Goal: Task Accomplishment & Management: Use online tool/utility

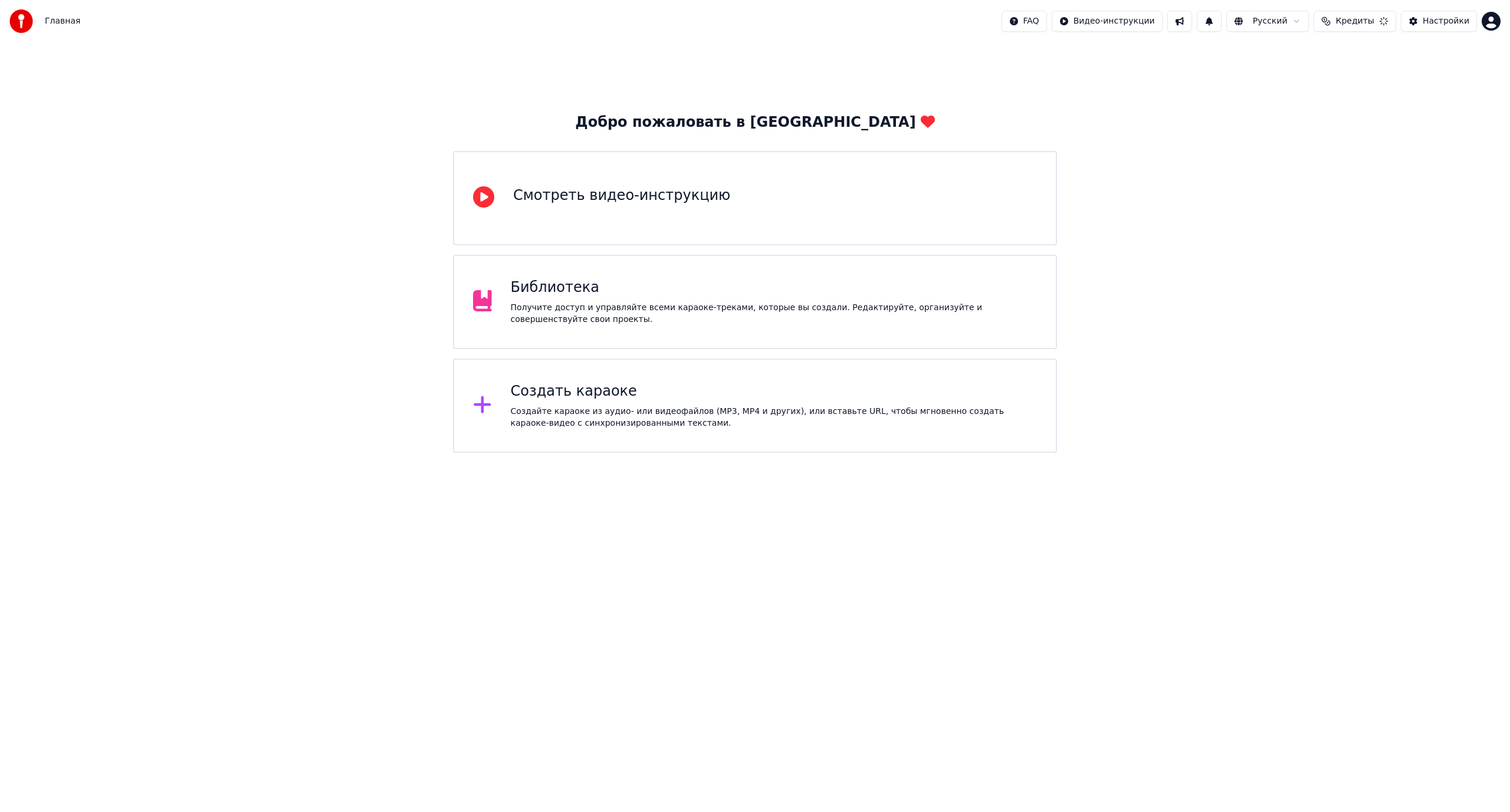
click at [663, 387] on div "Создать караоке" at bounding box center [774, 391] width 527 height 19
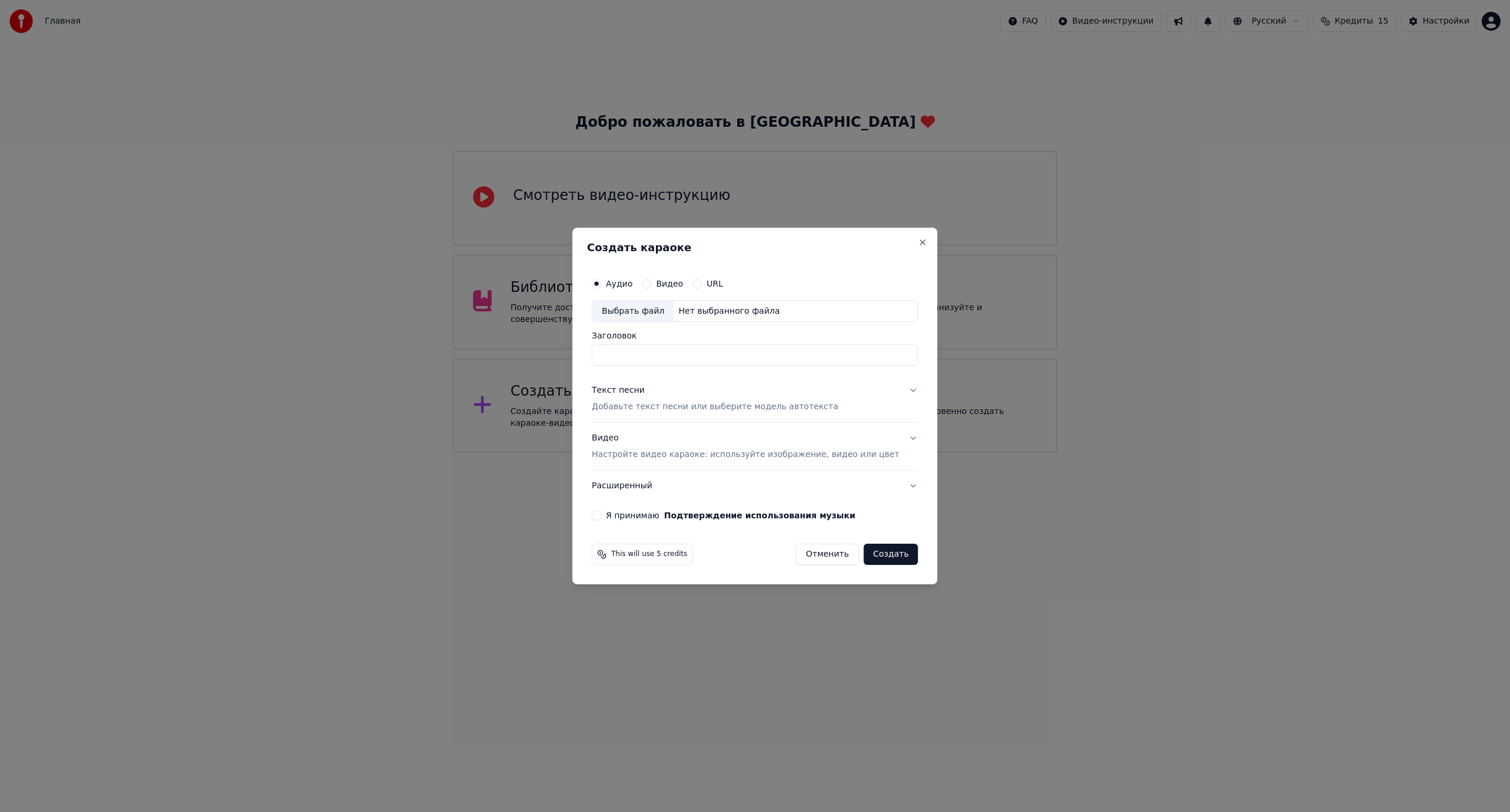
click at [650, 309] on div "Выбрать файл" at bounding box center [633, 311] width 81 height 21
click at [906, 236] on div "Создать караоке Аудио Видео URL Выбрать файл Нет выбранного файла Заголовок Тек…" at bounding box center [754, 406] width 365 height 357
click at [901, 248] on h2 "Создать караоке" at bounding box center [754, 248] width 336 height 11
click at [918, 242] on button "Close" at bounding box center [923, 242] width 10 height 10
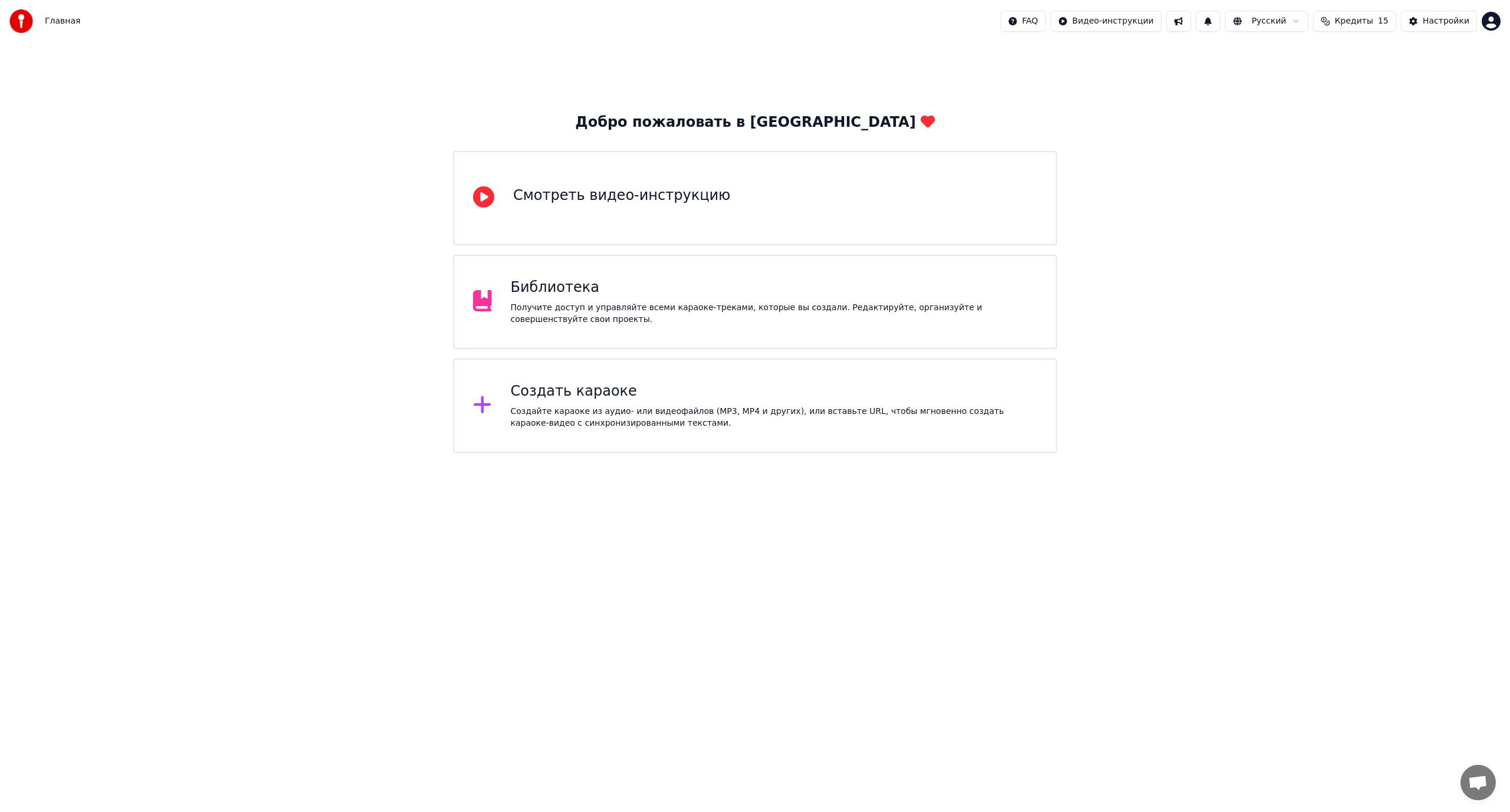
click at [592, 299] on div "Библиотека Получите доступ и управляйте всеми караоке-треками, которые вы созда…" at bounding box center [774, 302] width 527 height 47
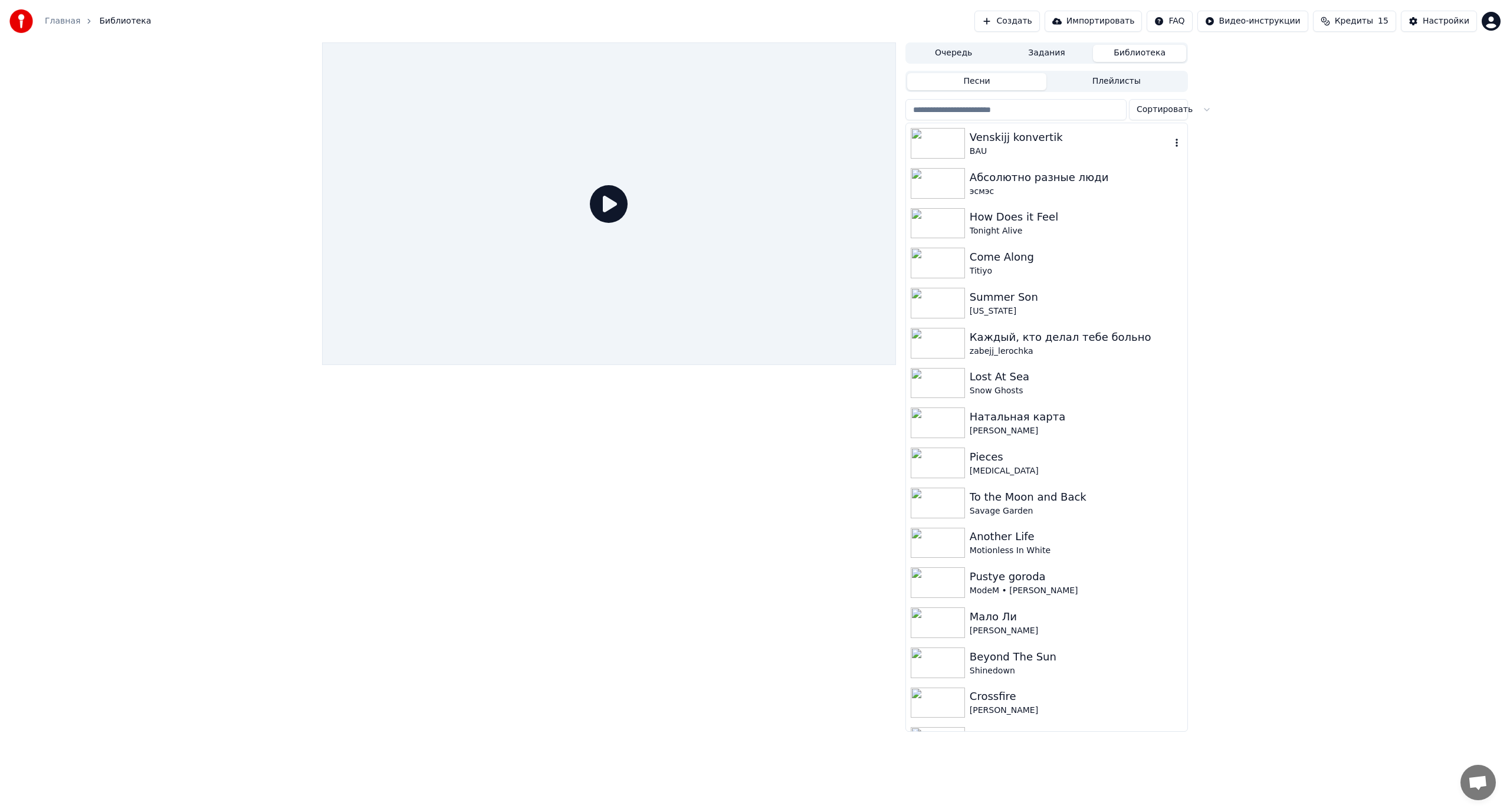
click at [1073, 138] on div "Venskijj konvertik" at bounding box center [1070, 137] width 201 height 16
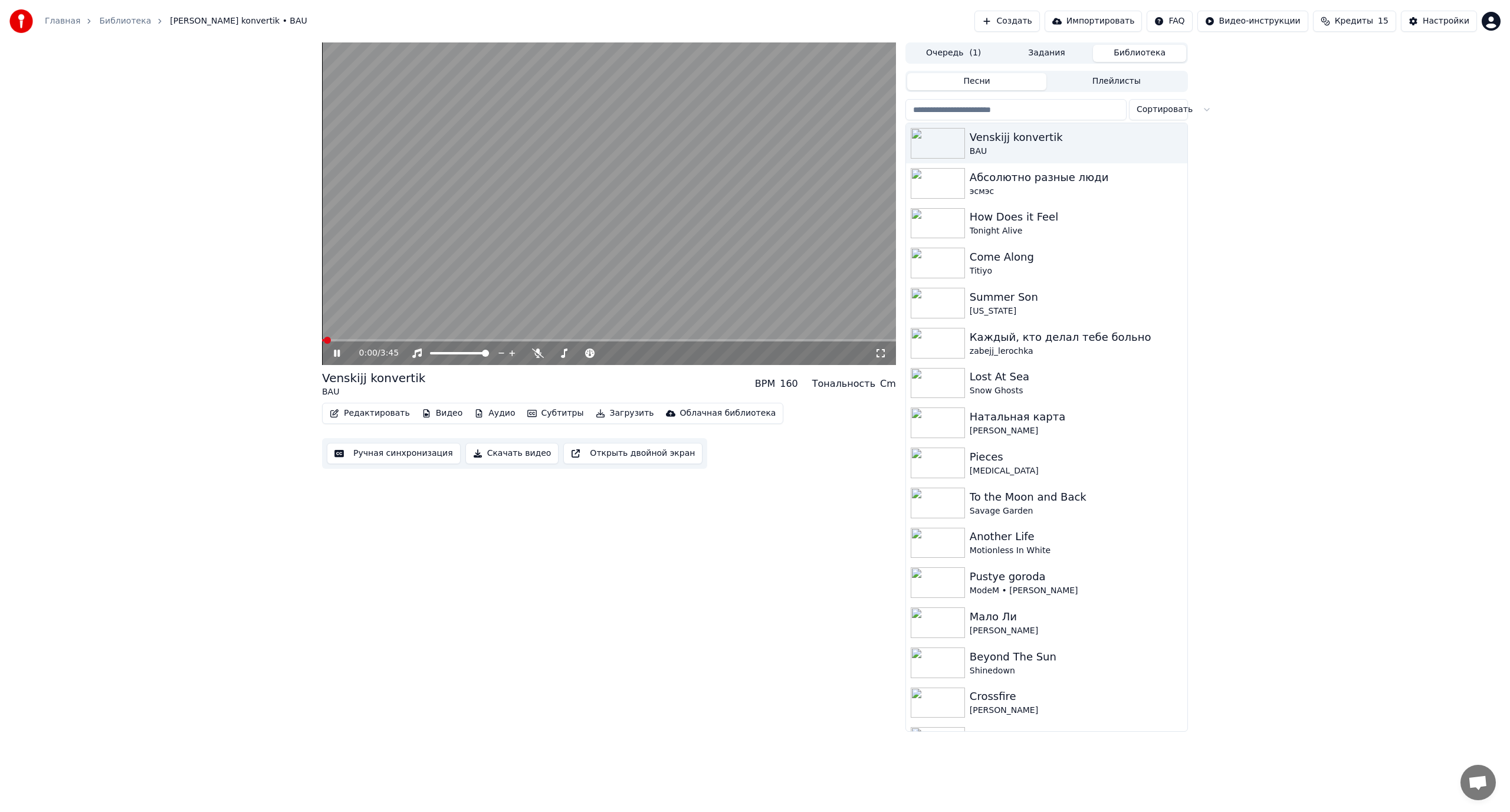
click at [663, 180] on video at bounding box center [609, 203] width 574 height 322
click at [453, 357] on span at bounding box center [453, 353] width 7 height 7
click at [522, 286] on video at bounding box center [609, 203] width 574 height 322
click at [437, 354] on span at bounding box center [440, 353] width 7 height 7
click at [669, 217] on video at bounding box center [609, 203] width 574 height 322
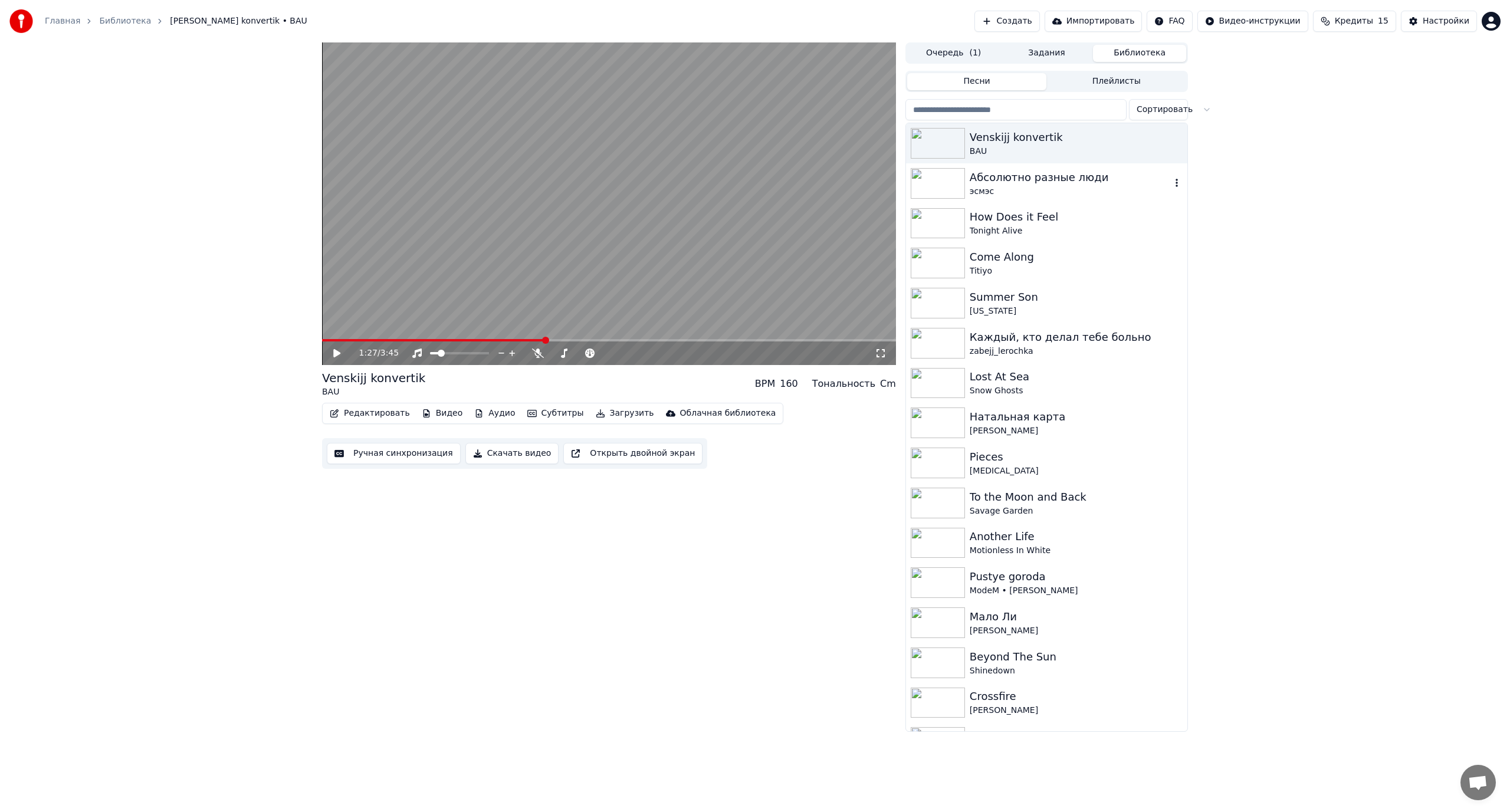
click at [1070, 187] on div "эсмэс" at bounding box center [1070, 192] width 201 height 12
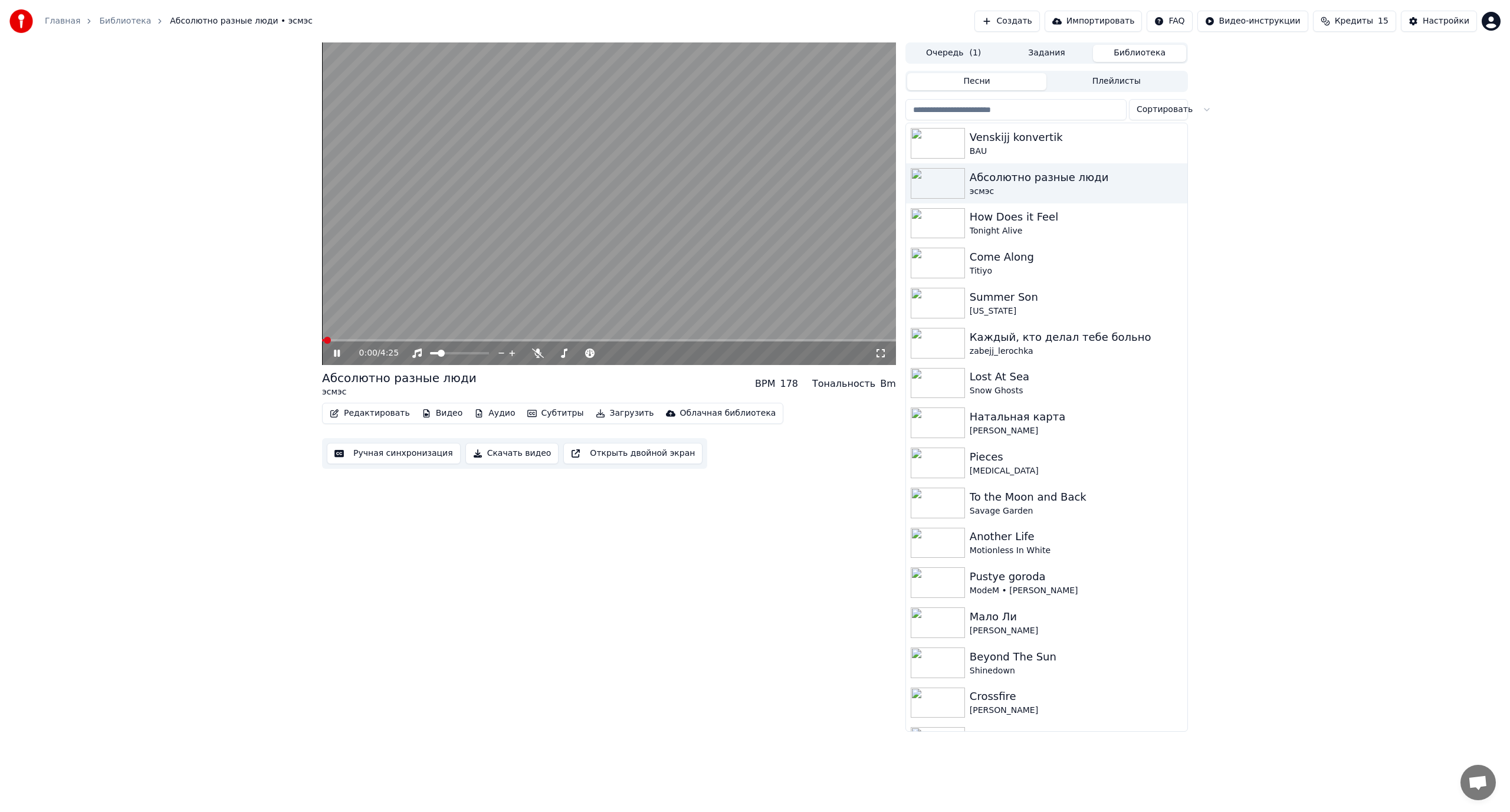
click at [463, 228] on video at bounding box center [609, 203] width 574 height 322
click at [375, 413] on button "Редактировать" at bounding box center [369, 413] width 90 height 16
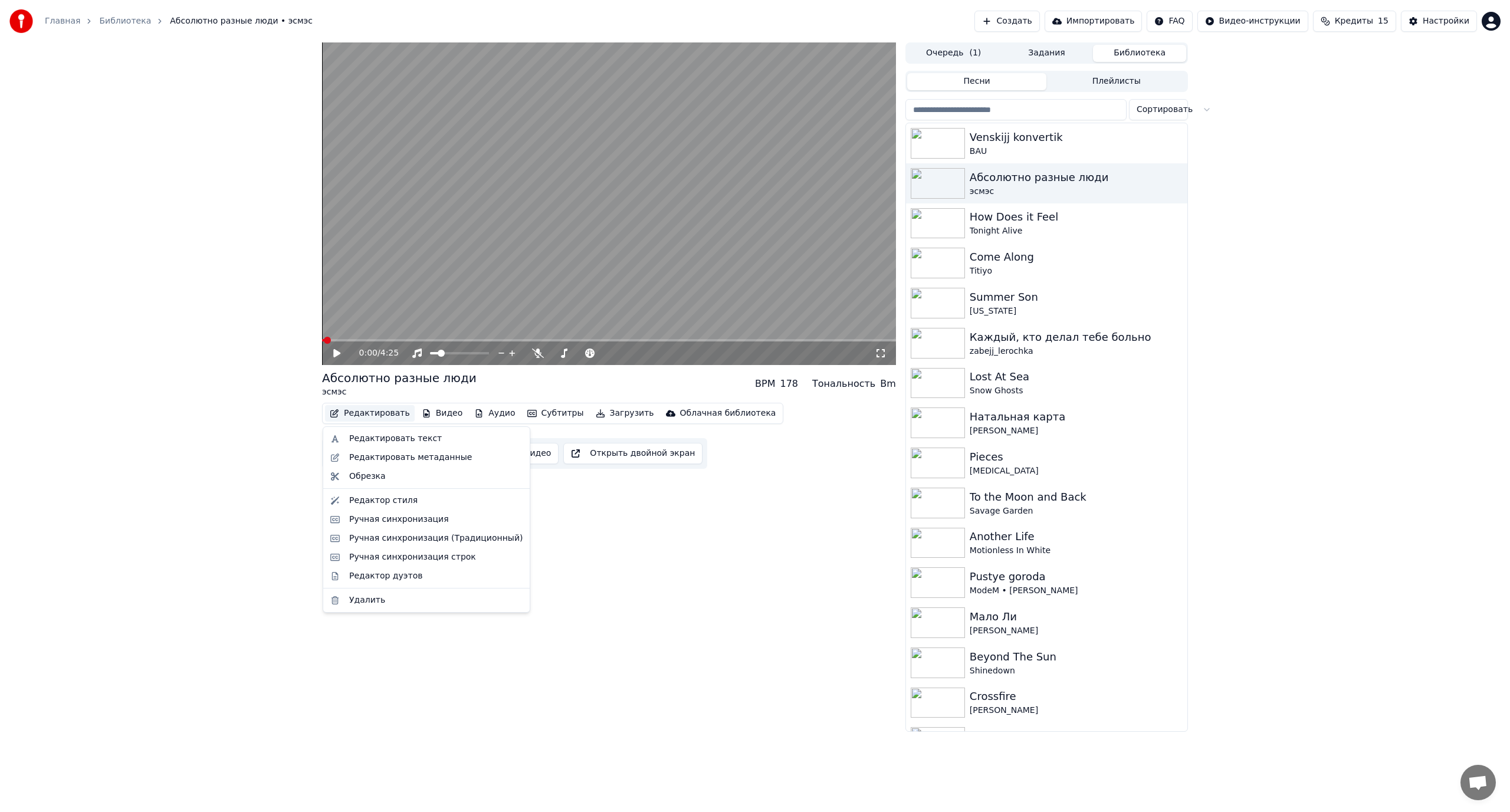
click at [382, 282] on video at bounding box center [609, 203] width 574 height 322
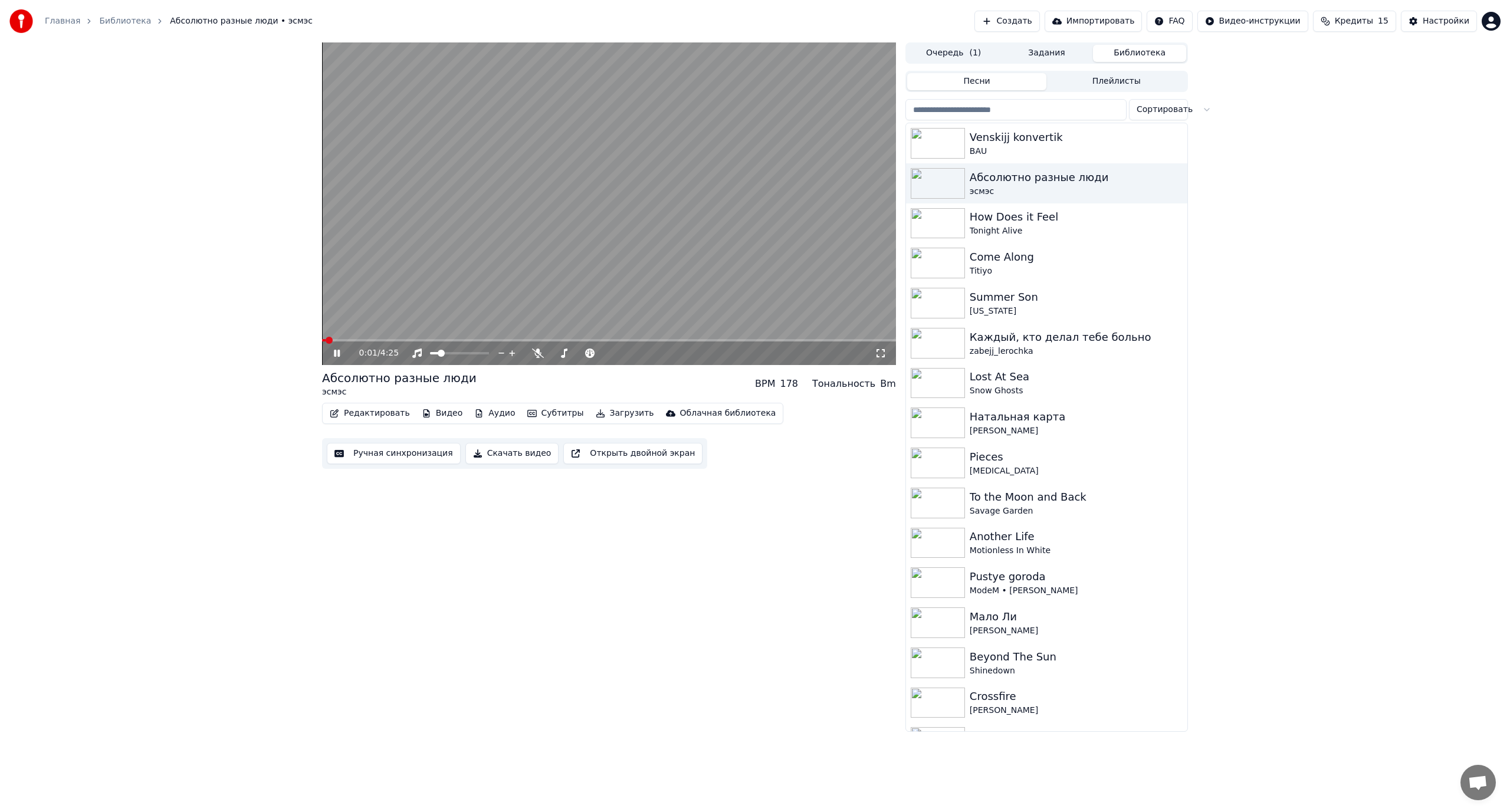
click at [365, 413] on button "Редактировать" at bounding box center [369, 413] width 90 height 16
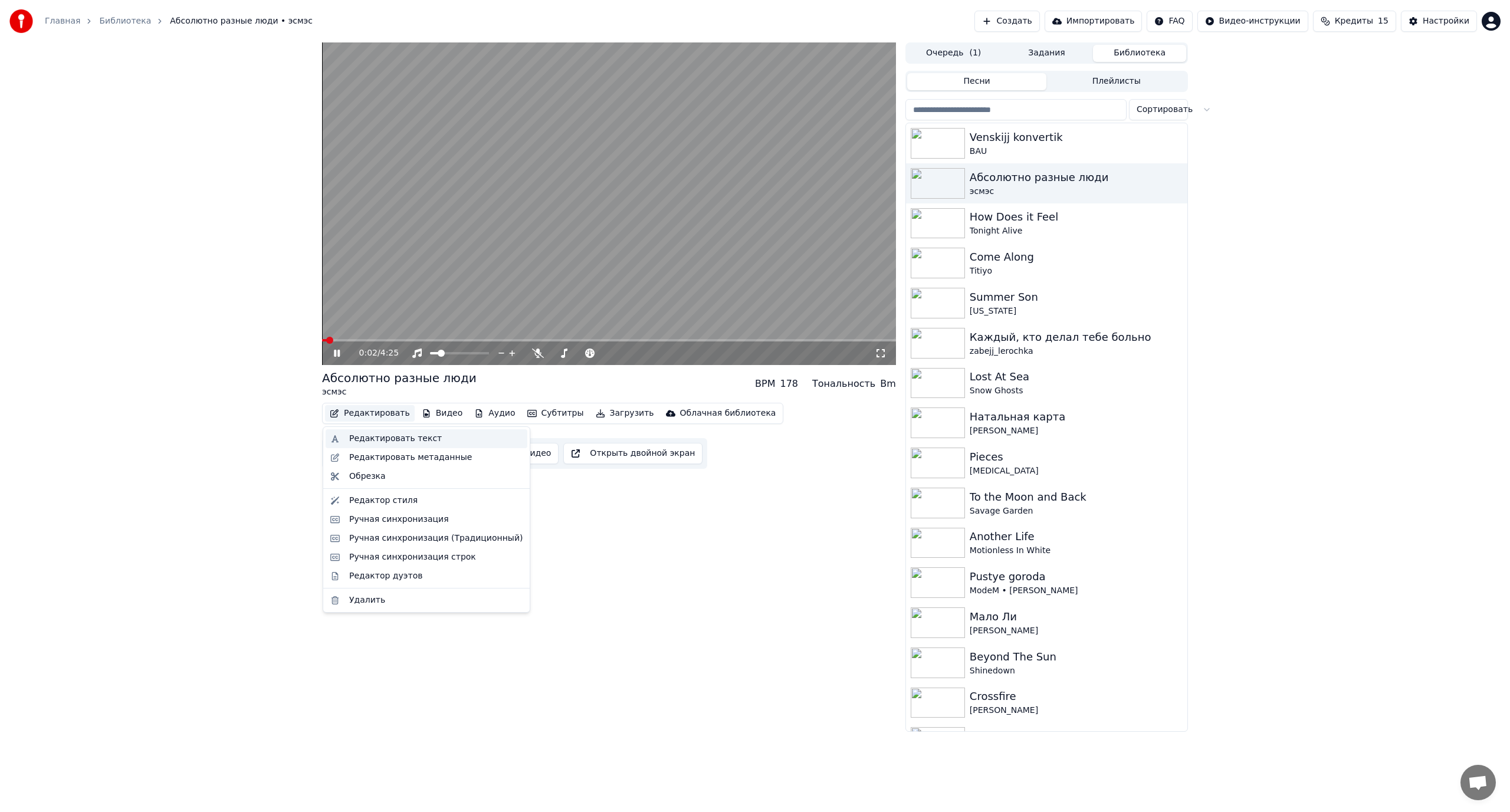
click at [375, 441] on div "Редактировать текст" at bounding box center [395, 439] width 93 height 12
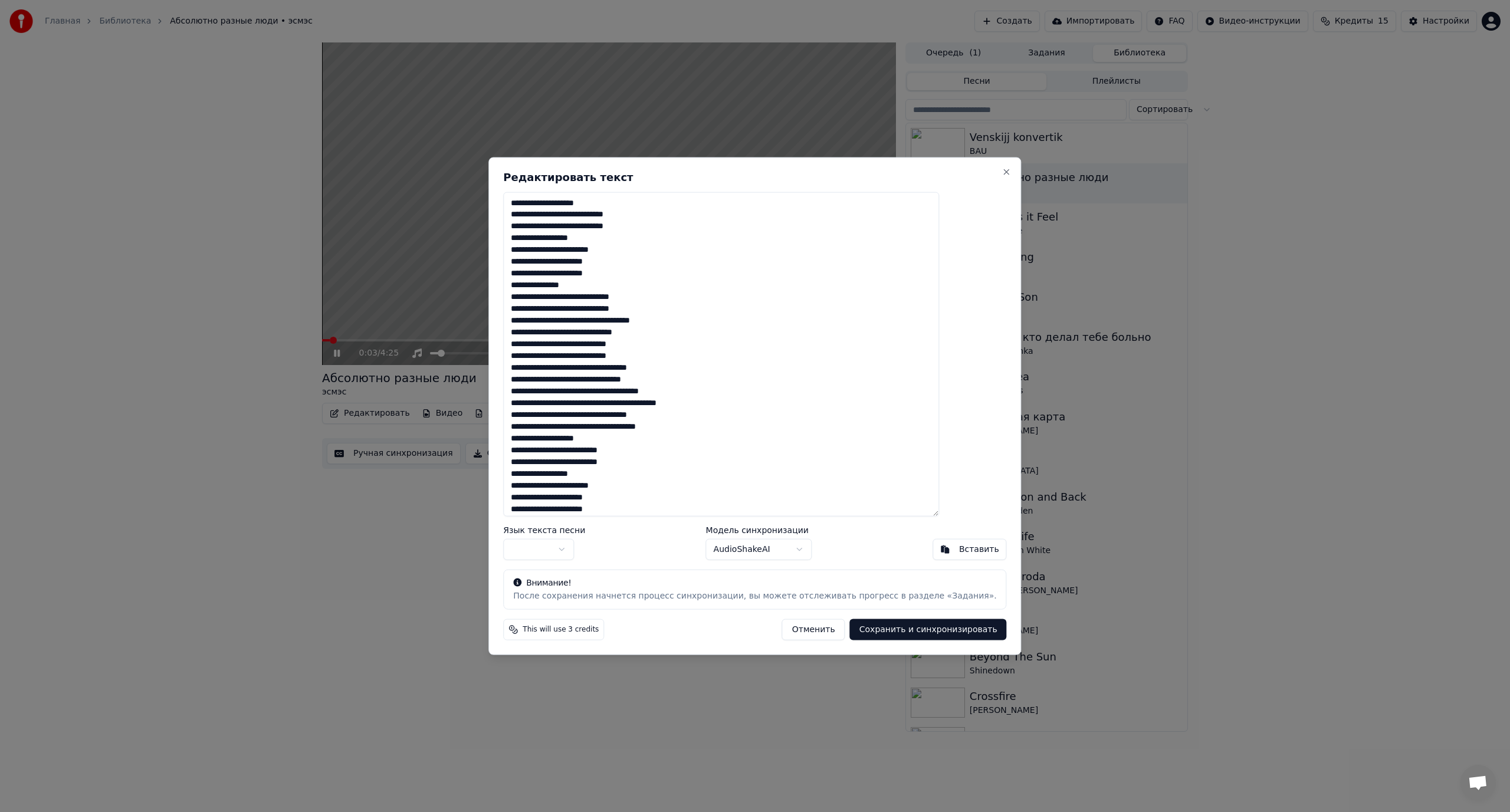
click at [799, 631] on button "Отменить" at bounding box center [813, 629] width 63 height 21
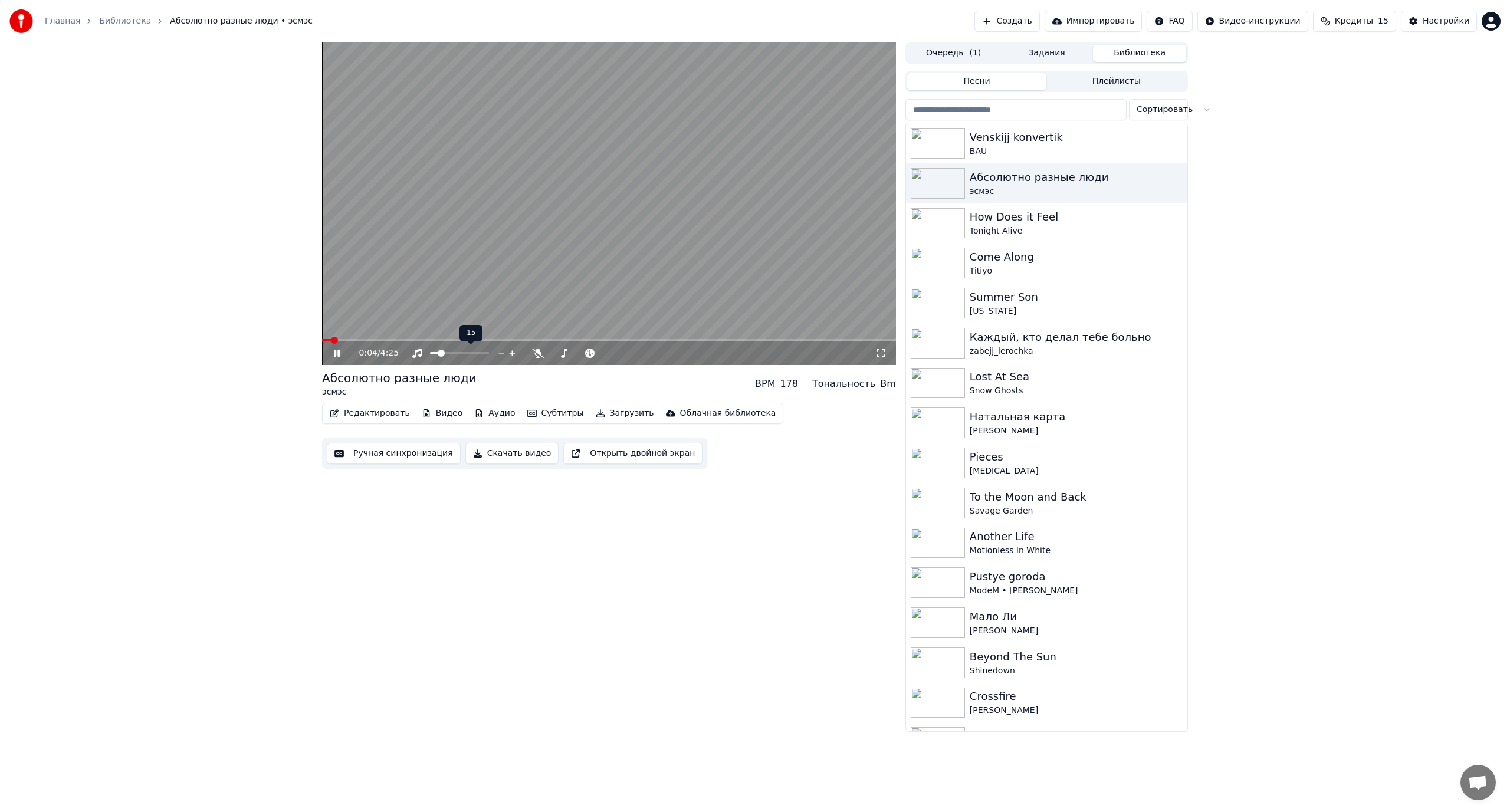
click at [444, 255] on video at bounding box center [609, 203] width 574 height 322
click at [539, 353] on icon at bounding box center [538, 353] width 12 height 10
click at [568, 357] on span at bounding box center [569, 353] width 7 height 7
click at [322, 343] on span at bounding box center [325, 340] width 7 height 7
click at [397, 307] on video at bounding box center [609, 203] width 574 height 322
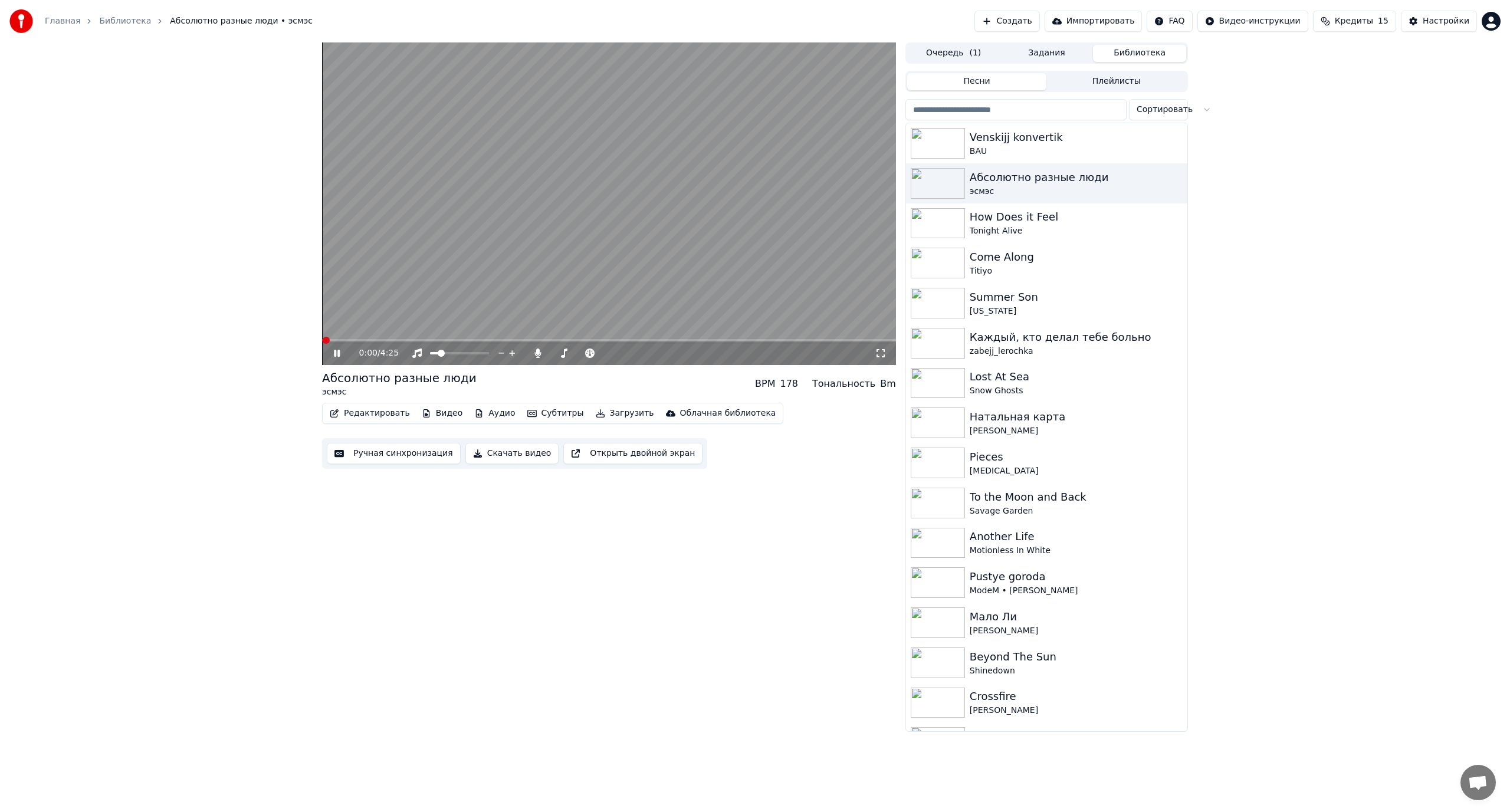
click at [372, 415] on button "Редактировать" at bounding box center [369, 413] width 90 height 16
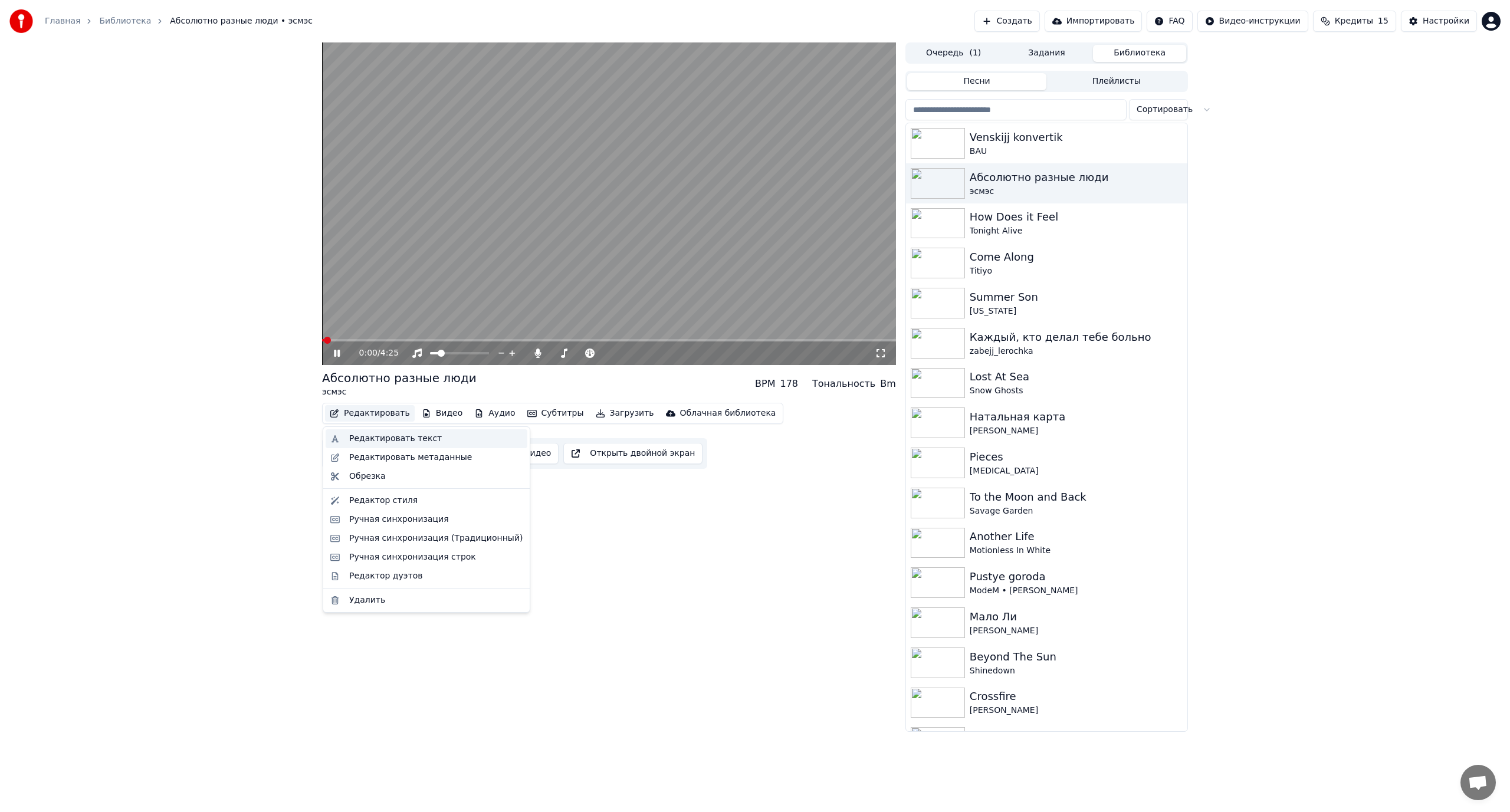
click at [392, 440] on div "Редактировать текст" at bounding box center [395, 439] width 93 height 12
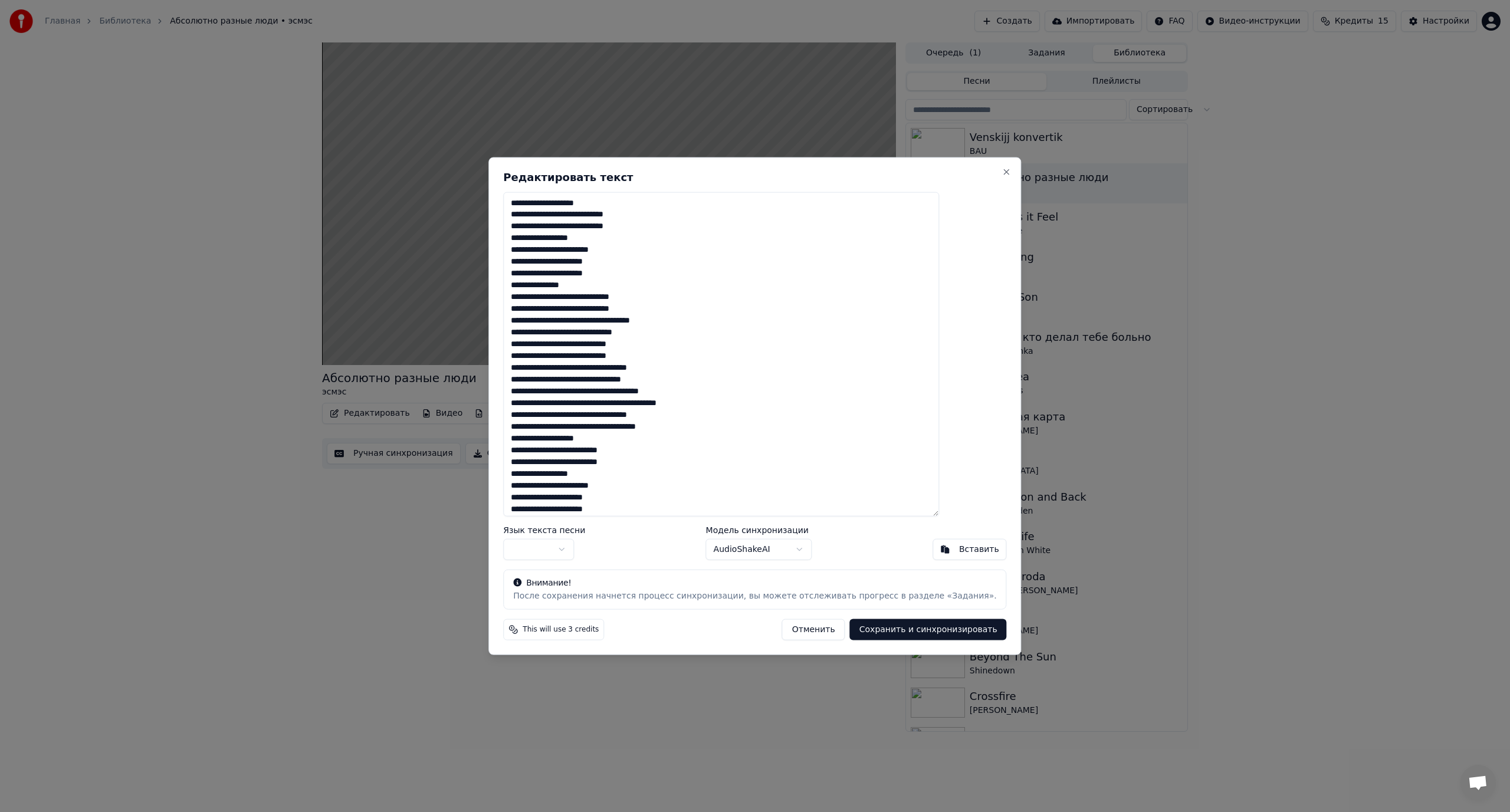
drag, startPoint x: 629, startPoint y: 248, endPoint x: 669, endPoint y: 252, distance: 40.2
click at [669, 252] on textarea at bounding box center [721, 354] width 436 height 325
click at [618, 299] on textarea at bounding box center [721, 354] width 436 height 325
click at [606, 296] on textarea at bounding box center [721, 354] width 436 height 325
click at [614, 322] on textarea at bounding box center [721, 354] width 436 height 325
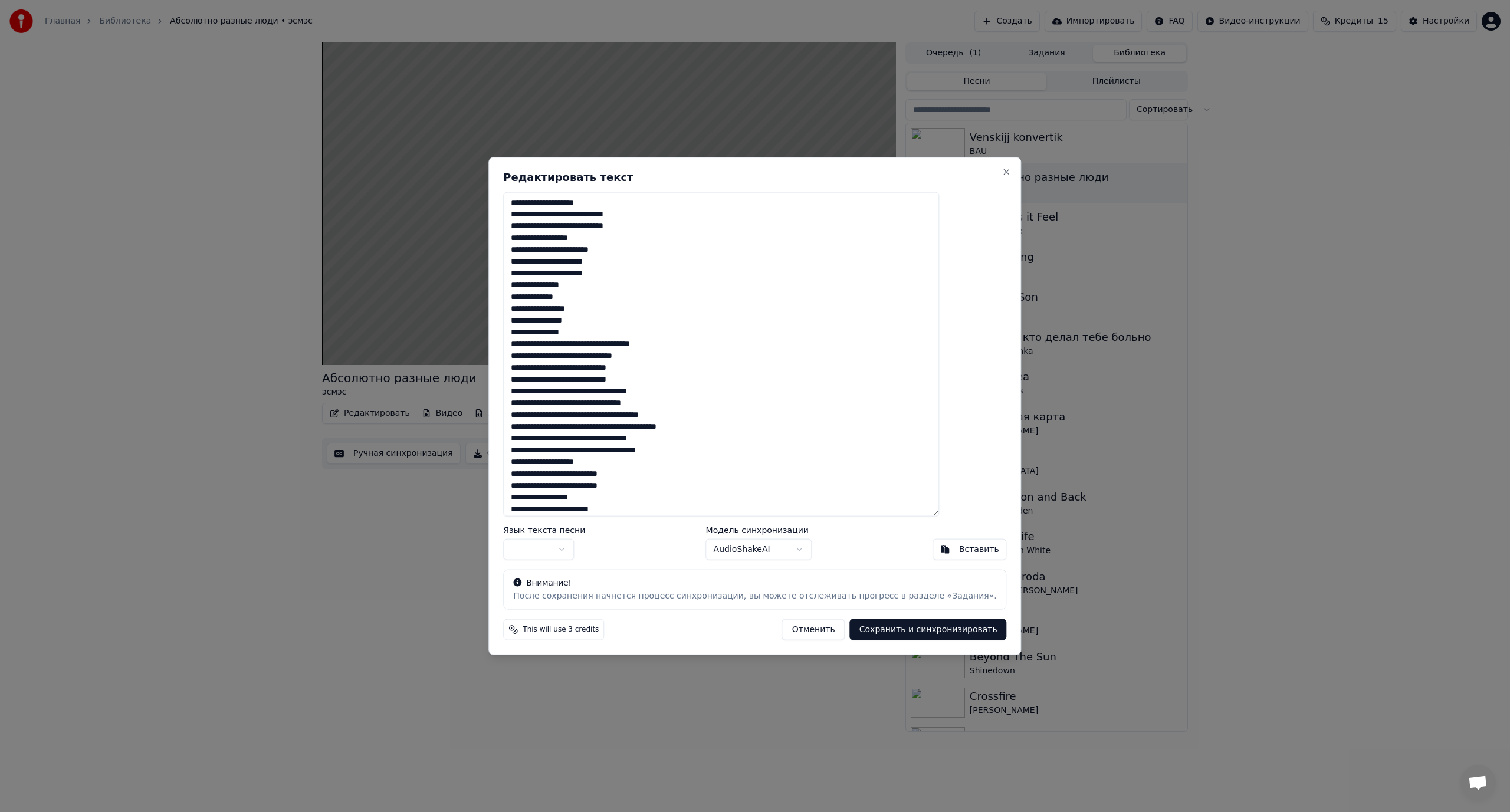
click at [591, 310] on textarea at bounding box center [721, 354] width 436 height 325
click at [628, 341] on textarea at bounding box center [721, 354] width 436 height 325
click at [630, 343] on textarea at bounding box center [721, 354] width 436 height 325
click at [624, 367] on textarea at bounding box center [721, 354] width 436 height 325
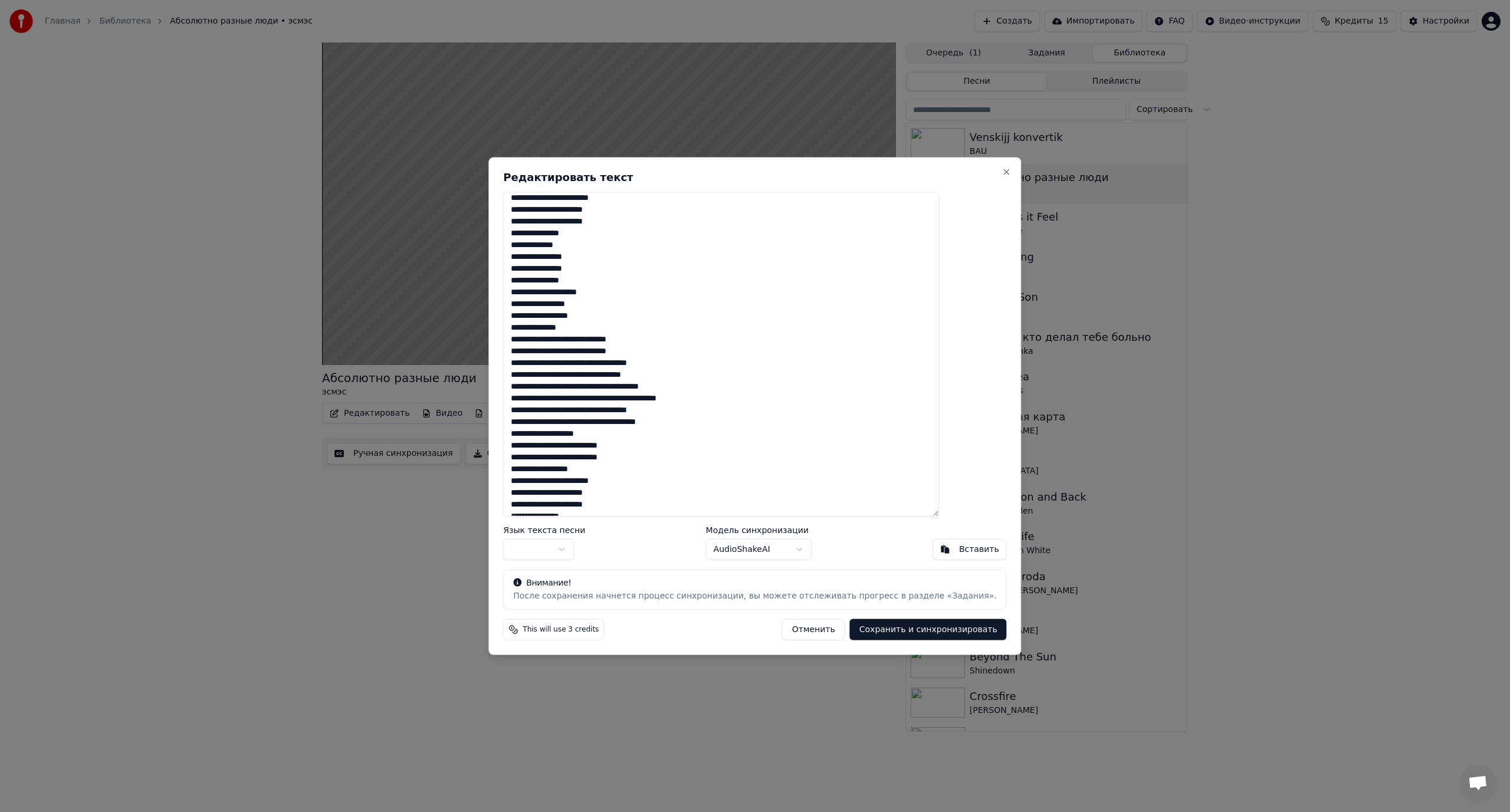
scroll to position [59, 0]
click at [606, 333] on textarea at bounding box center [721, 354] width 436 height 325
click at [621, 354] on textarea at bounding box center [721, 354] width 436 height 325
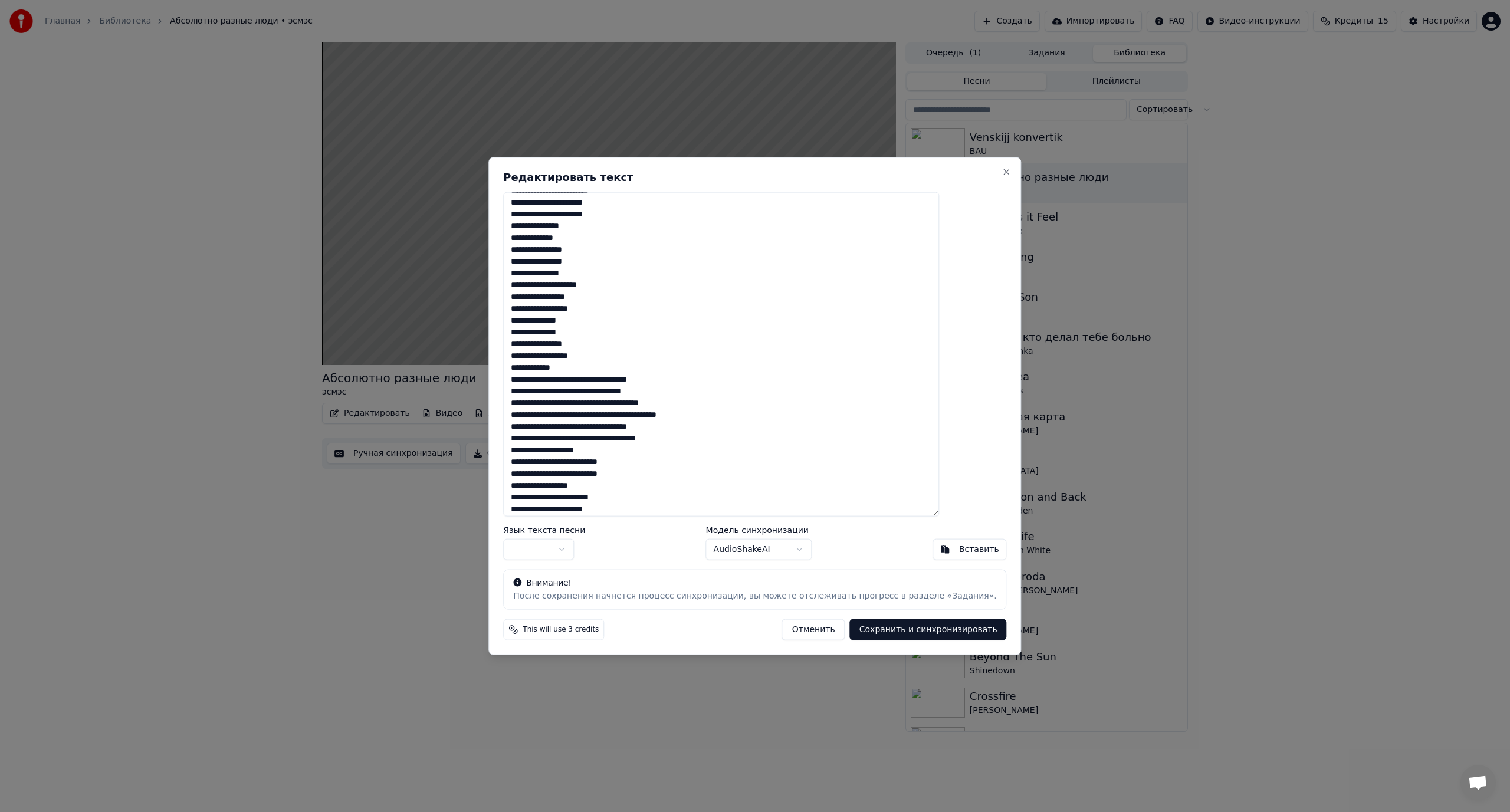
click at [639, 379] on textarea at bounding box center [721, 354] width 436 height 325
click at [628, 345] on textarea at bounding box center [721, 354] width 436 height 325
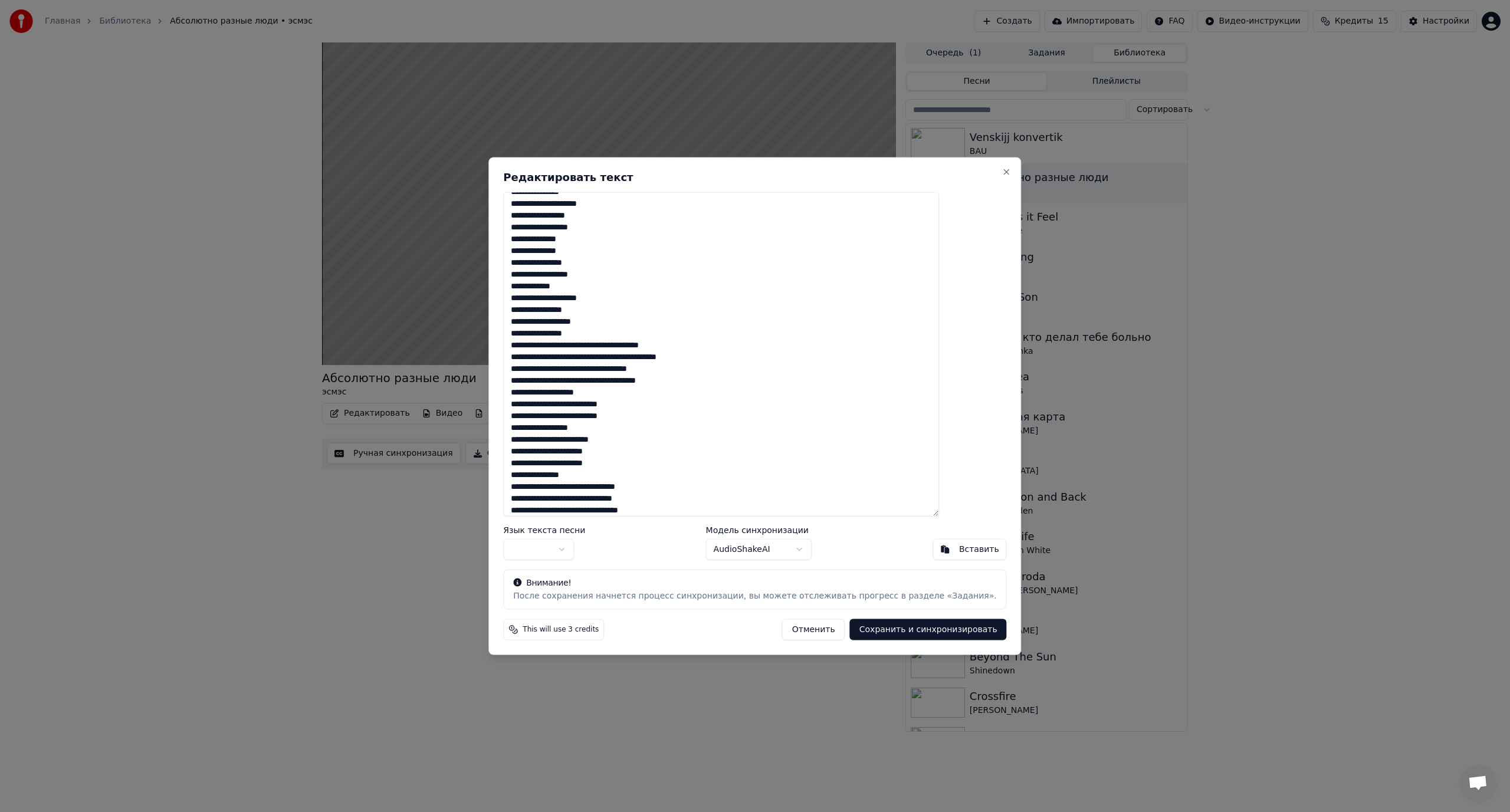
scroll to position [177, 0]
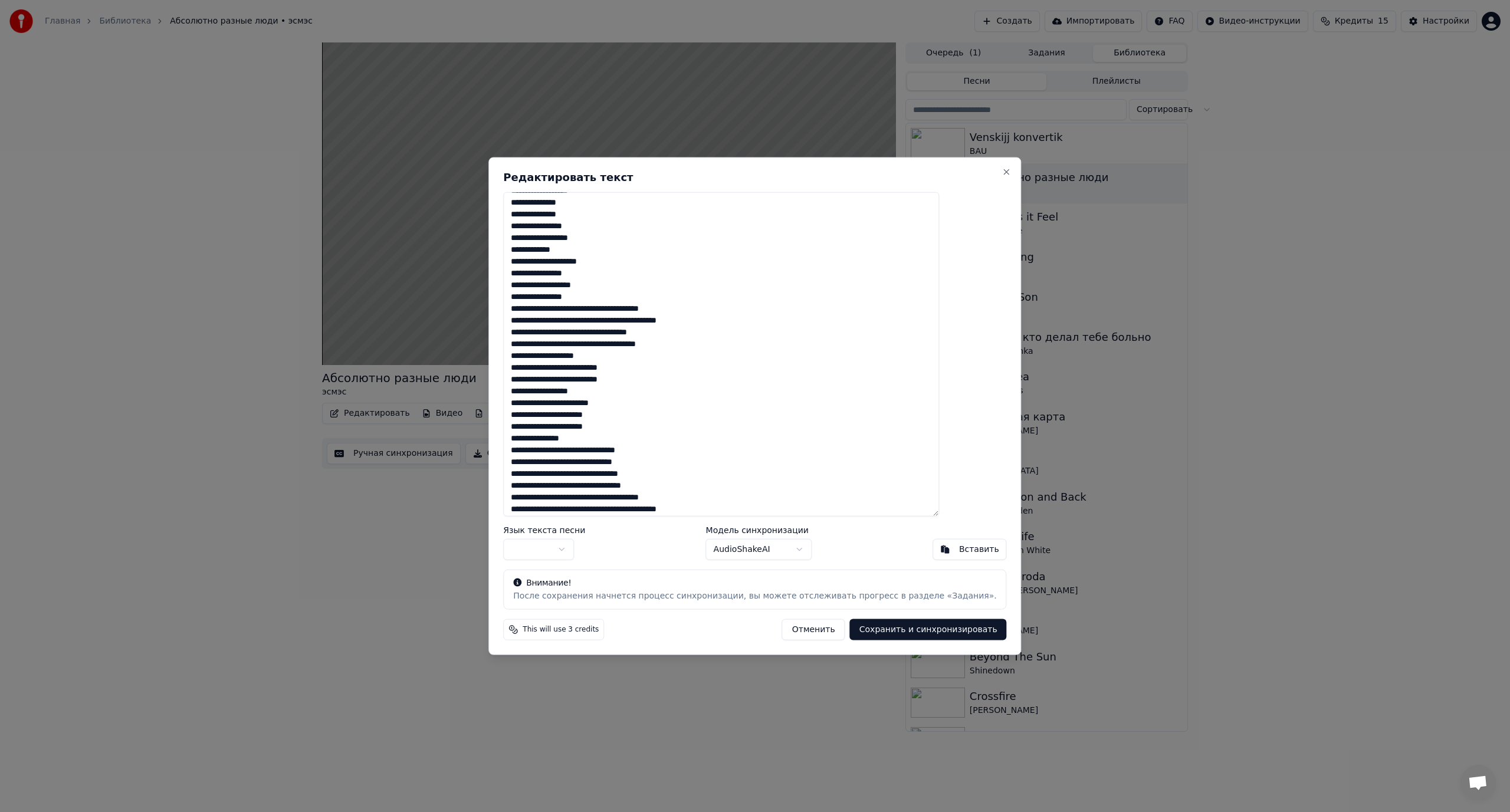
click at [636, 308] on textarea at bounding box center [721, 354] width 436 height 325
click at [657, 333] on textarea at bounding box center [721, 354] width 436 height 325
click at [629, 356] on textarea at bounding box center [721, 354] width 436 height 325
click at [642, 379] on textarea at bounding box center [721, 354] width 436 height 325
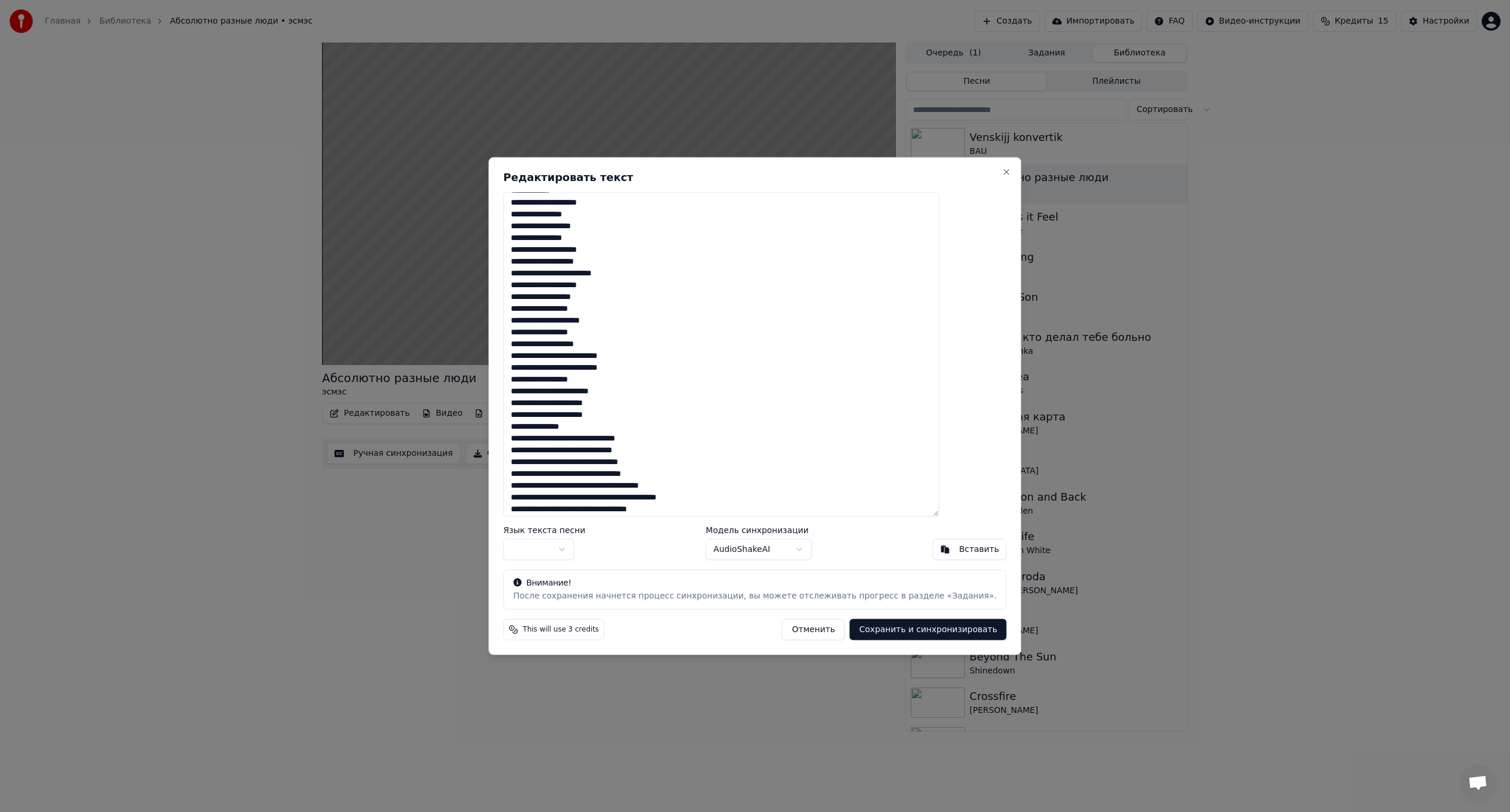
drag, startPoint x: 591, startPoint y: 355, endPoint x: 625, endPoint y: 354, distance: 34.0
click at [625, 354] on textarea at bounding box center [721, 354] width 436 height 325
drag, startPoint x: 593, startPoint y: 357, endPoint x: 633, endPoint y: 356, distance: 40.0
click at [633, 356] on textarea at bounding box center [721, 354] width 436 height 325
click at [606, 373] on textarea at bounding box center [721, 354] width 436 height 325
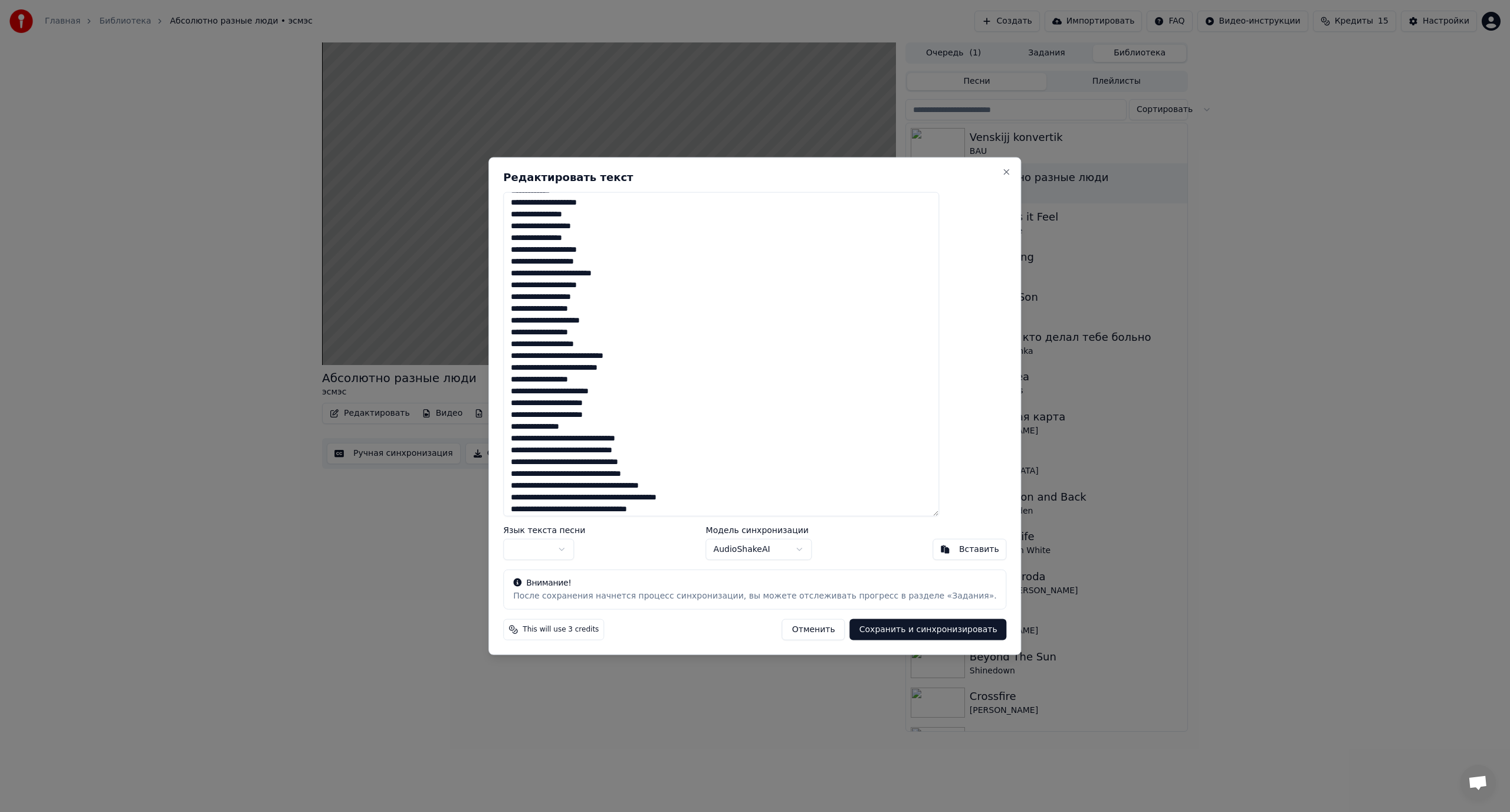
click at [606, 373] on textarea at bounding box center [721, 354] width 436 height 325
click at [635, 390] on textarea at bounding box center [721, 354] width 436 height 325
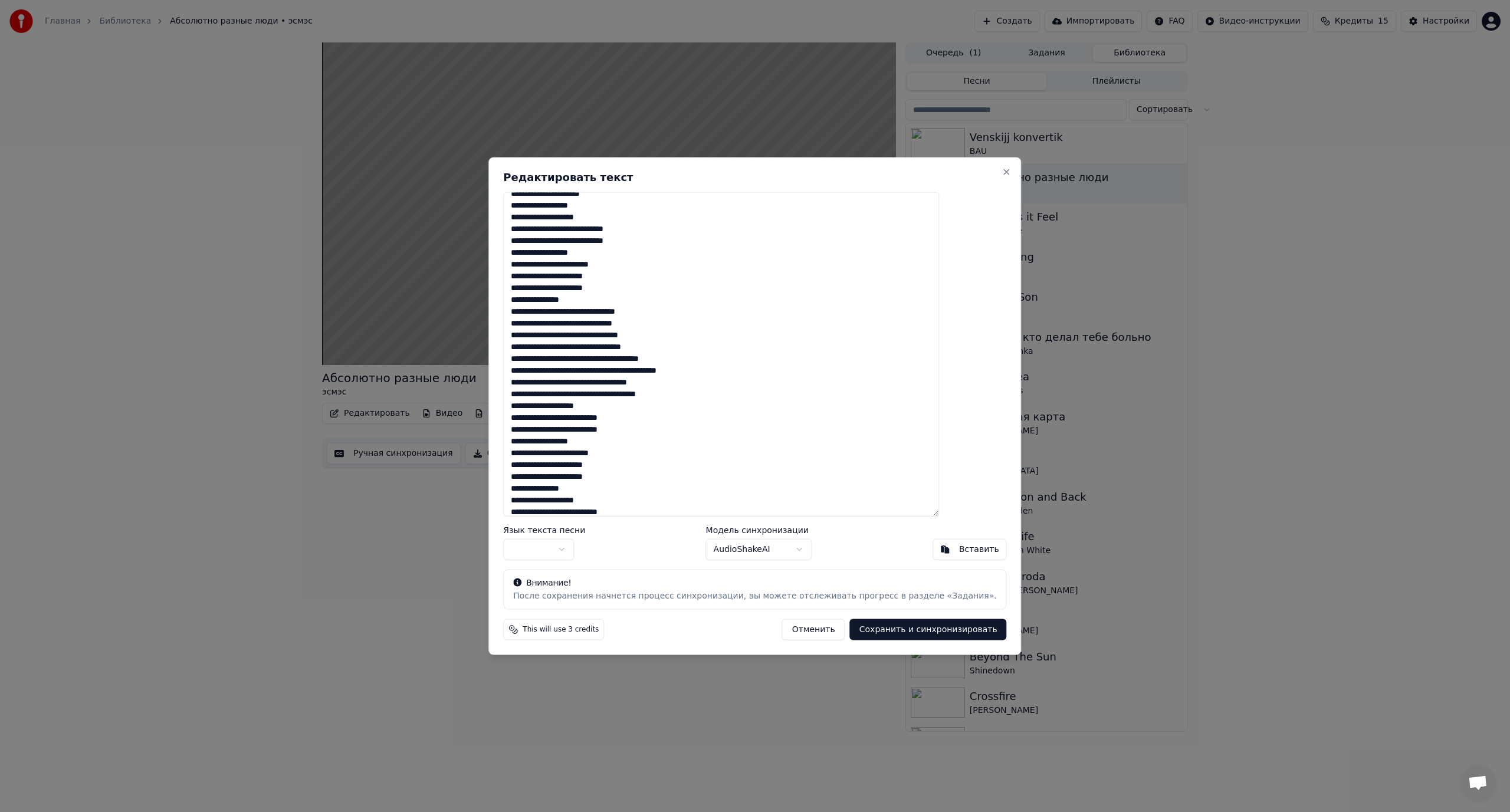
scroll to position [354, 0]
click at [614, 319] on textarea at bounding box center [721, 354] width 436 height 325
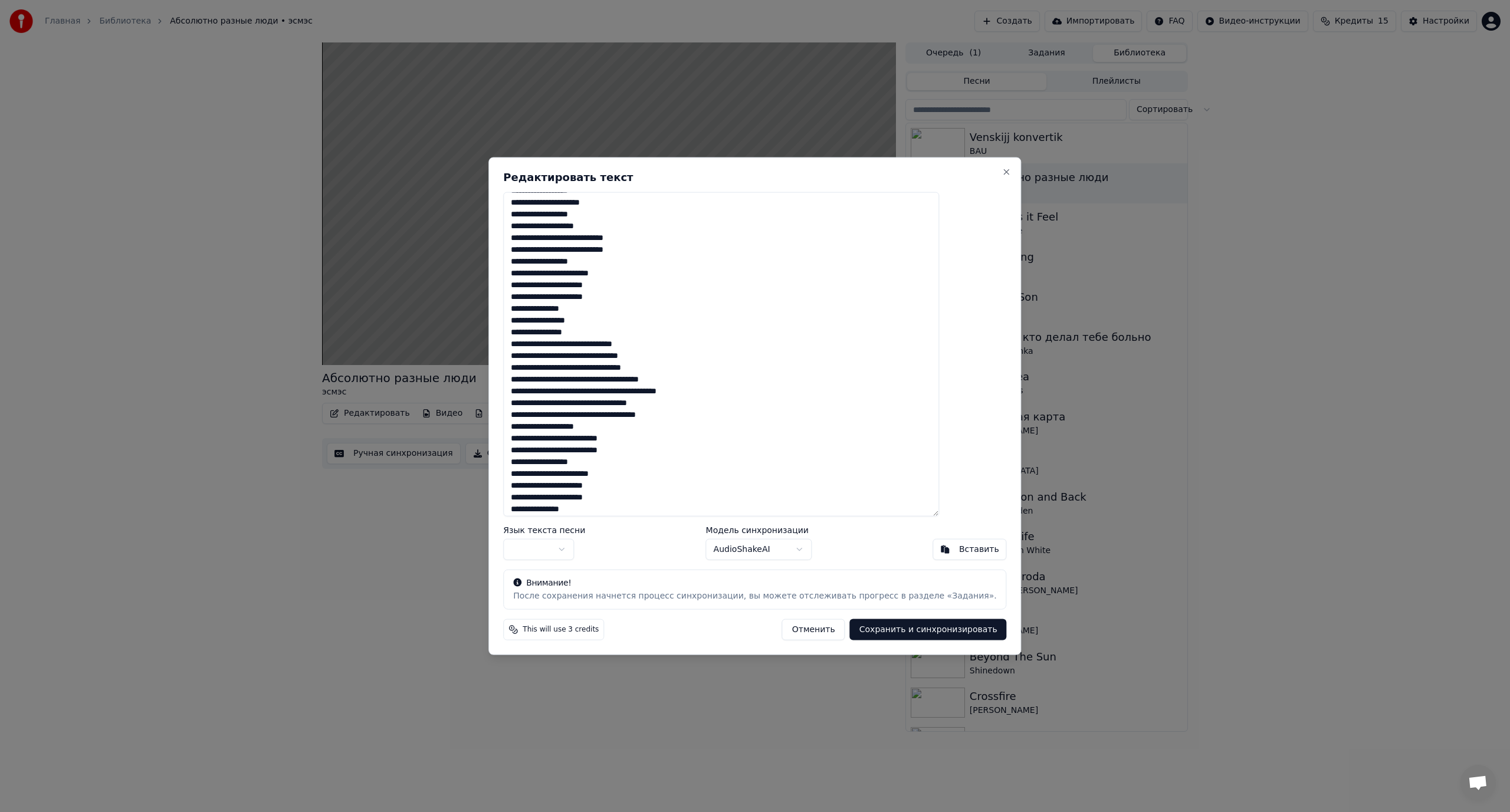
click at [659, 343] on textarea at bounding box center [721, 354] width 436 height 325
click at [630, 345] on textarea at bounding box center [721, 354] width 436 height 325
click at [633, 367] on textarea at bounding box center [721, 354] width 436 height 325
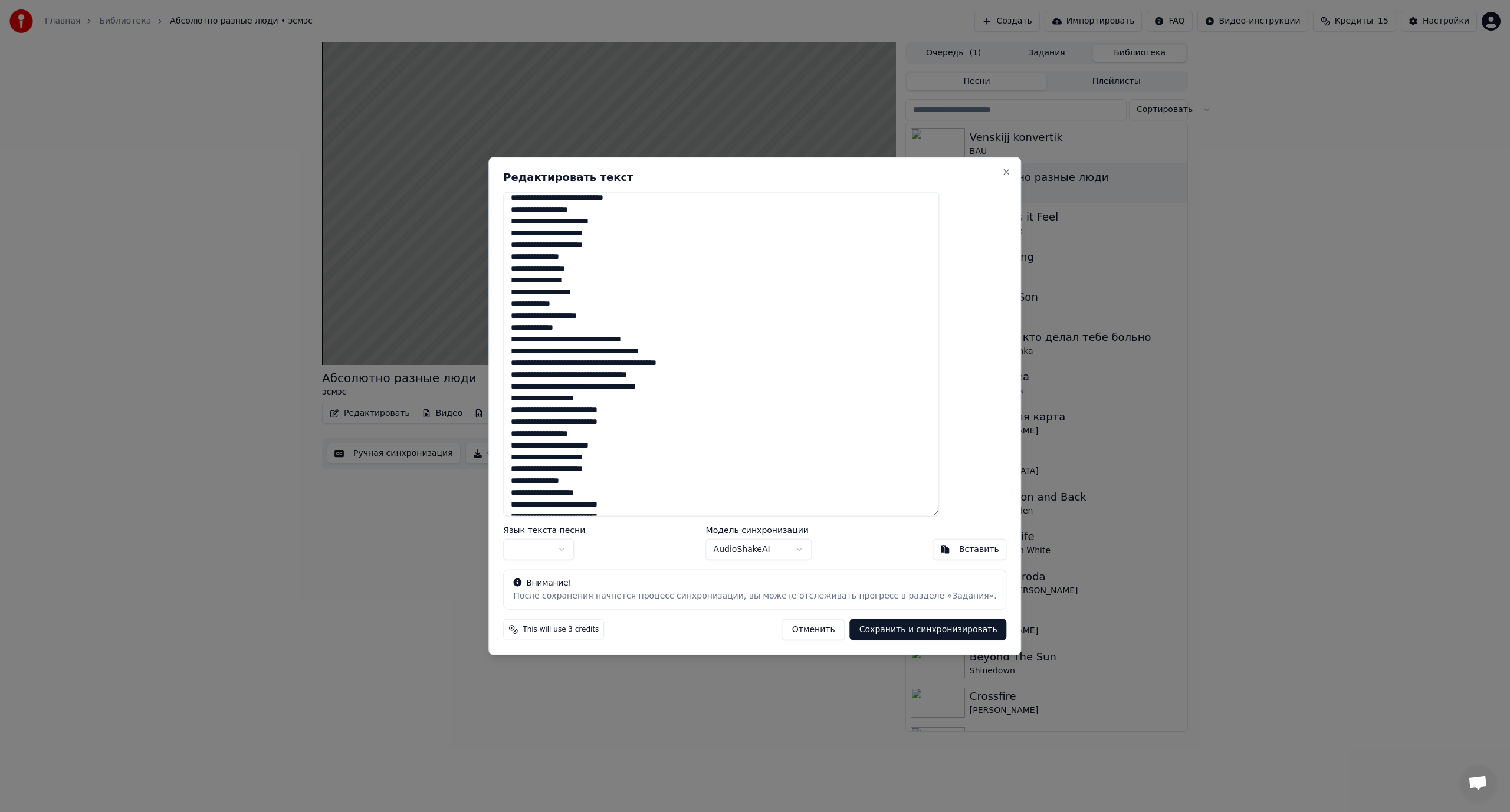
scroll to position [413, 0]
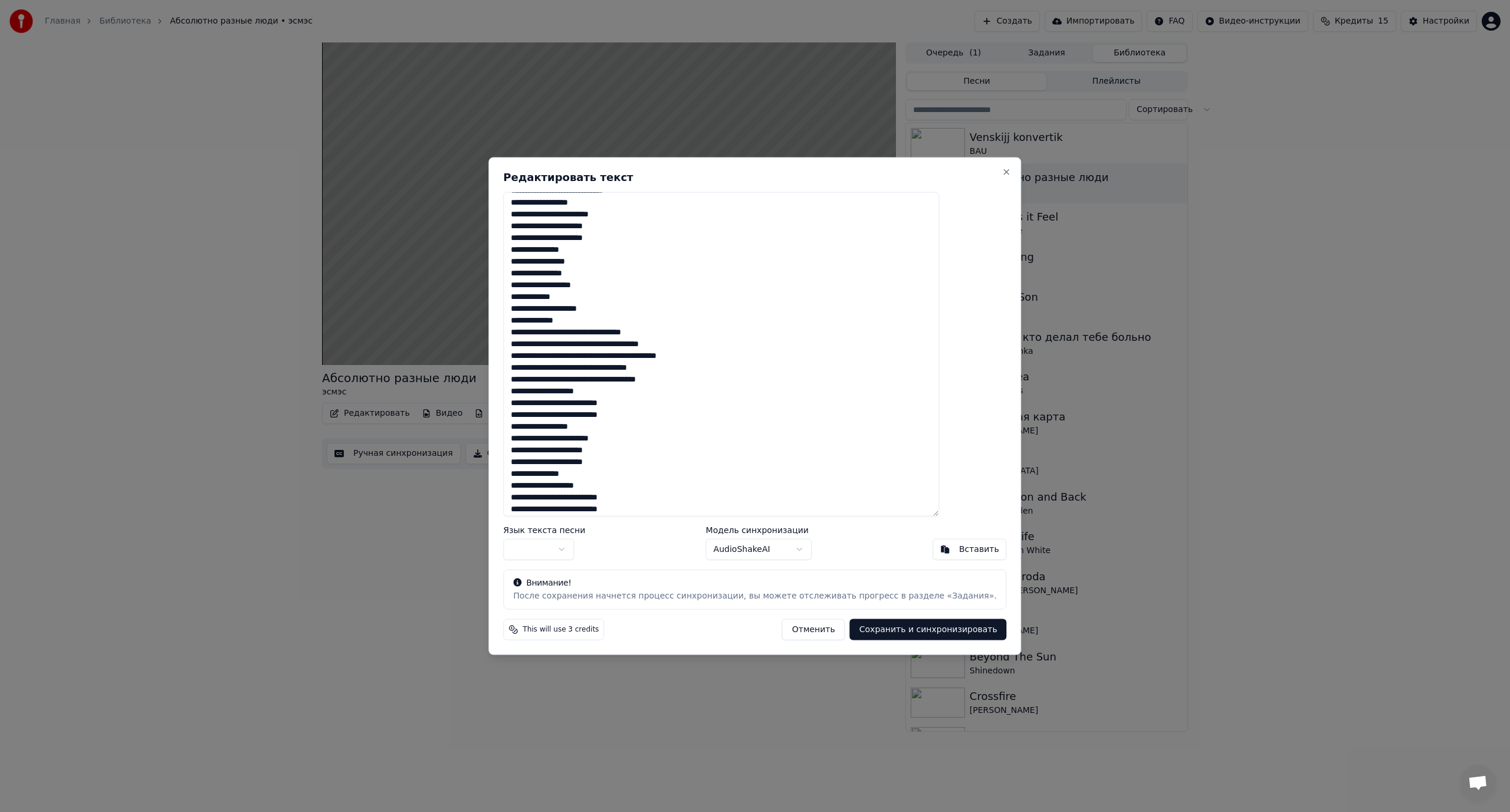
click at [628, 332] on textarea at bounding box center [721, 354] width 436 height 325
click at [635, 355] on textarea at bounding box center [721, 354] width 436 height 325
click at [657, 379] on textarea at bounding box center [721, 354] width 436 height 325
click at [629, 403] on textarea at bounding box center [721, 354] width 436 height 325
click at [642, 426] on textarea at bounding box center [721, 354] width 436 height 325
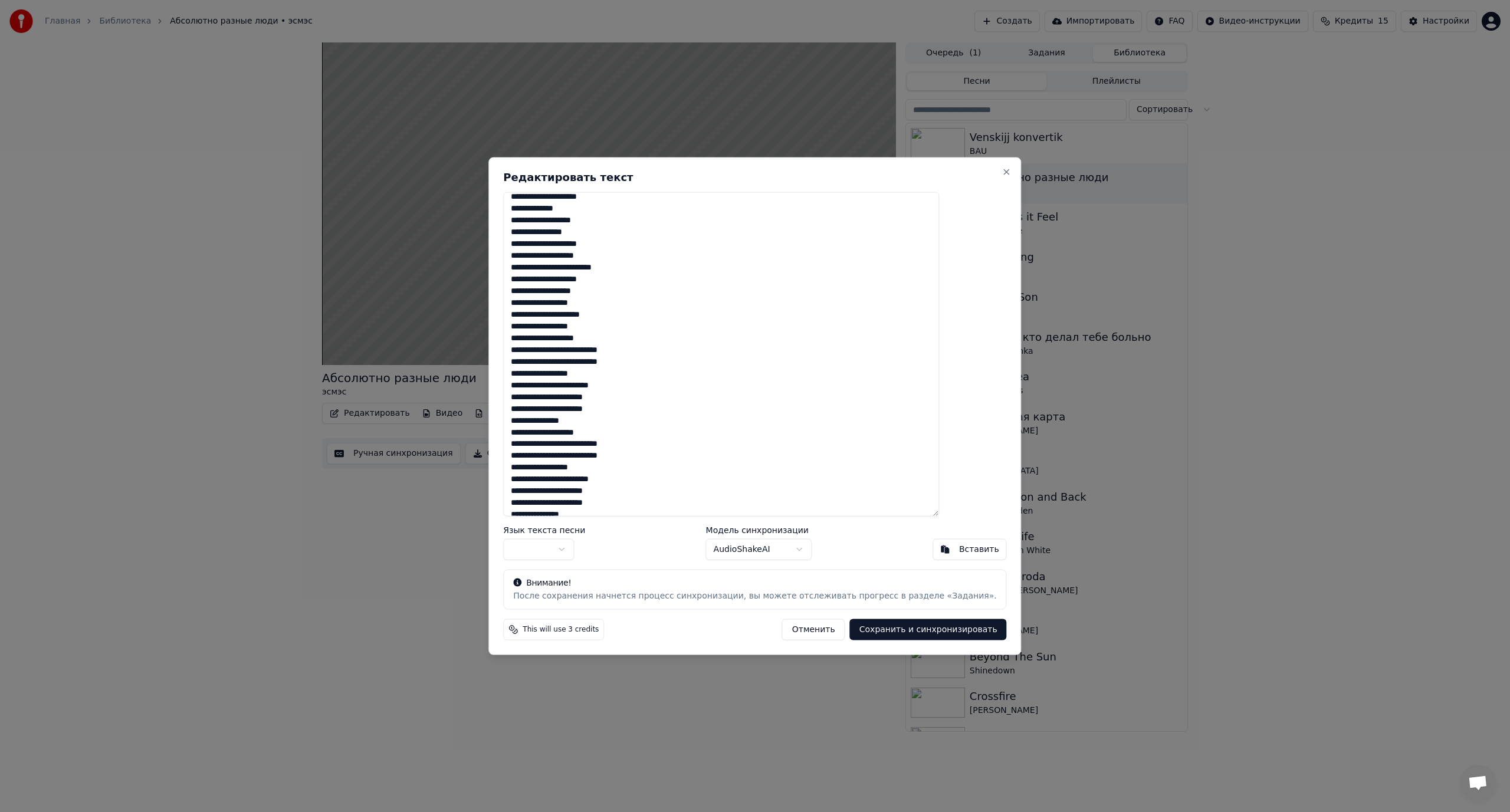
scroll to position [531, 0]
click at [599, 342] on textarea at bounding box center [721, 354] width 436 height 325
click at [597, 354] on textarea at bounding box center [721, 354] width 436 height 325
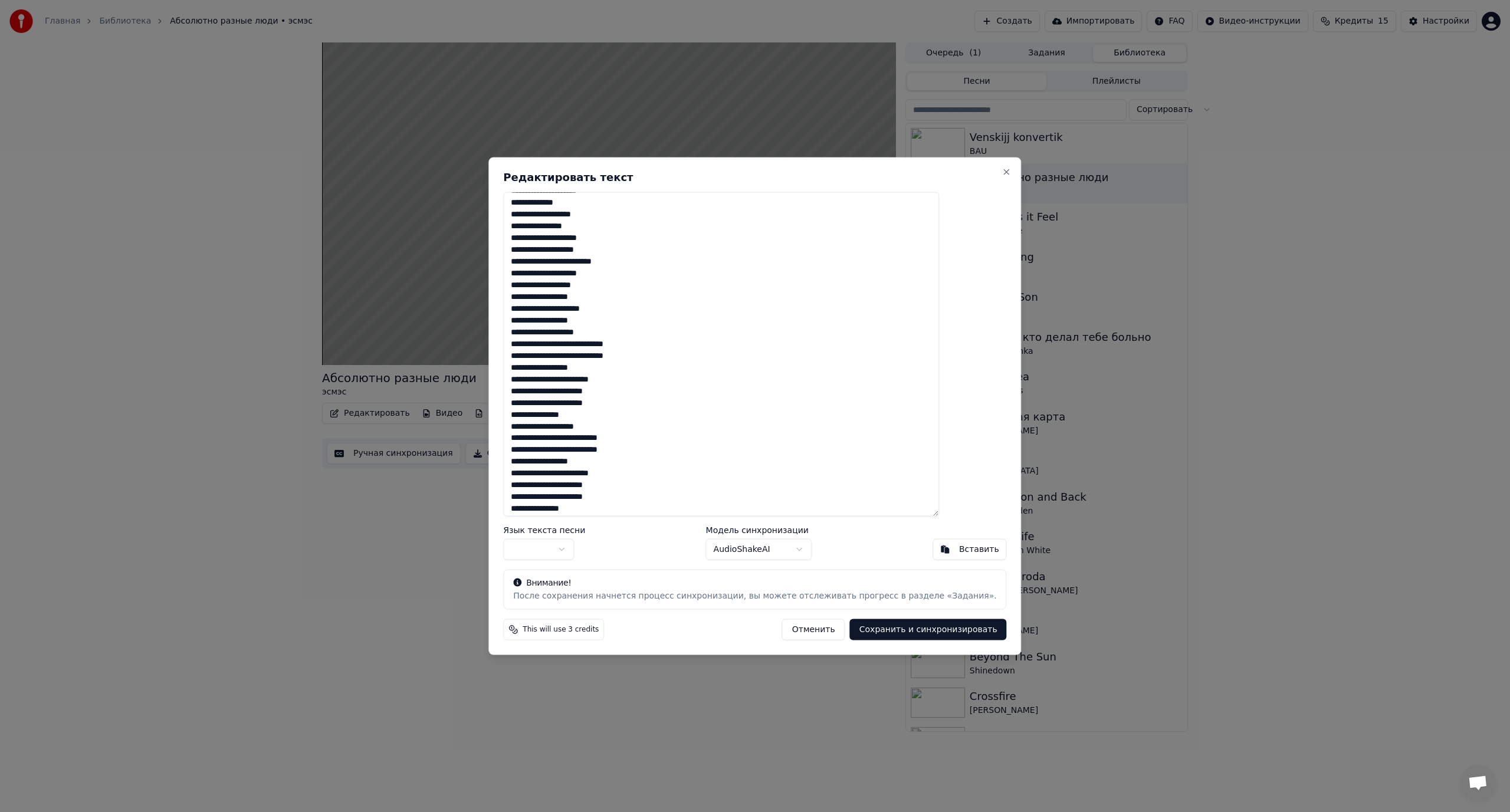
click at [638, 376] on textarea at bounding box center [721, 354] width 436 height 325
click at [606, 378] on textarea at bounding box center [721, 354] width 436 height 325
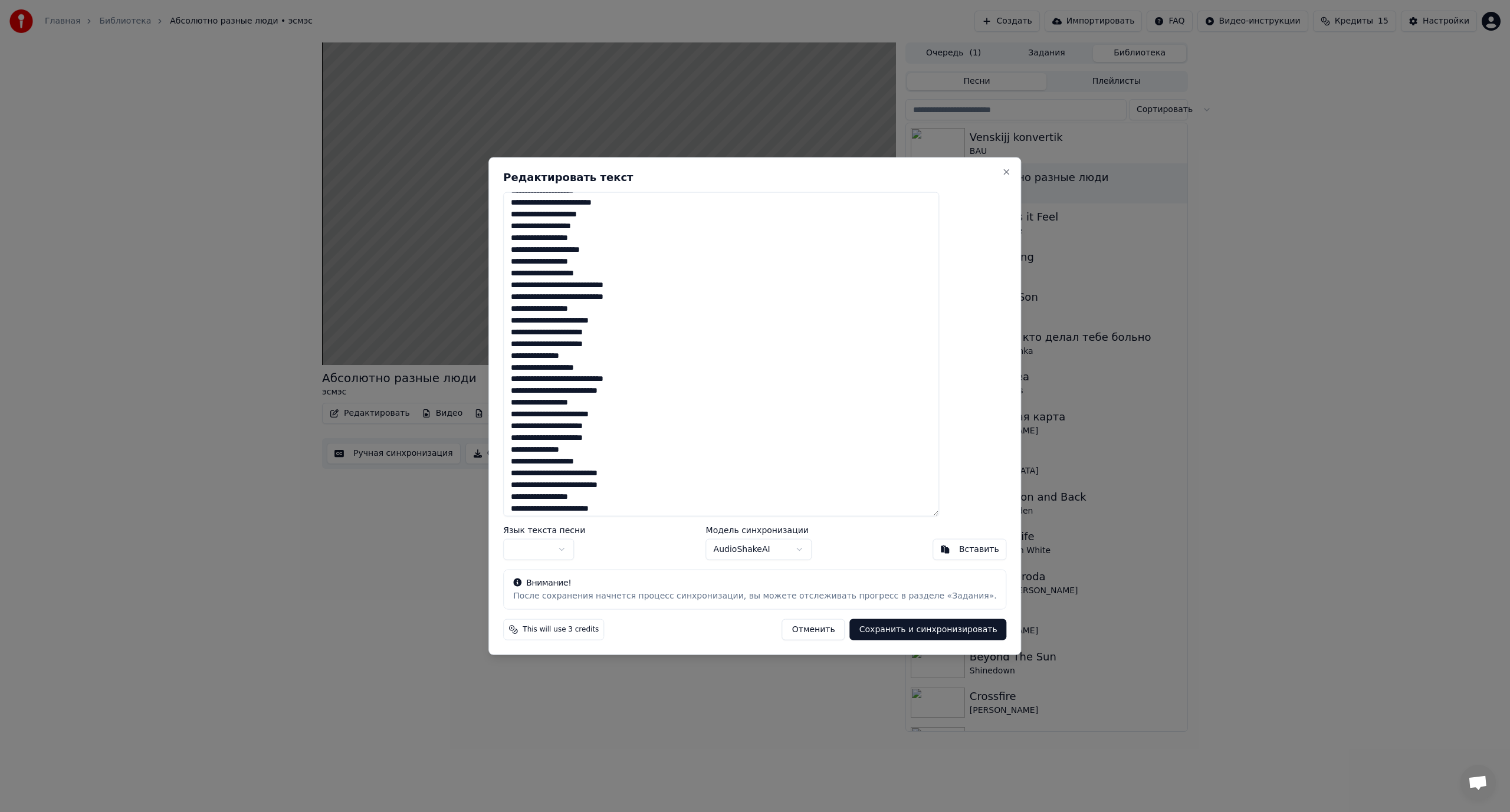
click at [605, 390] on textarea at bounding box center [721, 354] width 436 height 325
click at [636, 418] on textarea at bounding box center [721, 354] width 436 height 325
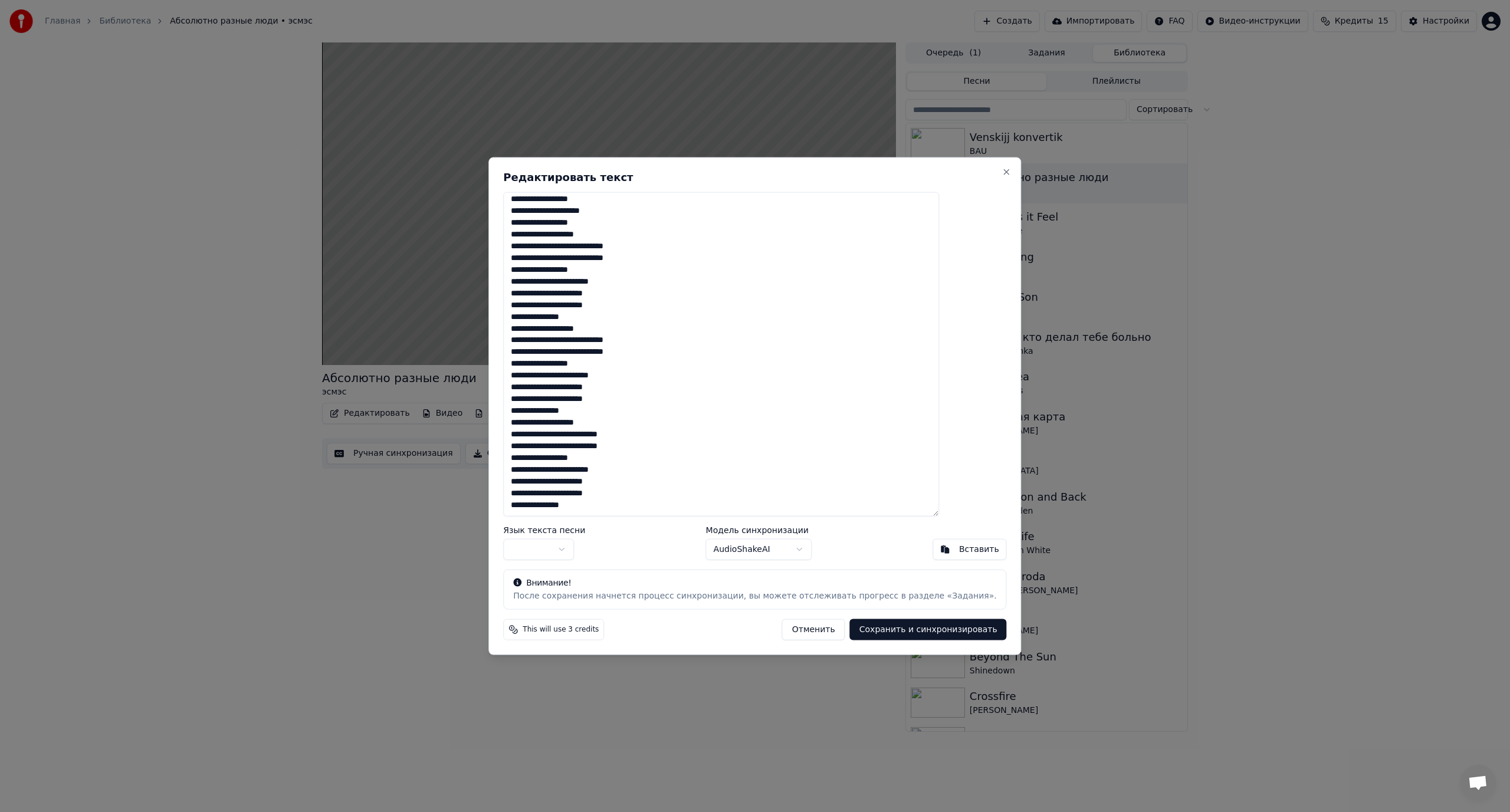
click at [604, 435] on textarea at bounding box center [721, 354] width 436 height 325
click at [606, 446] on textarea at bounding box center [721, 354] width 436 height 325
click at [633, 468] on textarea at bounding box center [721, 354] width 436 height 325
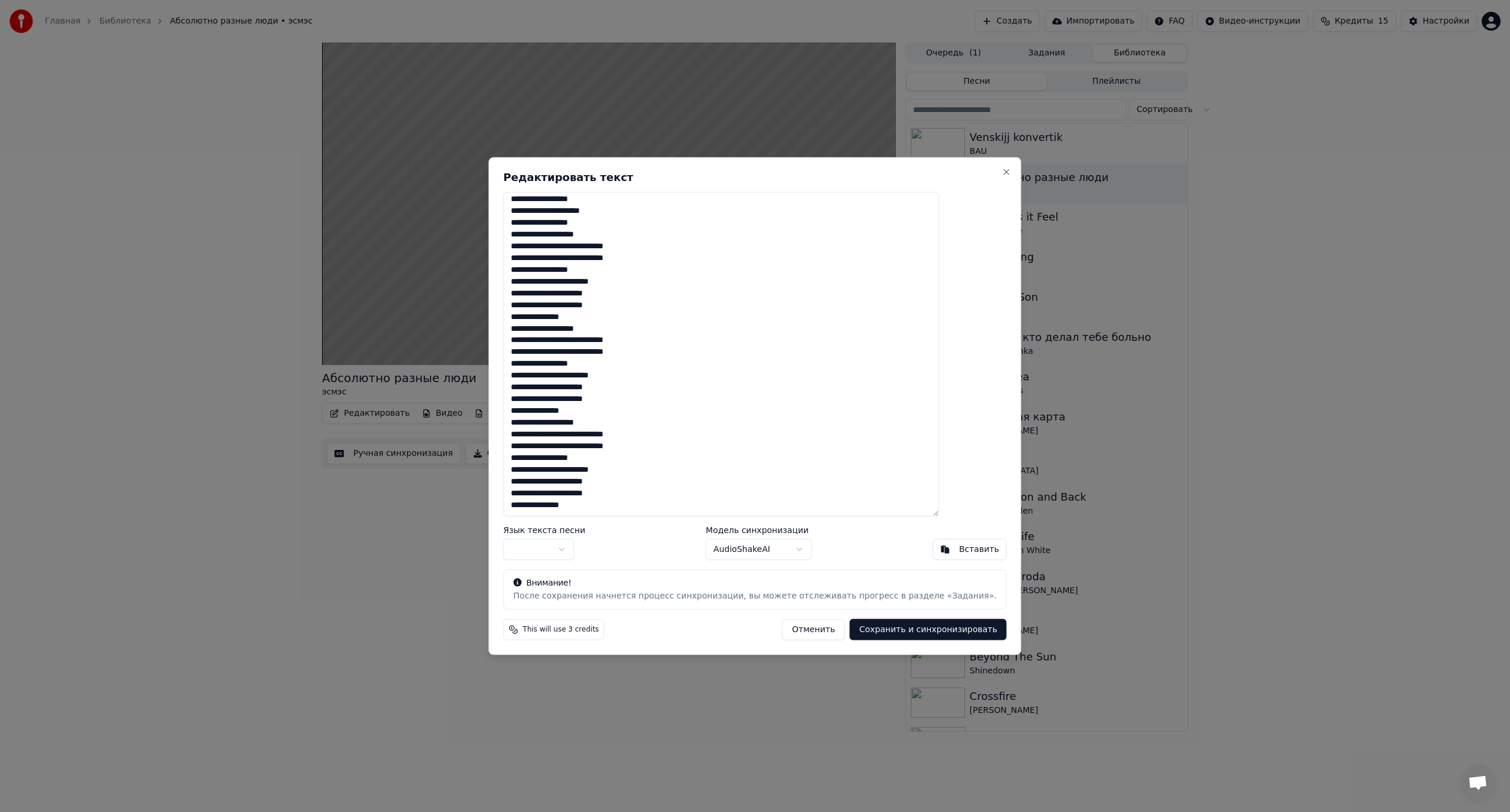
click at [633, 468] on textarea at bounding box center [721, 354] width 436 height 325
type textarea "**********"
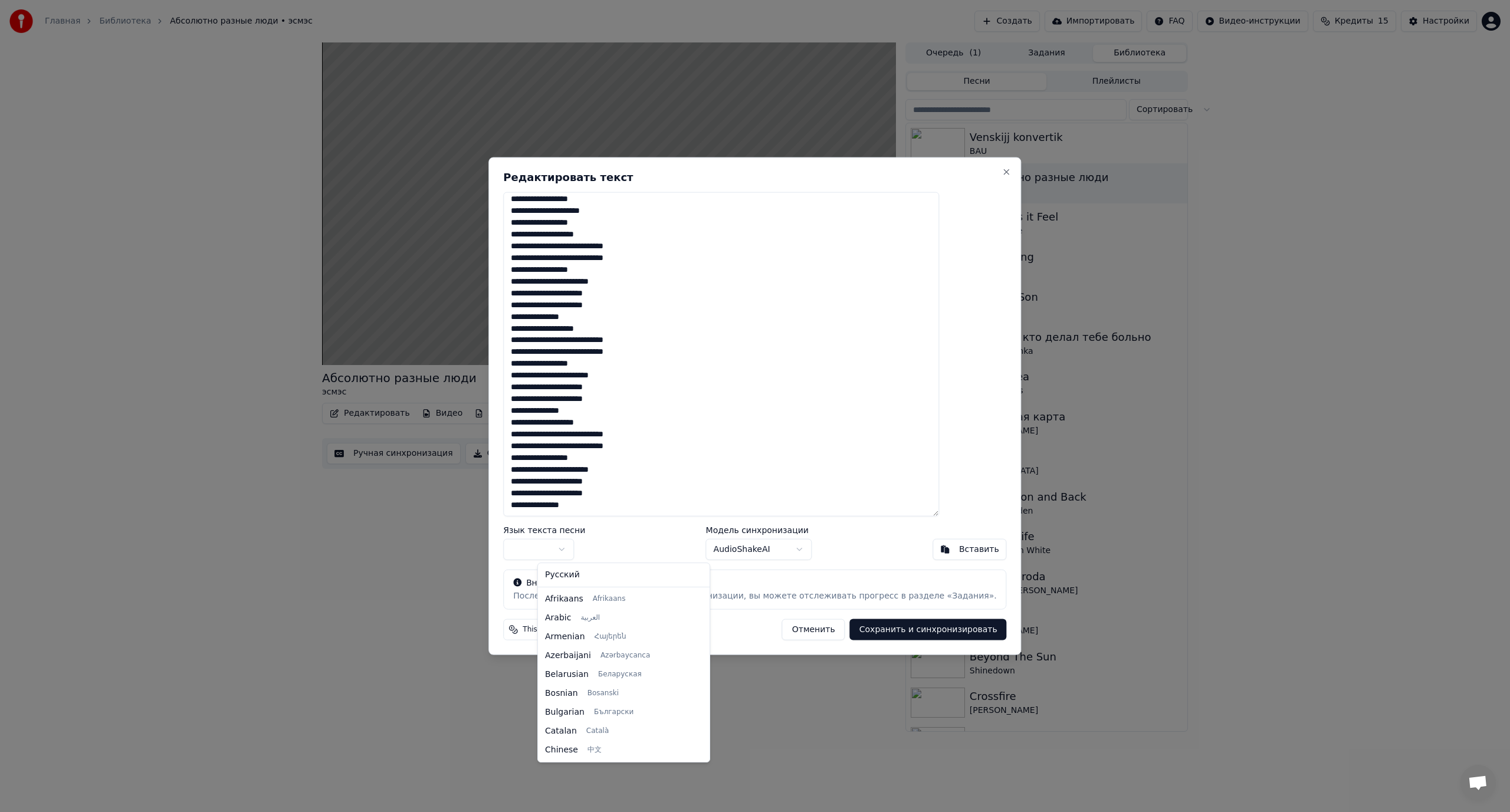
click at [580, 543] on body "Главная Библиотека Абсолютно разные люди • эсмэс Создать Импортировать FAQ Виде…" at bounding box center [755, 406] width 1510 height 812
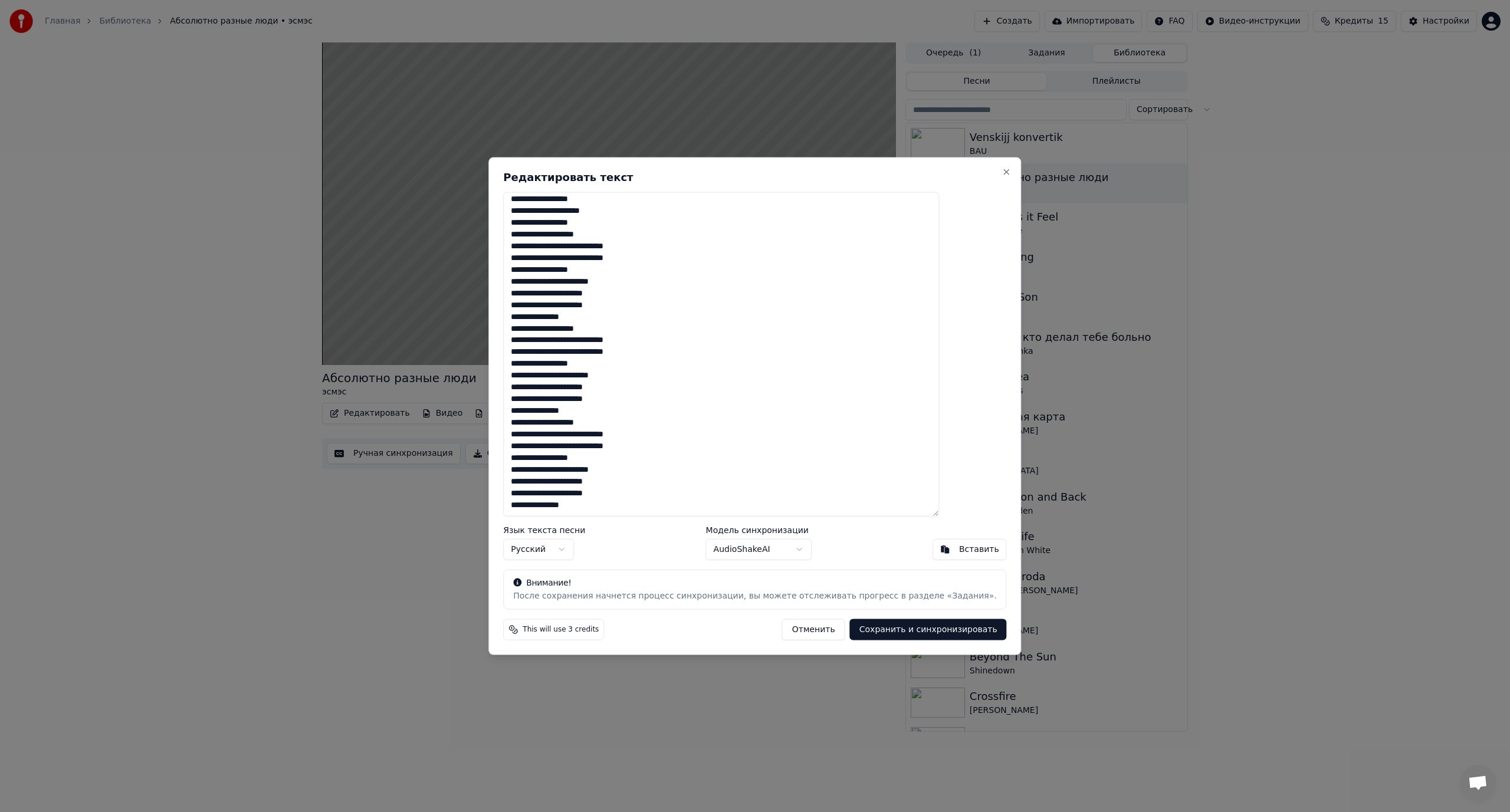
click at [902, 633] on button "Сохранить и синхронизировать" at bounding box center [928, 629] width 157 height 21
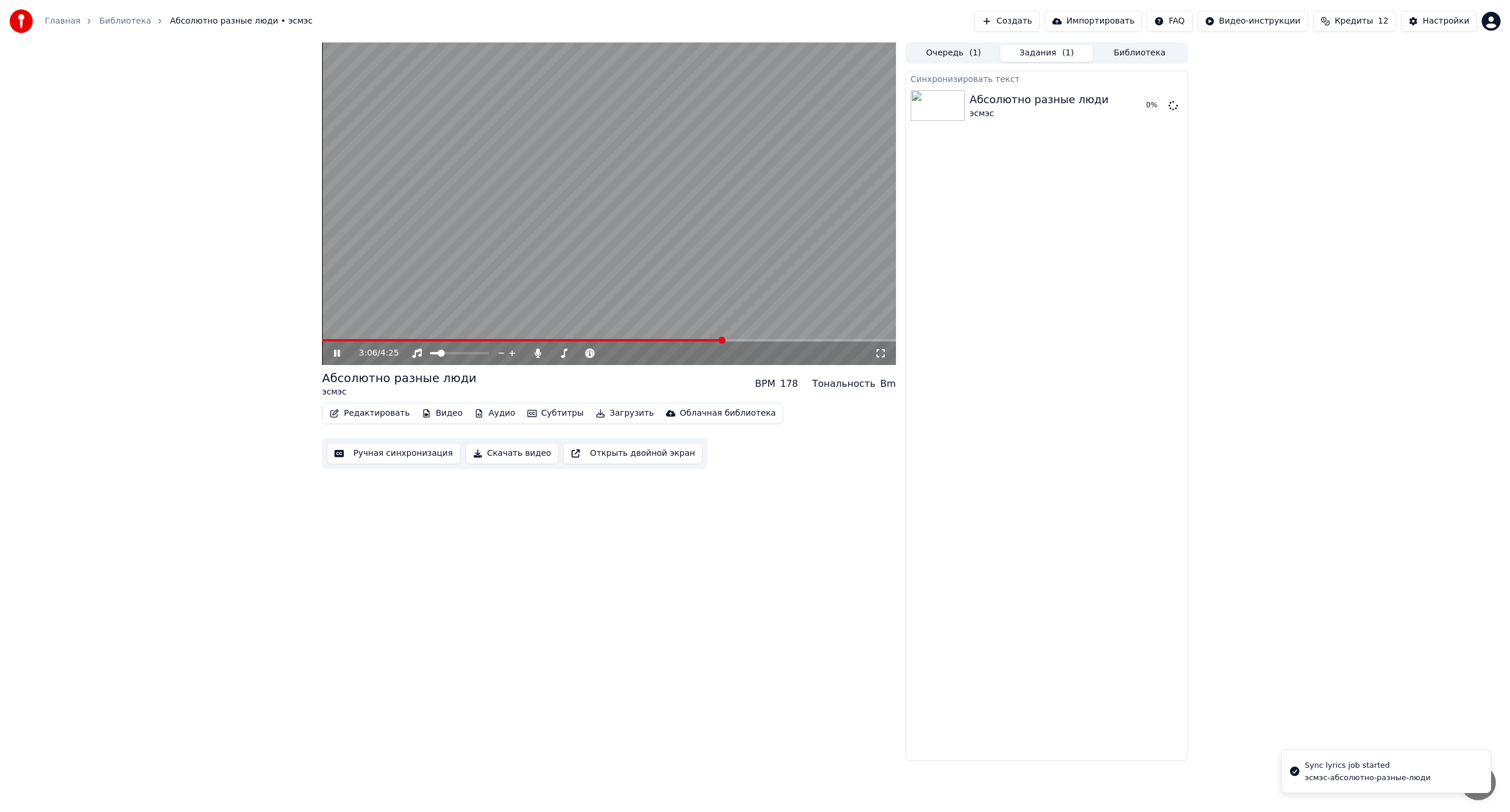
click at [405, 307] on video at bounding box center [609, 203] width 574 height 322
click at [1153, 52] on button "Библиотека" at bounding box center [1139, 53] width 93 height 17
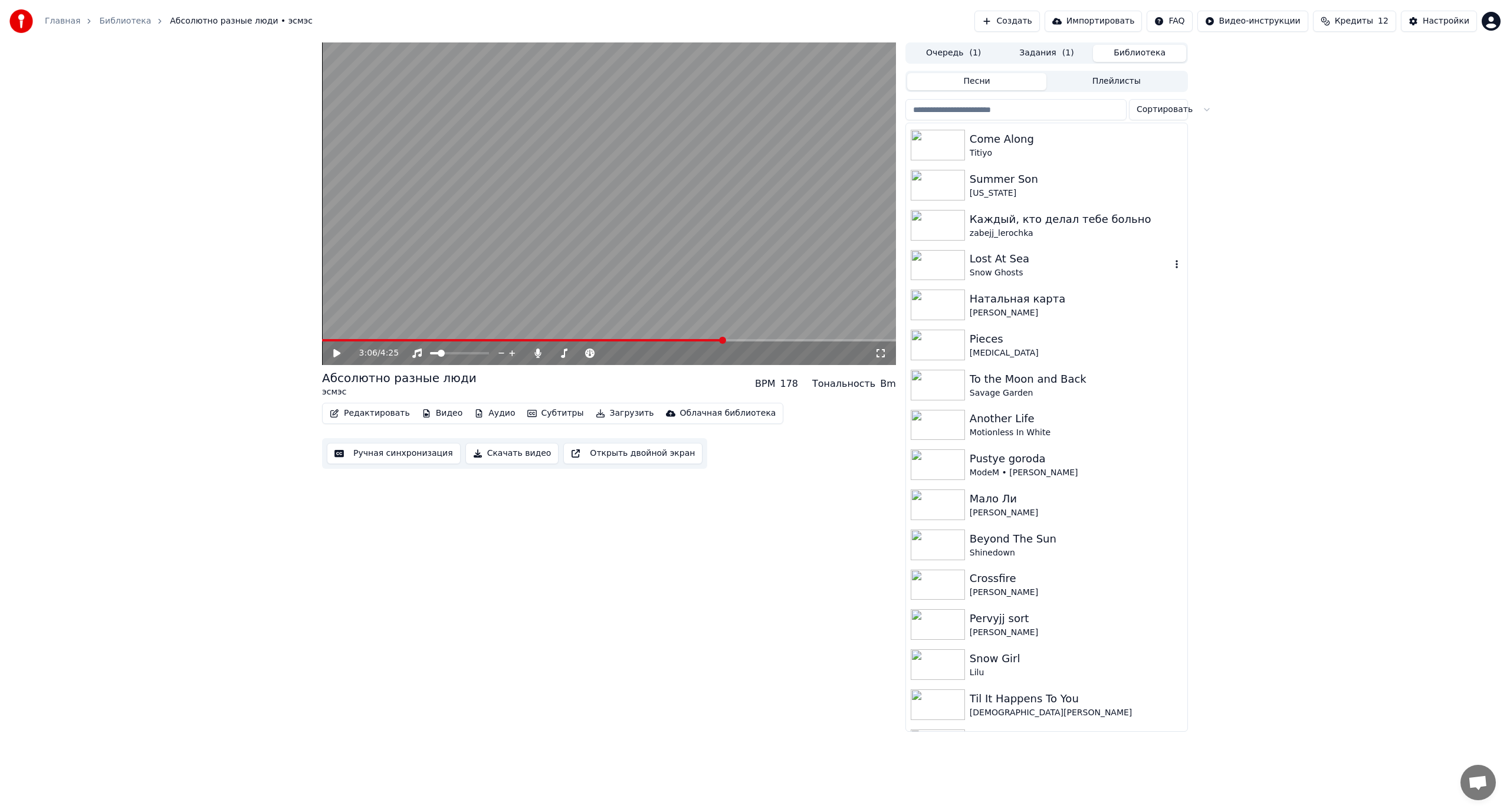
scroll to position [177, 0]
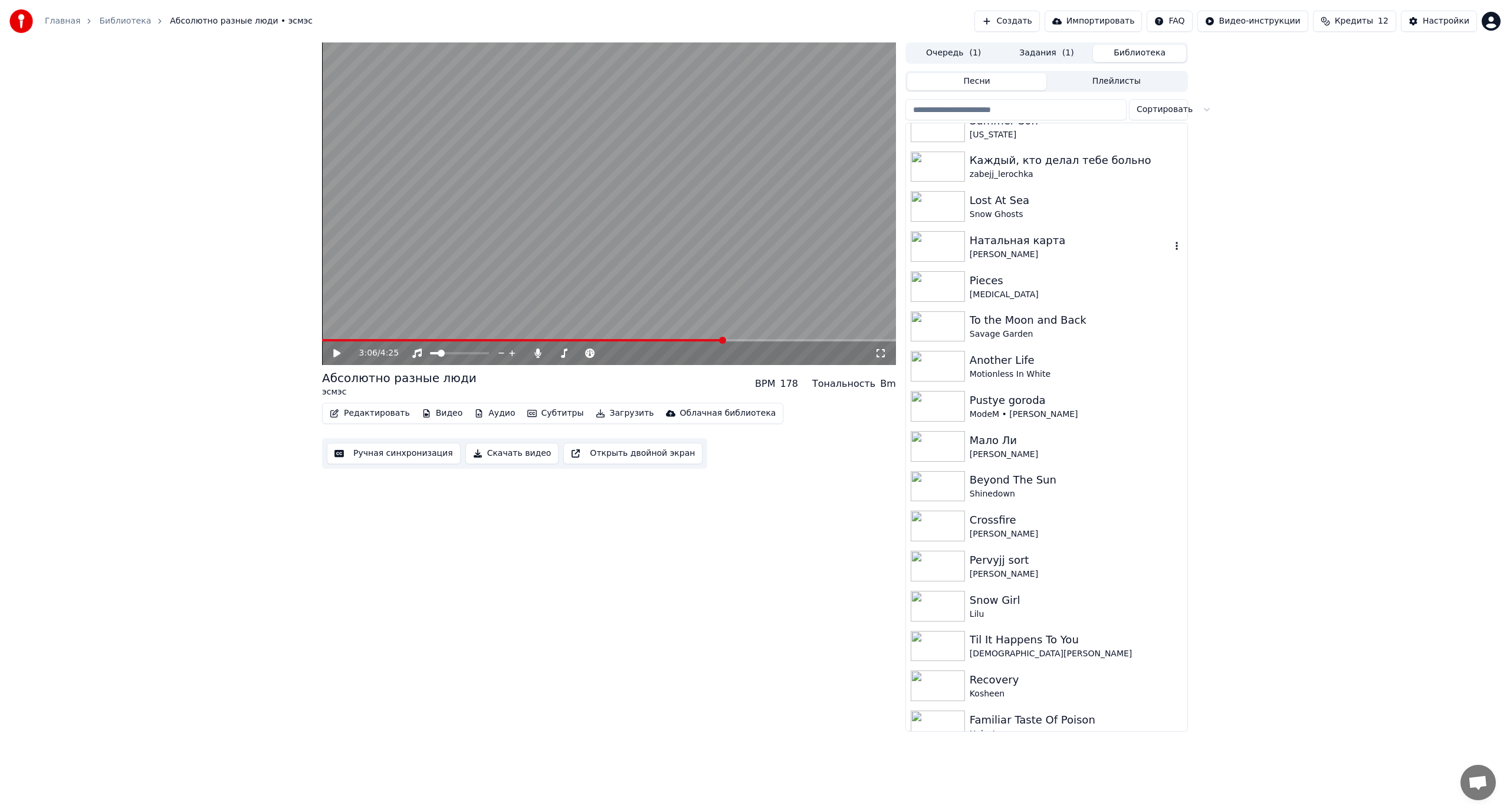
click at [1065, 236] on div "Натальная карта" at bounding box center [1070, 240] width 201 height 16
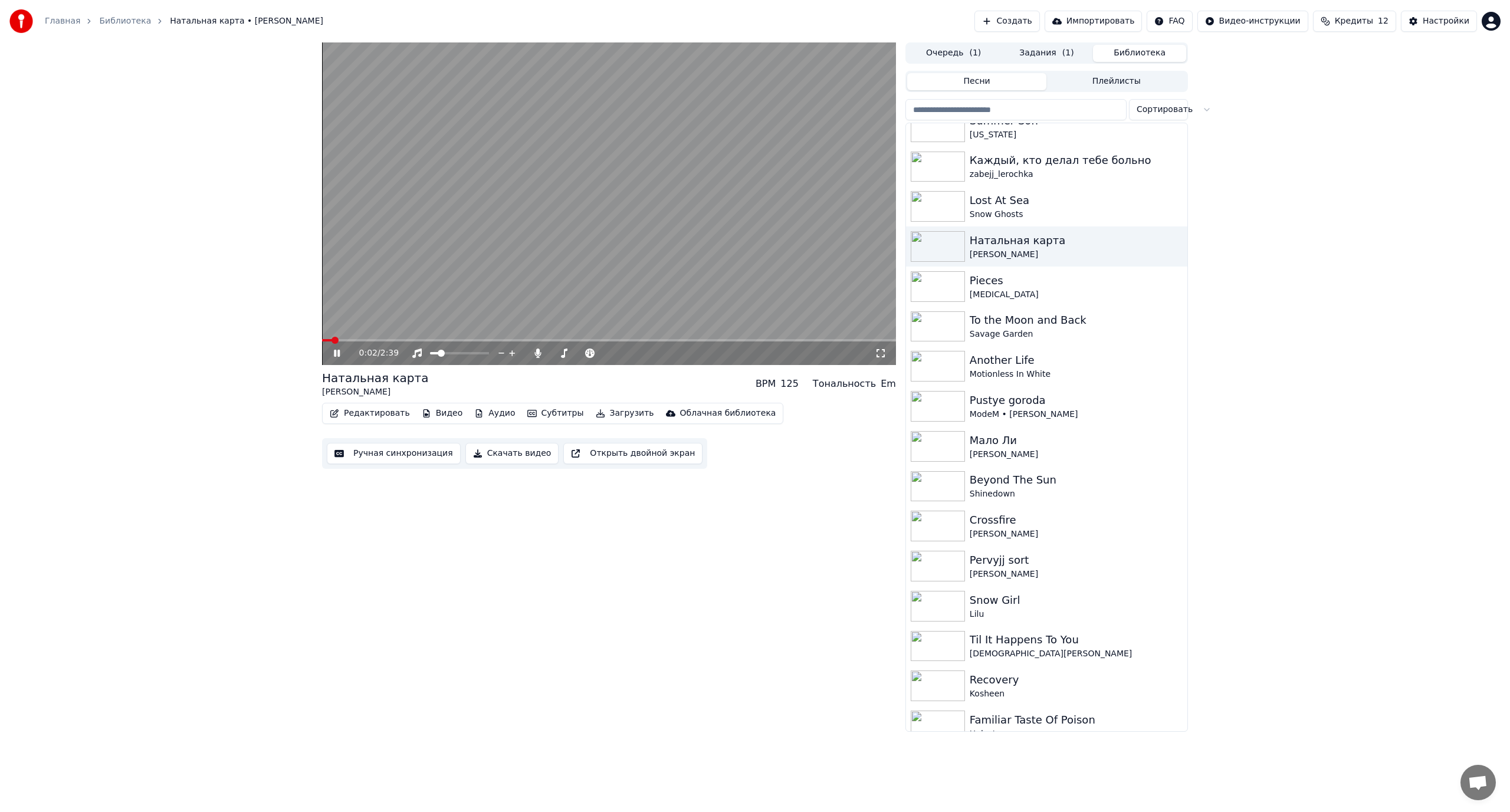
click at [375, 410] on button "Редактировать" at bounding box center [369, 413] width 90 height 16
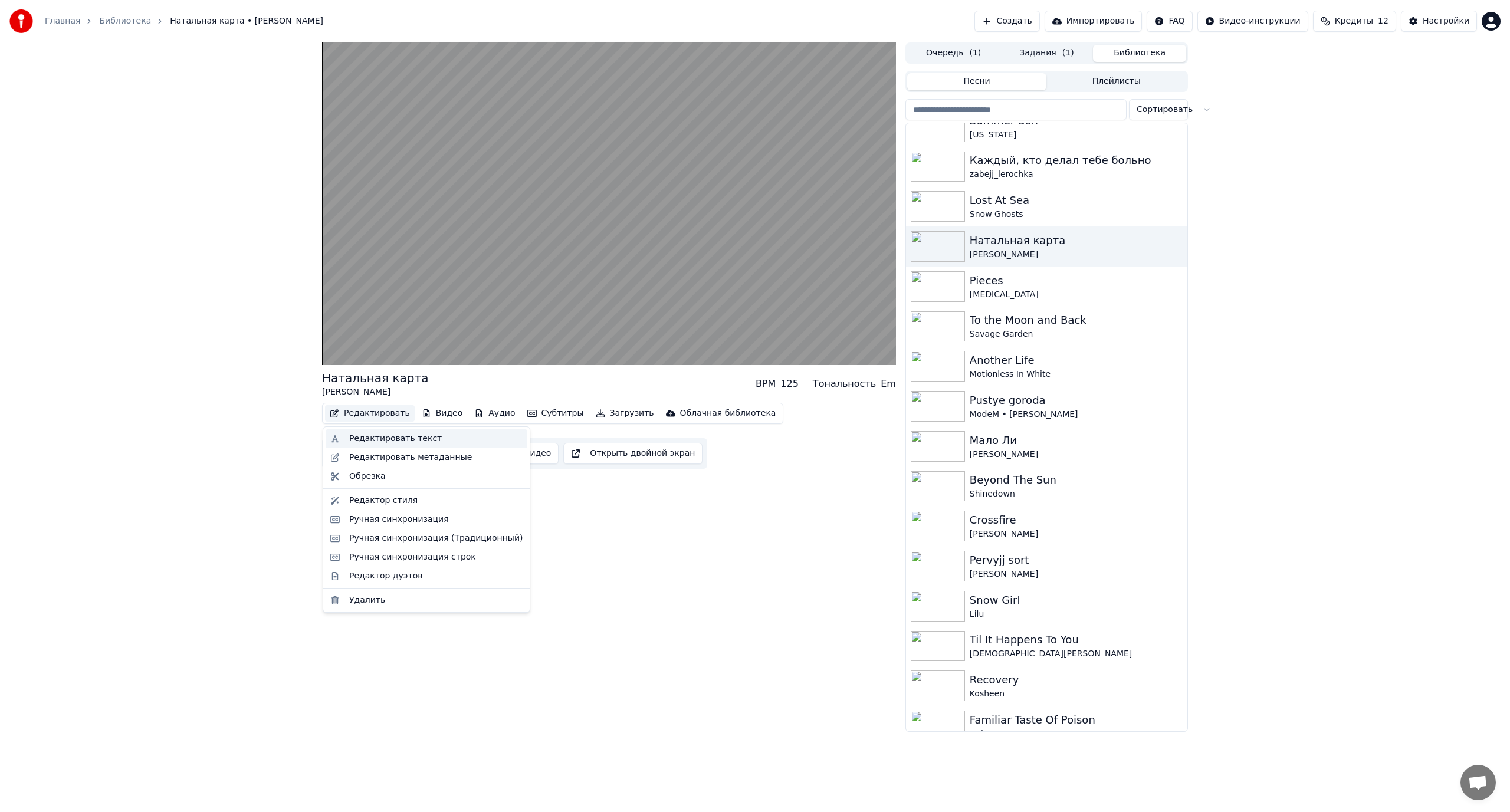
click at [375, 437] on div "Редактировать текст" at bounding box center [395, 439] width 93 height 12
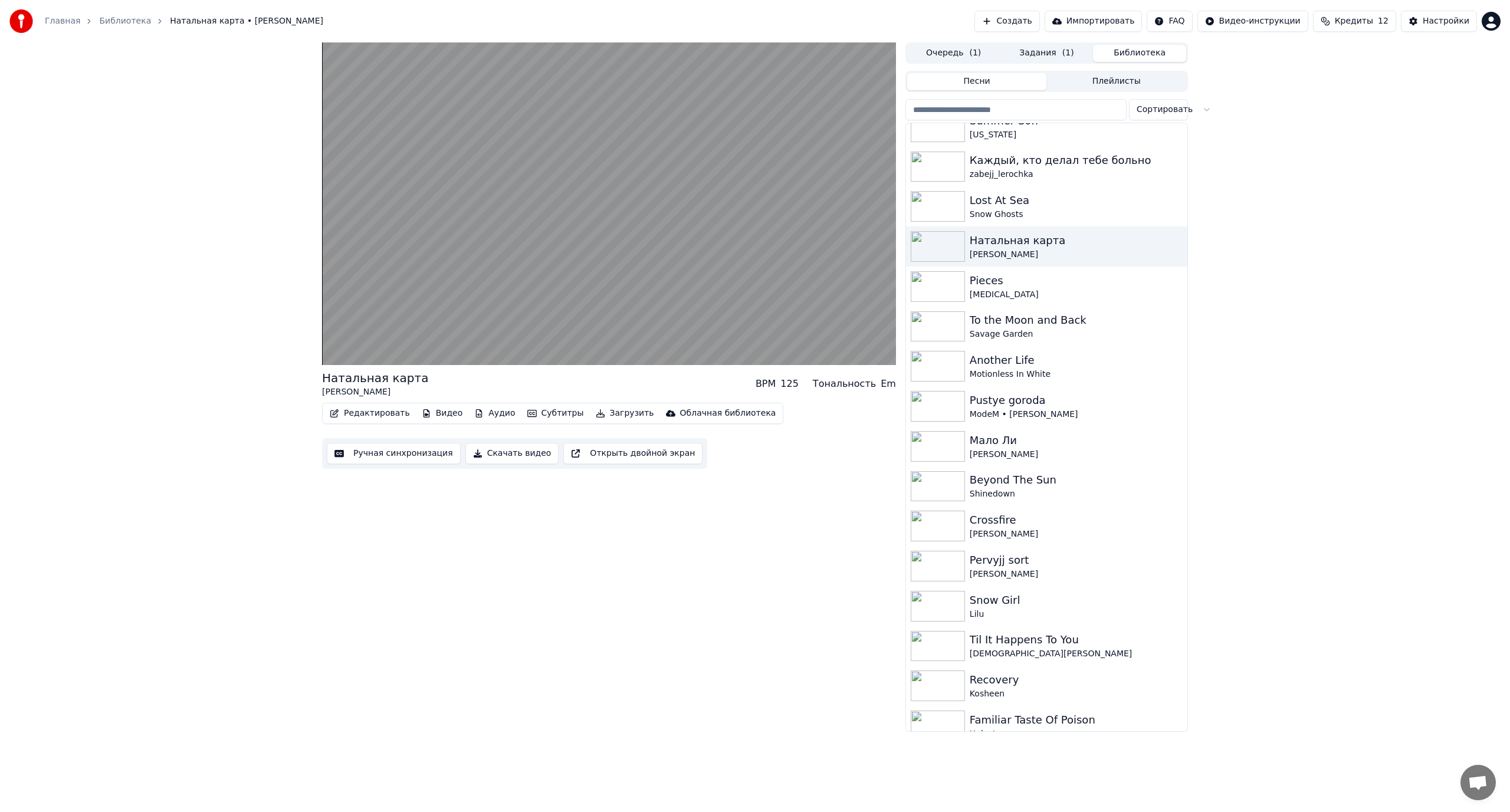
click at [392, 255] on video at bounding box center [609, 203] width 574 height 322
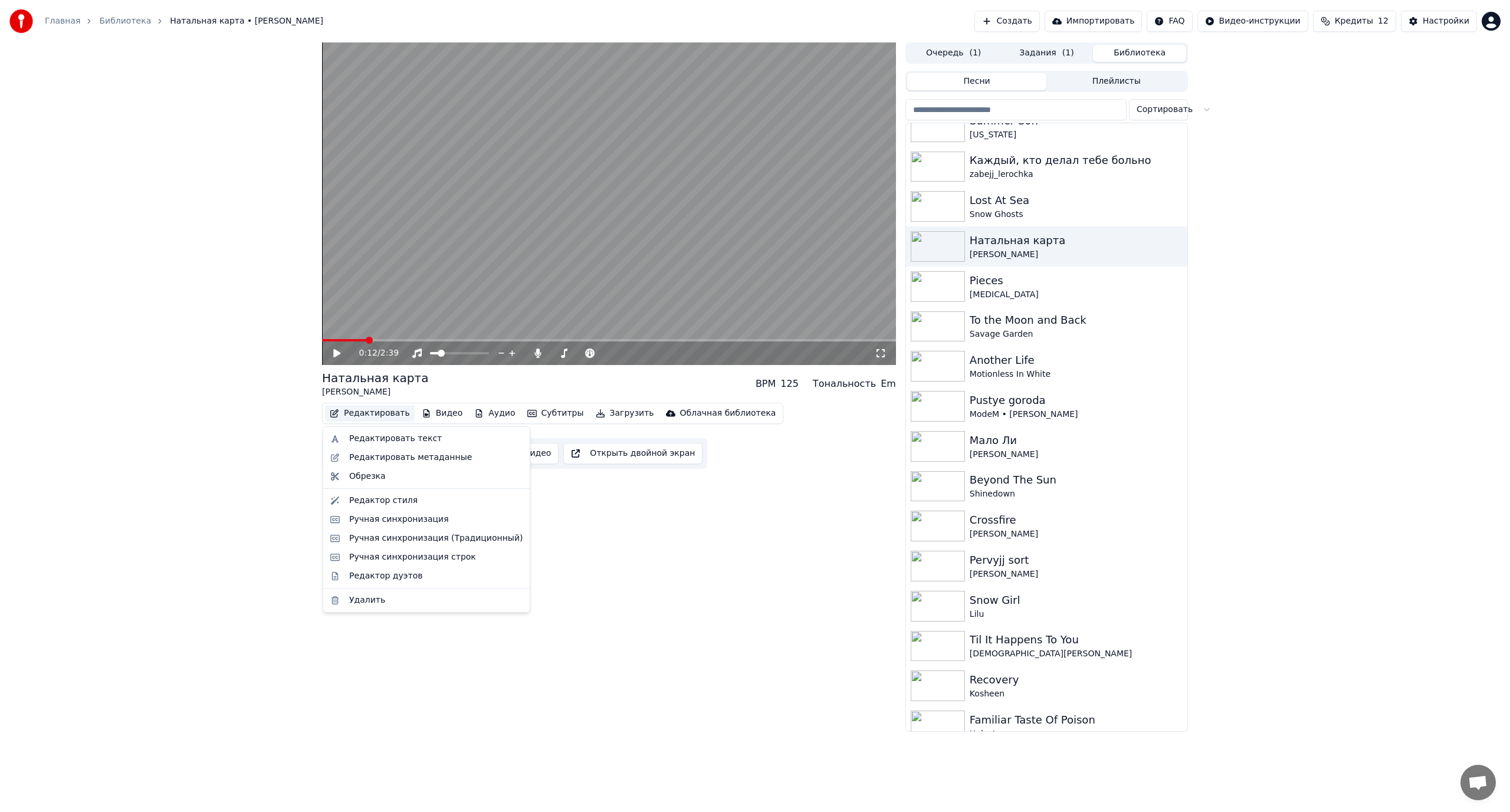
click at [360, 413] on button "Редактировать" at bounding box center [369, 413] width 90 height 16
click at [420, 438] on div "Редактировать текст" at bounding box center [395, 439] width 93 height 12
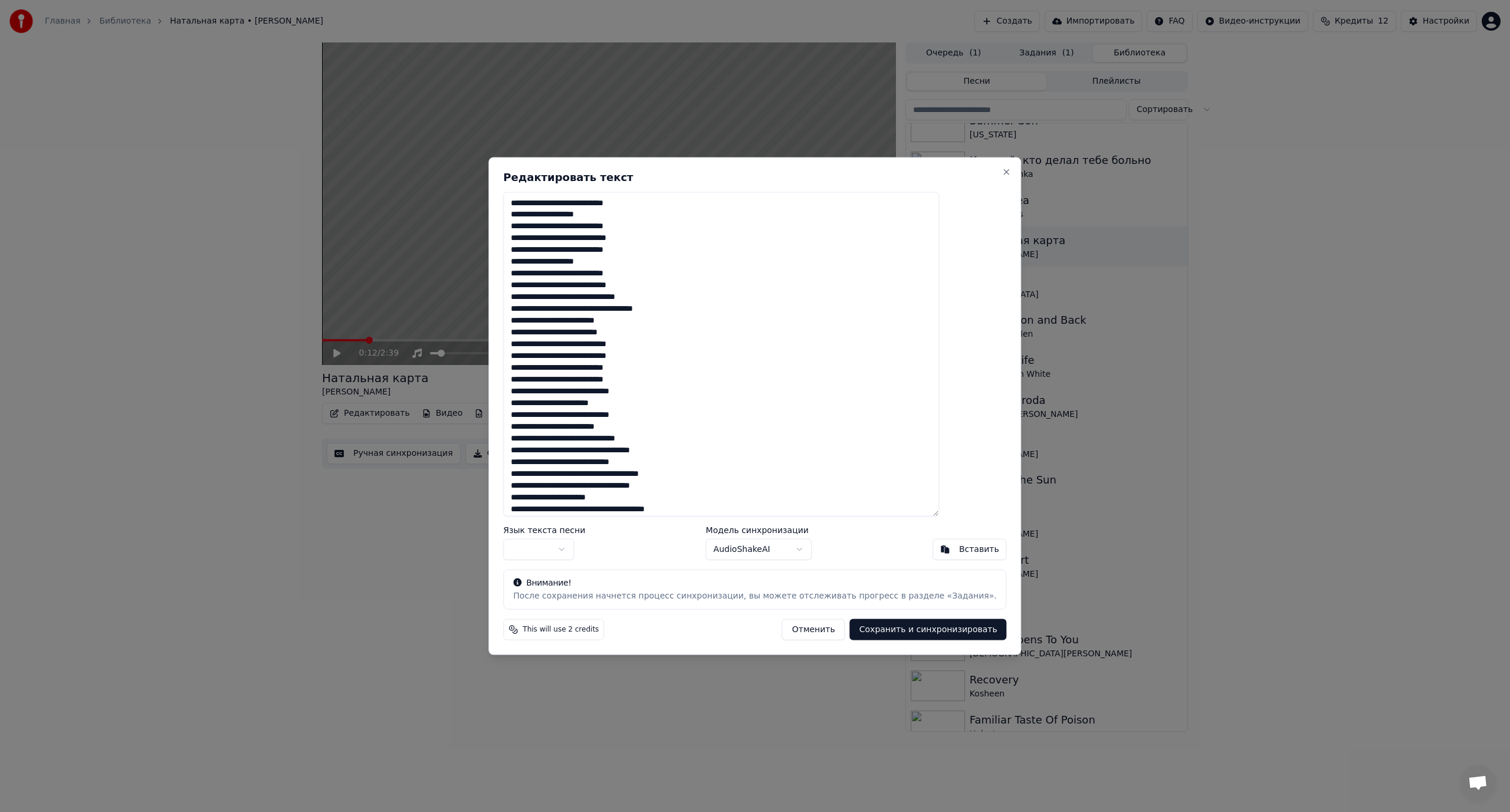
click at [607, 368] on textarea at bounding box center [721, 354] width 436 height 325
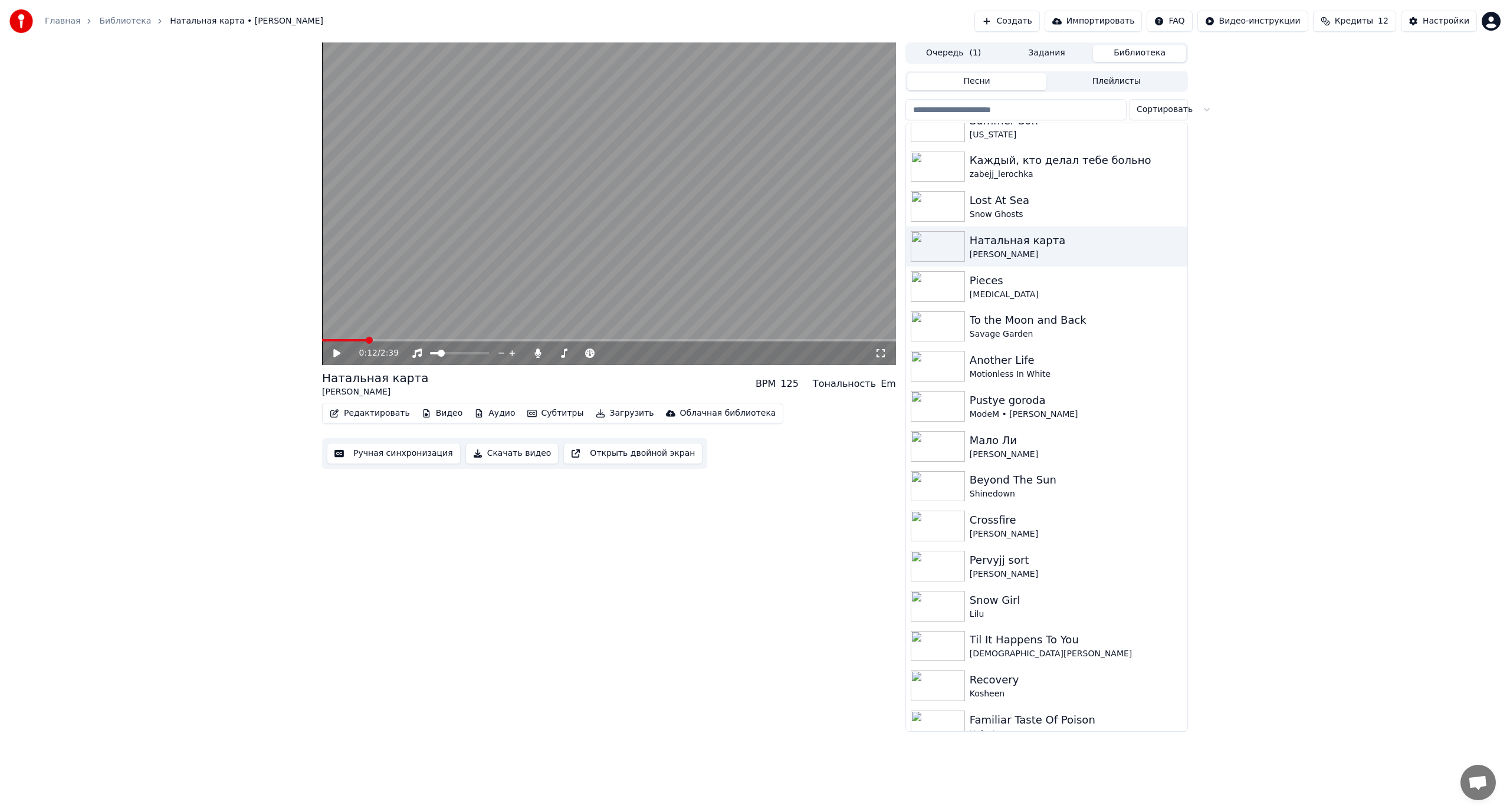
click at [366, 414] on button "Редактировать" at bounding box center [369, 413] width 90 height 16
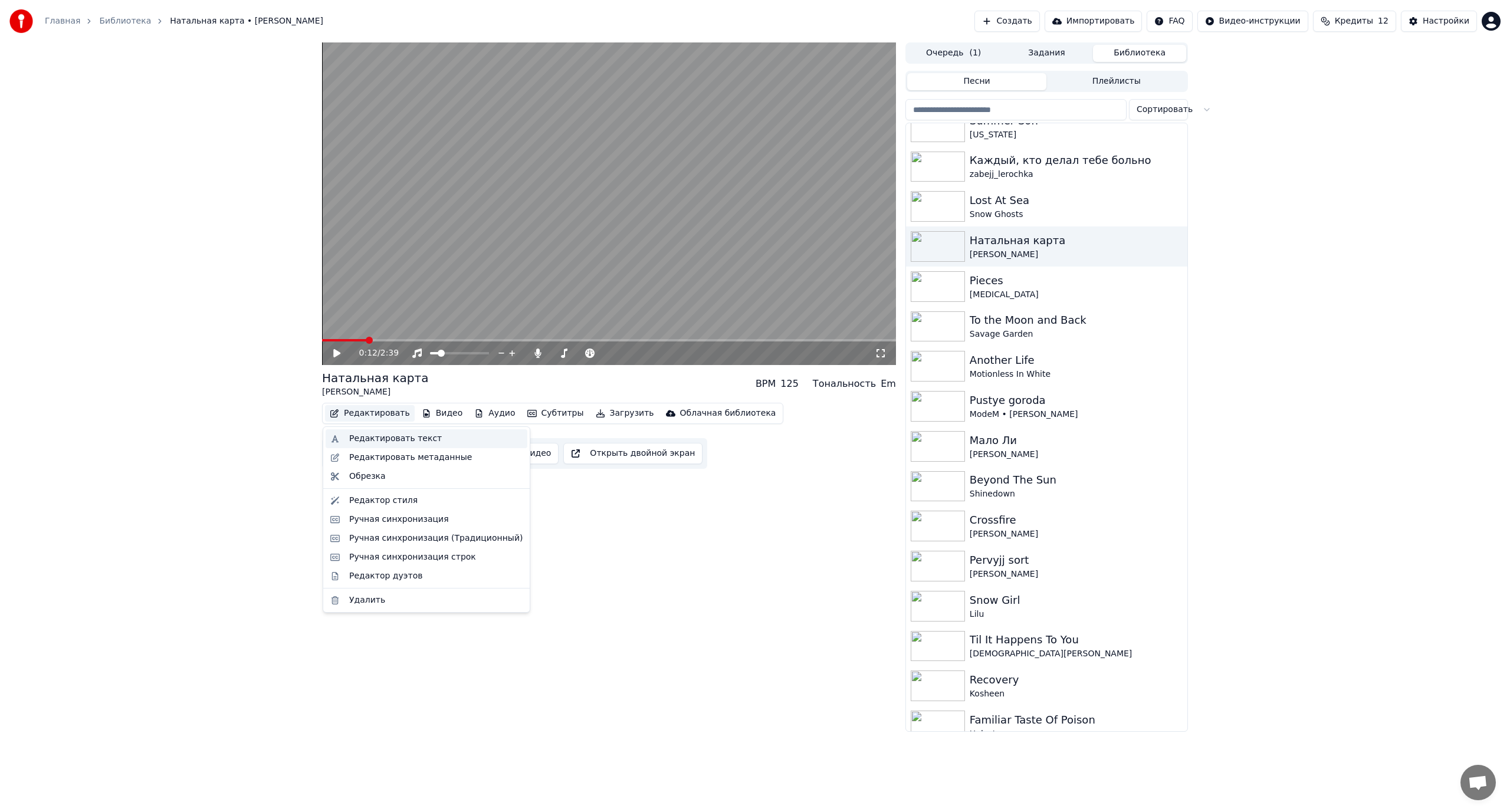
click at [370, 436] on div "Редактировать текст" at bounding box center [395, 439] width 93 height 12
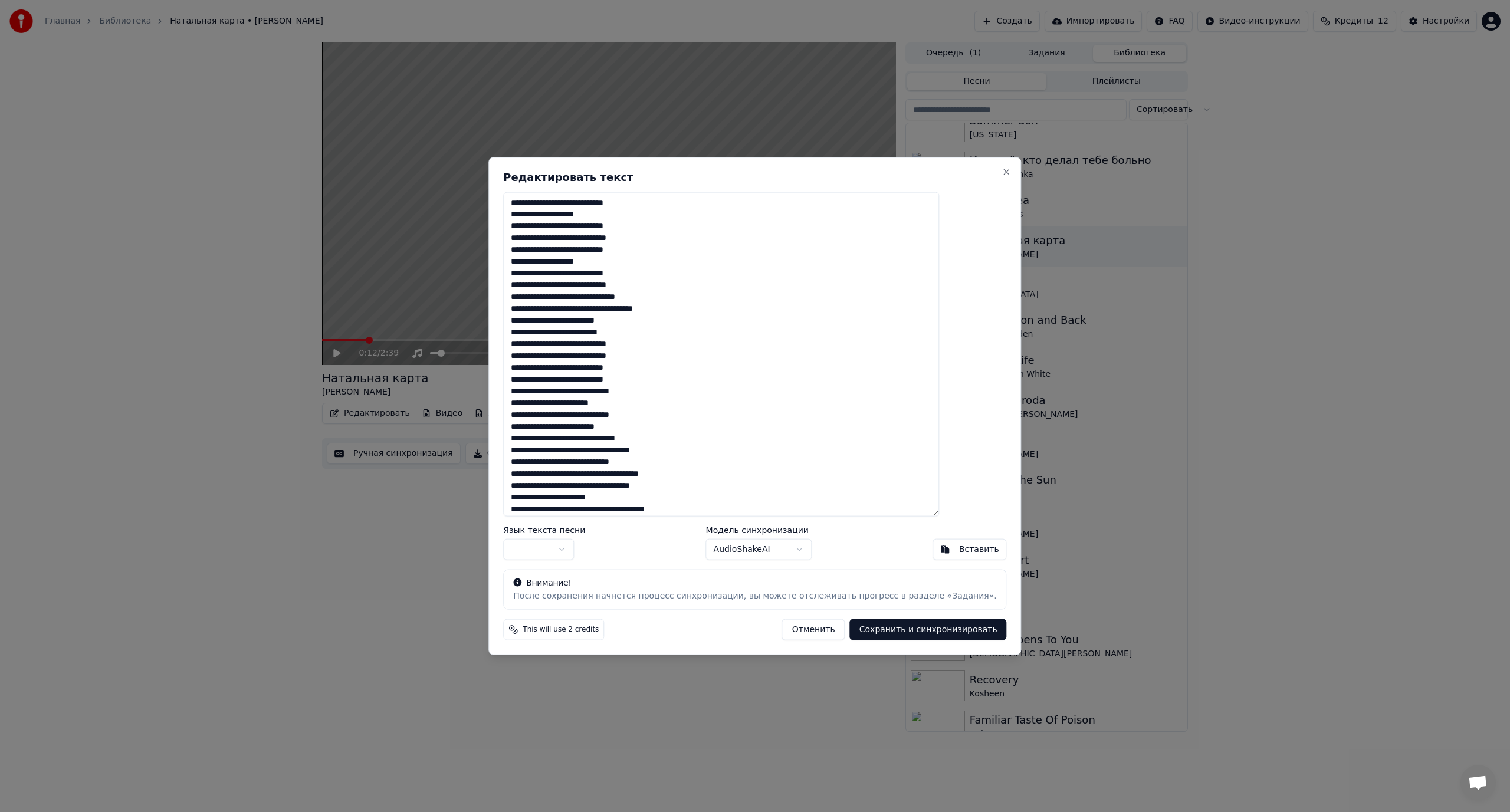
click at [610, 352] on textarea at bounding box center [721, 354] width 436 height 325
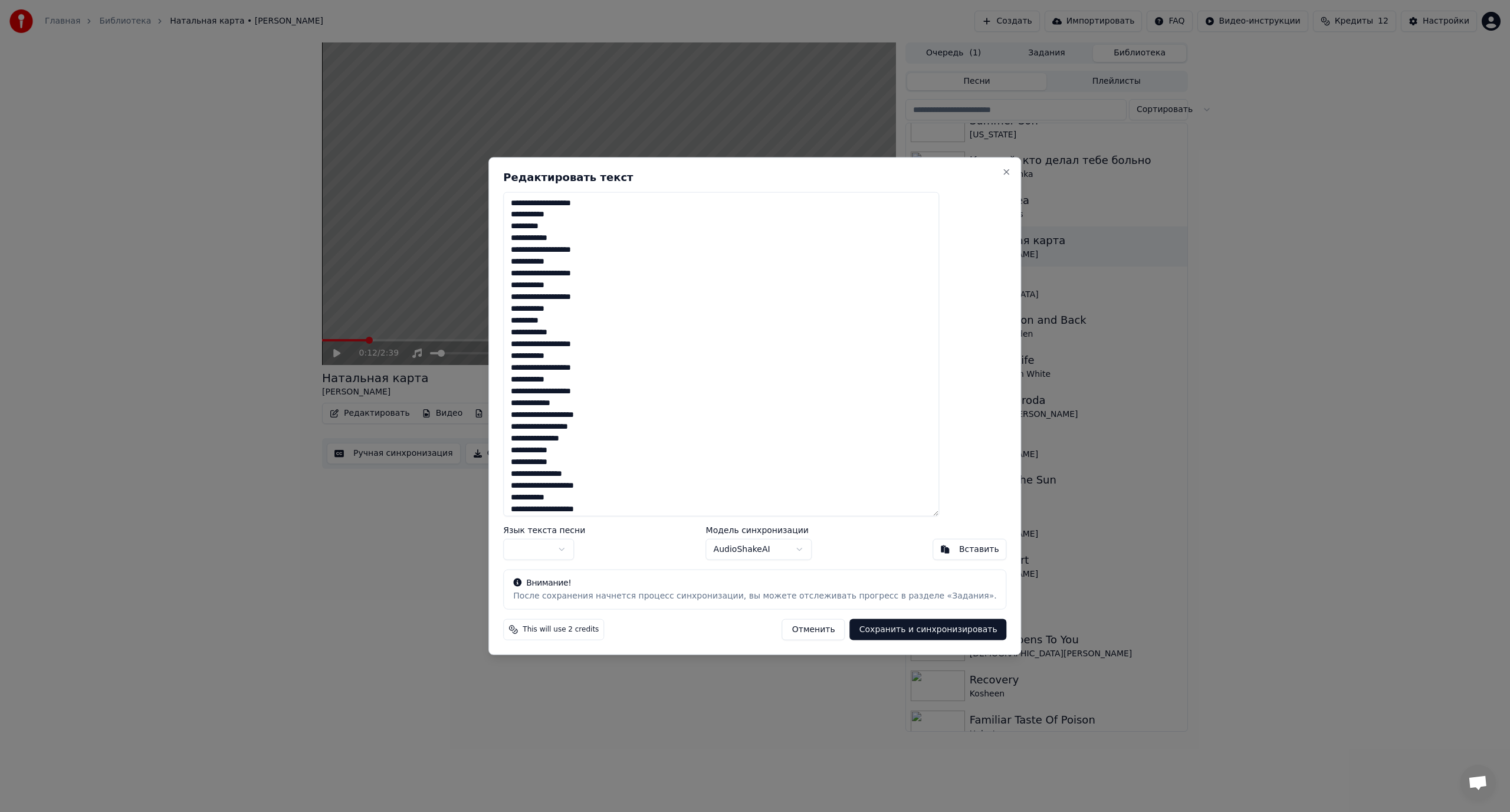
scroll to position [1260, 0]
type textarea "**********"
click at [561, 554] on body "Главная Библиотека Натальная карта • [PERSON_NAME] Создать Импортировать FAQ Ви…" at bounding box center [755, 406] width 1510 height 812
click at [908, 625] on button "Сохранить и синхронизировать" at bounding box center [928, 629] width 157 height 21
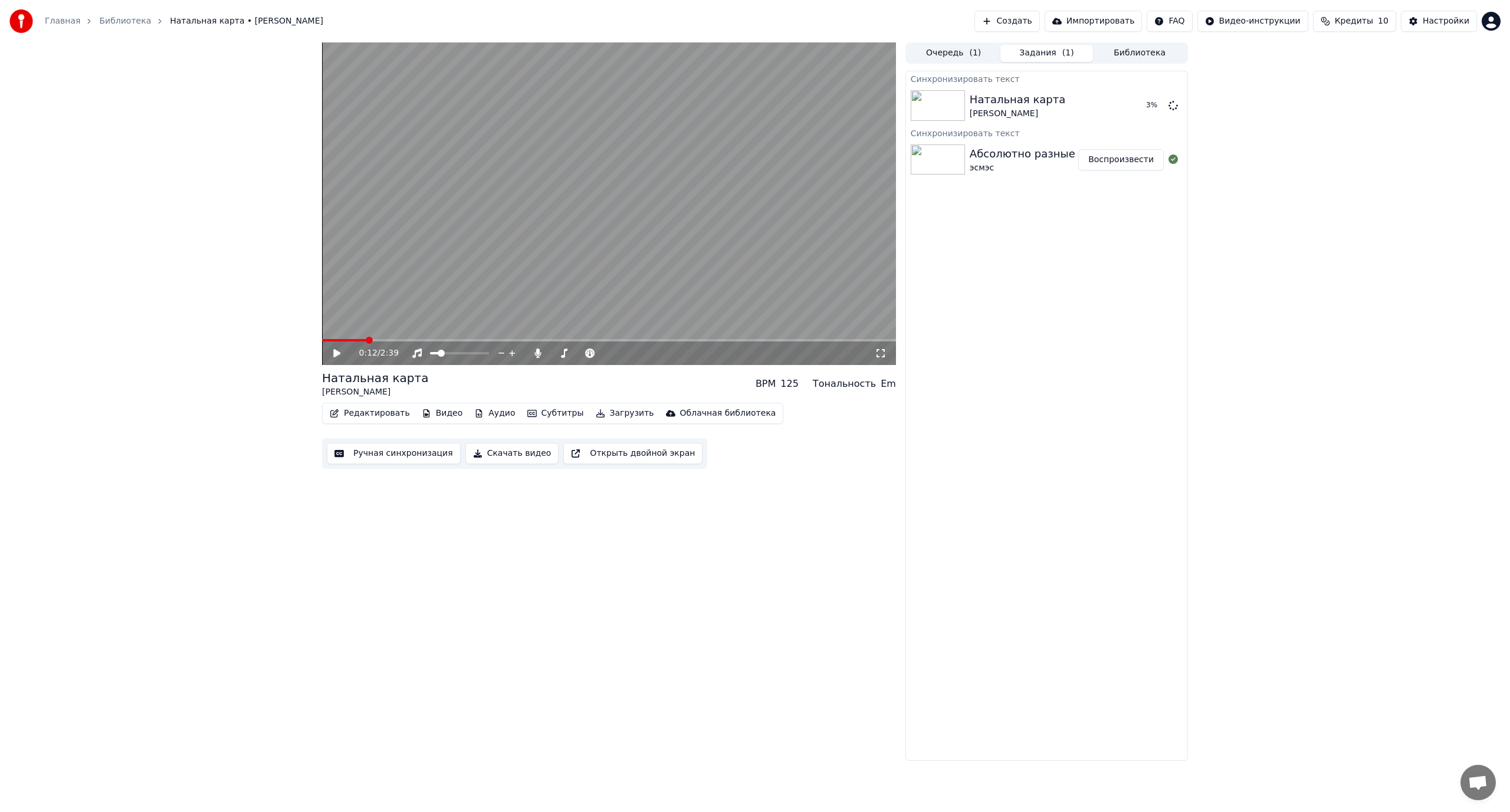
click at [1117, 52] on button "Библиотека" at bounding box center [1139, 53] width 93 height 17
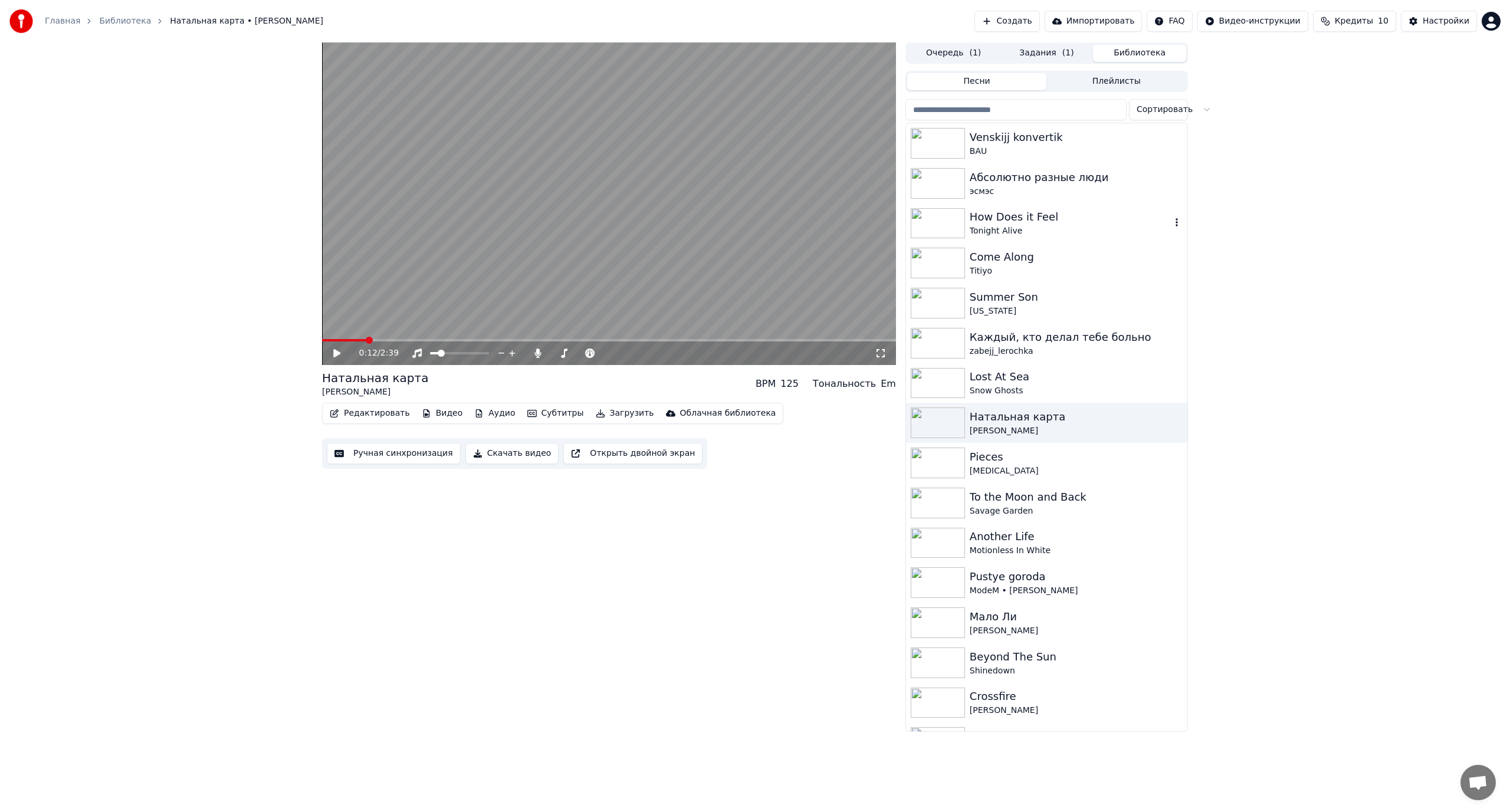
click at [1038, 227] on div "Tonight Alive" at bounding box center [1070, 231] width 201 height 12
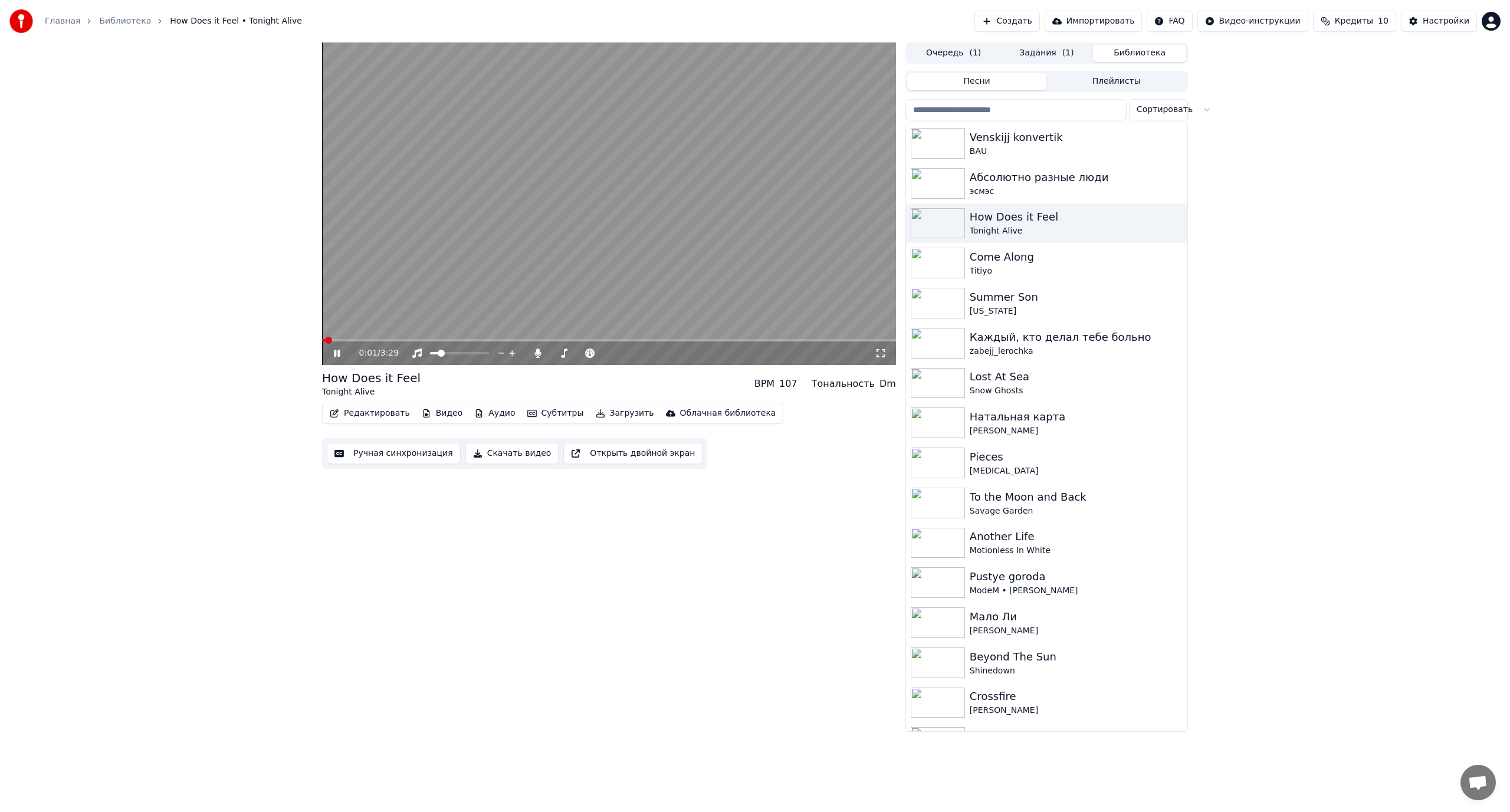
click at [648, 254] on video at bounding box center [609, 203] width 574 height 322
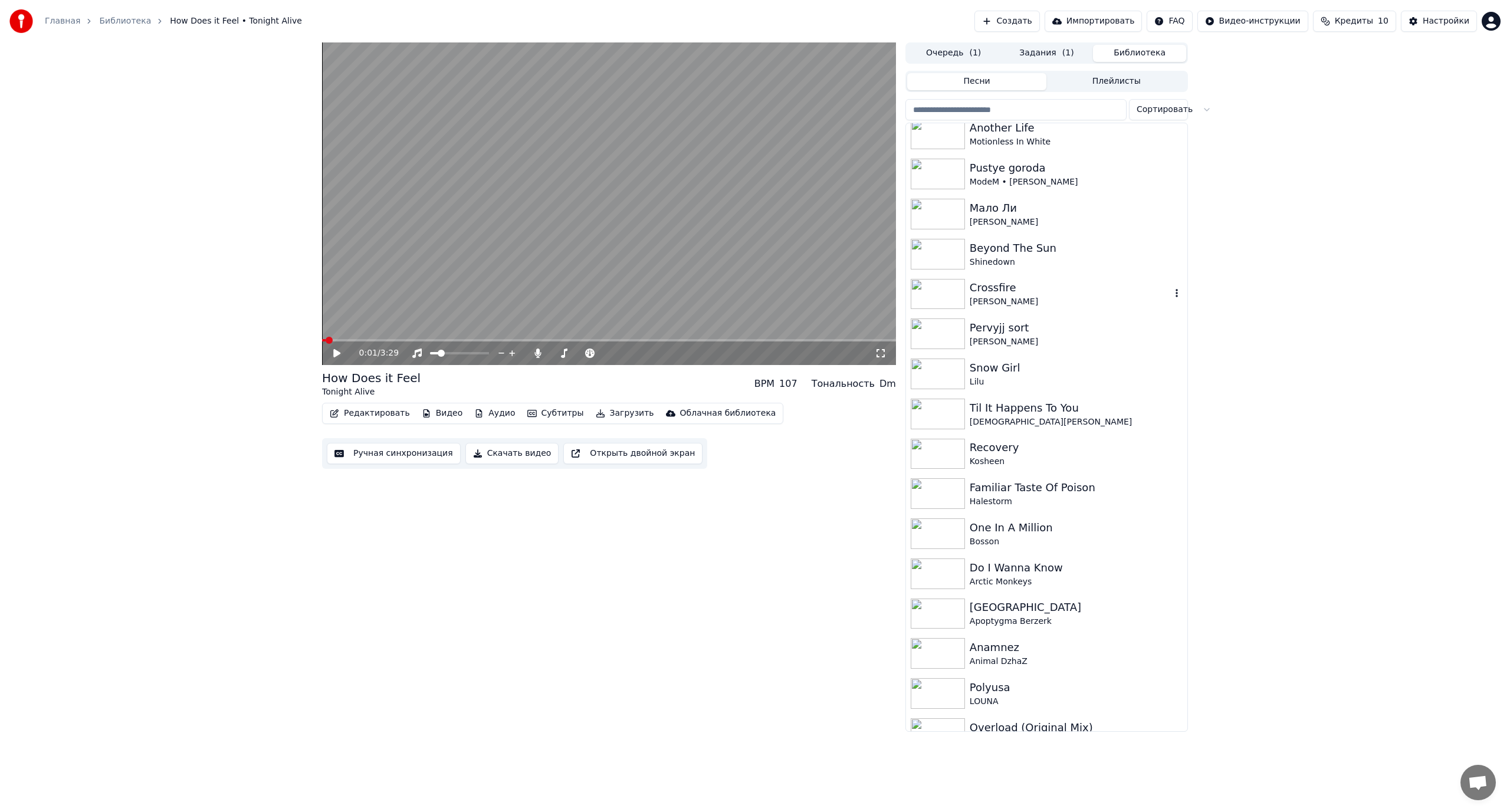
scroll to position [413, 0]
click at [1039, 494] on div "Halestorm" at bounding box center [1070, 499] width 201 height 12
click at [589, 239] on video at bounding box center [609, 203] width 574 height 322
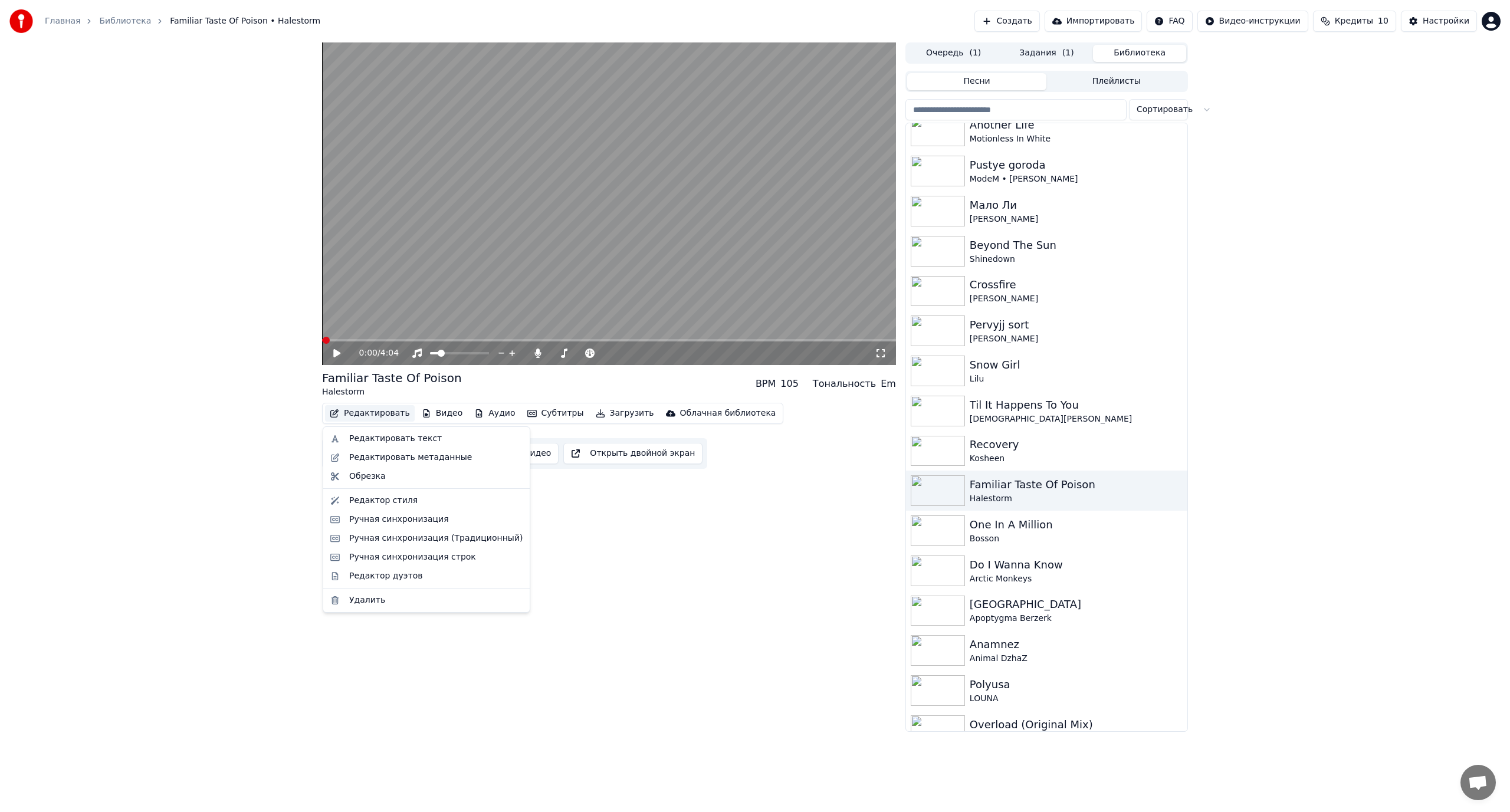
click at [375, 414] on button "Редактировать" at bounding box center [369, 413] width 90 height 16
click at [387, 439] on div "Редактировать текст" at bounding box center [395, 439] width 93 height 12
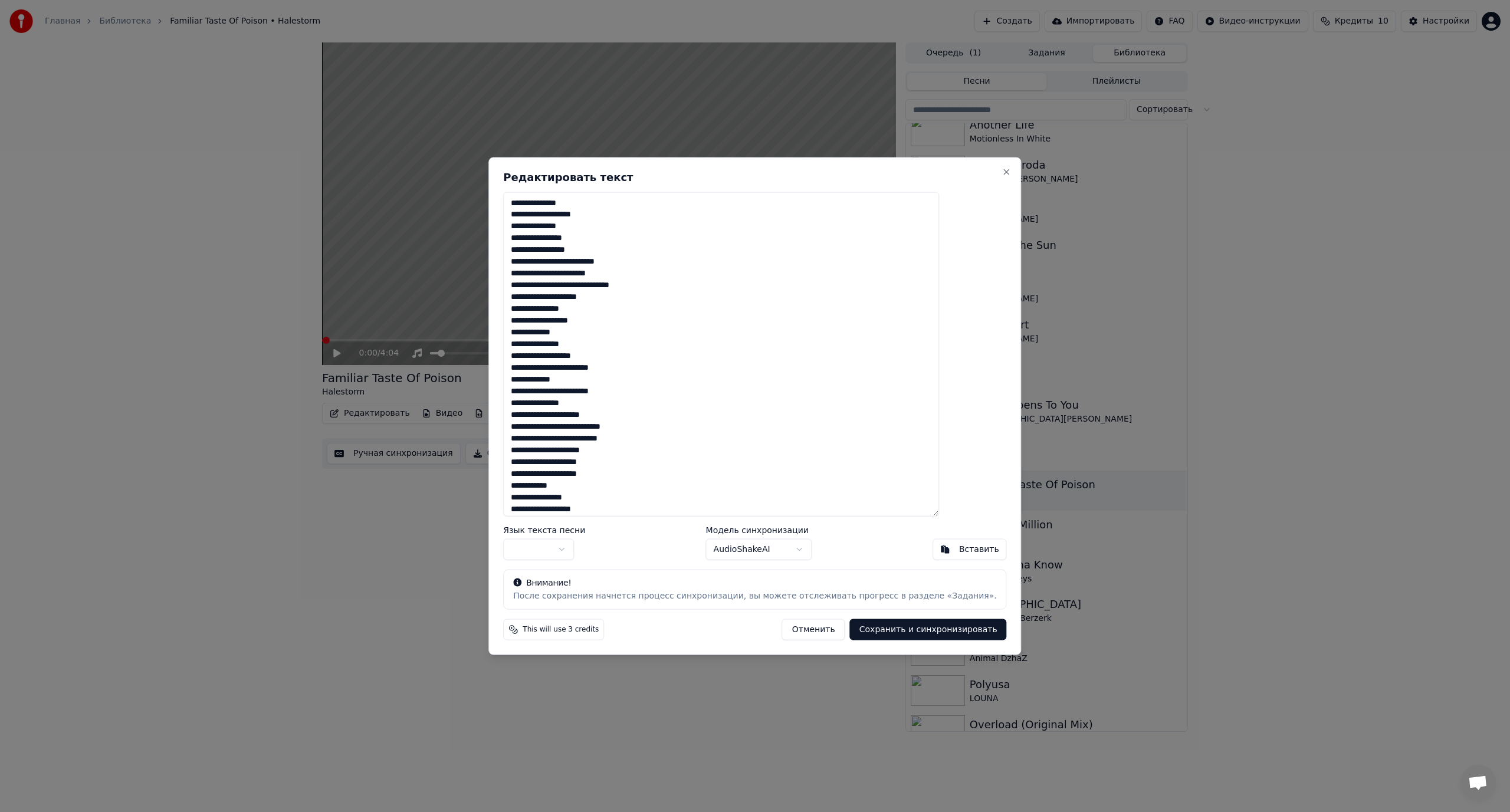
click at [660, 333] on textarea "**********" at bounding box center [721, 354] width 436 height 325
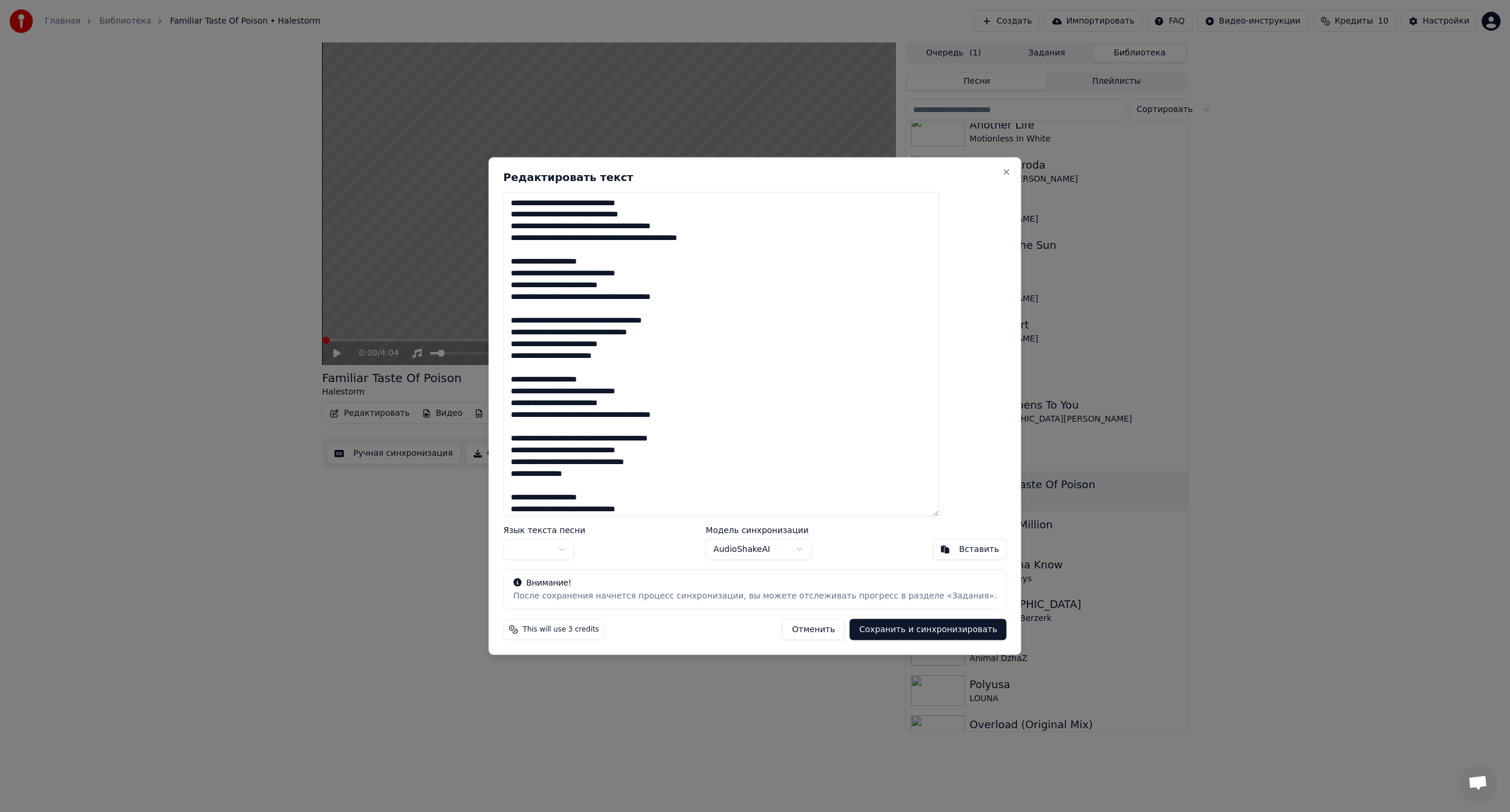
click at [600, 200] on textarea "**********" at bounding box center [721, 354] width 436 height 325
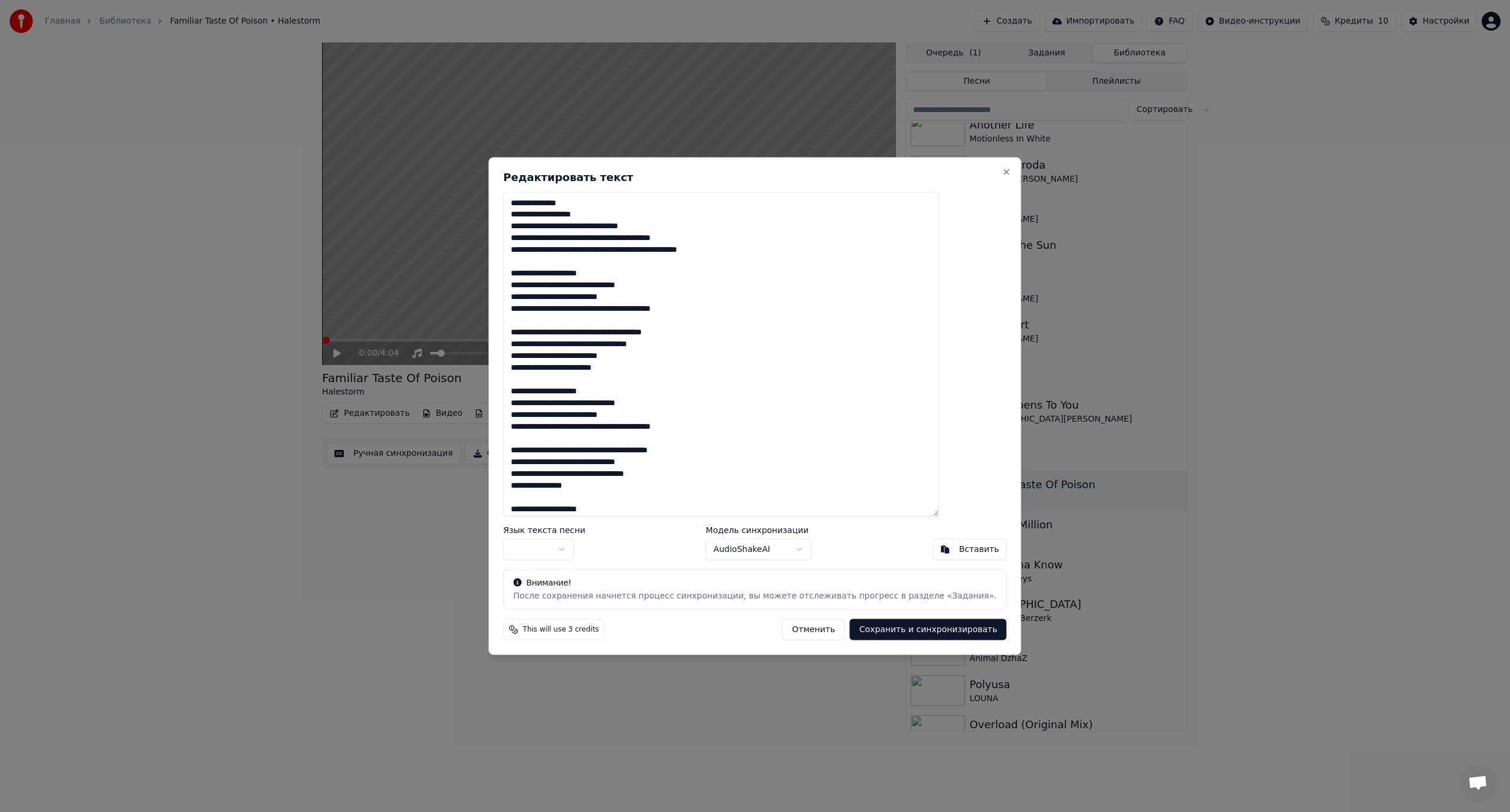
click at [600, 223] on textarea "**********" at bounding box center [721, 354] width 436 height 325
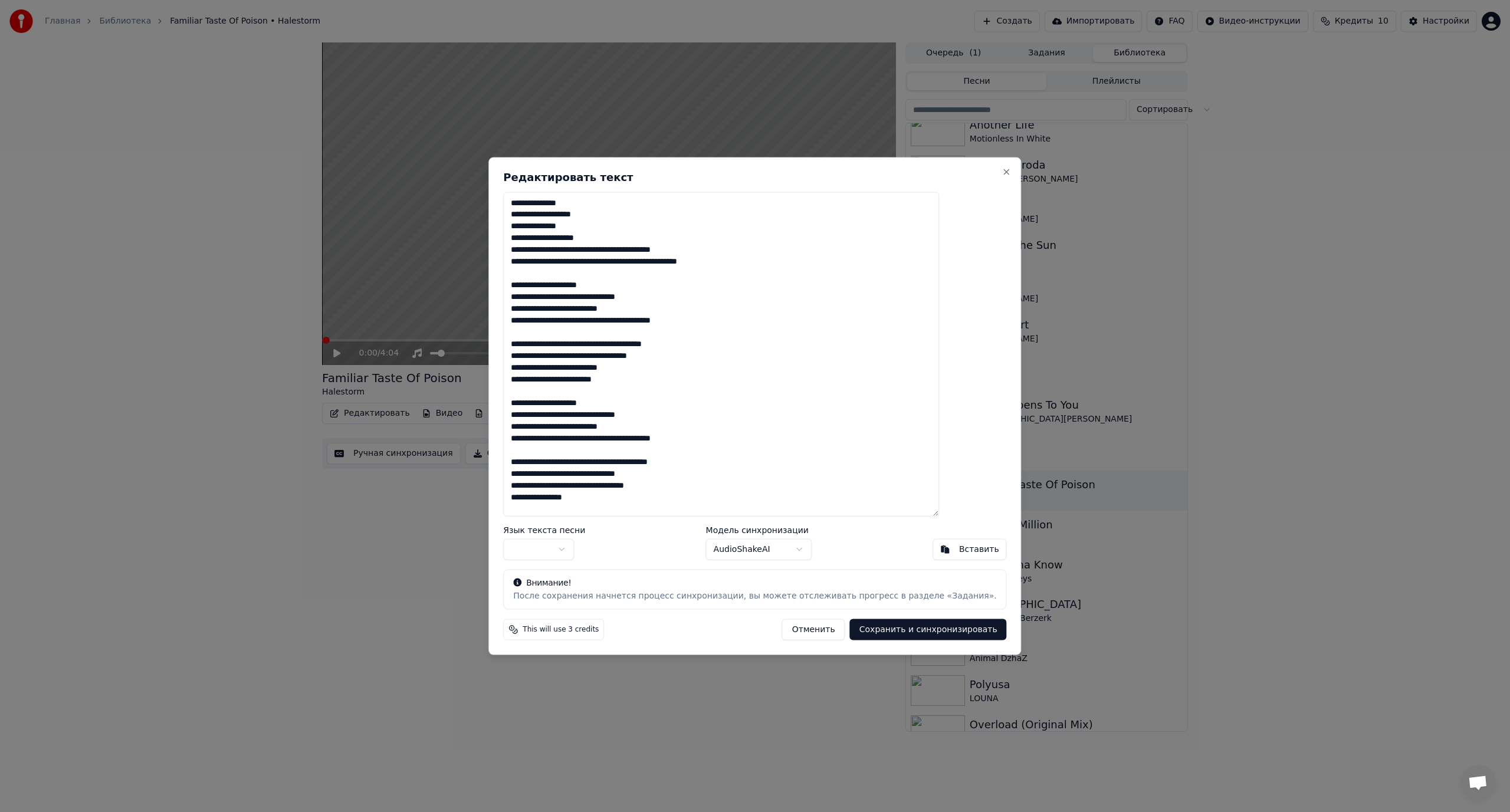
click at [596, 248] on textarea "**********" at bounding box center [721, 354] width 436 height 325
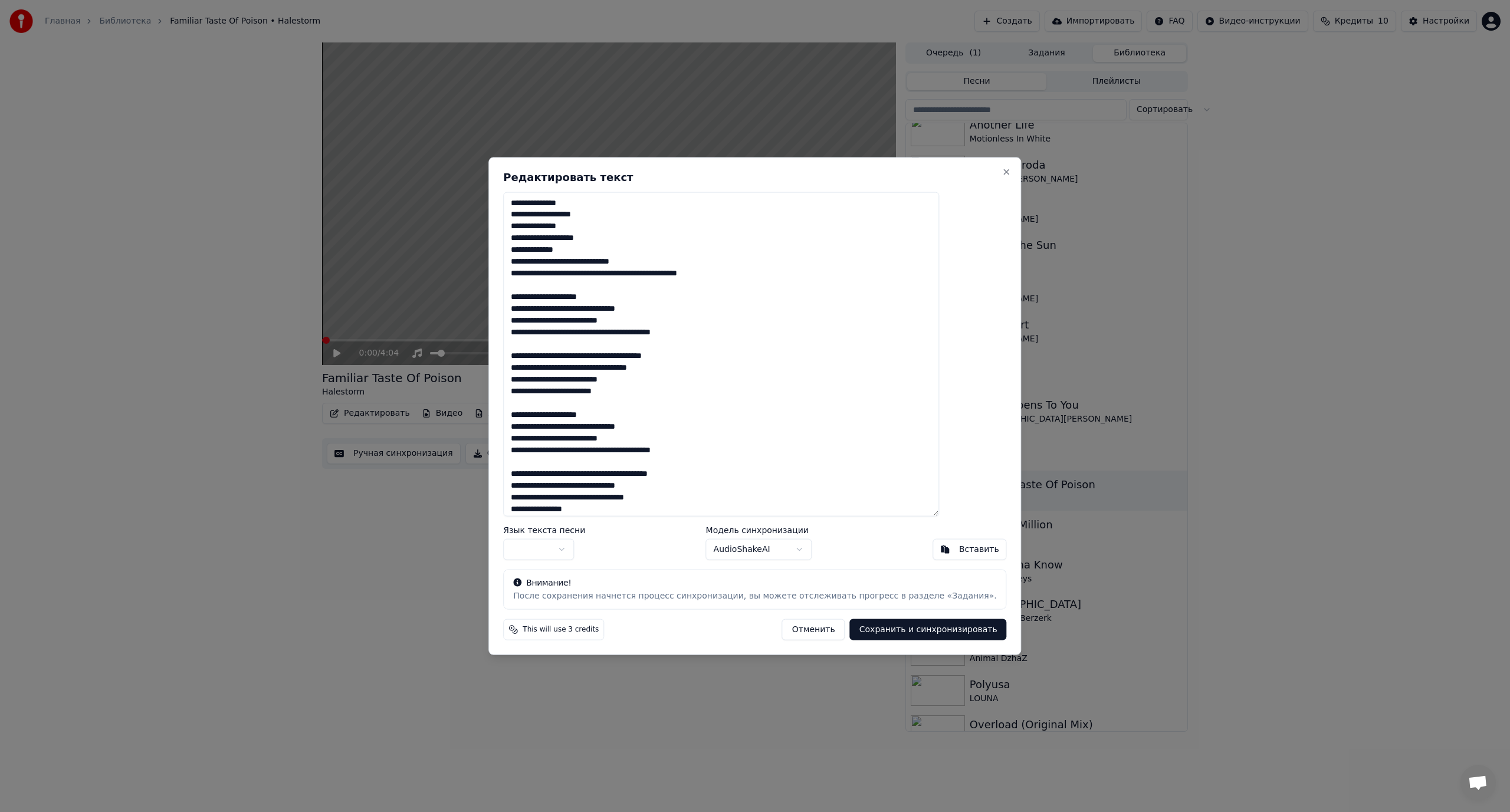
click at [613, 262] on textarea "**********" at bounding box center [721, 354] width 436 height 325
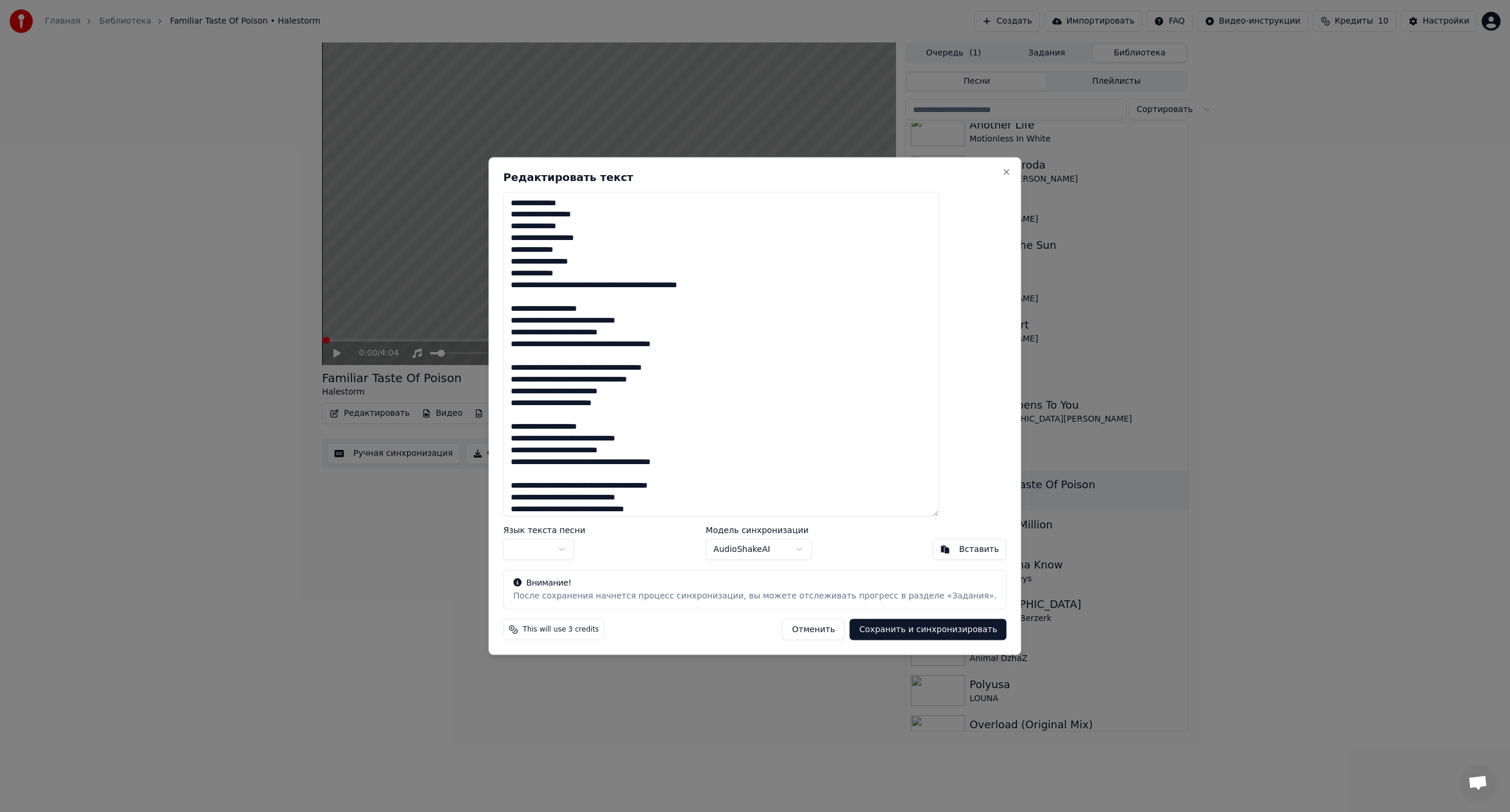
click at [595, 284] on textarea "**********" at bounding box center [721, 354] width 436 height 325
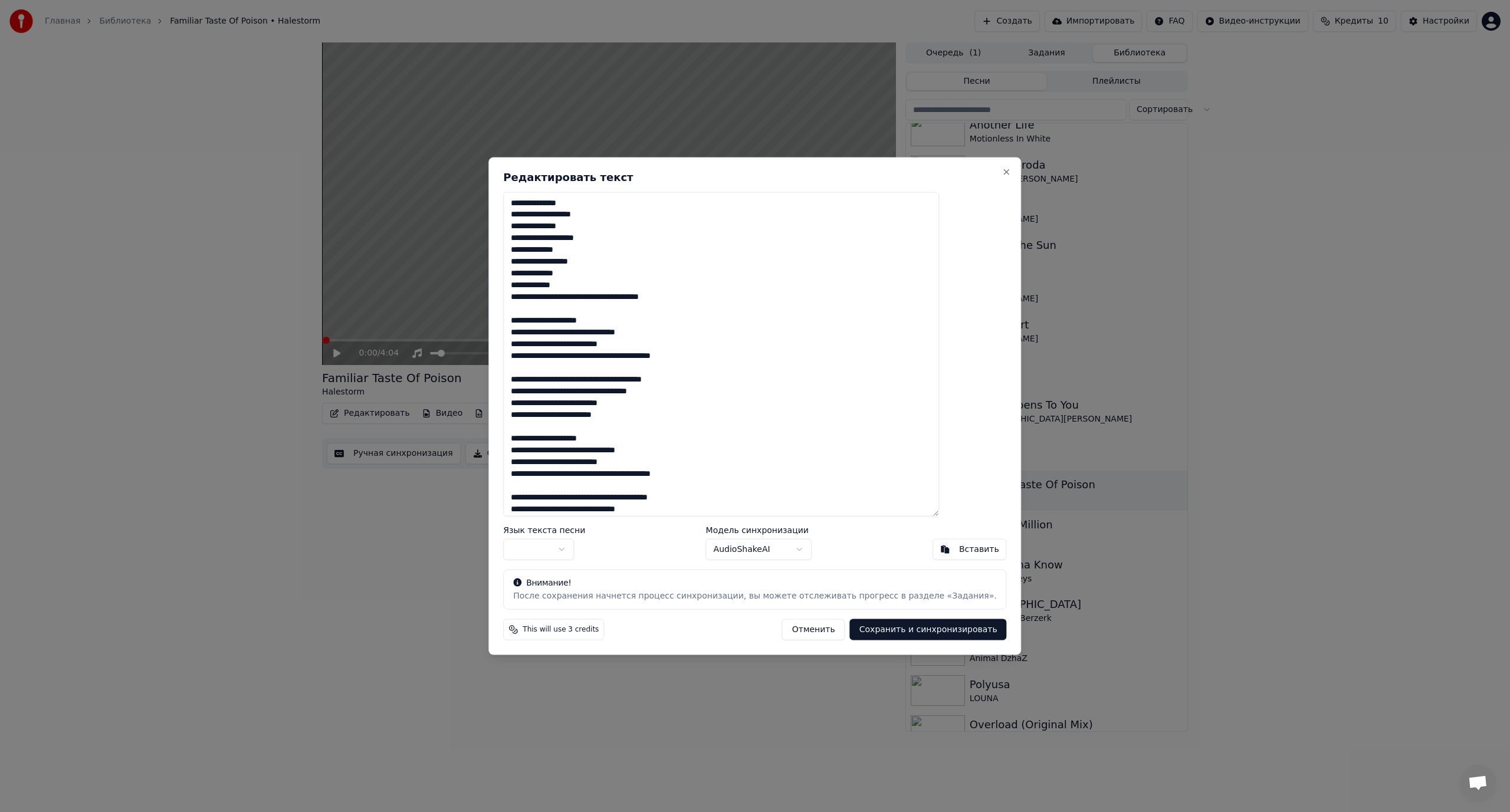
click at [636, 296] on textarea "**********" at bounding box center [721, 354] width 436 height 325
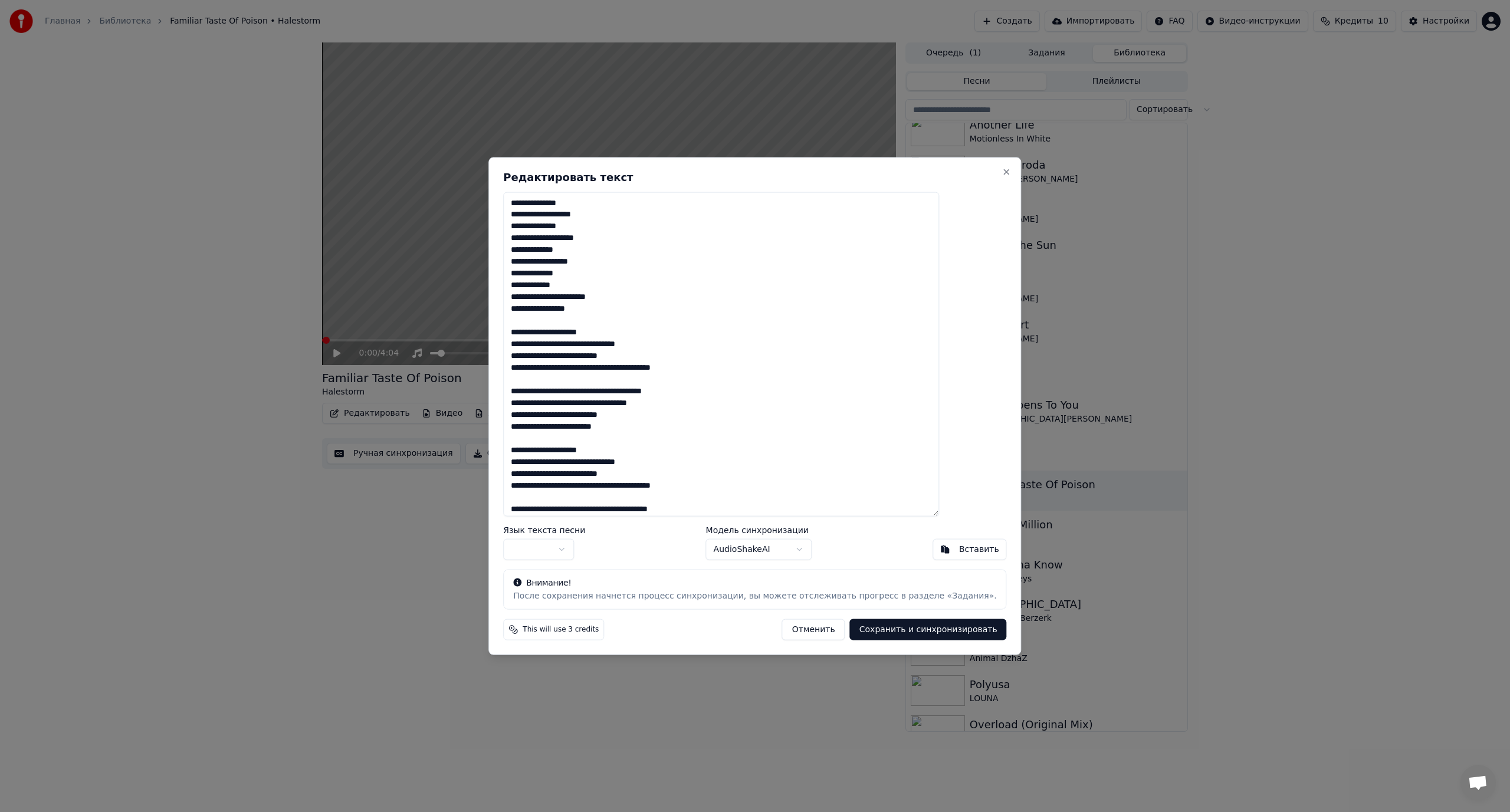
click at [603, 344] on textarea "**********" at bounding box center [721, 354] width 436 height 325
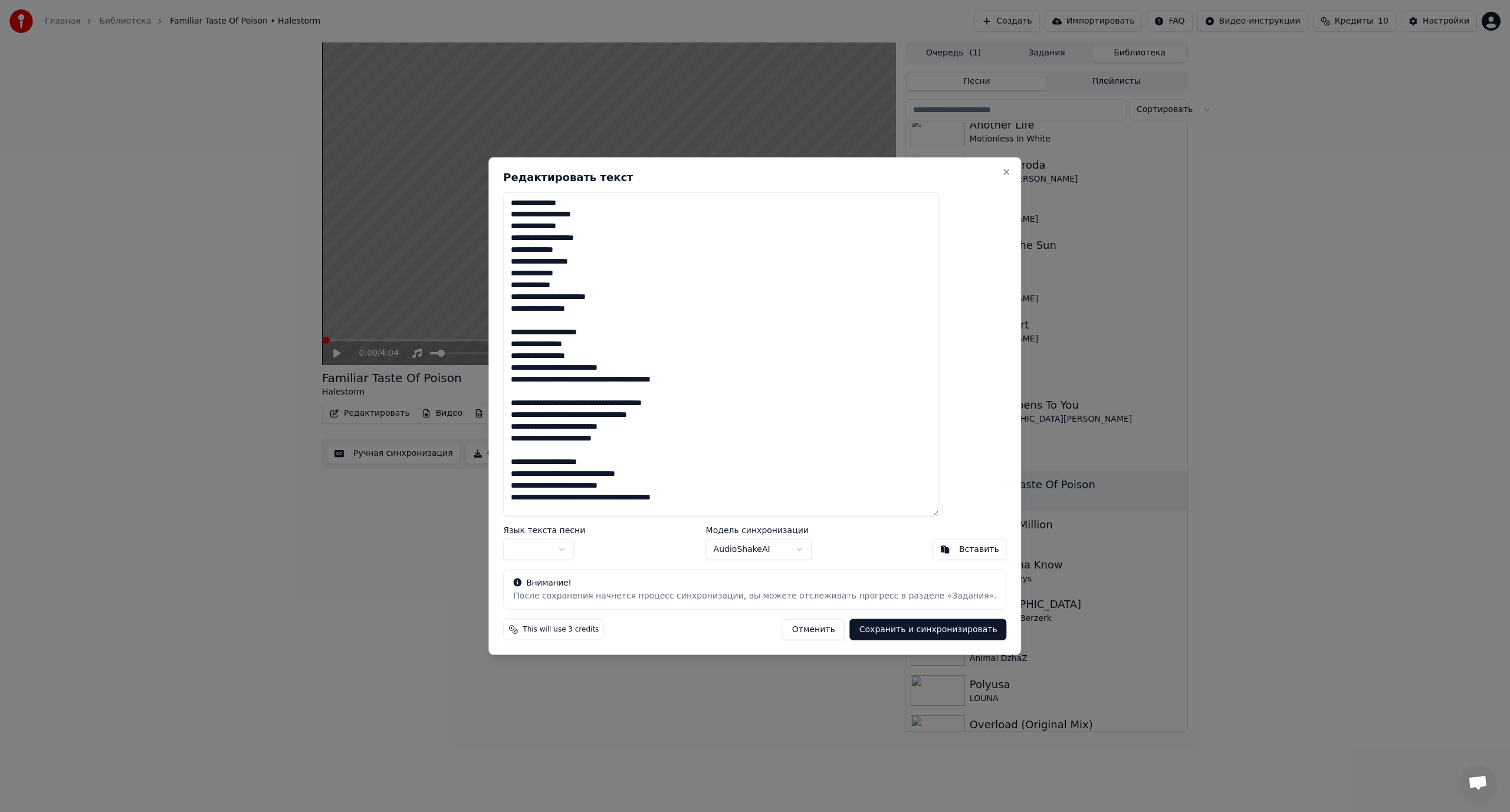
click at [595, 367] on textarea "**********" at bounding box center [721, 354] width 436 height 325
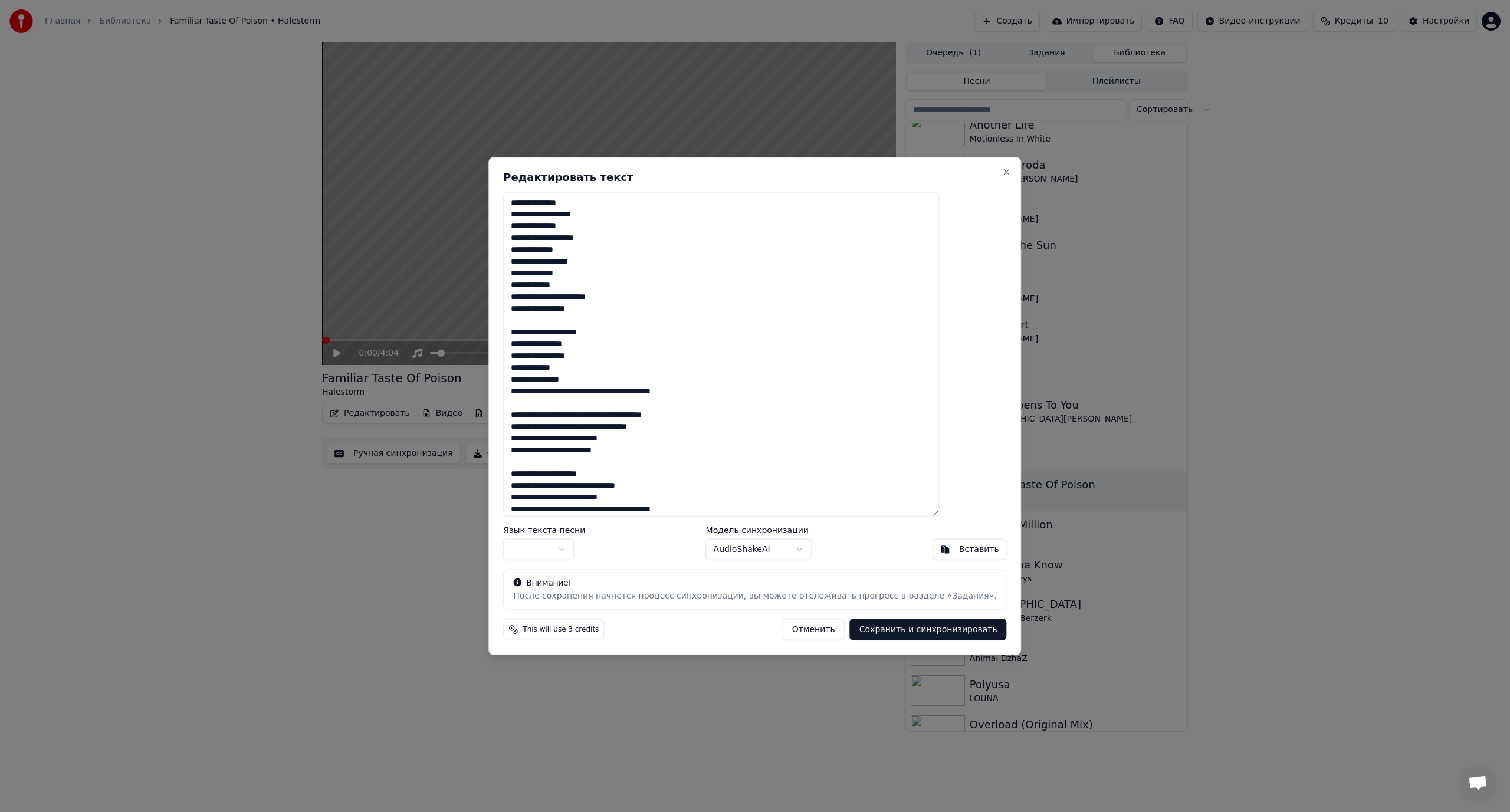
click at [625, 388] on textarea "**********" at bounding box center [721, 354] width 436 height 325
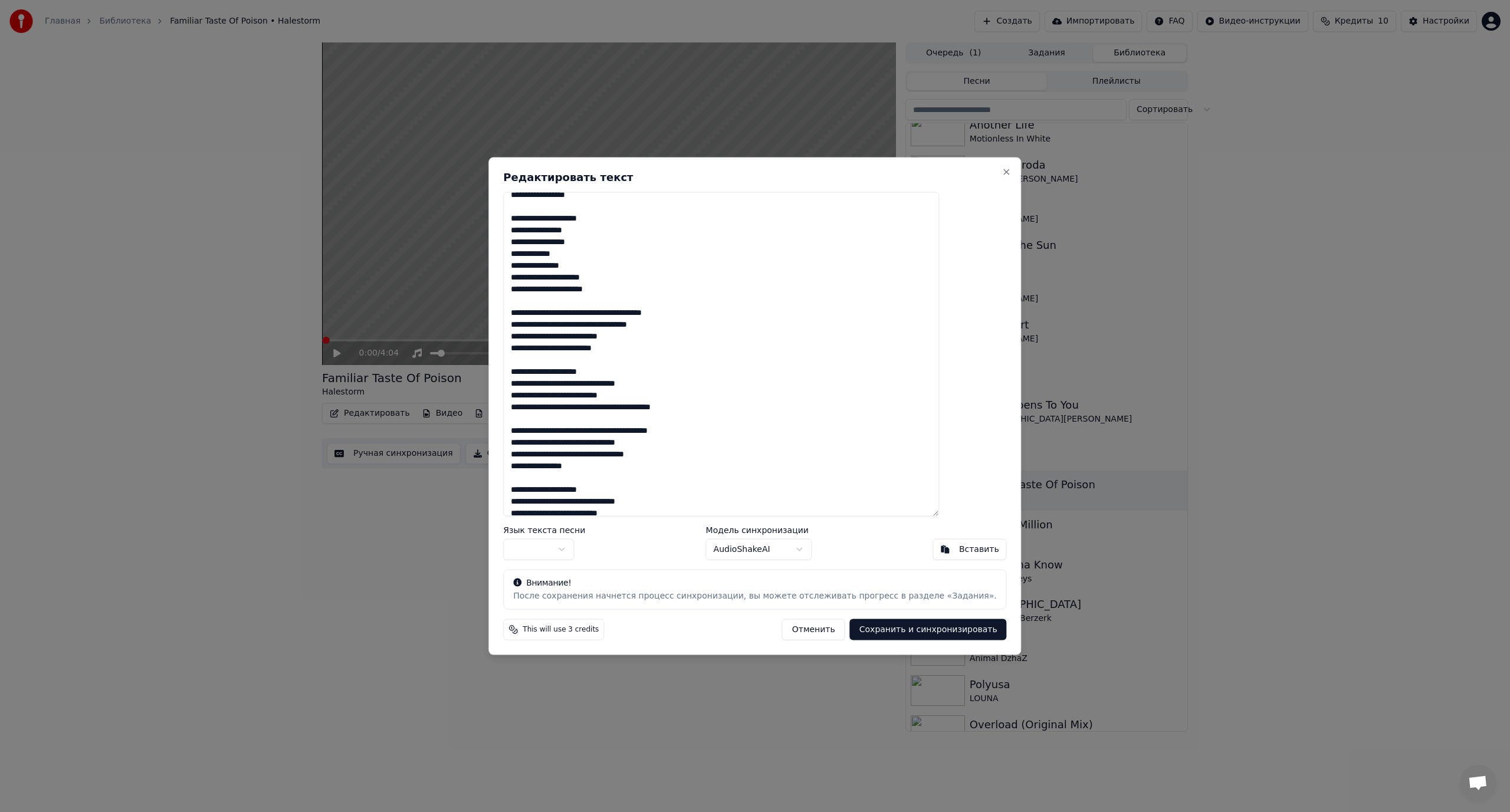
scroll to position [118, 0]
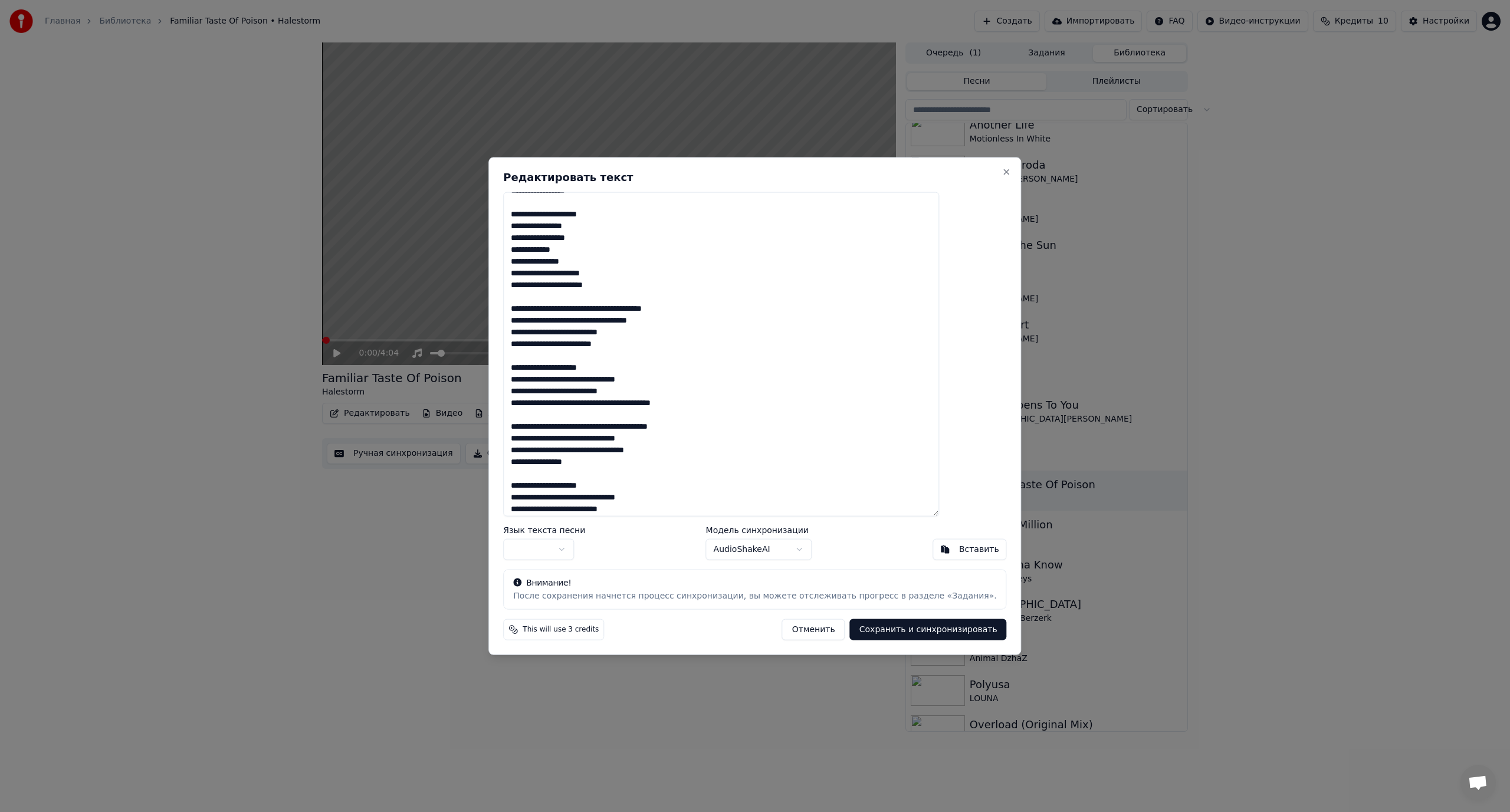
click at [588, 307] on textarea "**********" at bounding box center [721, 354] width 436 height 325
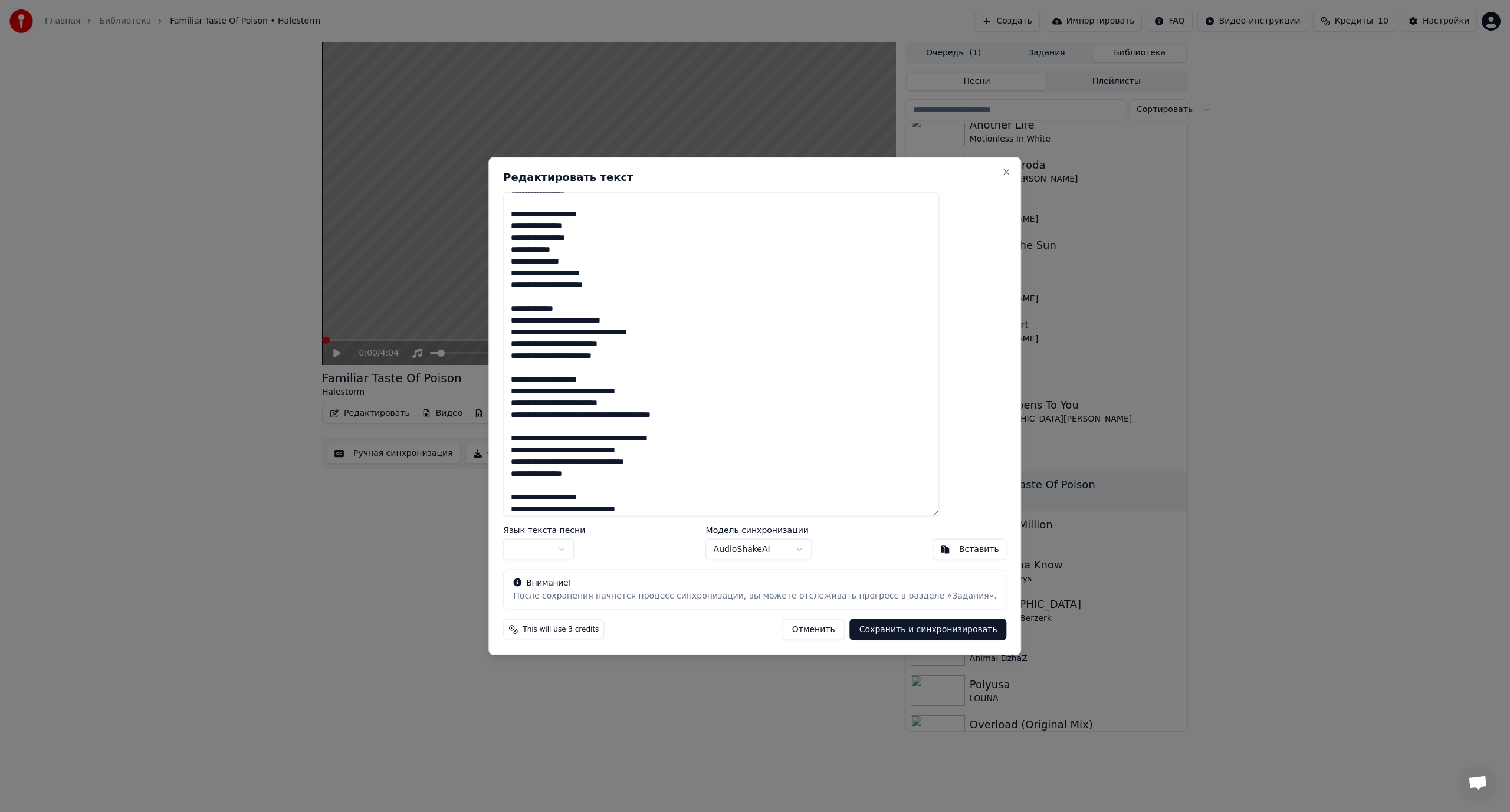
click at [600, 320] on textarea "**********" at bounding box center [721, 354] width 436 height 325
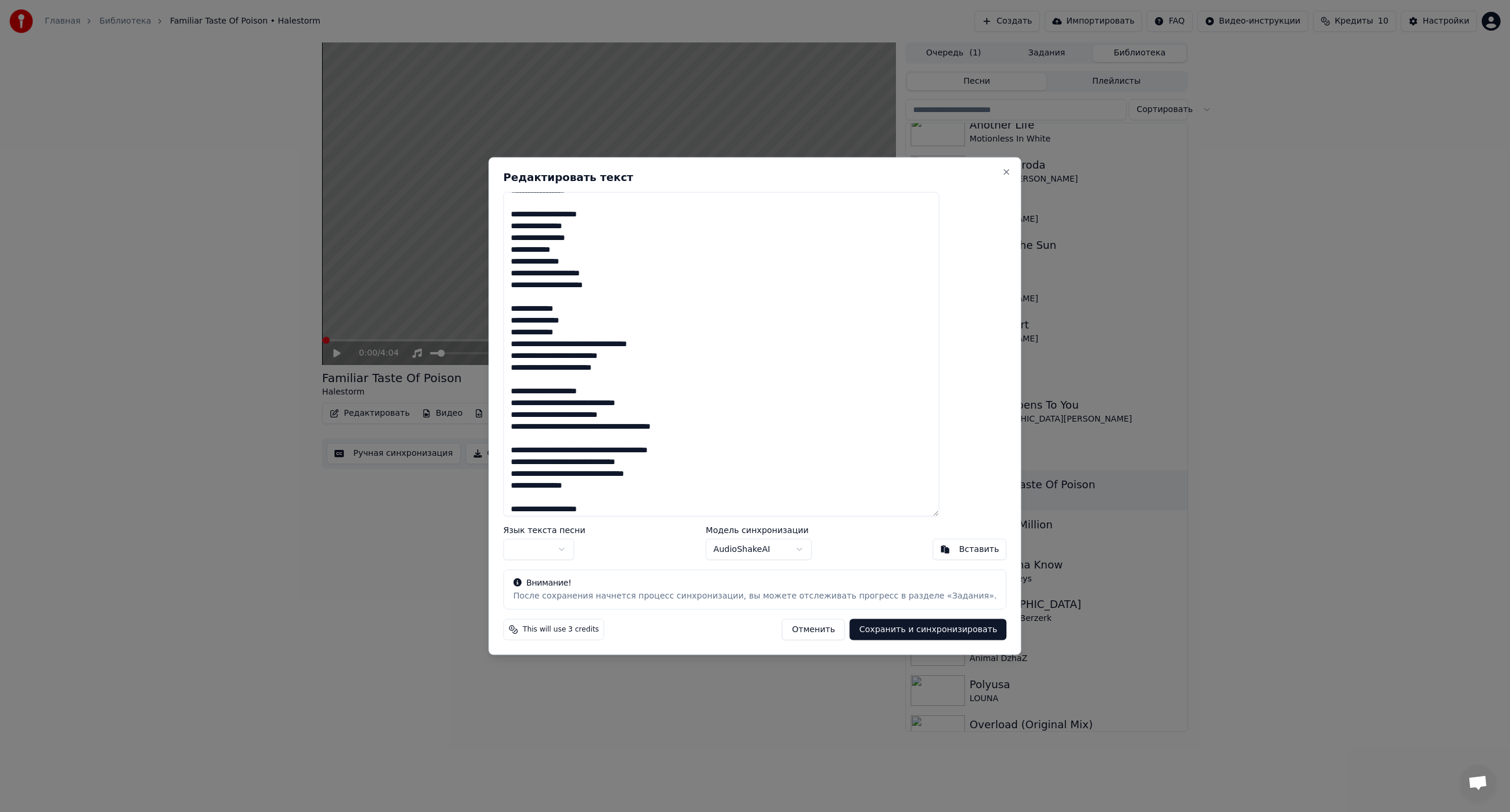
click at [600, 344] on textarea "**********" at bounding box center [721, 354] width 436 height 325
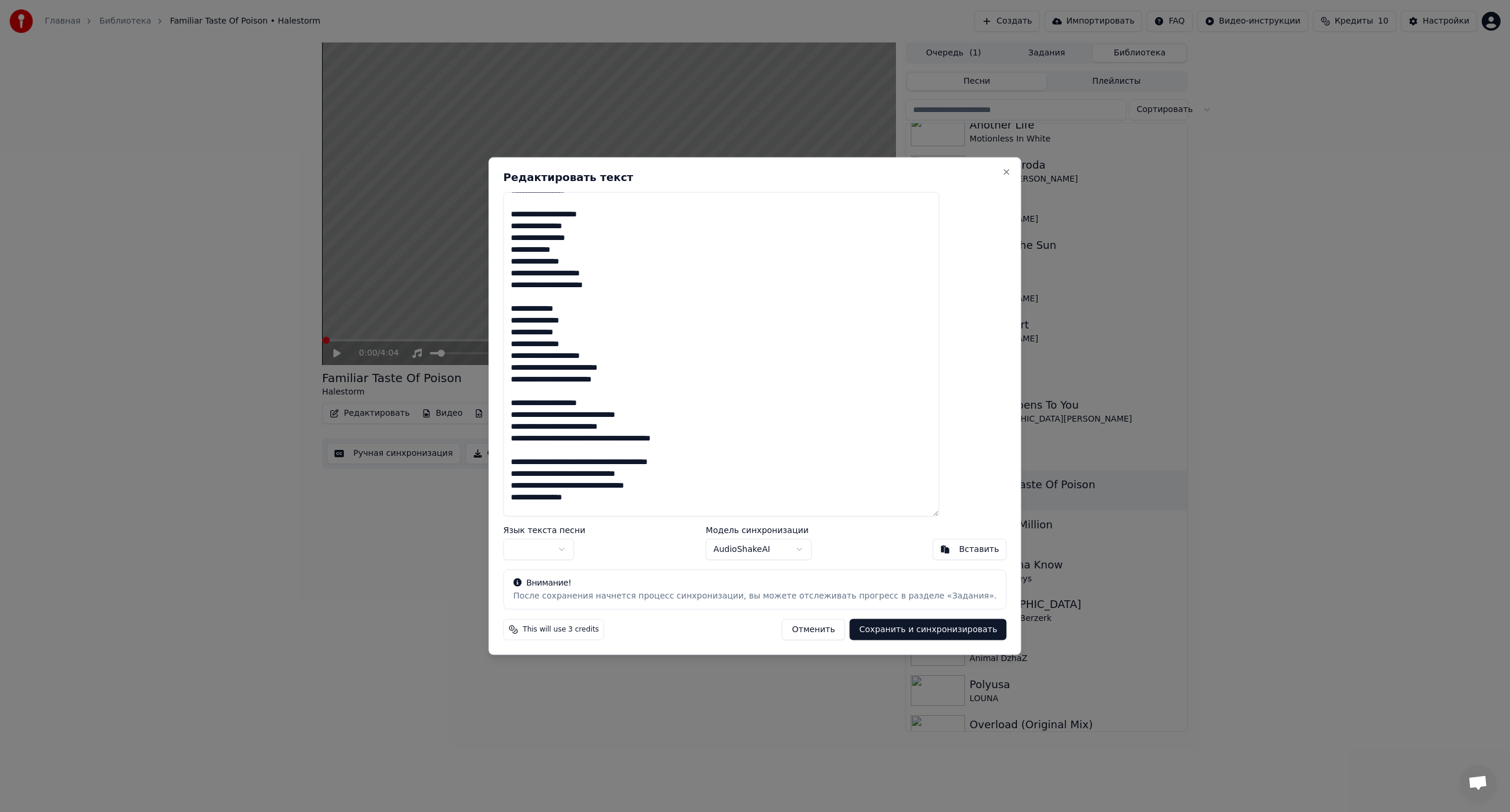
click at [605, 367] on textarea "**********" at bounding box center [721, 354] width 436 height 325
click at [585, 390] on textarea "**********" at bounding box center [721, 354] width 436 height 325
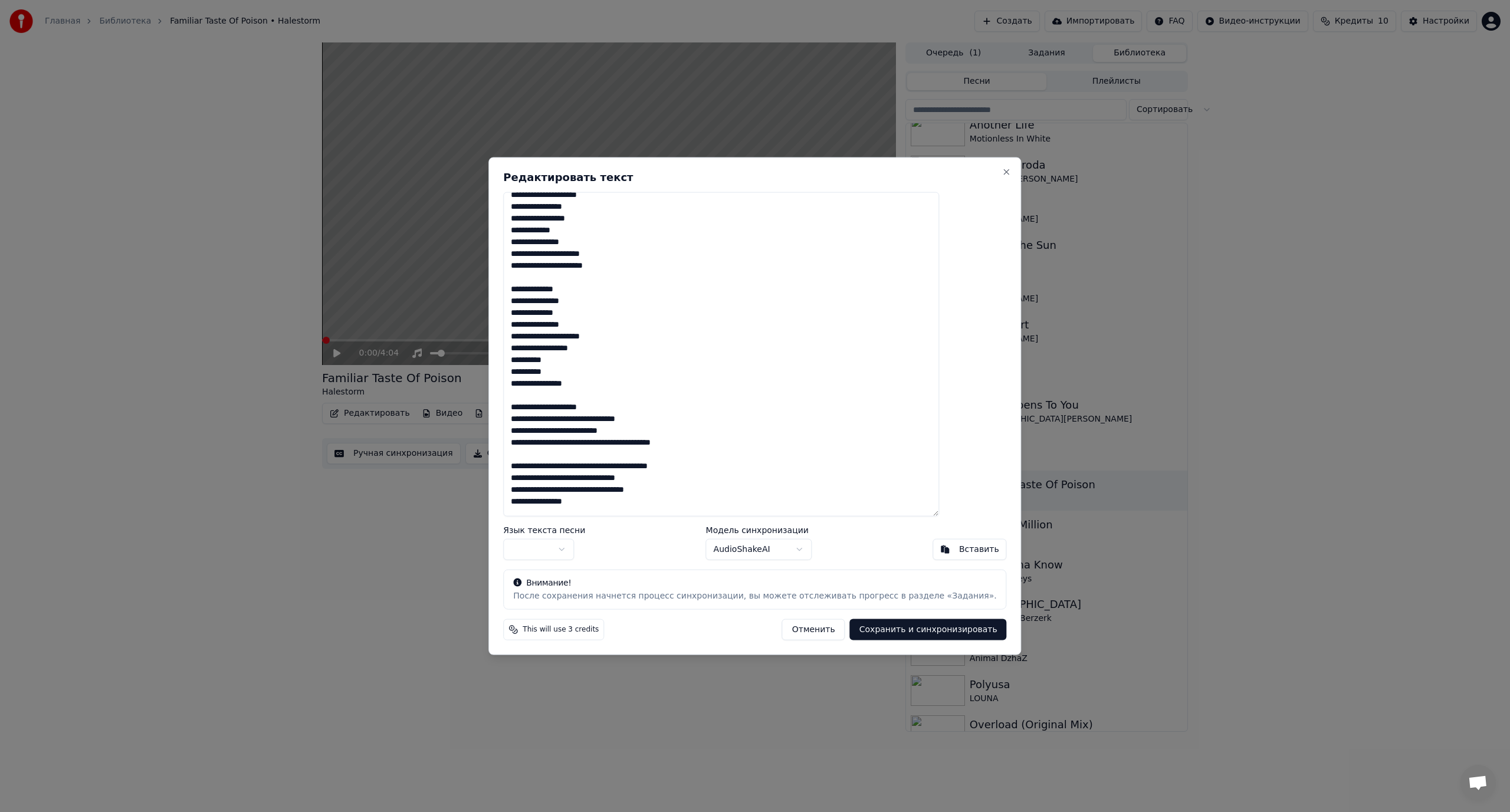
scroll to position [177, 0]
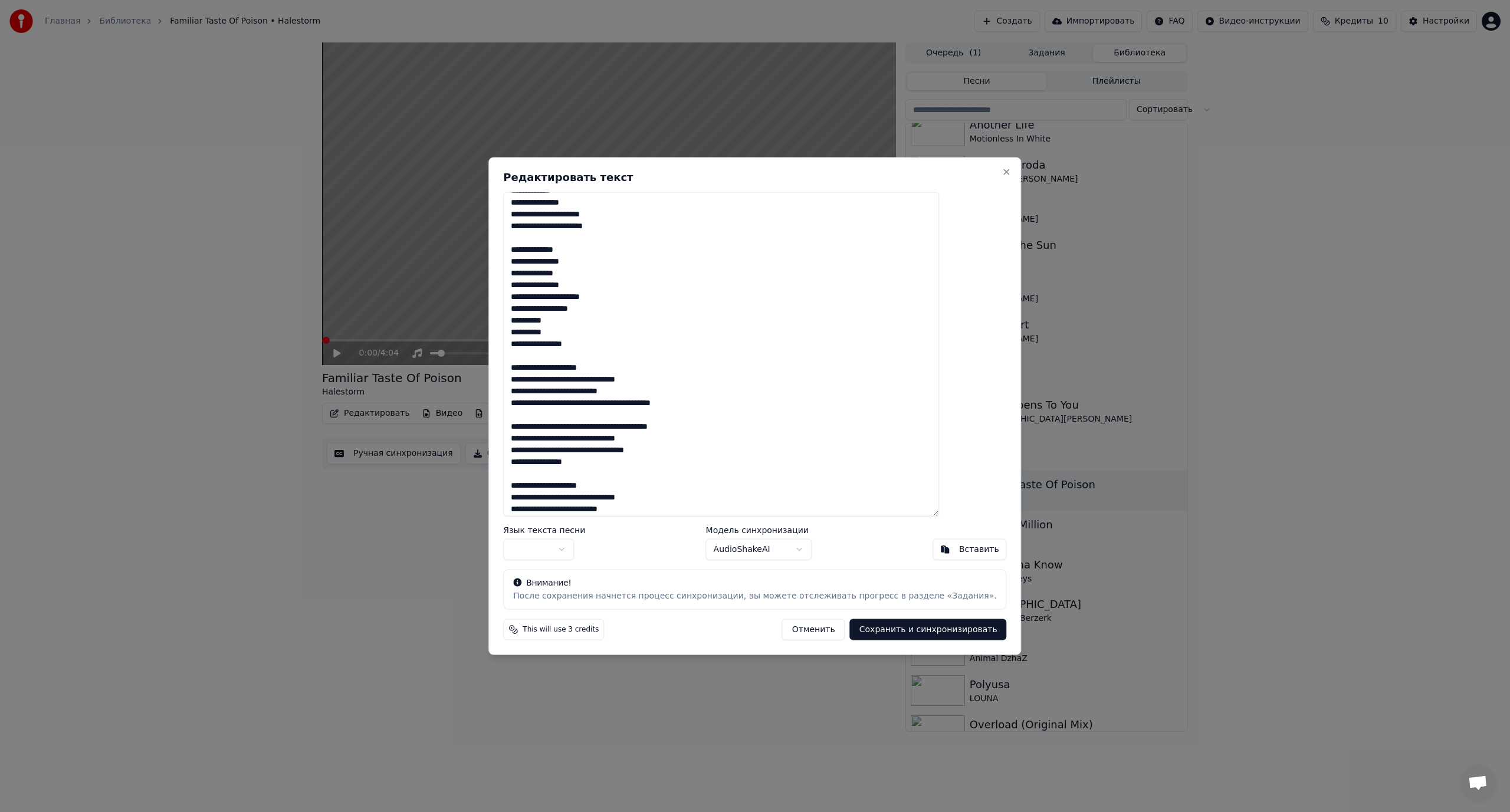
click at [602, 379] on textarea "**********" at bounding box center [721, 354] width 436 height 325
click at [595, 405] on textarea "**********" at bounding box center [721, 354] width 436 height 325
click at [624, 428] on textarea "**********" at bounding box center [721, 354] width 436 height 325
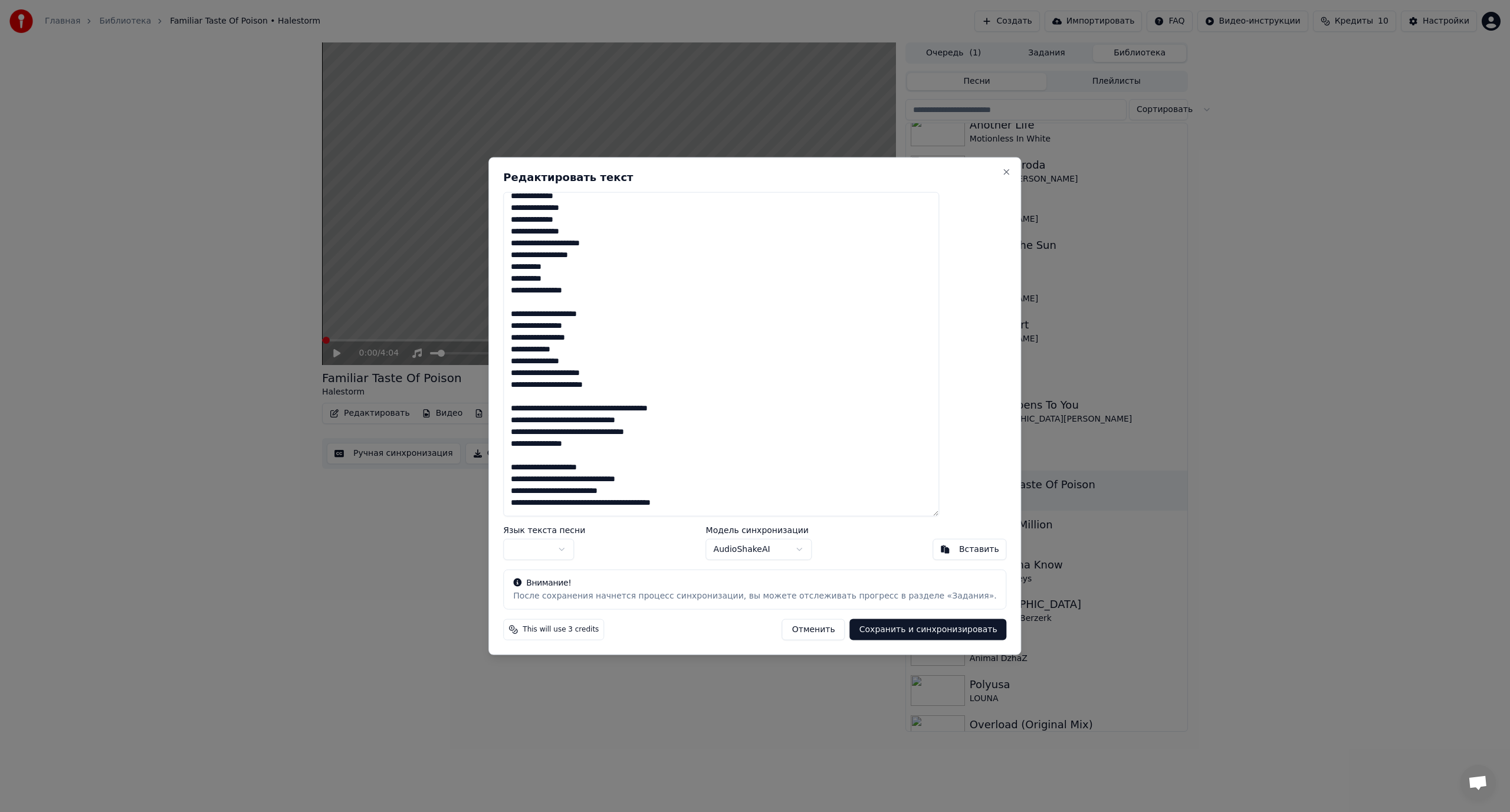
scroll to position [263, 0]
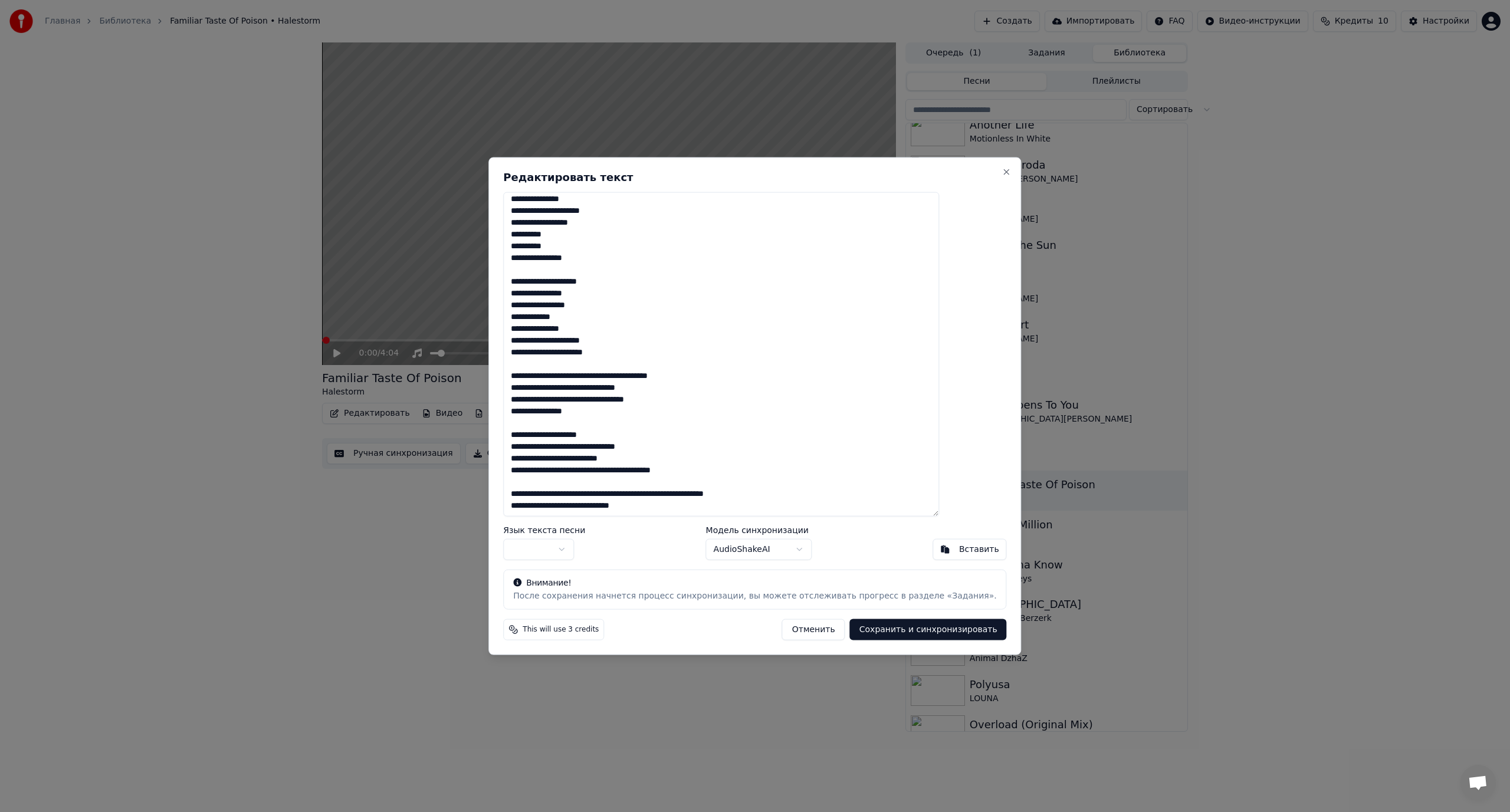
click at [631, 376] on textarea "**********" at bounding box center [721, 354] width 436 height 325
click at [631, 399] on textarea "**********" at bounding box center [721, 354] width 436 height 325
click at [628, 424] on textarea "**********" at bounding box center [721, 354] width 436 height 325
drag, startPoint x: 682, startPoint y: 508, endPoint x: 527, endPoint y: 493, distance: 155.7
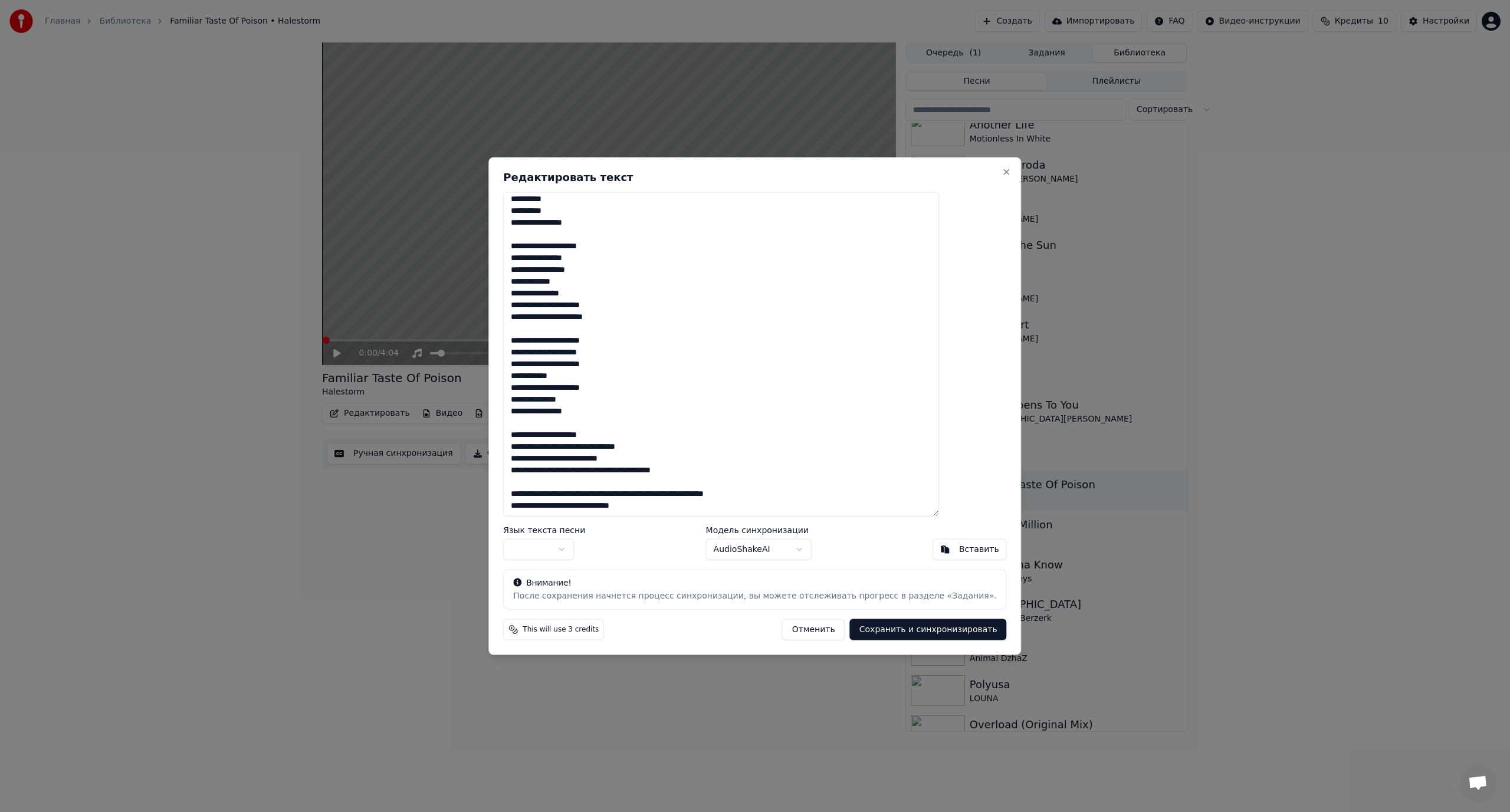
click at [527, 493] on div "Редактировать текст Язык текста песни Модель синхронизации AudioShakeAI Вставит…" at bounding box center [754, 405] width 533 height 498
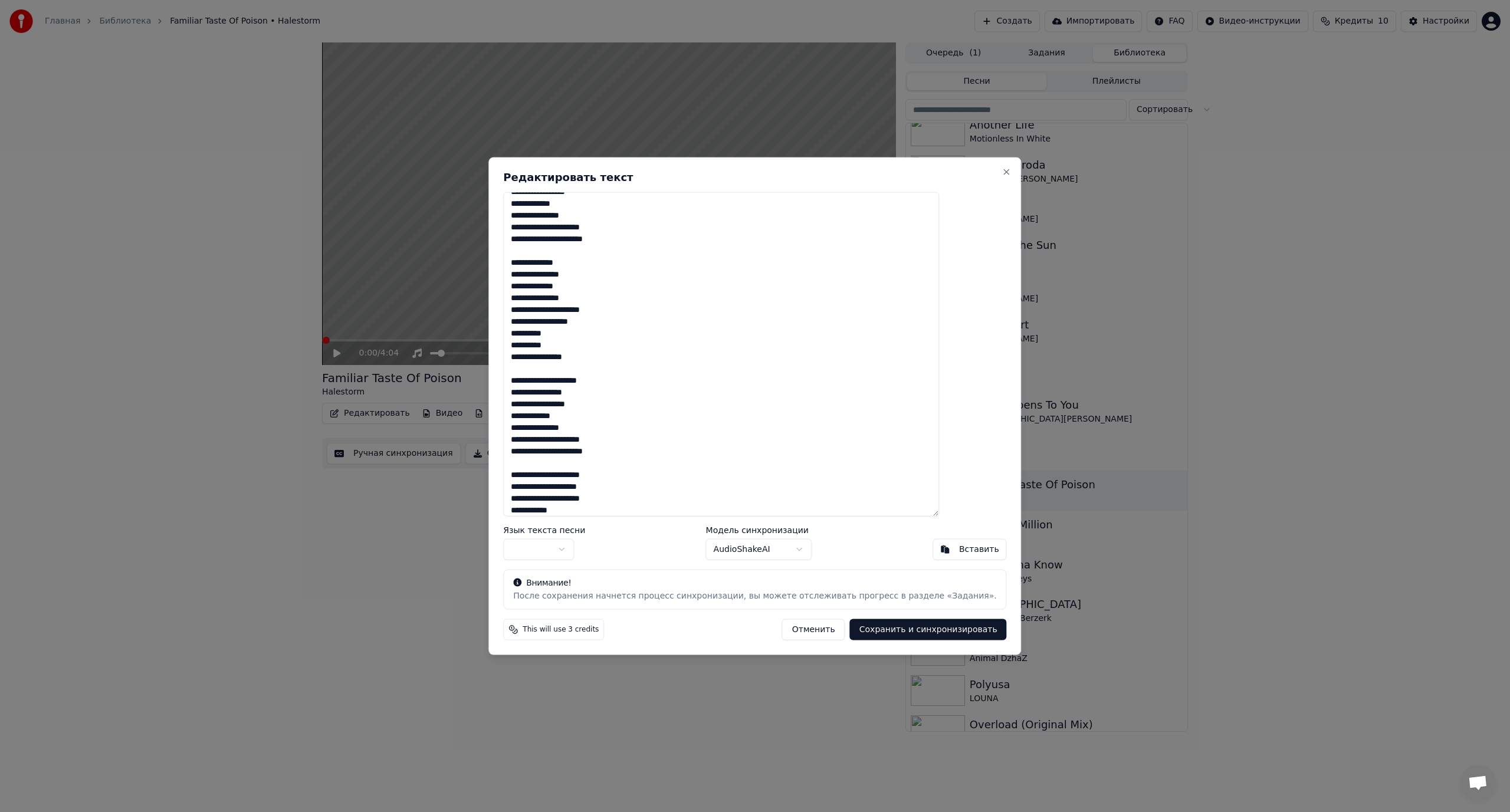
scroll to position [263, 0]
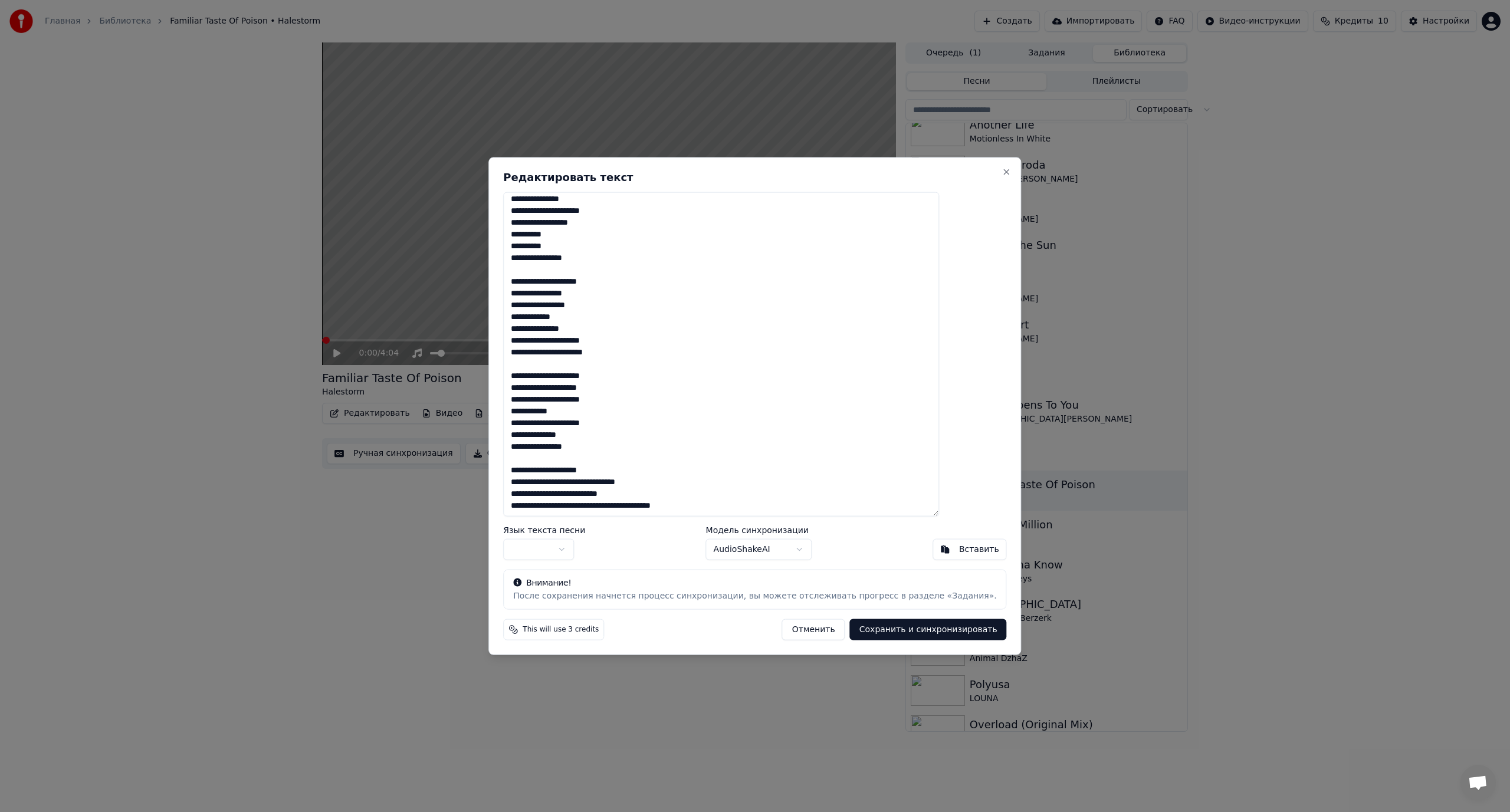
click at [603, 481] on textarea "**********" at bounding box center [721, 354] width 436 height 325
click at [595, 495] on textarea "**********" at bounding box center [721, 354] width 436 height 325
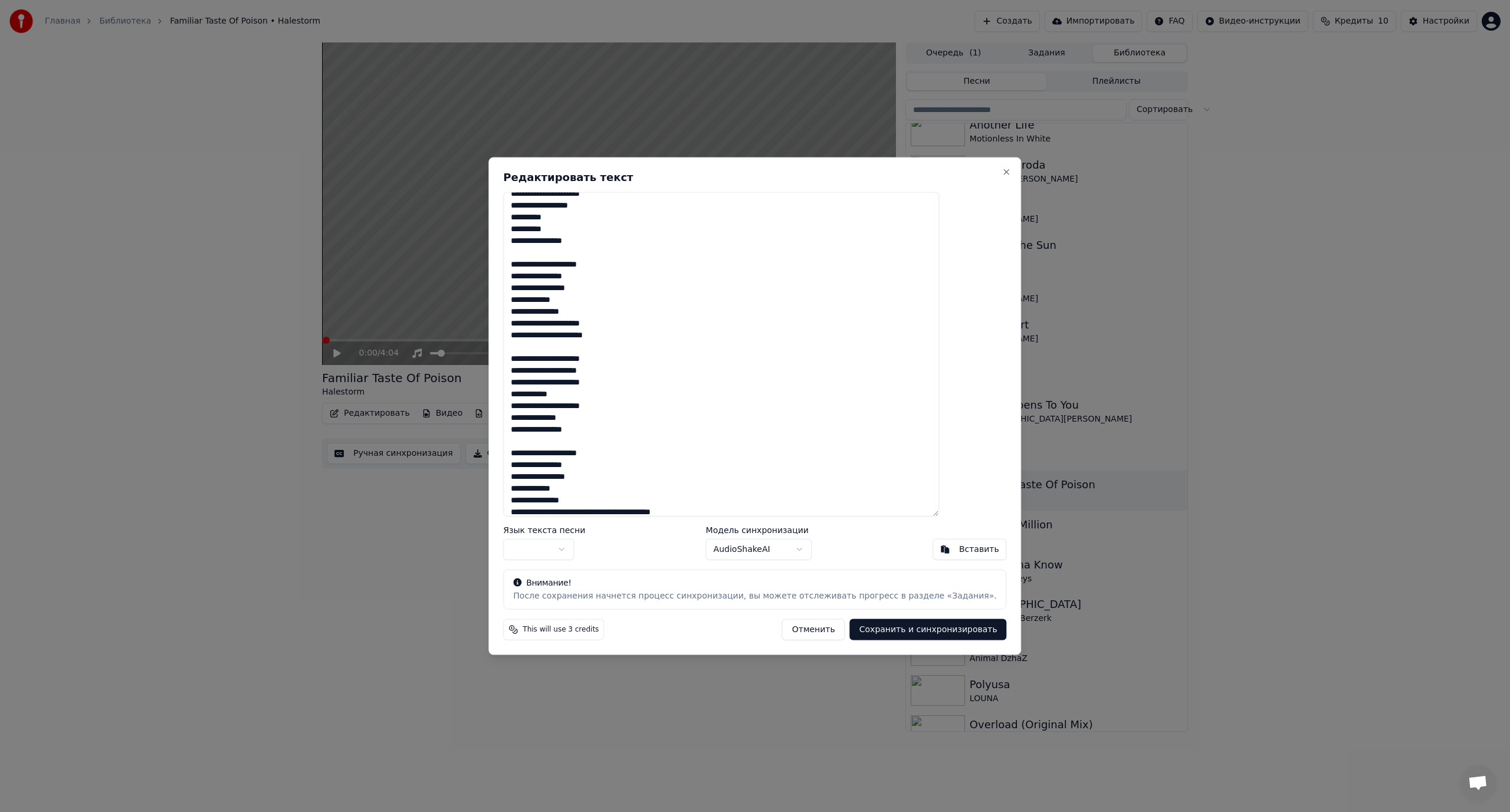
scroll to position [287, 0]
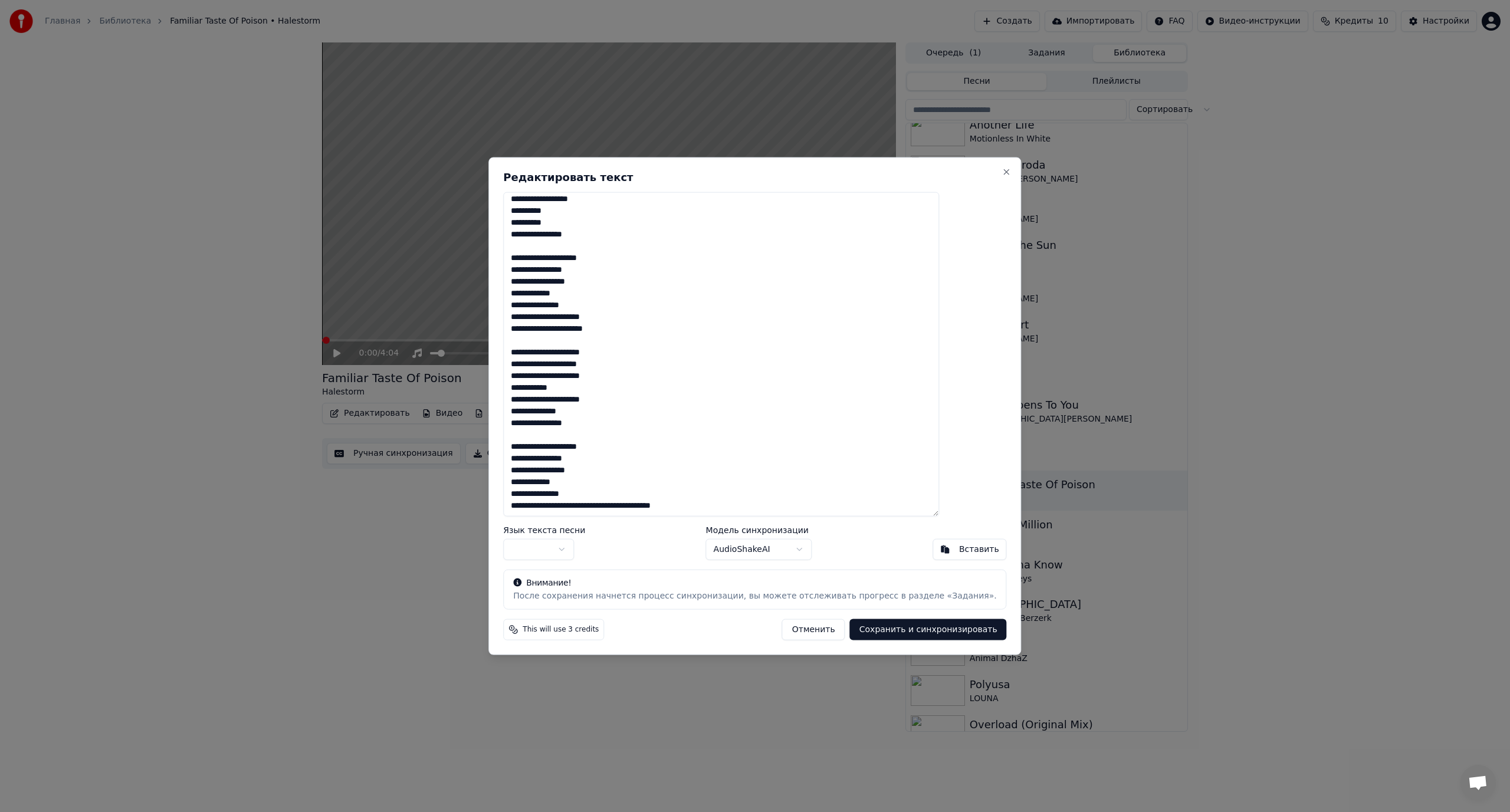
click at [624, 507] on textarea "**********" at bounding box center [721, 354] width 436 height 325
type textarea "**********"
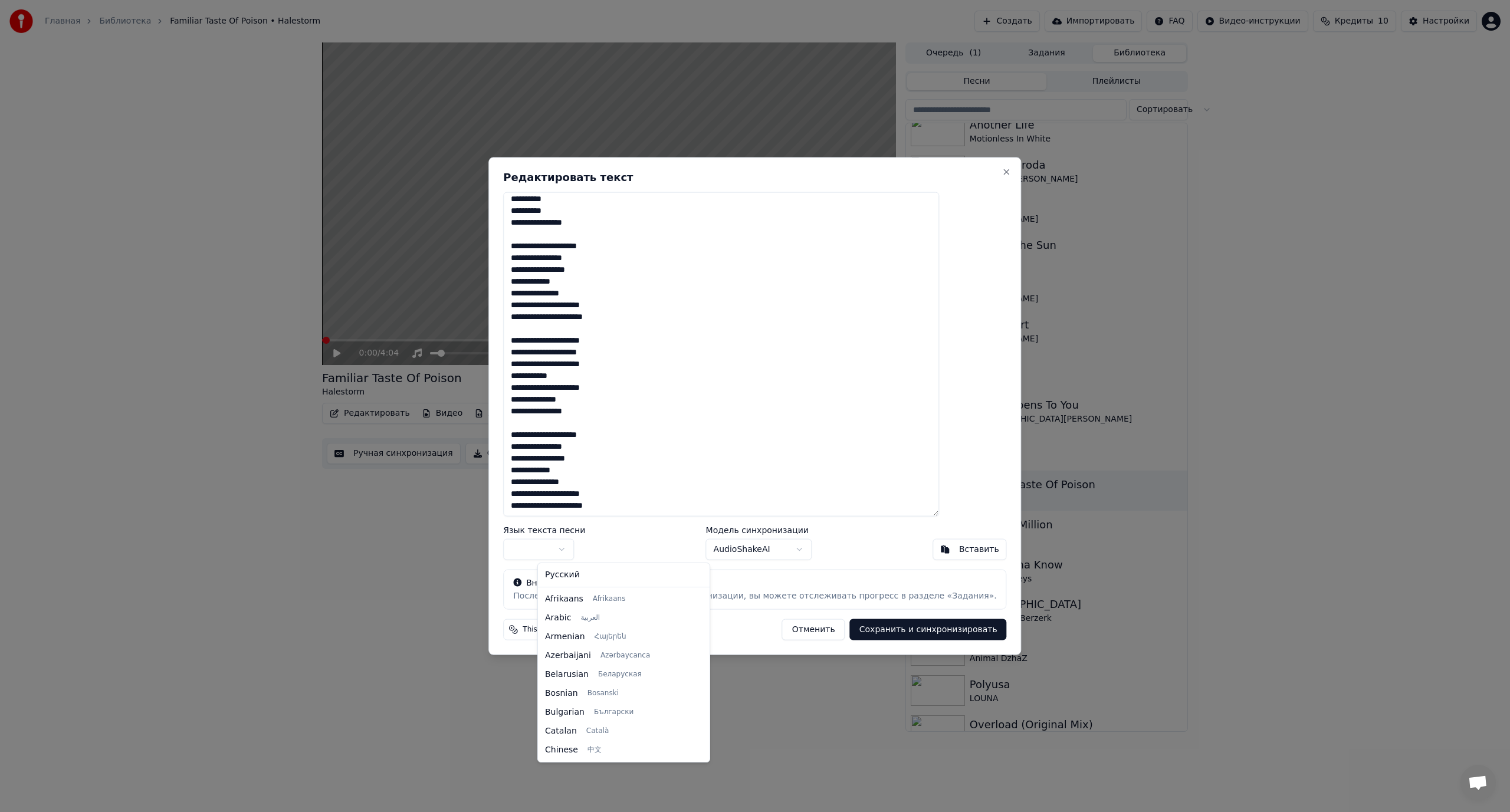
click at [566, 553] on body "Главная Библиотека Familiar Taste Of Poison • [PERSON_NAME] Создать Импортирова…" at bounding box center [755, 406] width 1510 height 812
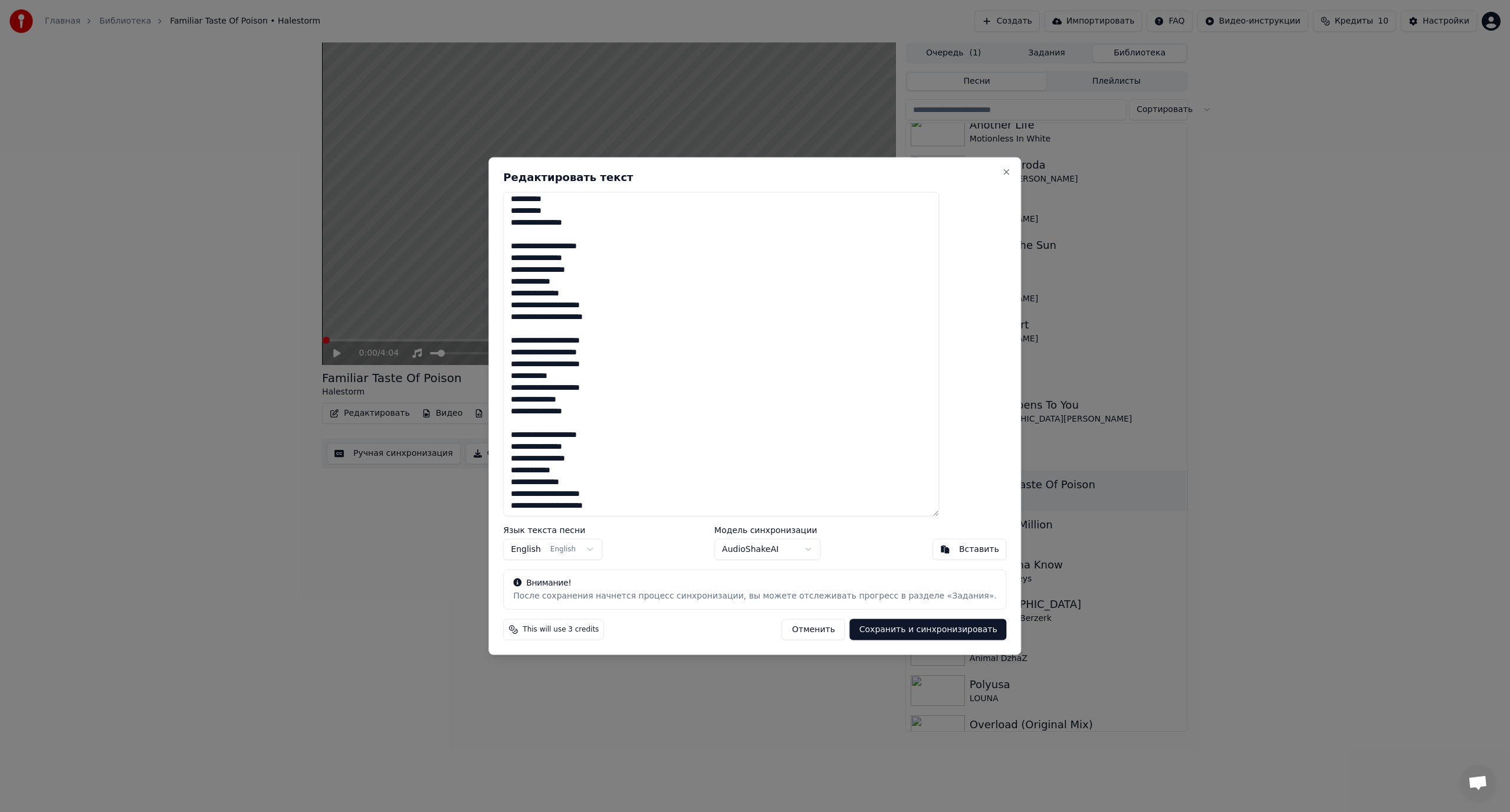
click at [903, 626] on button "Сохранить и синхронизировать" at bounding box center [928, 629] width 157 height 21
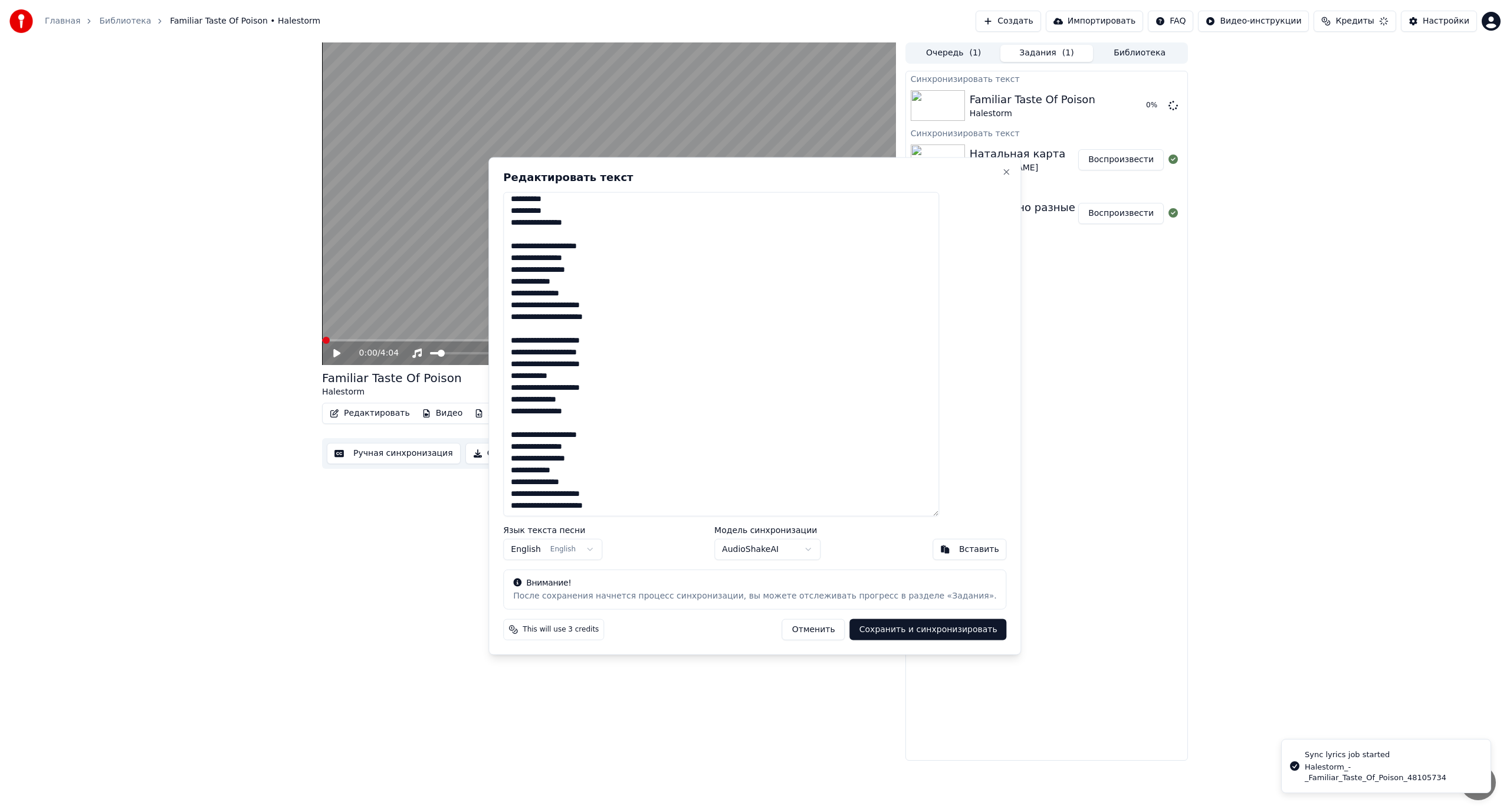
click at [1051, 55] on button "Задания ( 1 )" at bounding box center [1047, 53] width 93 height 17
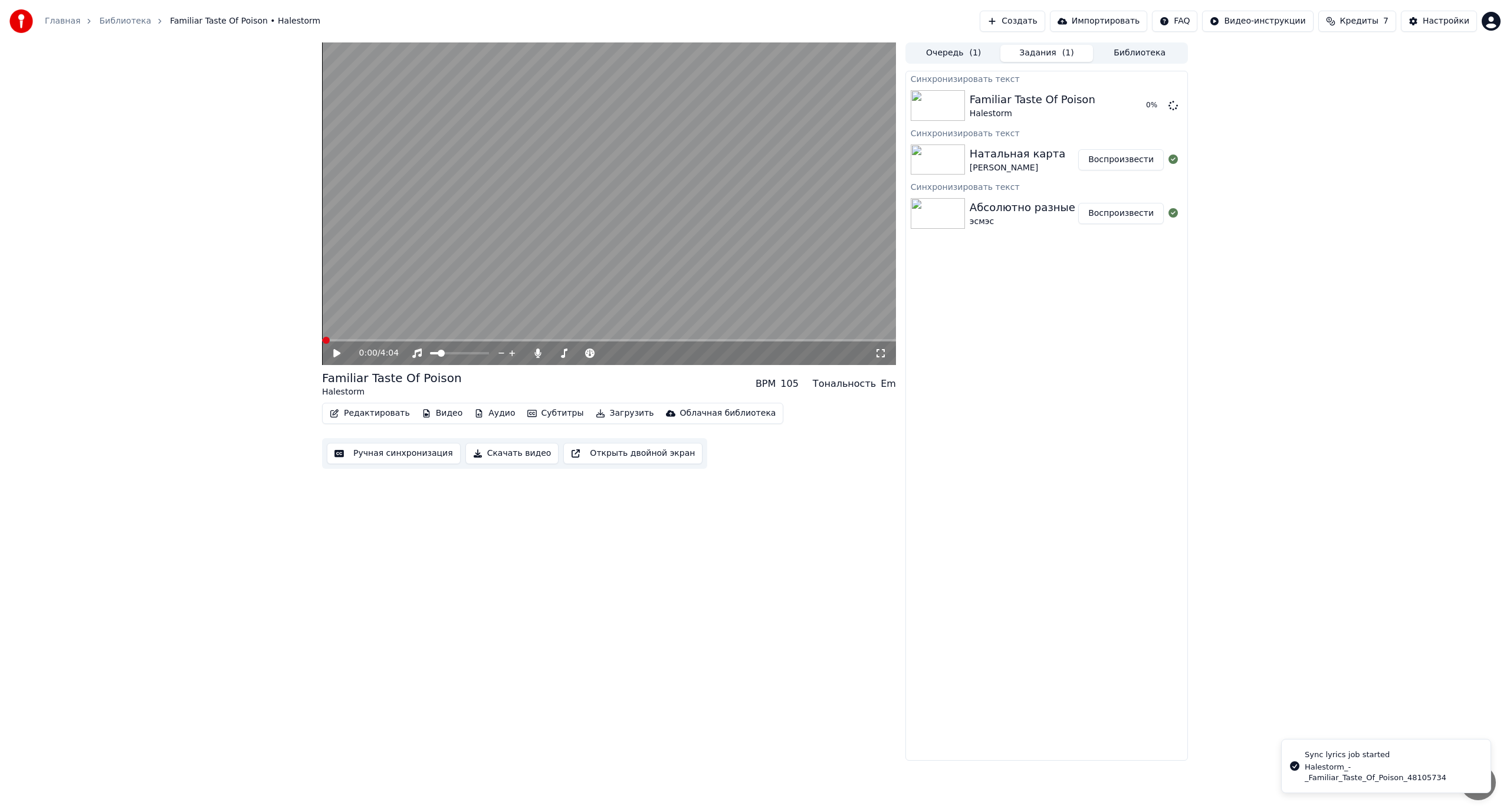
click at [1120, 160] on button "Воспроизвести" at bounding box center [1121, 160] width 86 height 21
click at [385, 413] on button "Редактировать" at bounding box center [369, 413] width 90 height 16
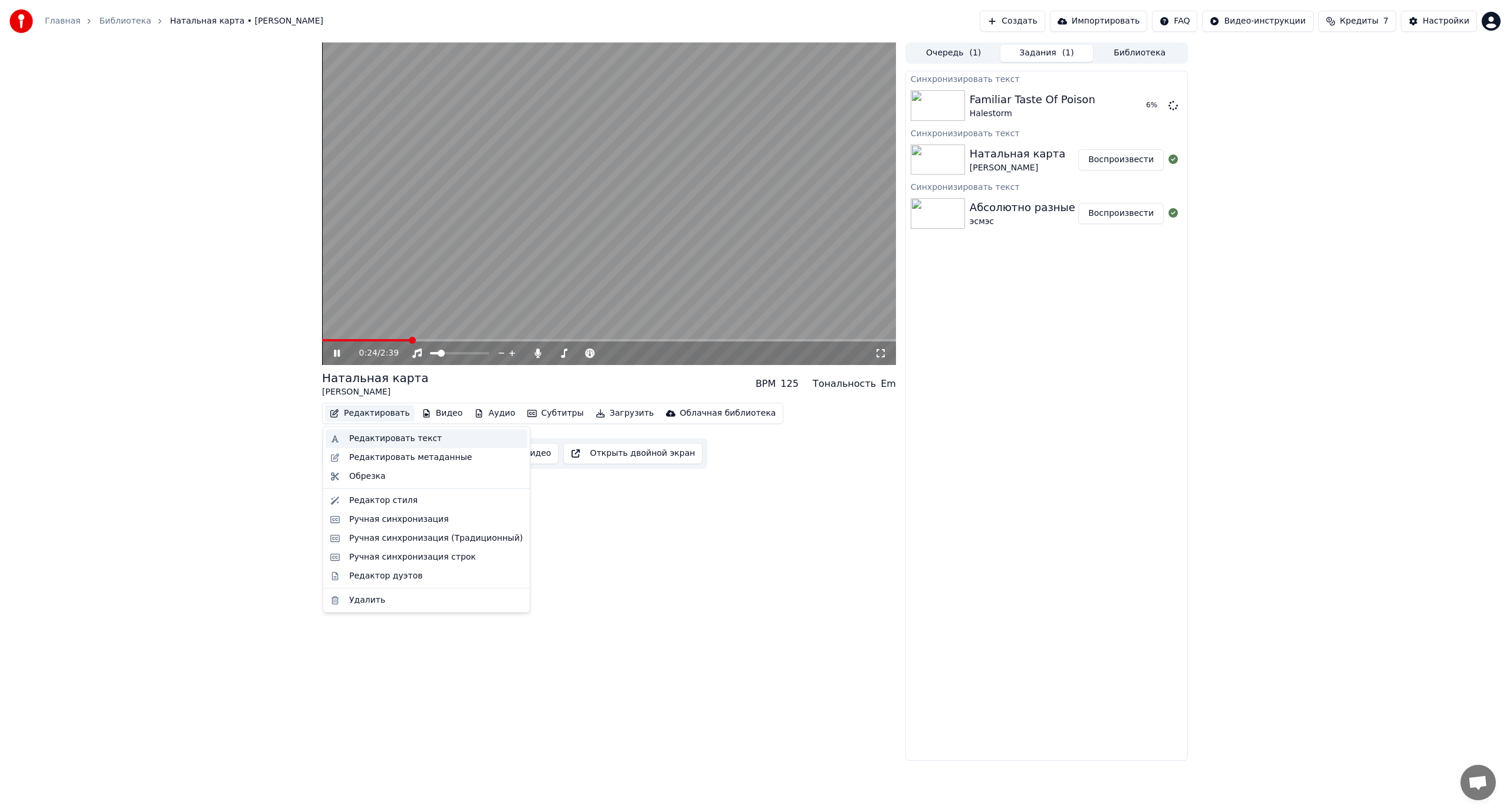
click at [382, 444] on div "Редактировать текст" at bounding box center [395, 439] width 93 height 12
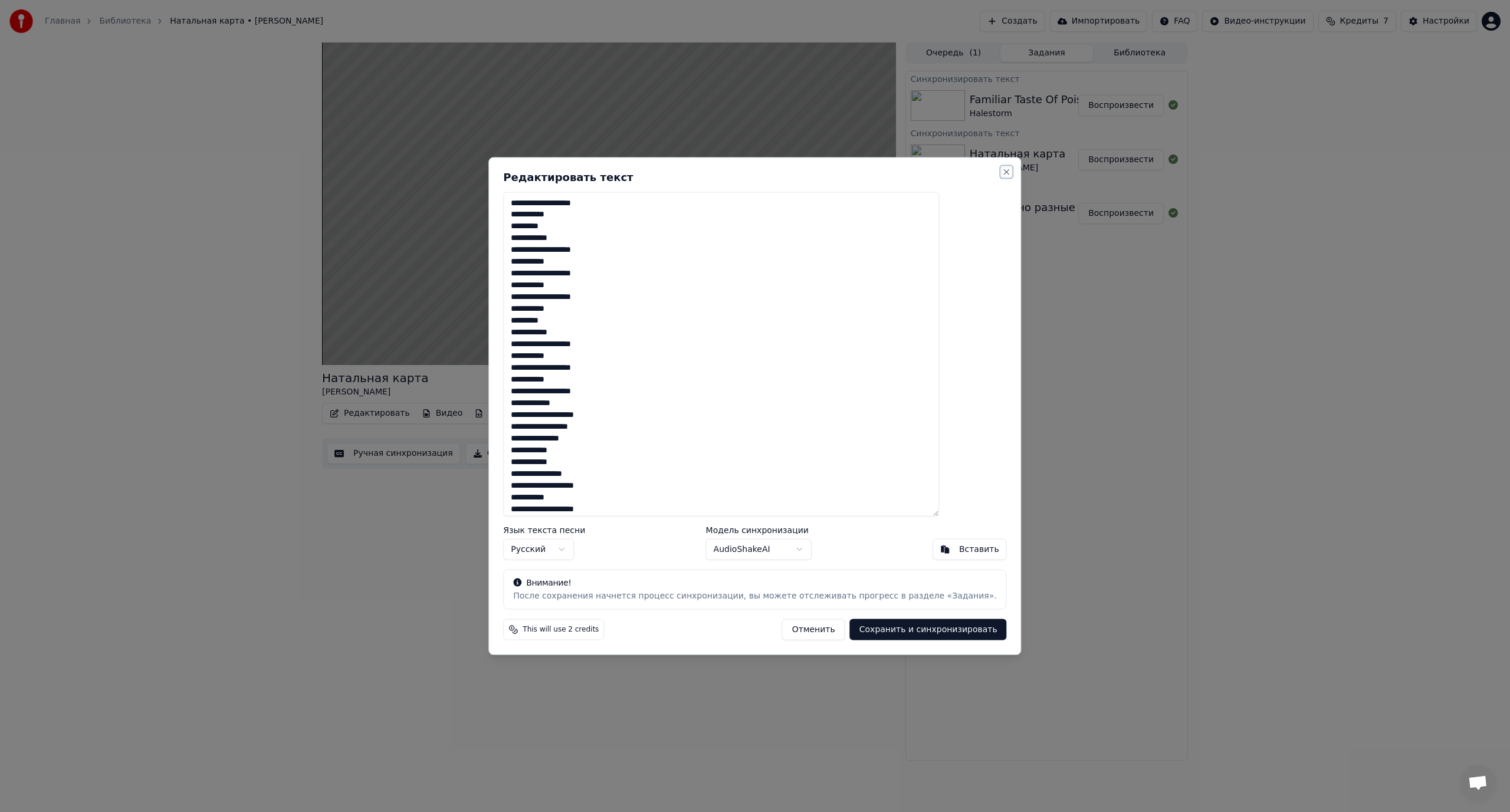
click at [1002, 171] on button "Close" at bounding box center [1007, 172] width 10 height 10
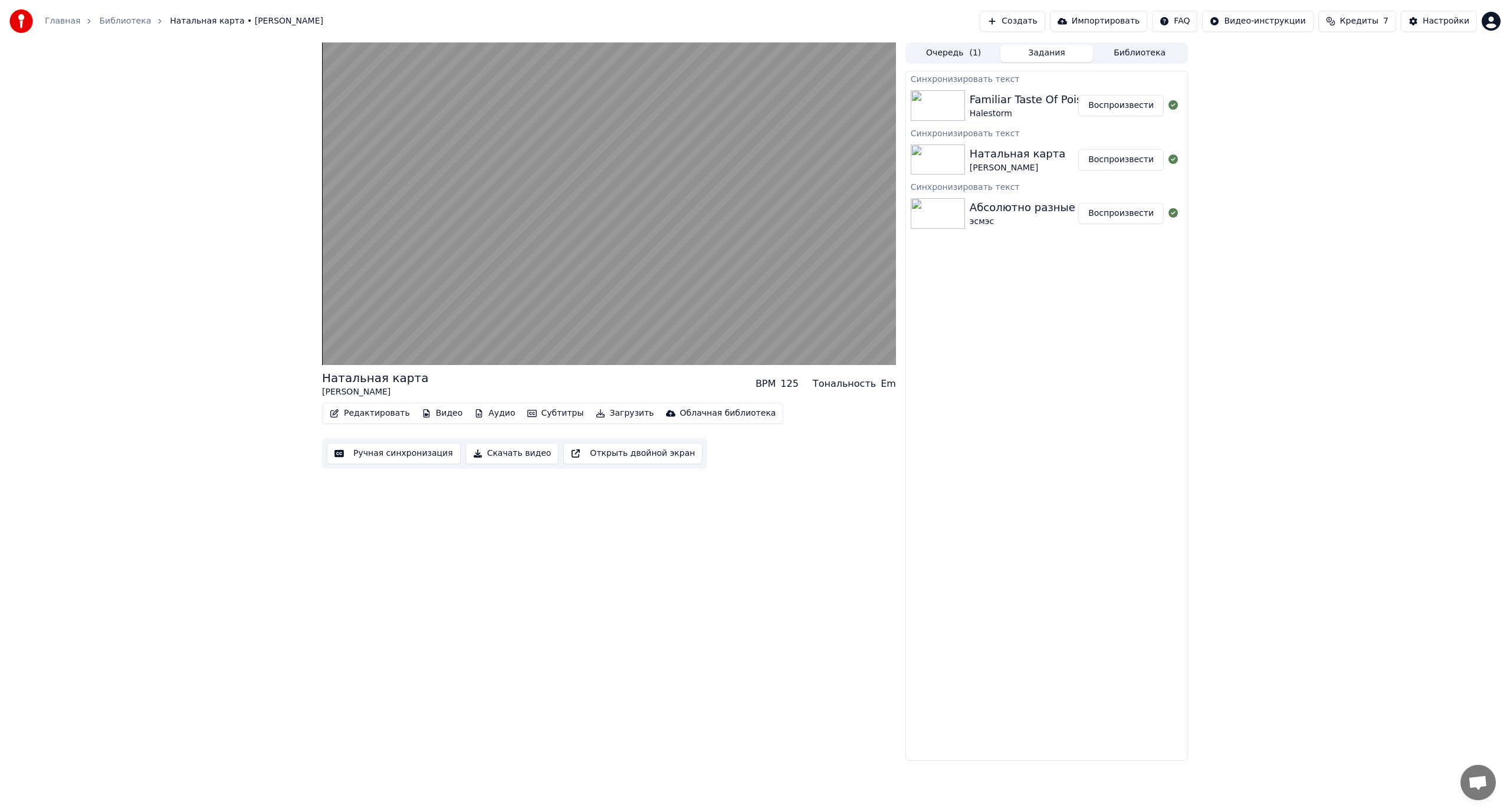
click at [1122, 107] on button "Воспроизвести" at bounding box center [1121, 105] width 86 height 21
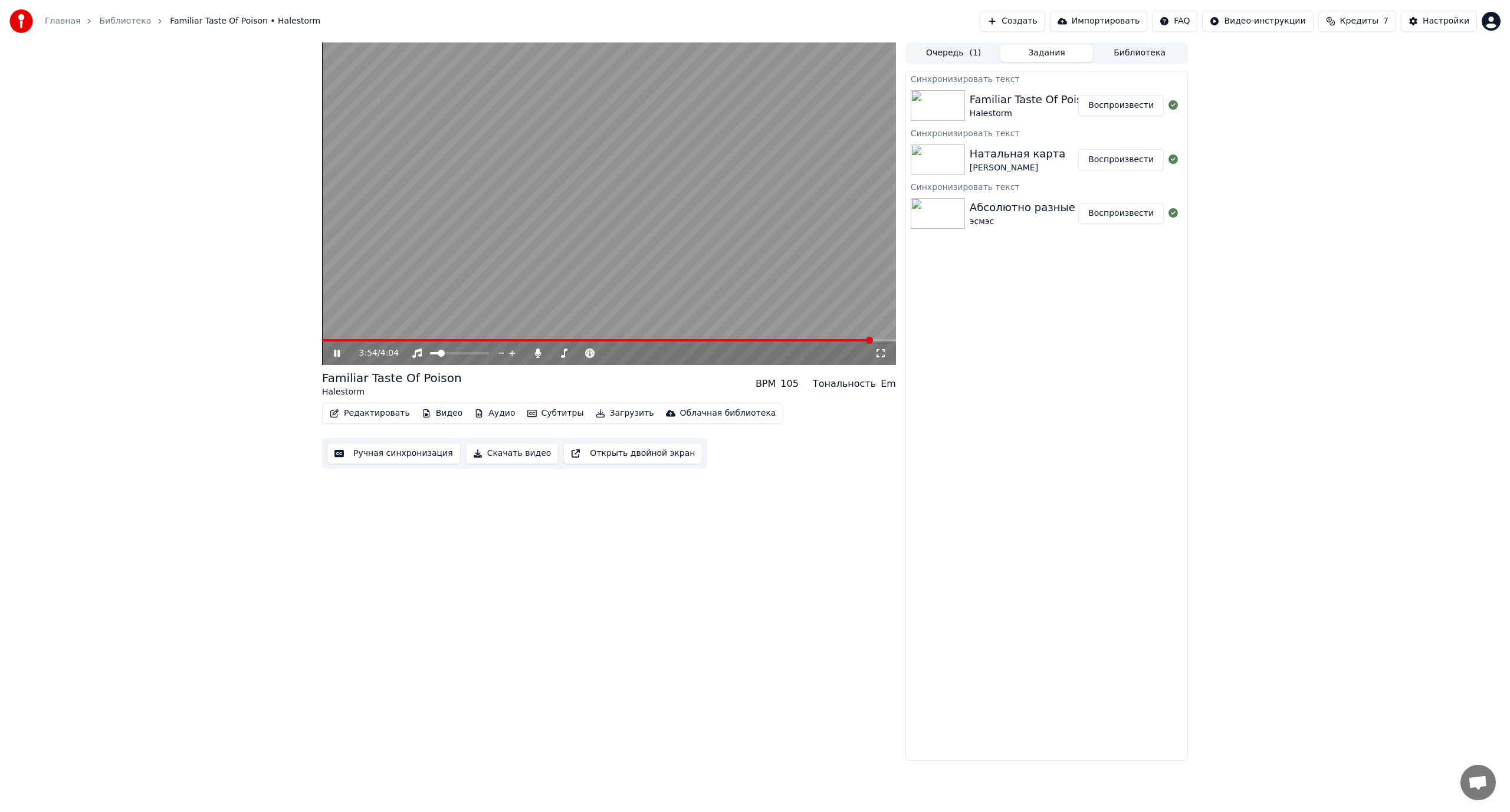
click at [738, 238] on video at bounding box center [609, 203] width 574 height 322
click at [363, 407] on button "Редактировать" at bounding box center [369, 413] width 90 height 16
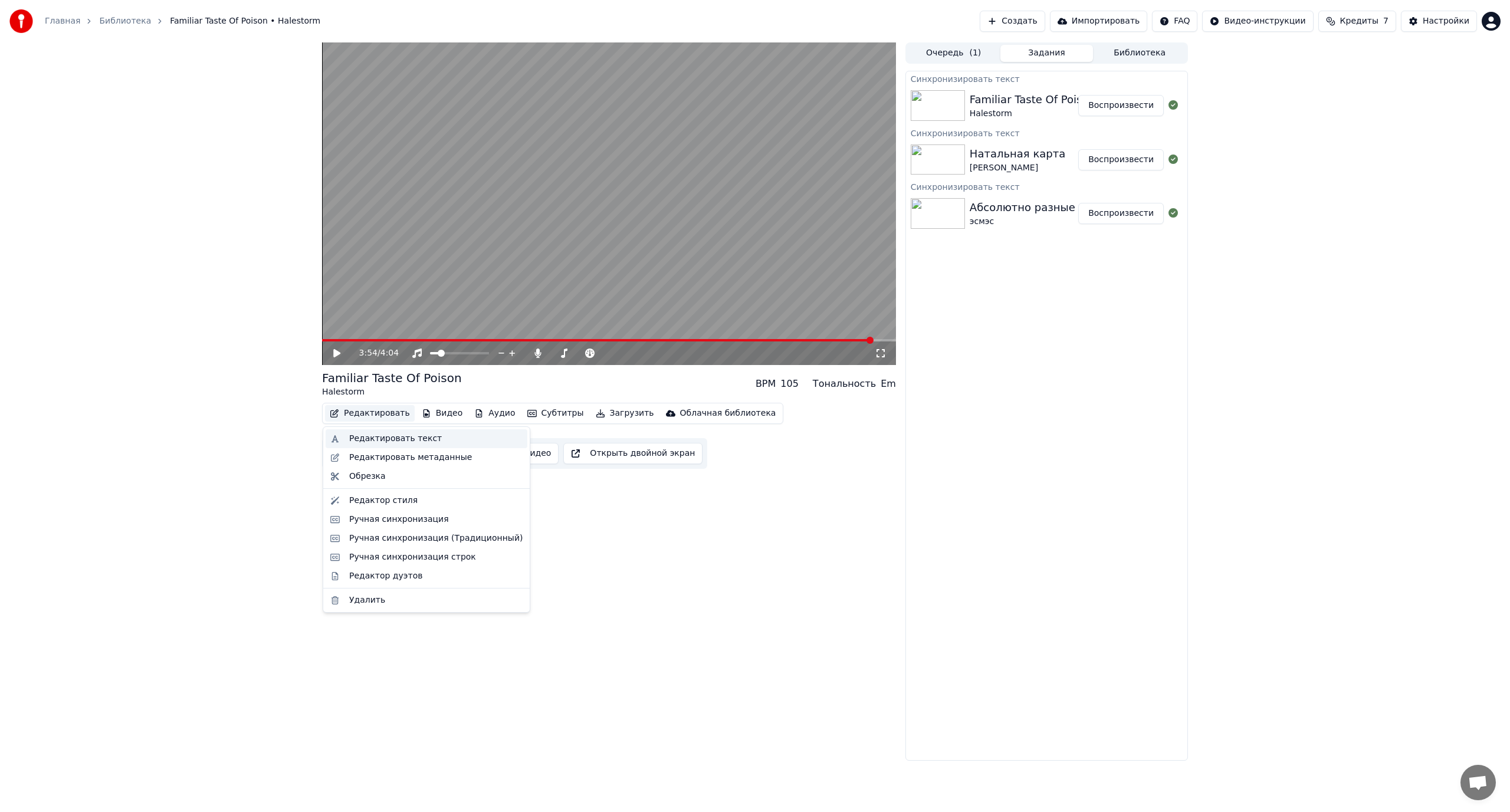
click at [390, 435] on div "Редактировать текст" at bounding box center [395, 439] width 93 height 12
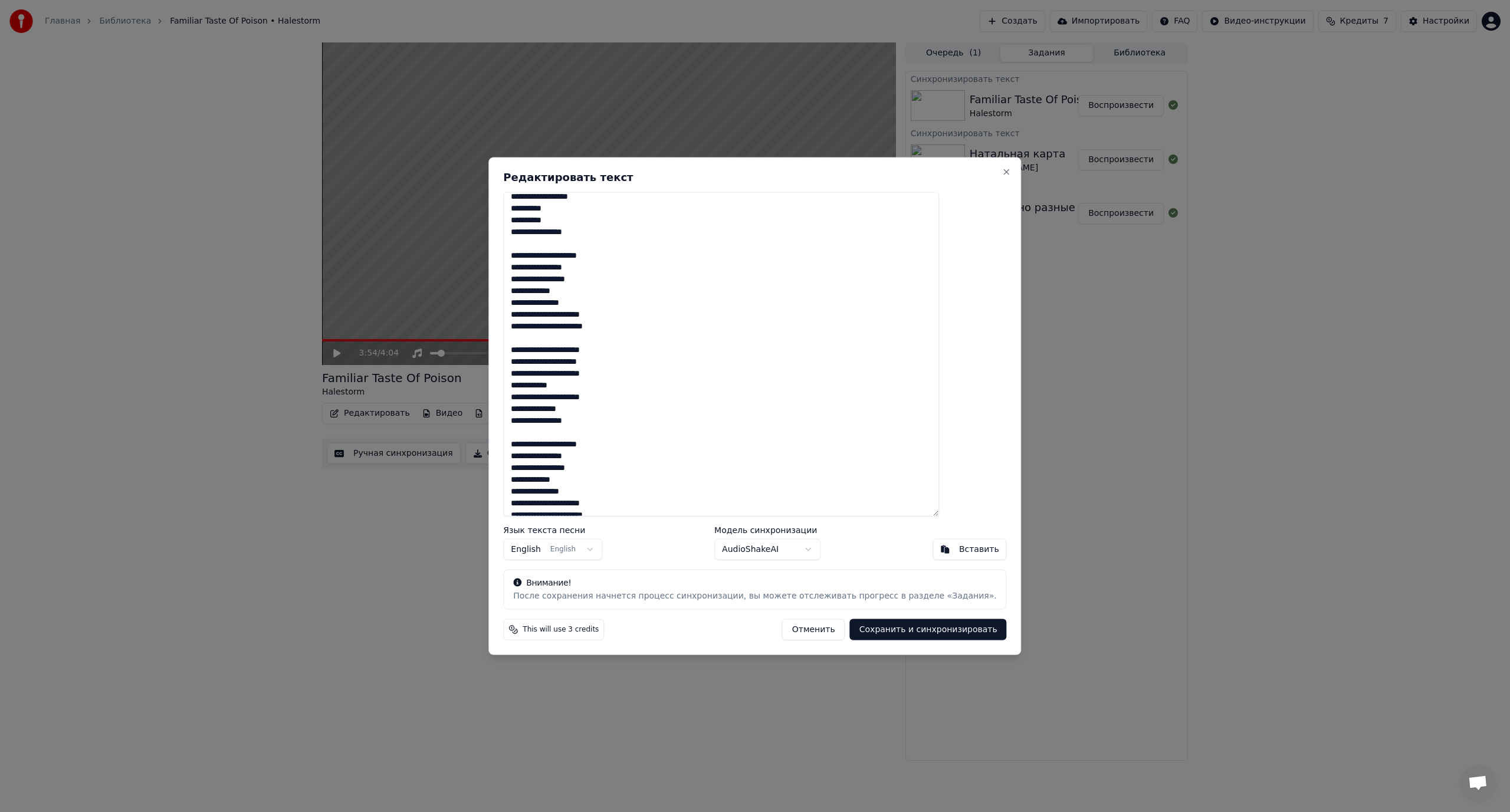
scroll to position [298, 0]
drag, startPoint x: 637, startPoint y: 505, endPoint x: 530, endPoint y: 514, distance: 107.4
click at [530, 514] on div "**********" at bounding box center [754, 405] width 533 height 498
click at [696, 492] on textarea "**********" at bounding box center [721, 354] width 436 height 325
drag, startPoint x: 642, startPoint y: 506, endPoint x: 519, endPoint y: 511, distance: 123.1
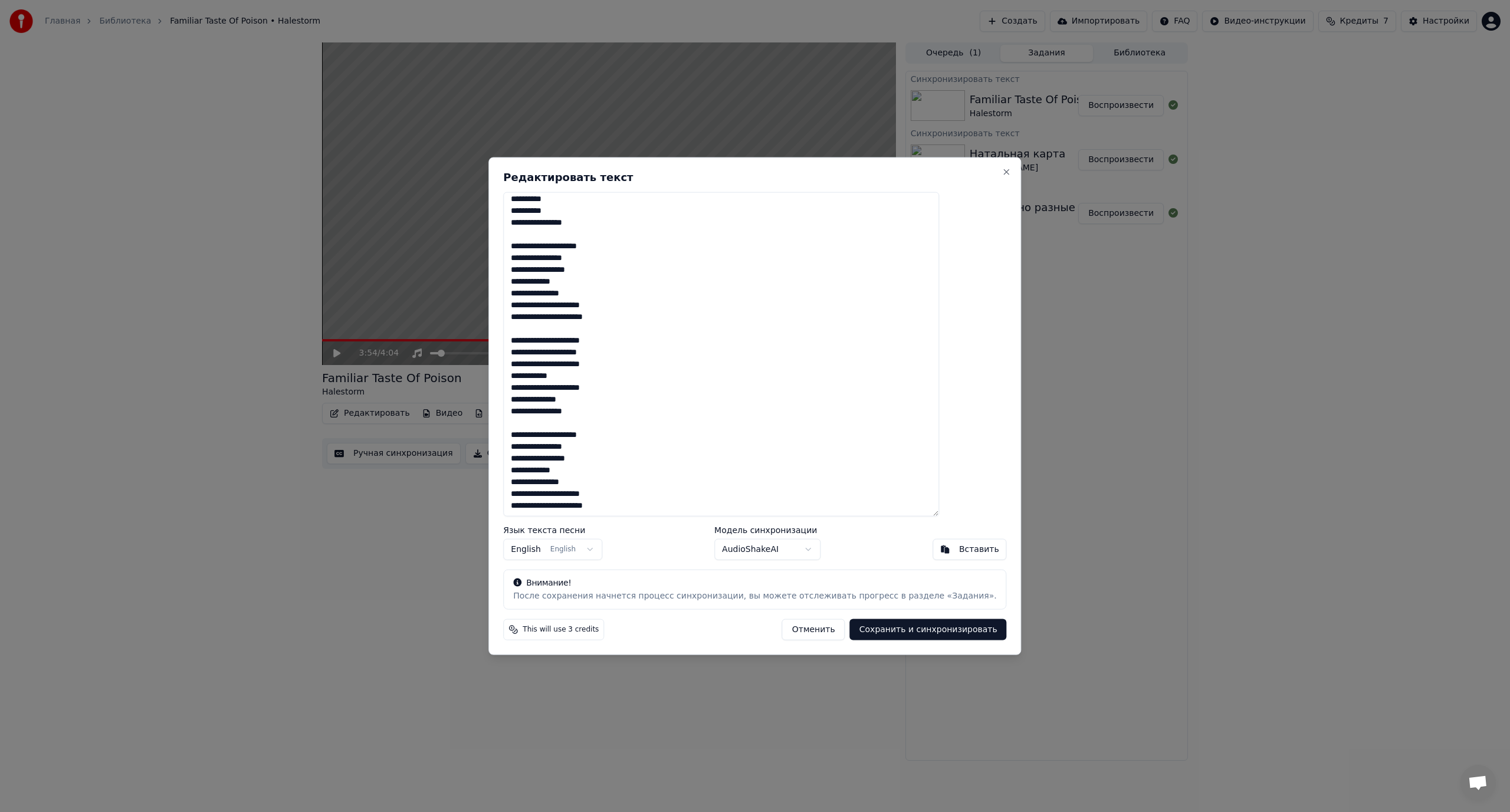
click at [519, 511] on body "Главная Библиотека Familiar Taste Of Poison • [PERSON_NAME] Создать Импортирова…" at bounding box center [755, 406] width 1510 height 812
click at [642, 481] on textarea "**********" at bounding box center [721, 354] width 436 height 325
drag, startPoint x: 646, startPoint y: 507, endPoint x: 527, endPoint y: 517, distance: 119.4
click at [527, 517] on div "**********" at bounding box center [754, 405] width 533 height 498
click at [649, 506] on textarea "**********" at bounding box center [721, 354] width 436 height 325
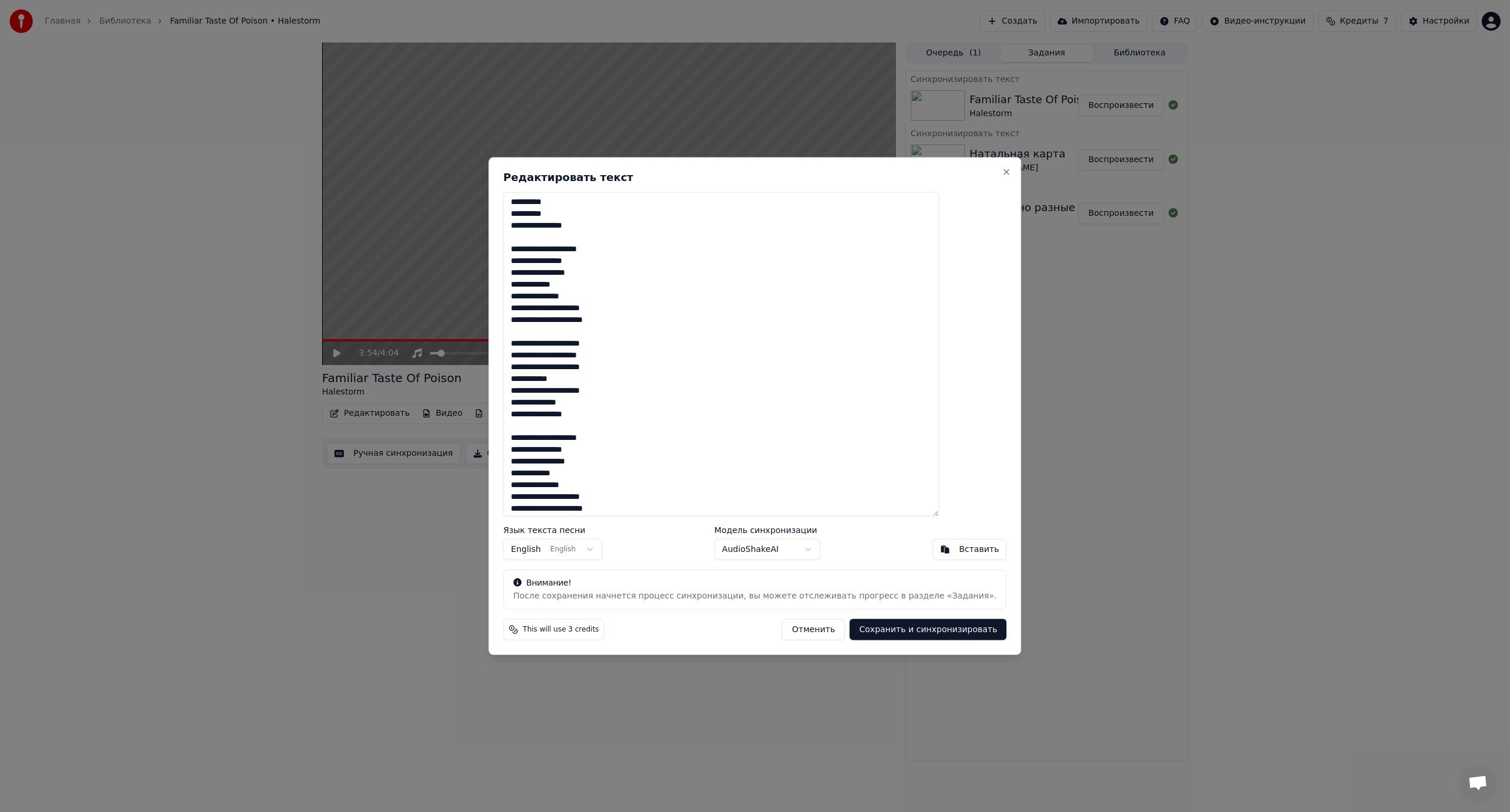
scroll to position [322, 0]
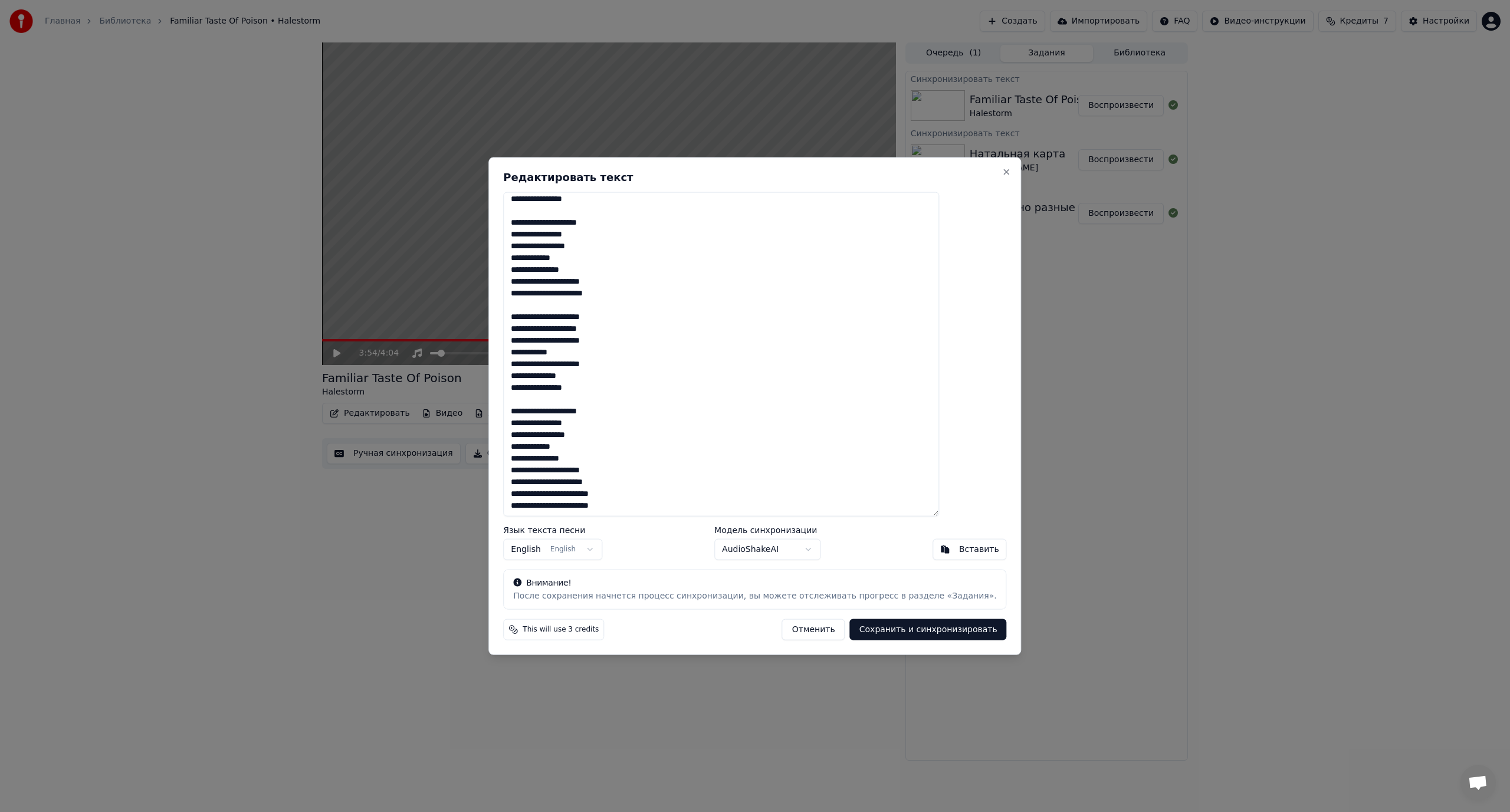
type textarea "**********"
click at [905, 632] on button "Сохранить и синхронизировать" at bounding box center [928, 629] width 157 height 21
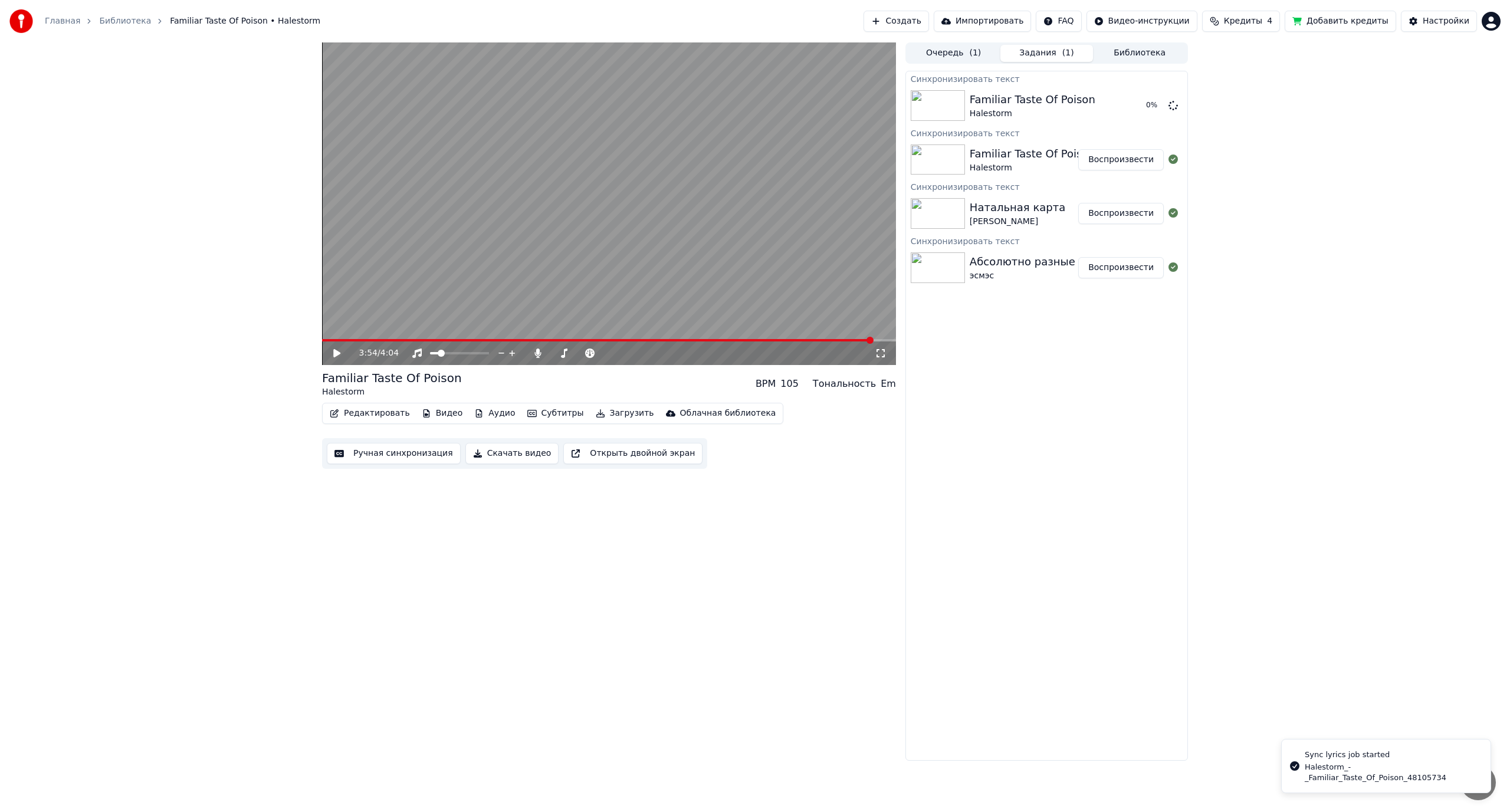
click at [1012, 216] on div "[PERSON_NAME]" at bounding box center [1017, 222] width 96 height 12
click at [1136, 55] on button "Библиотека" at bounding box center [1139, 53] width 93 height 17
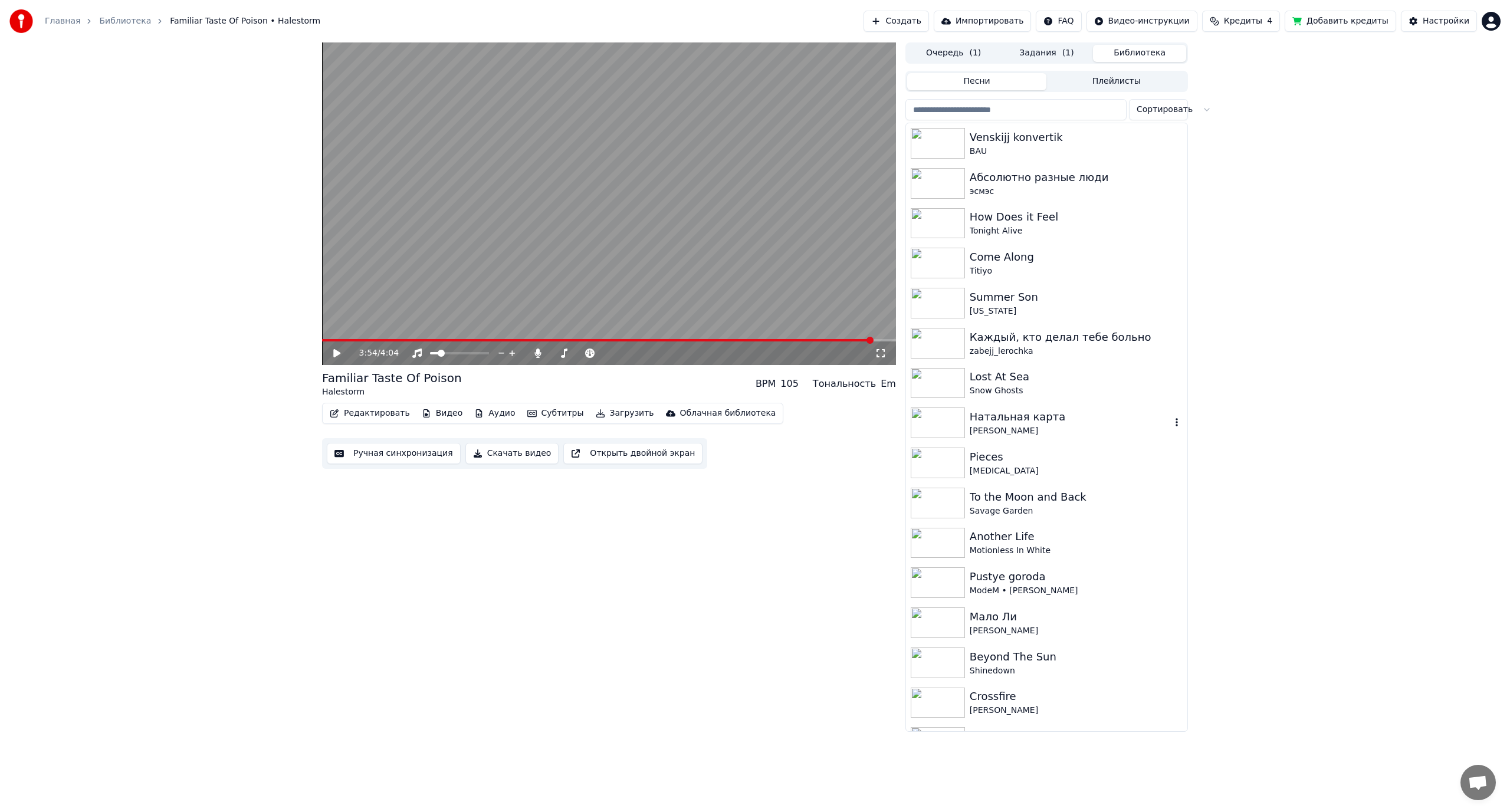
click at [1006, 413] on div "Натальная карта" at bounding box center [1070, 416] width 201 height 16
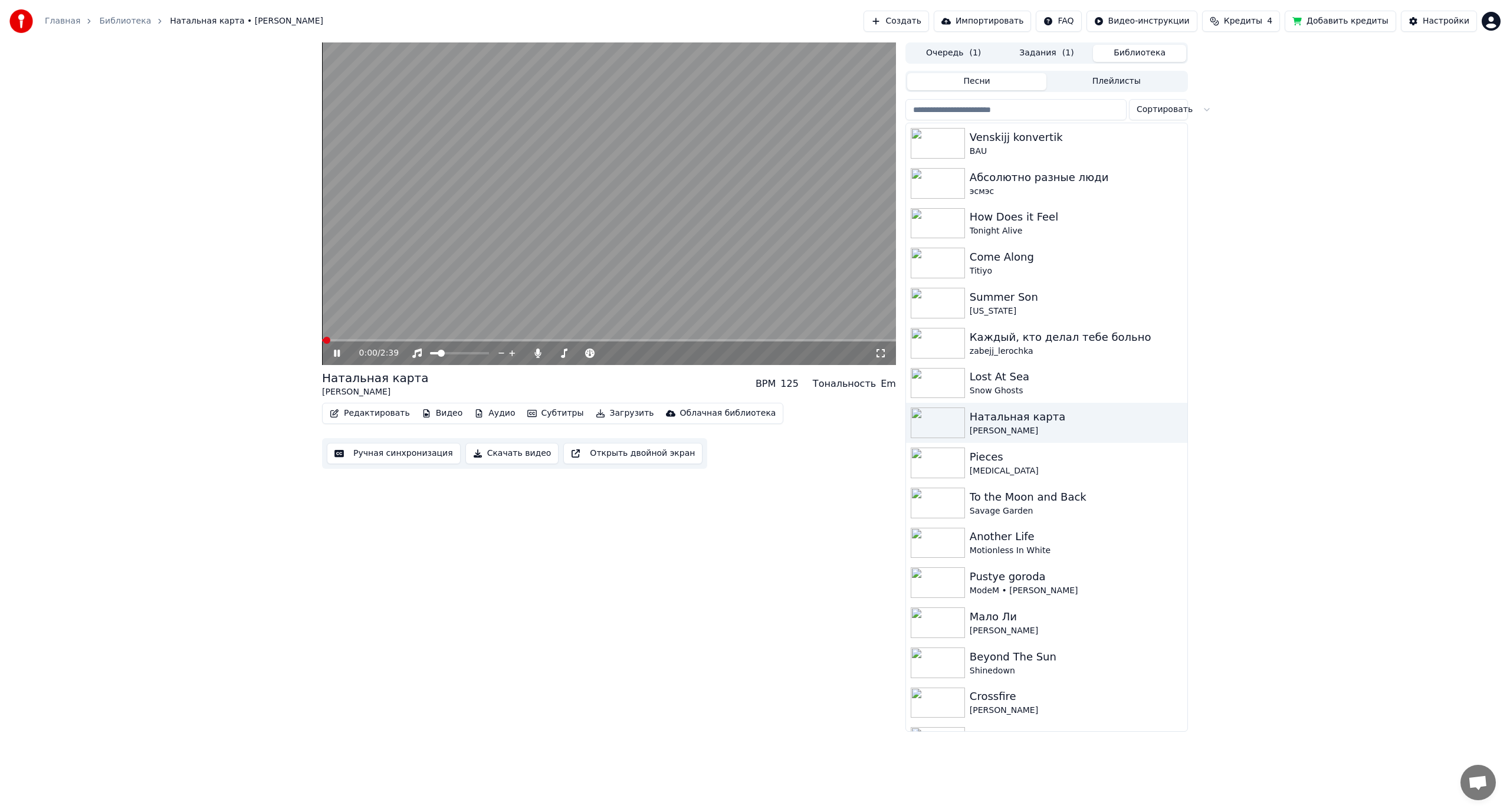
click at [492, 251] on video at bounding box center [609, 203] width 574 height 322
click at [356, 340] on span at bounding box center [609, 340] width 574 height 2
click at [435, 286] on video at bounding box center [609, 203] width 574 height 322
click at [380, 340] on span at bounding box center [609, 340] width 574 height 2
click at [449, 260] on video at bounding box center [609, 203] width 574 height 322
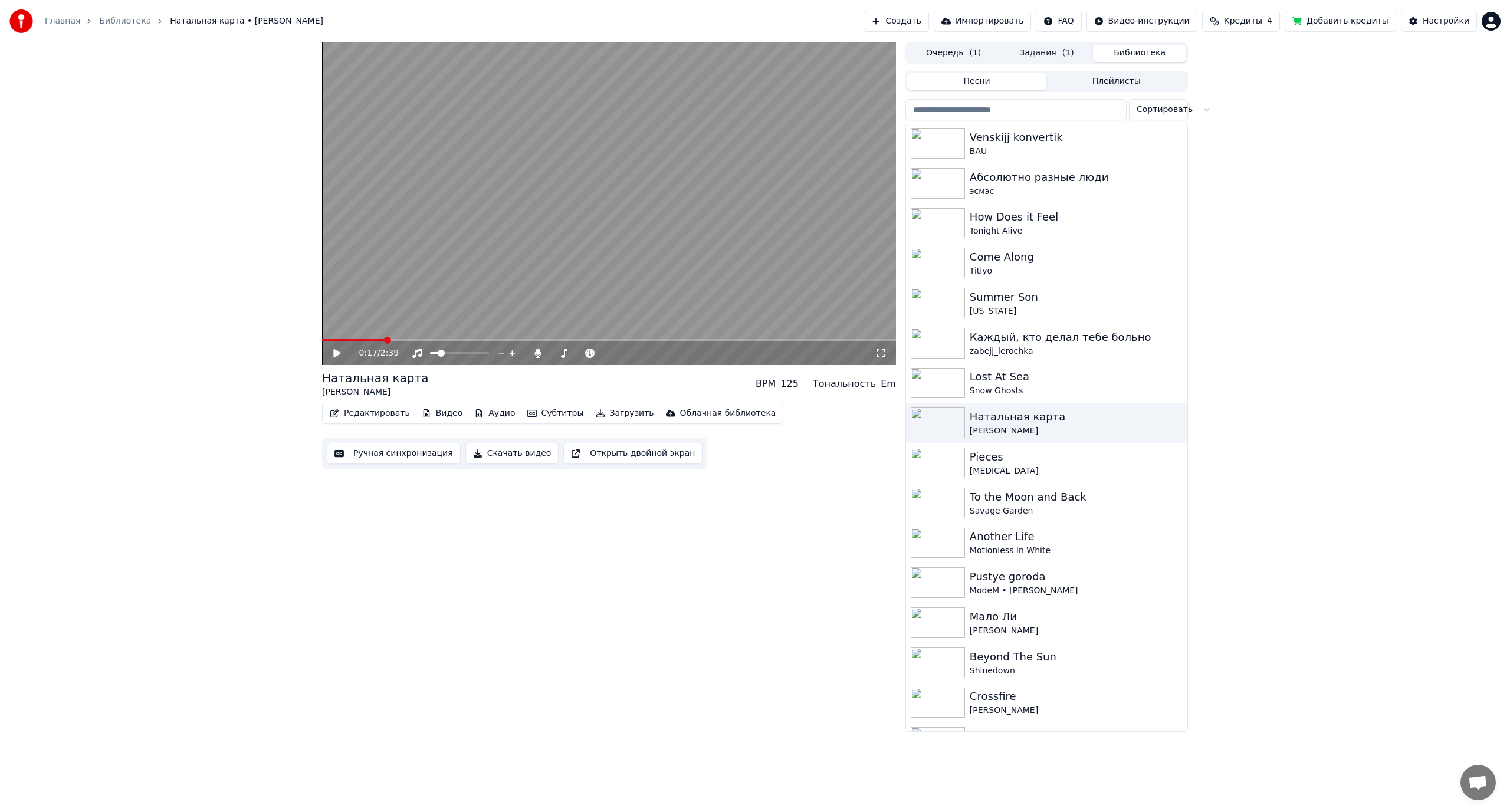
click at [374, 413] on button "Редактировать" at bounding box center [369, 413] width 90 height 16
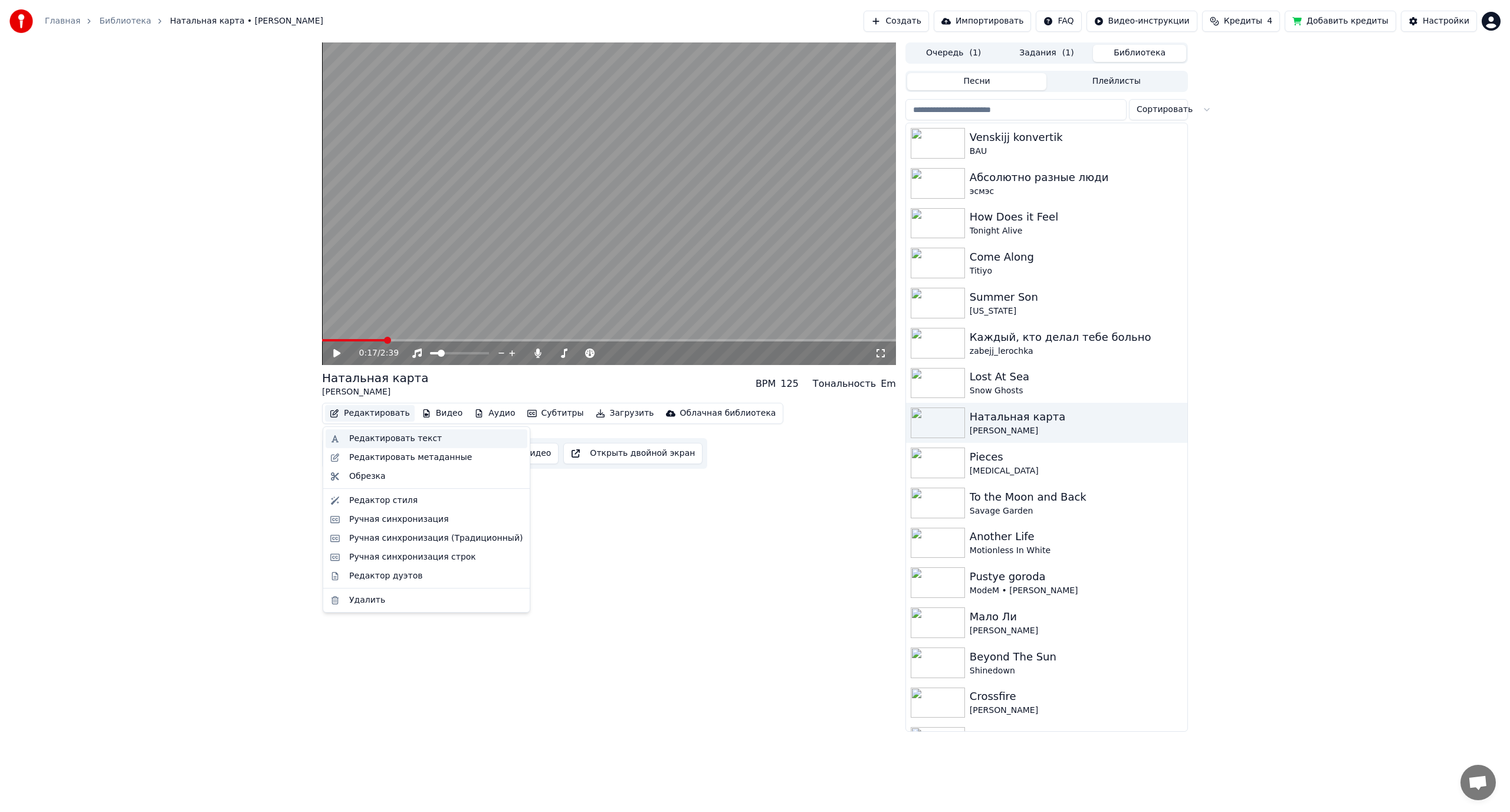
click at [389, 439] on div "Редактировать текст" at bounding box center [395, 439] width 93 height 12
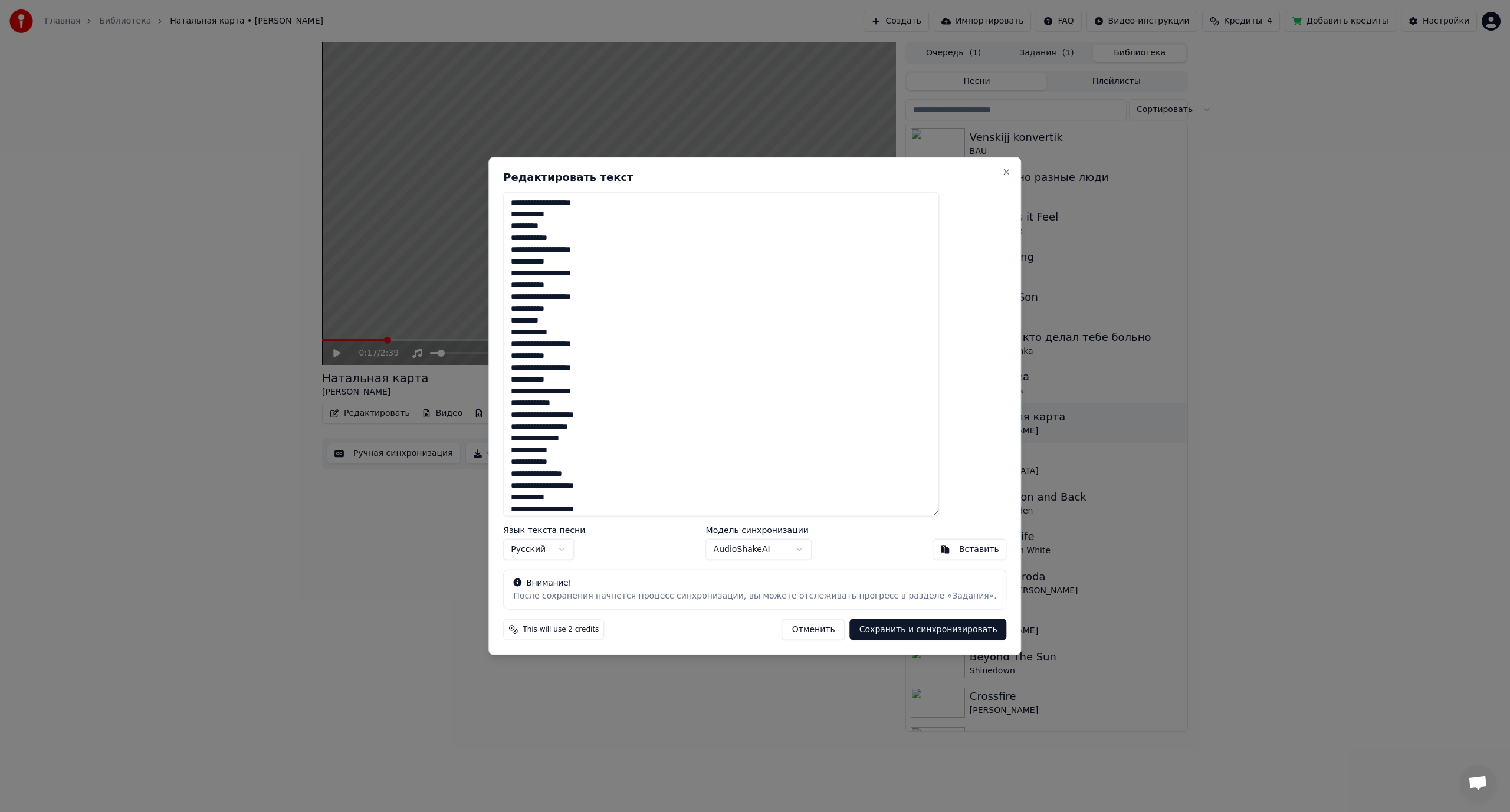
click at [912, 630] on button "Сохранить и синхронизировать" at bounding box center [928, 629] width 157 height 21
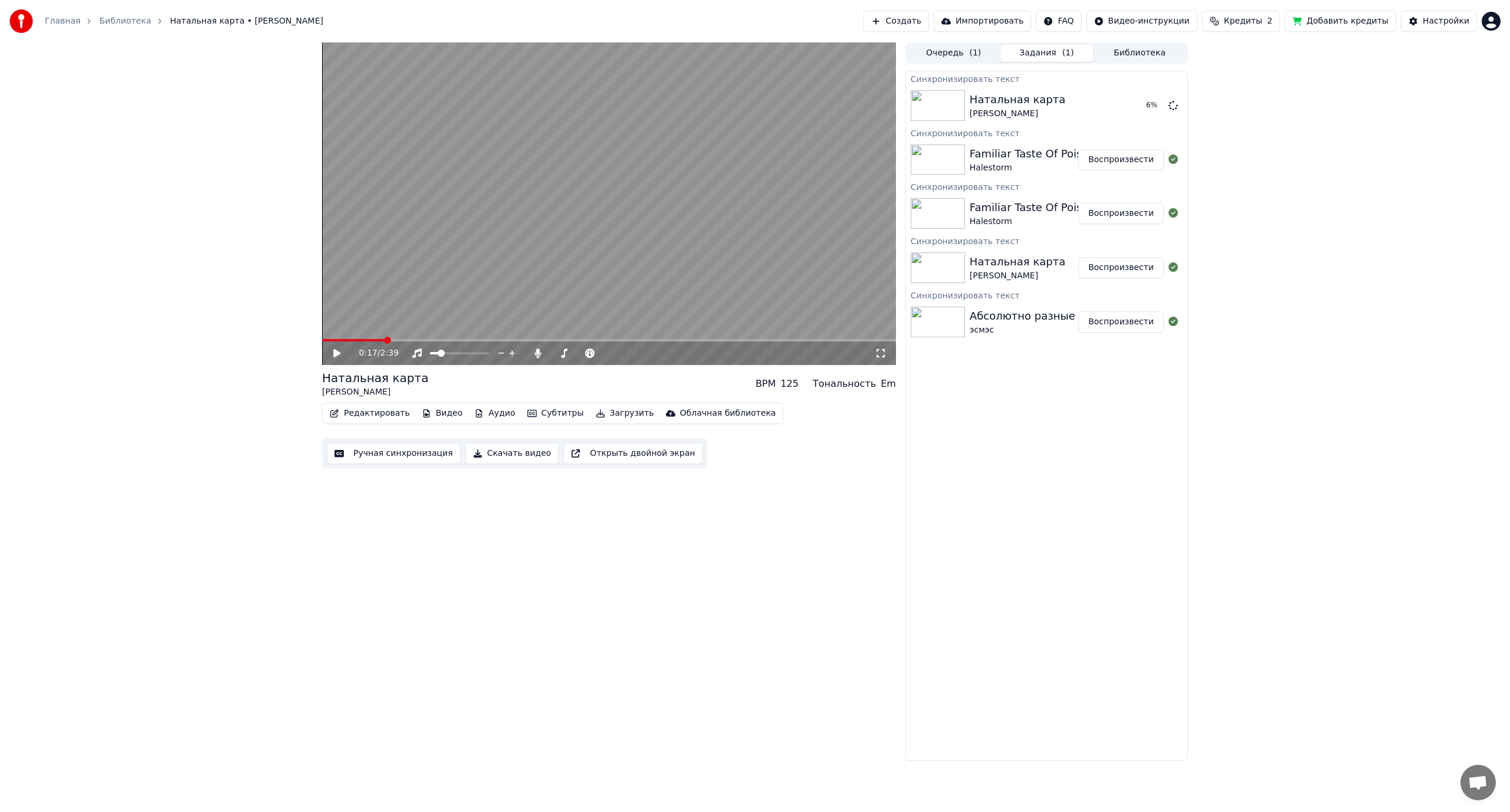
click at [1126, 50] on button "Библиотека" at bounding box center [1139, 53] width 93 height 17
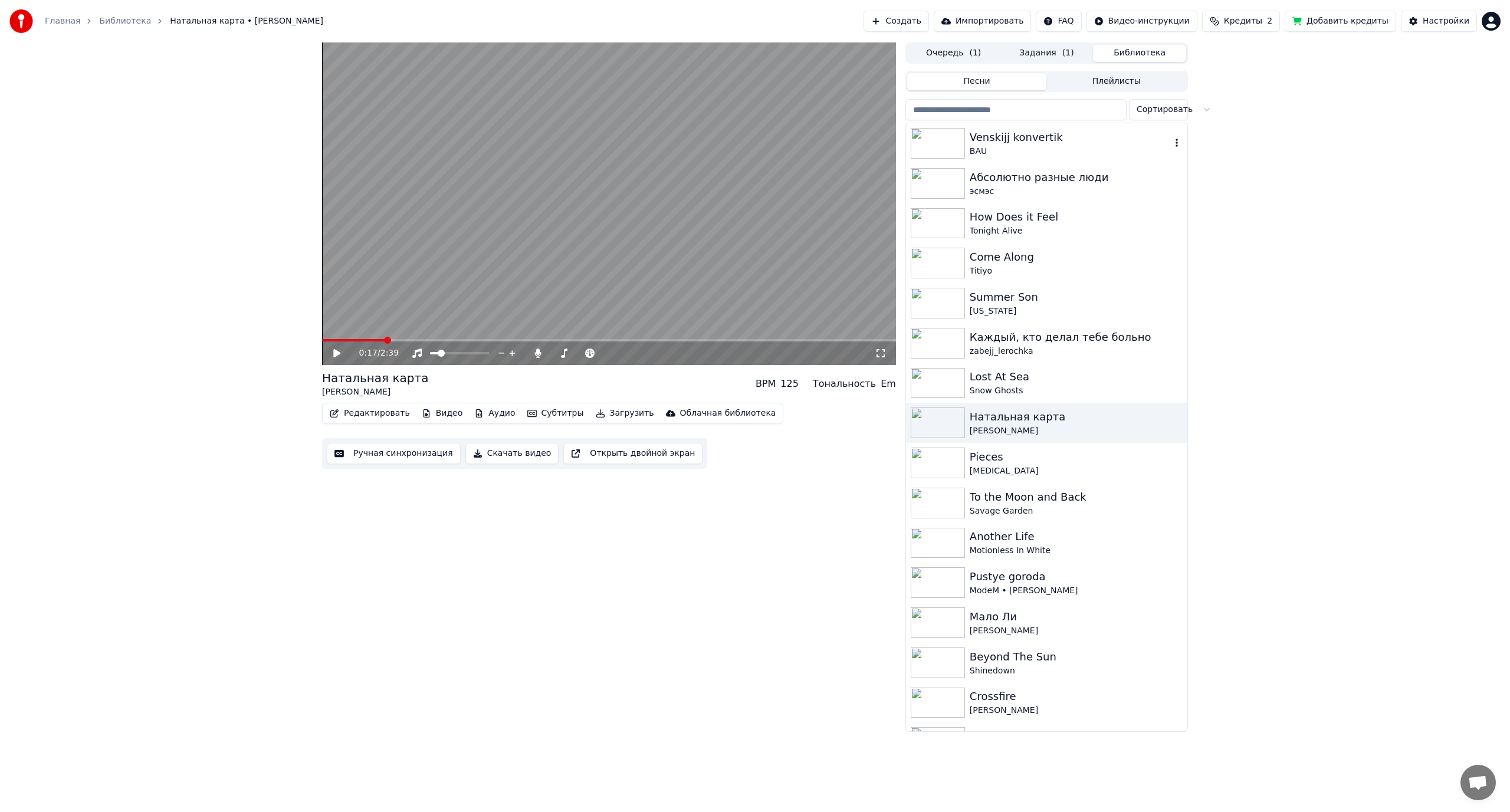
click at [1059, 148] on div "BAU" at bounding box center [1070, 152] width 201 height 12
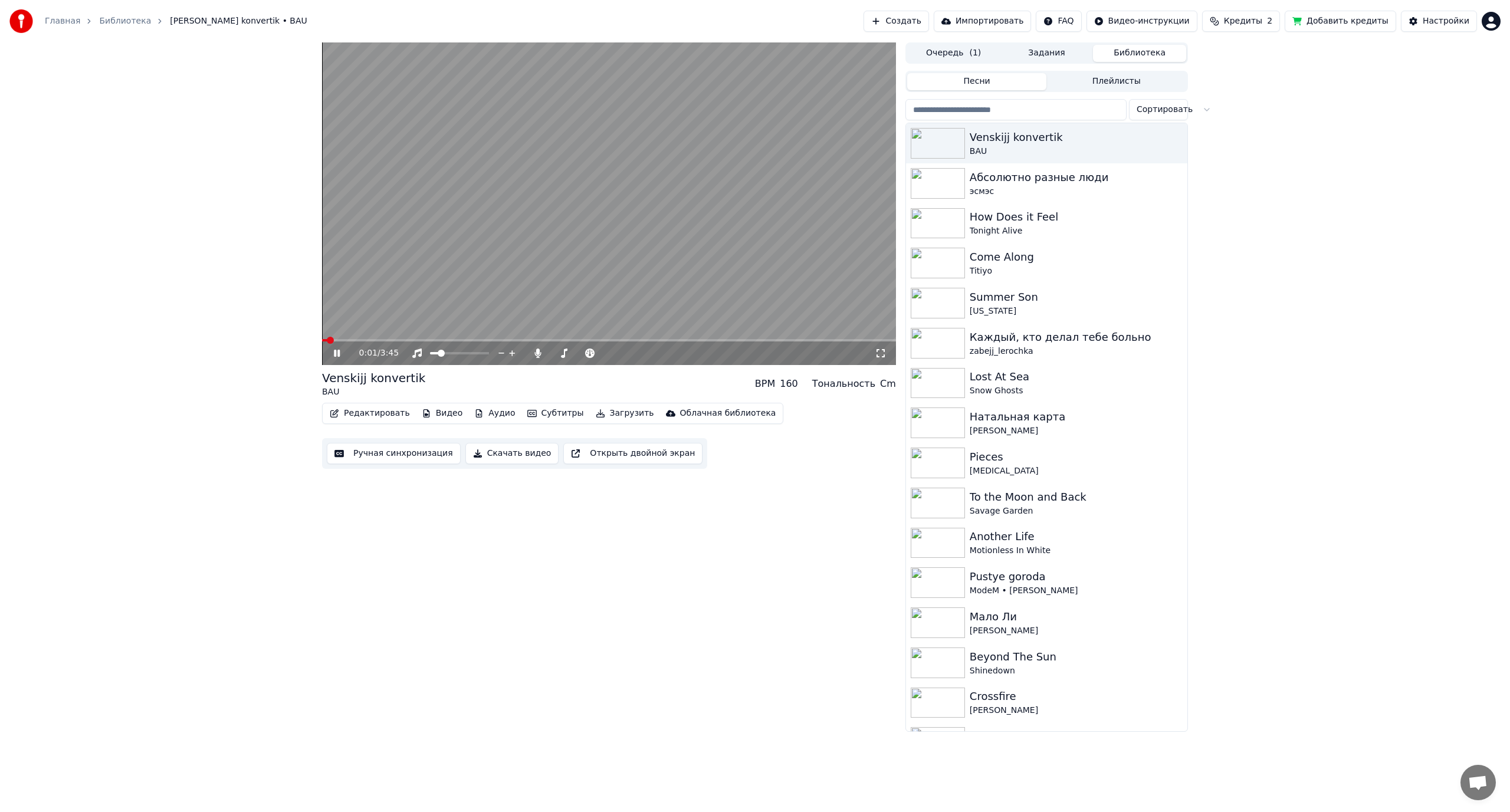
click at [659, 254] on video at bounding box center [609, 203] width 574 height 322
click at [371, 455] on button "Ручная синхронизация" at bounding box center [393, 453] width 134 height 21
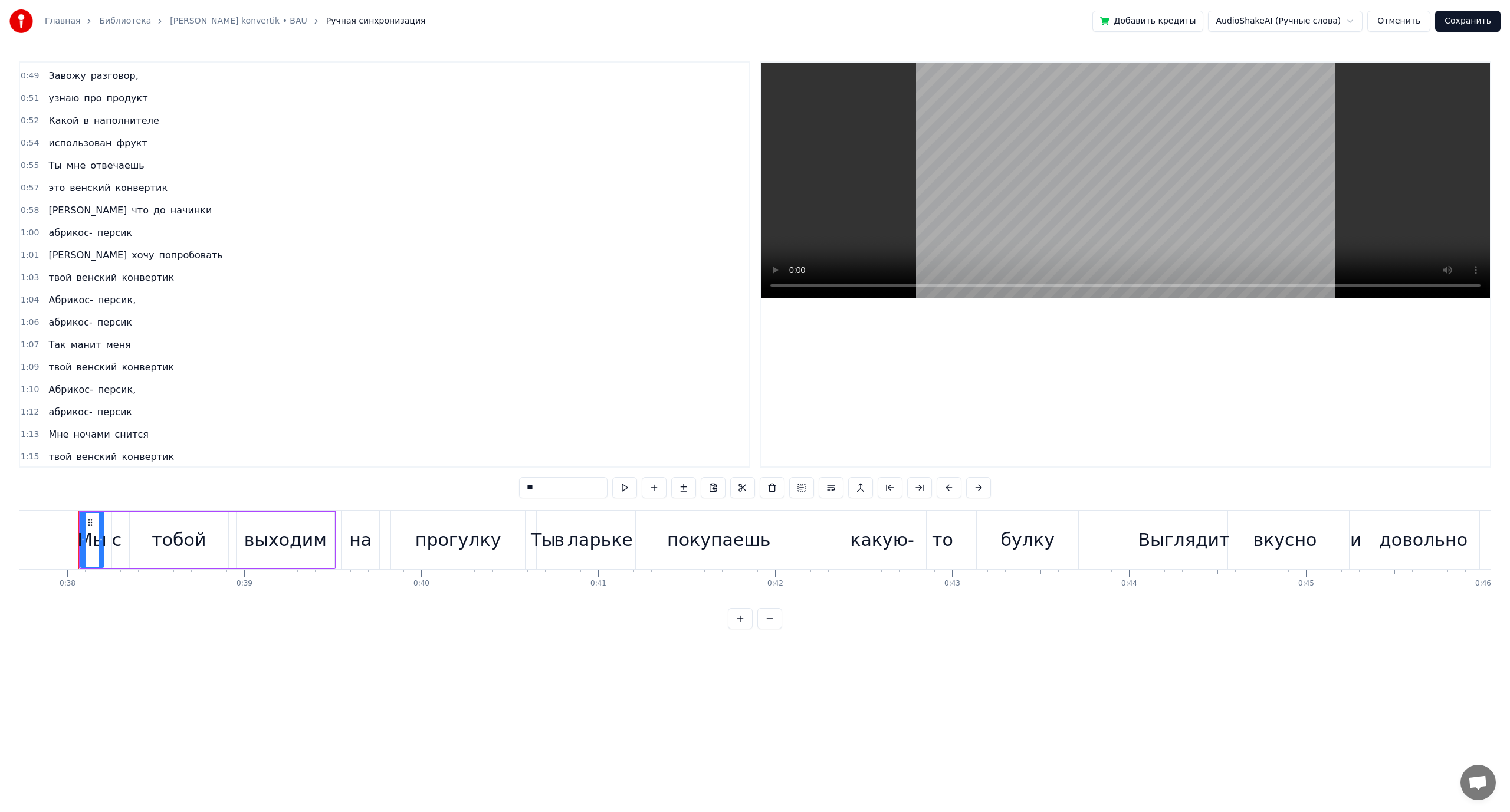
scroll to position [236, 0]
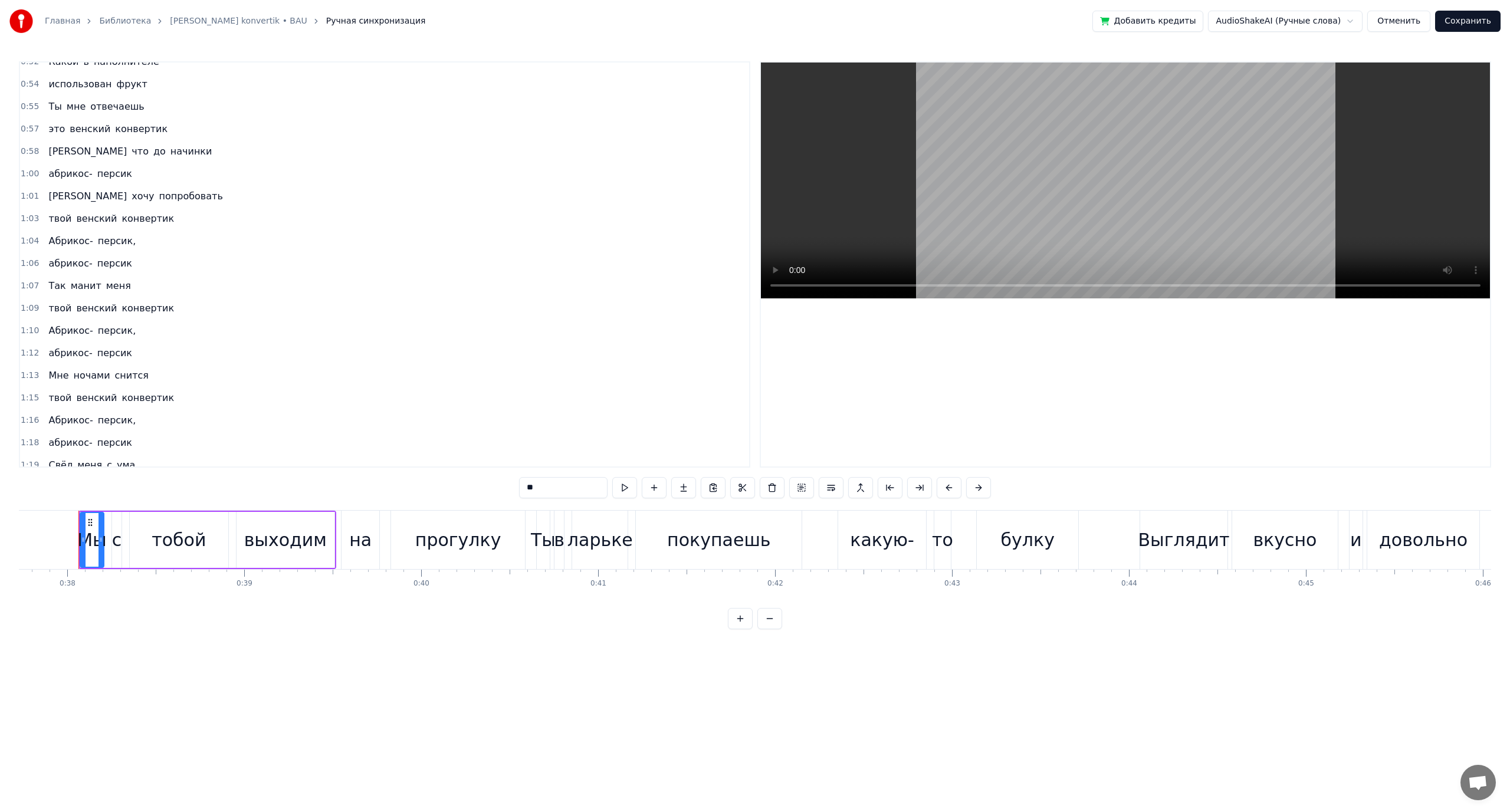
click at [104, 242] on span "персик," at bounding box center [117, 241] width 40 height 14
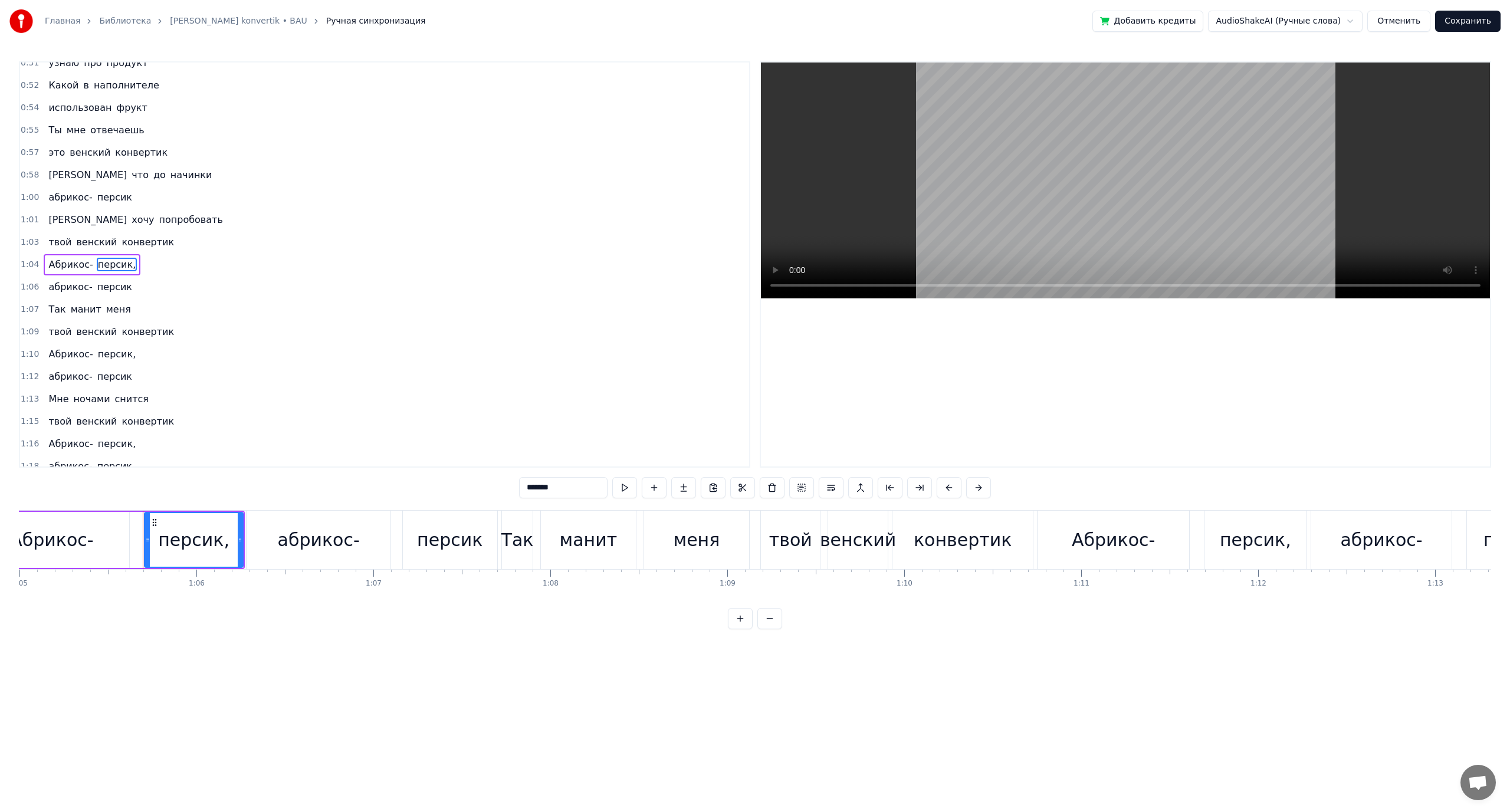
scroll to position [0, 11565]
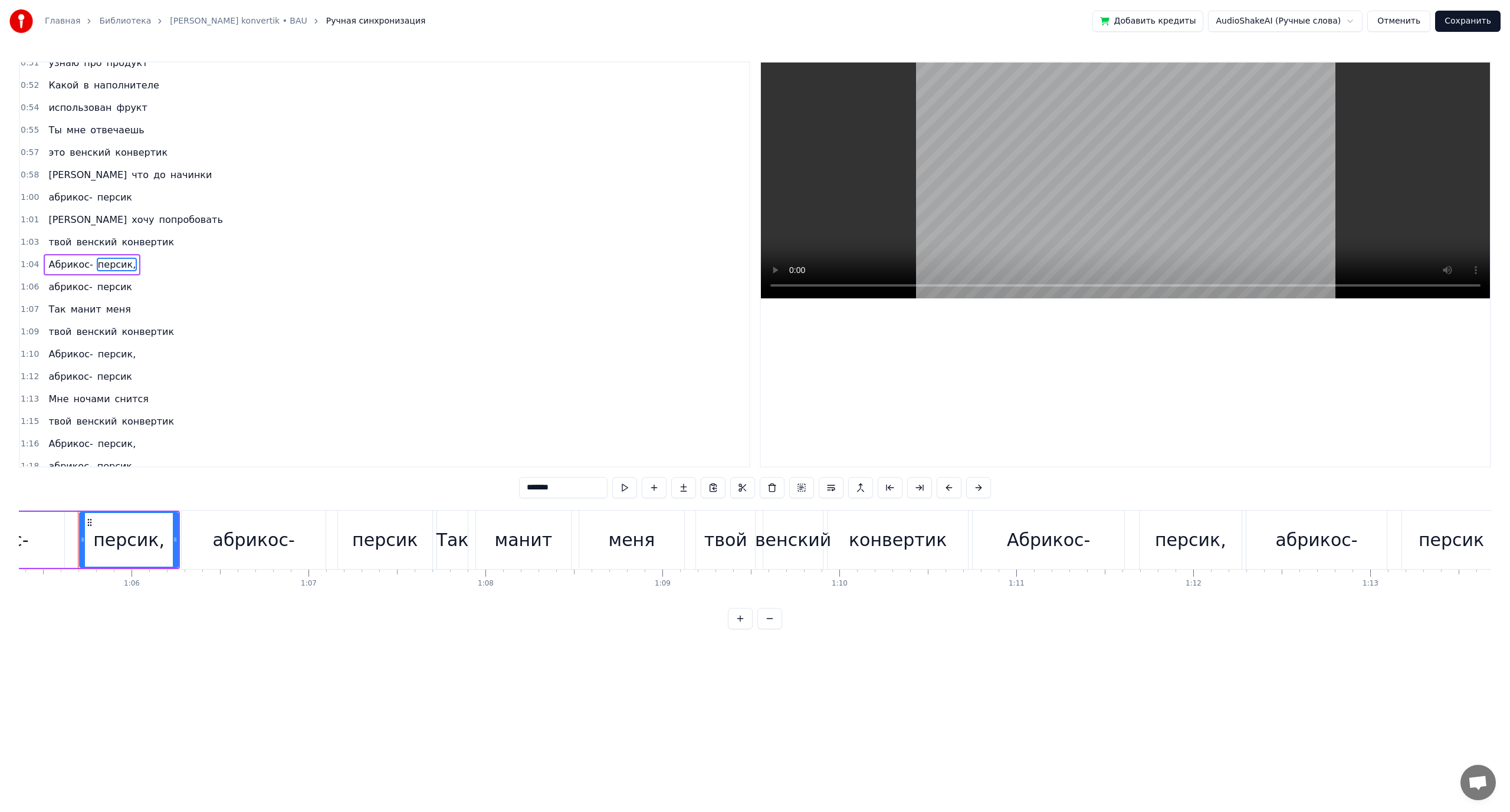
click at [85, 311] on span "манит" at bounding box center [86, 309] width 33 height 14
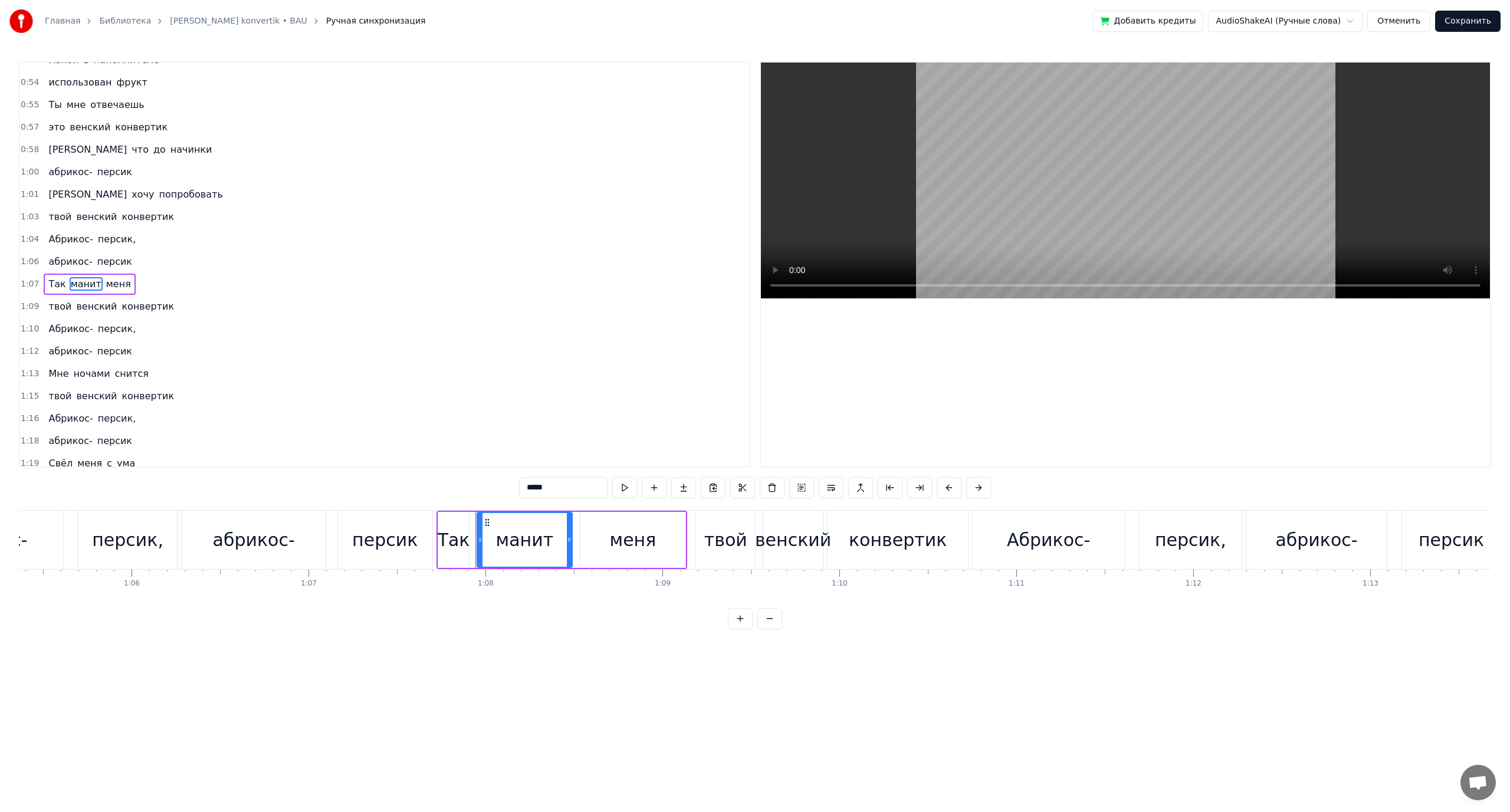
scroll to position [257, 0]
click at [90, 289] on span "венский" at bounding box center [96, 287] width 43 height 14
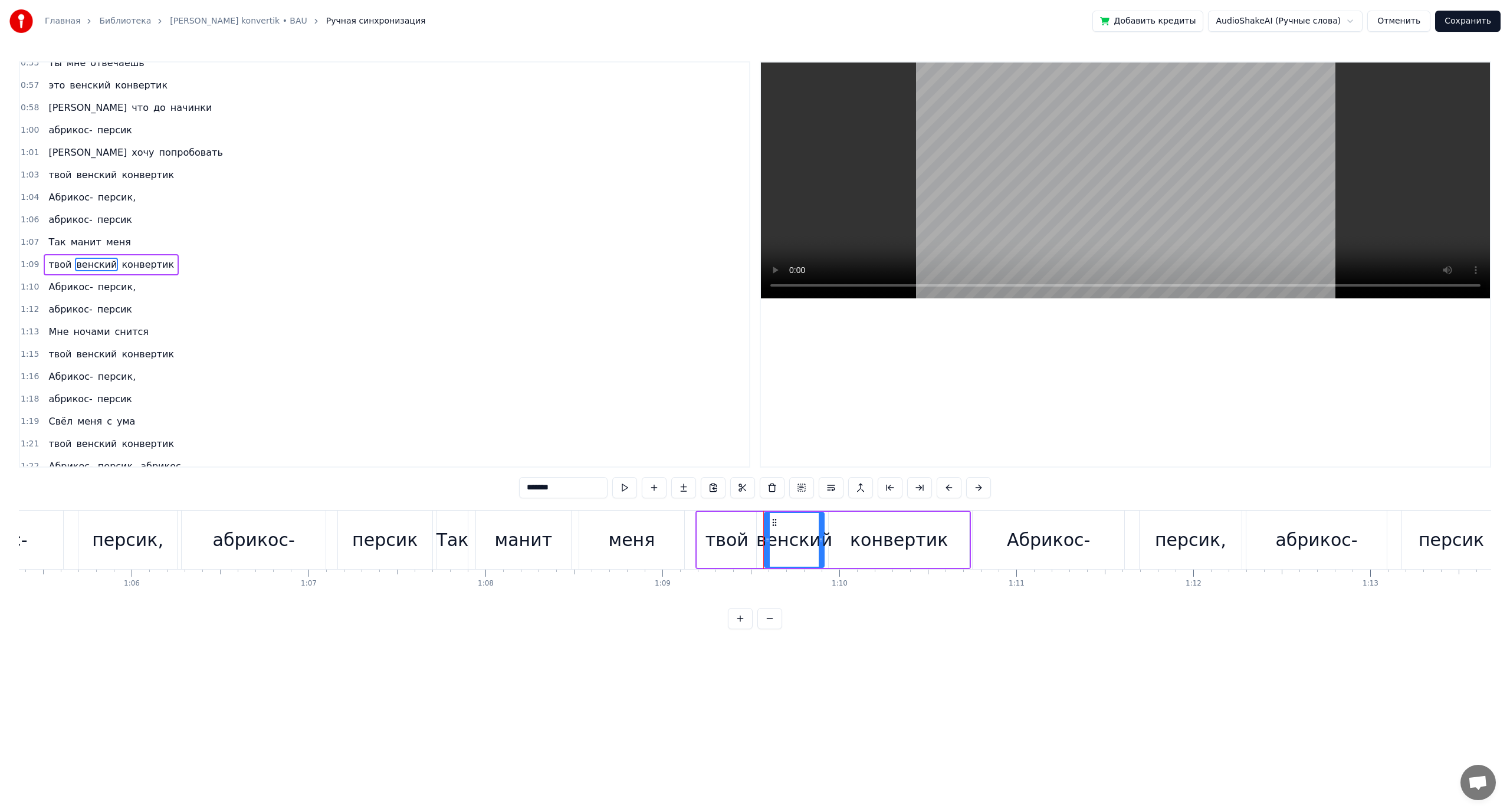
click at [96, 308] on span "персик" at bounding box center [115, 309] width 37 height 14
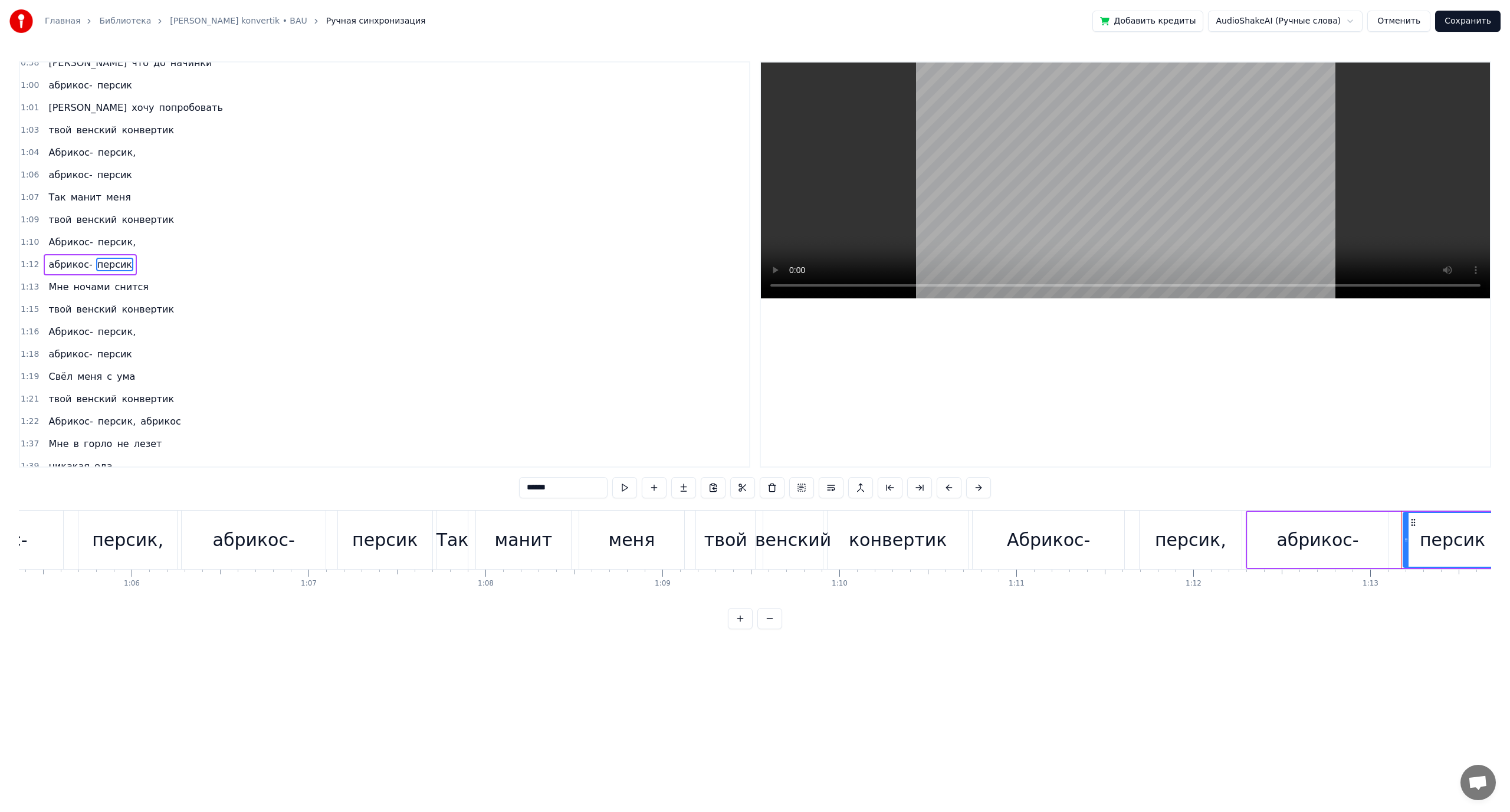
click at [84, 334] on span "Абрикос-" at bounding box center [70, 331] width 46 height 14
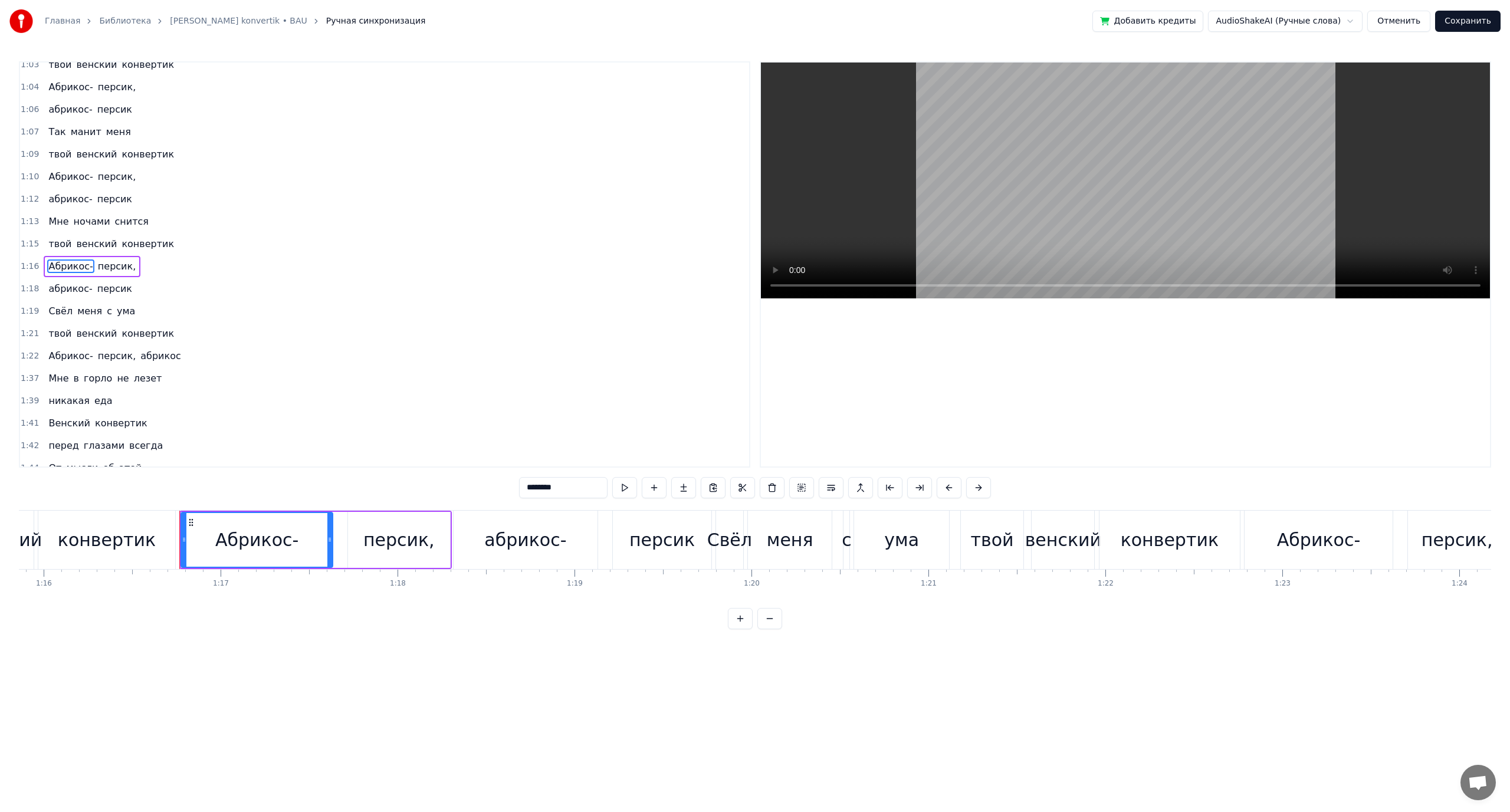
scroll to position [0, 13524]
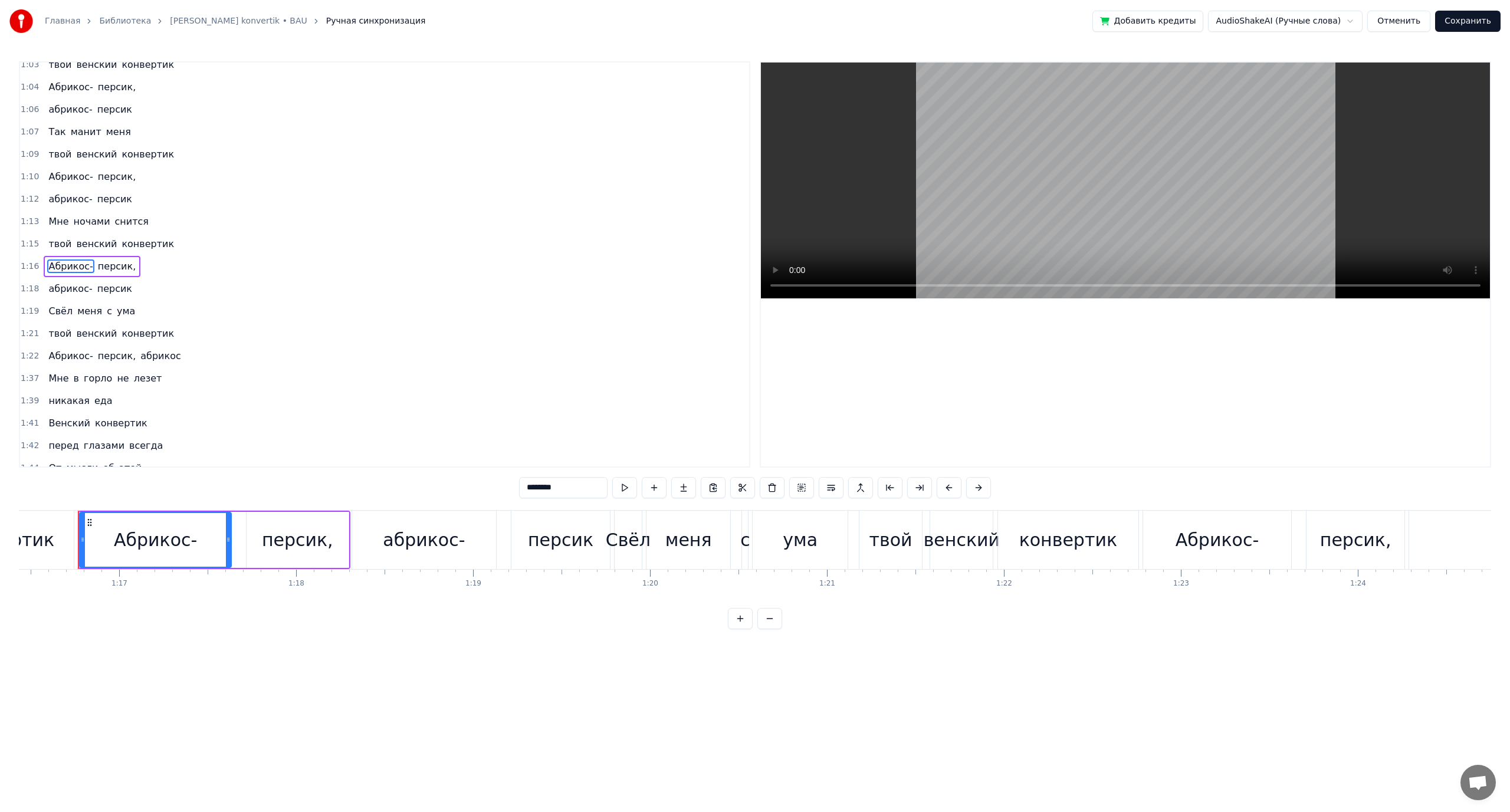
click at [91, 317] on span "меня" at bounding box center [89, 311] width 27 height 14
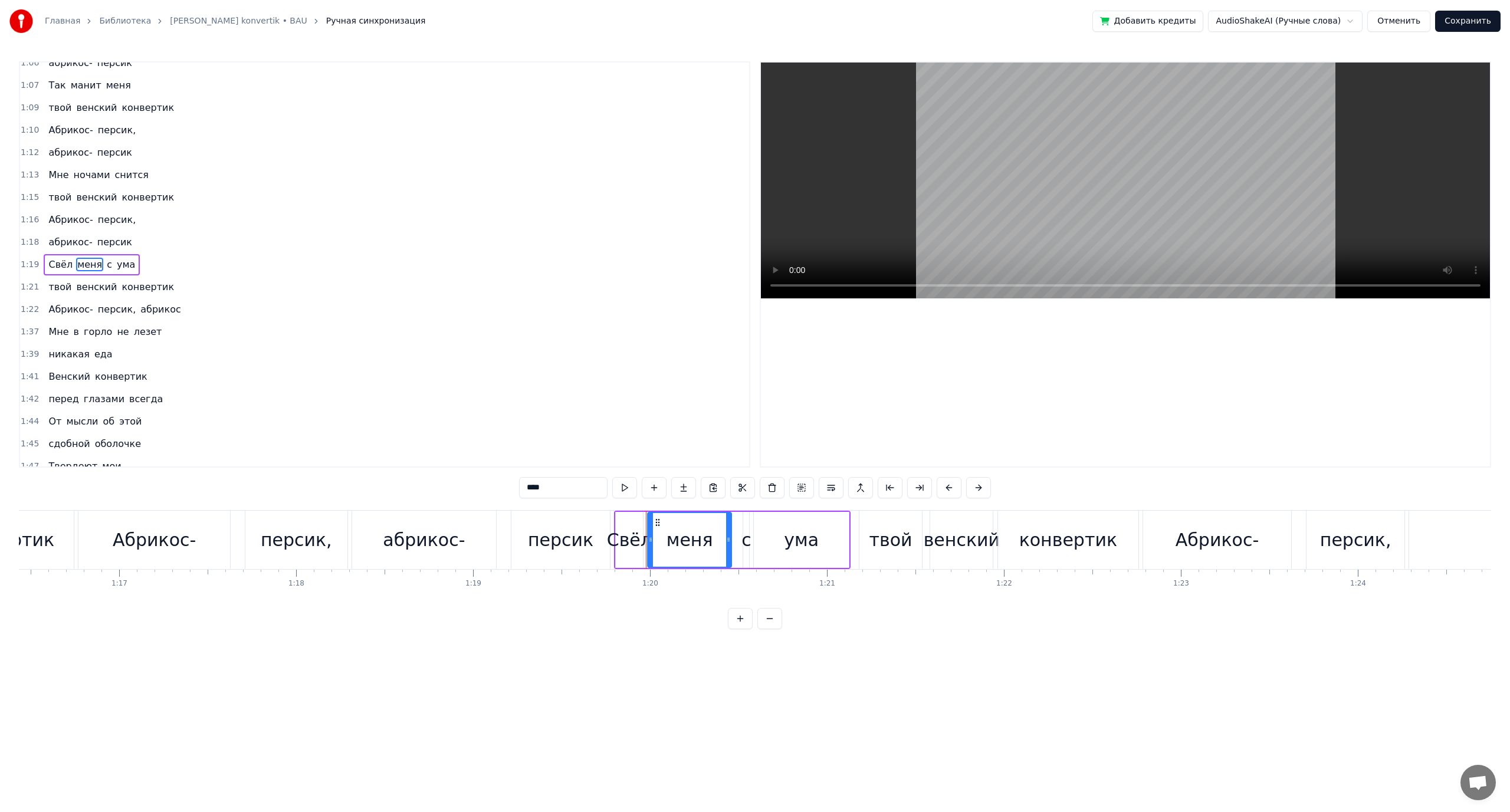
click at [89, 332] on span "горло" at bounding box center [98, 331] width 31 height 14
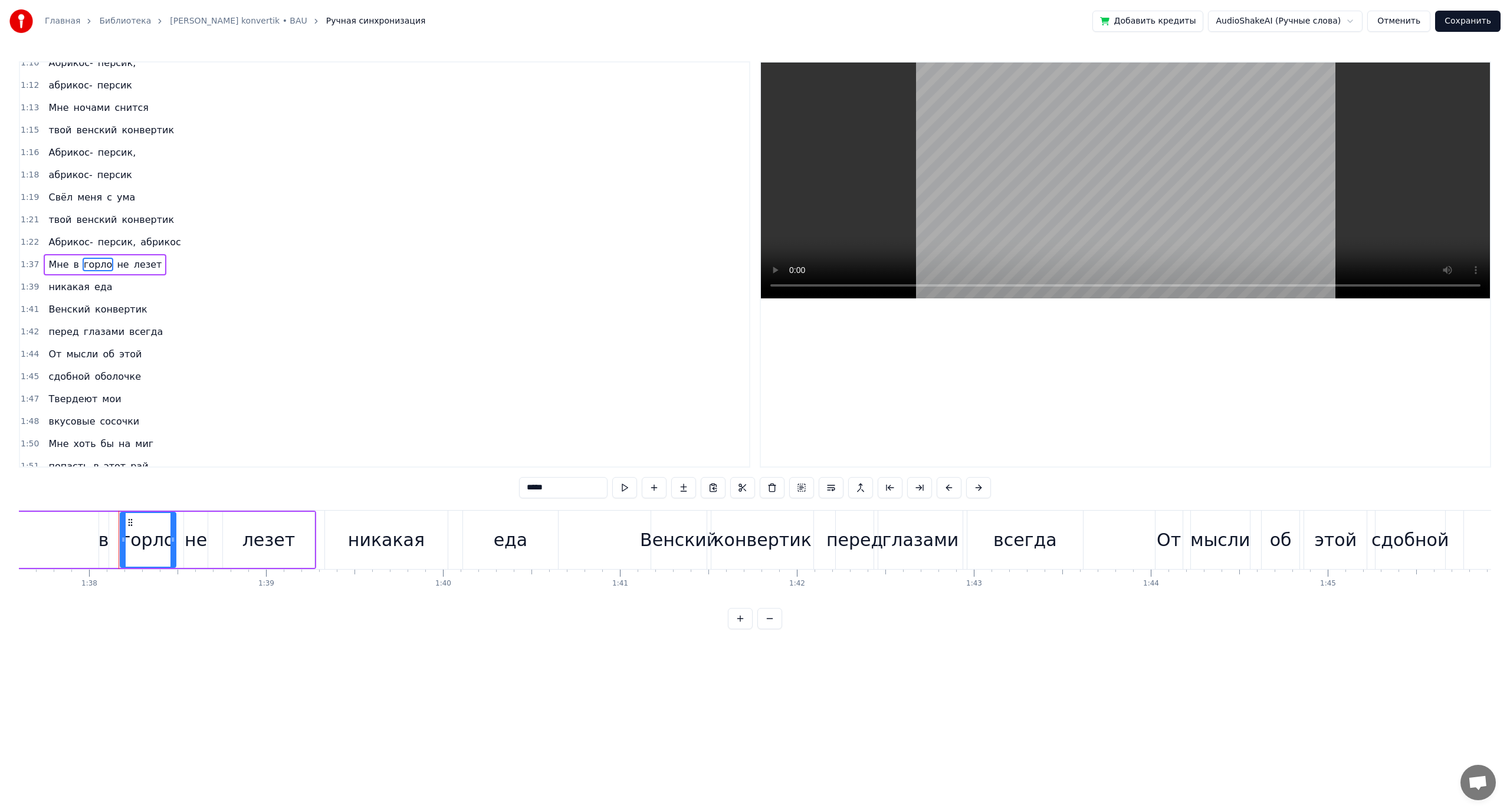
scroll to position [0, 17309]
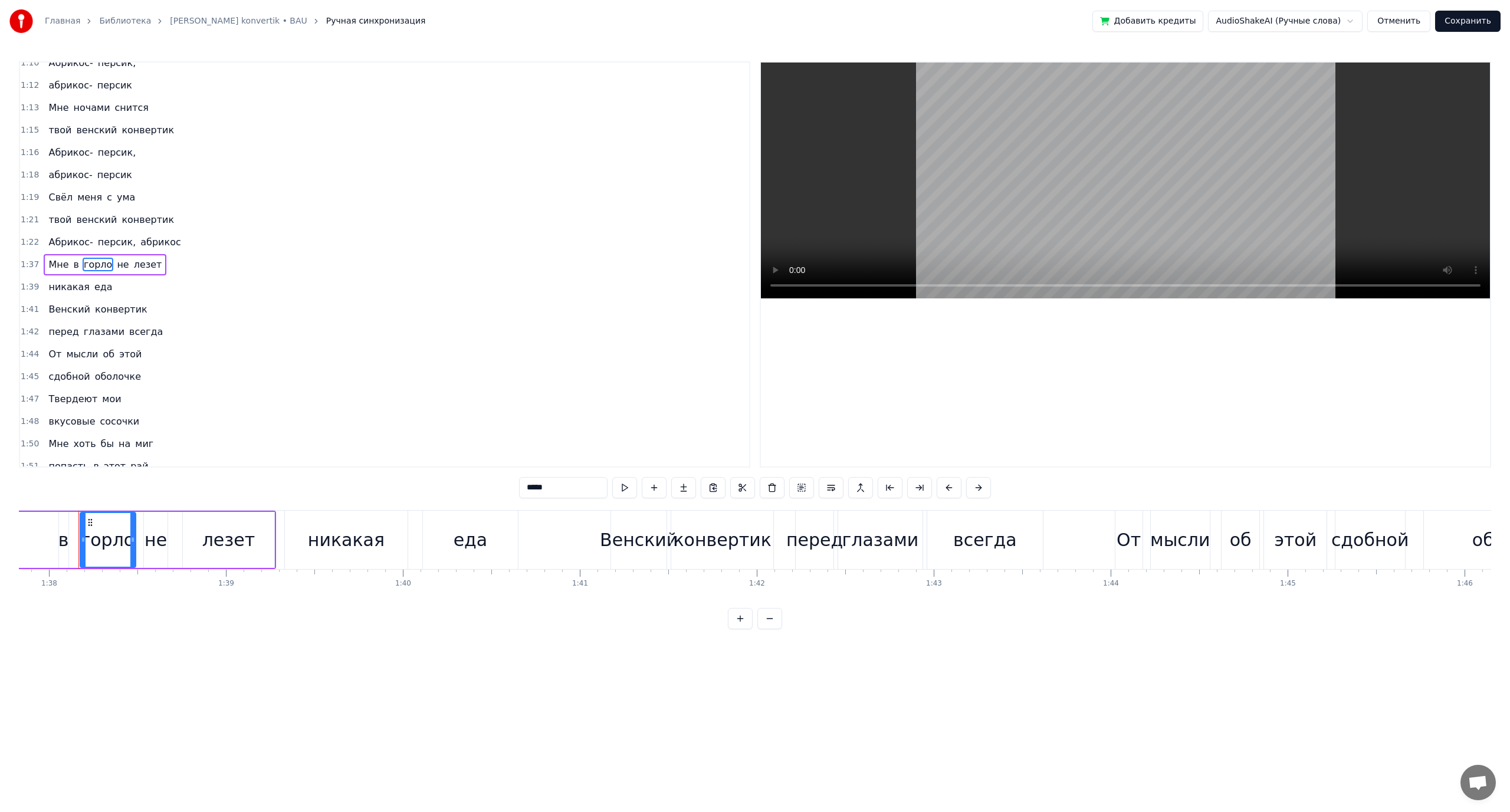
click at [73, 246] on span "Абрикос-" at bounding box center [70, 242] width 46 height 14
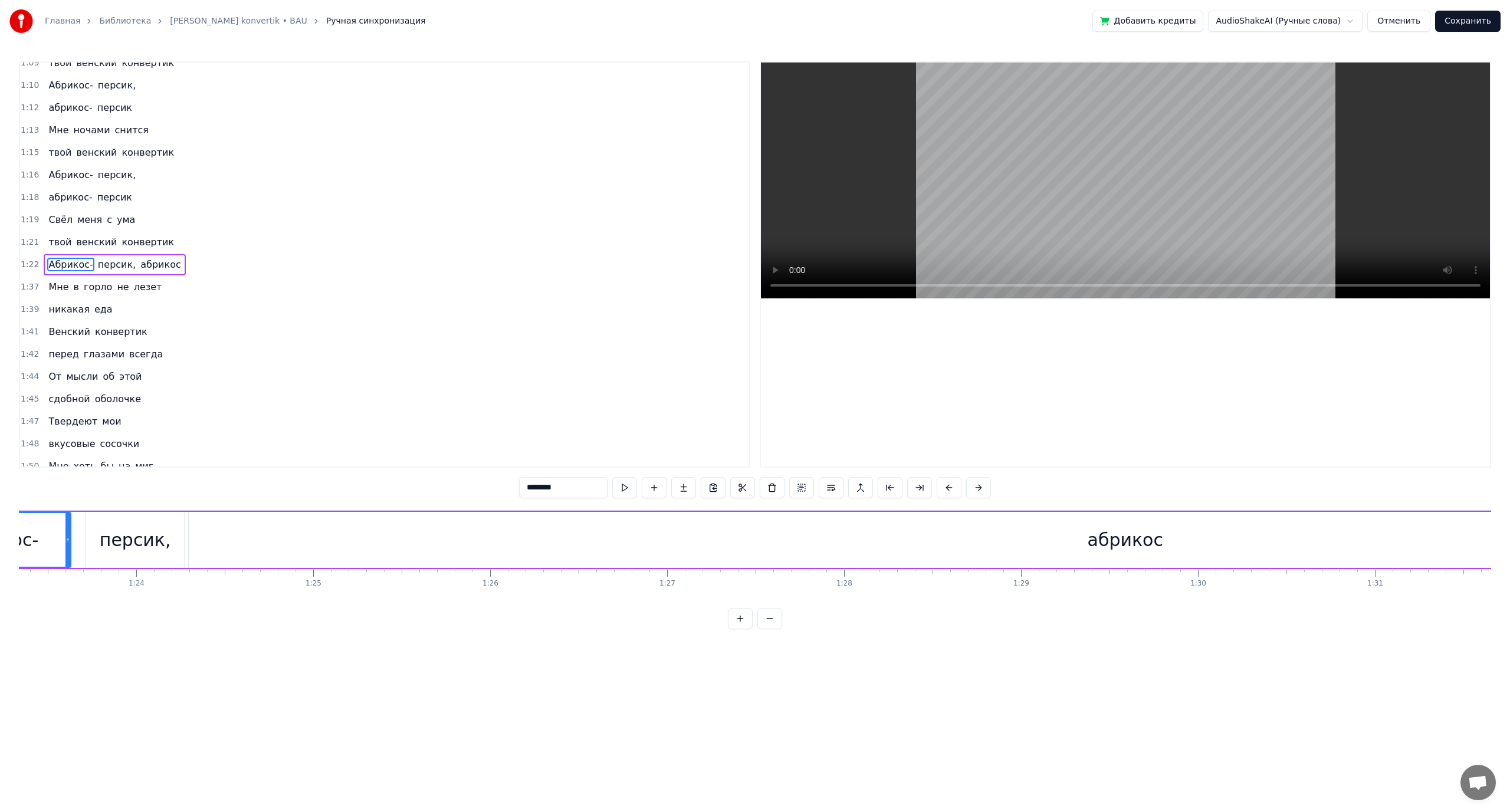
scroll to position [0, 14588]
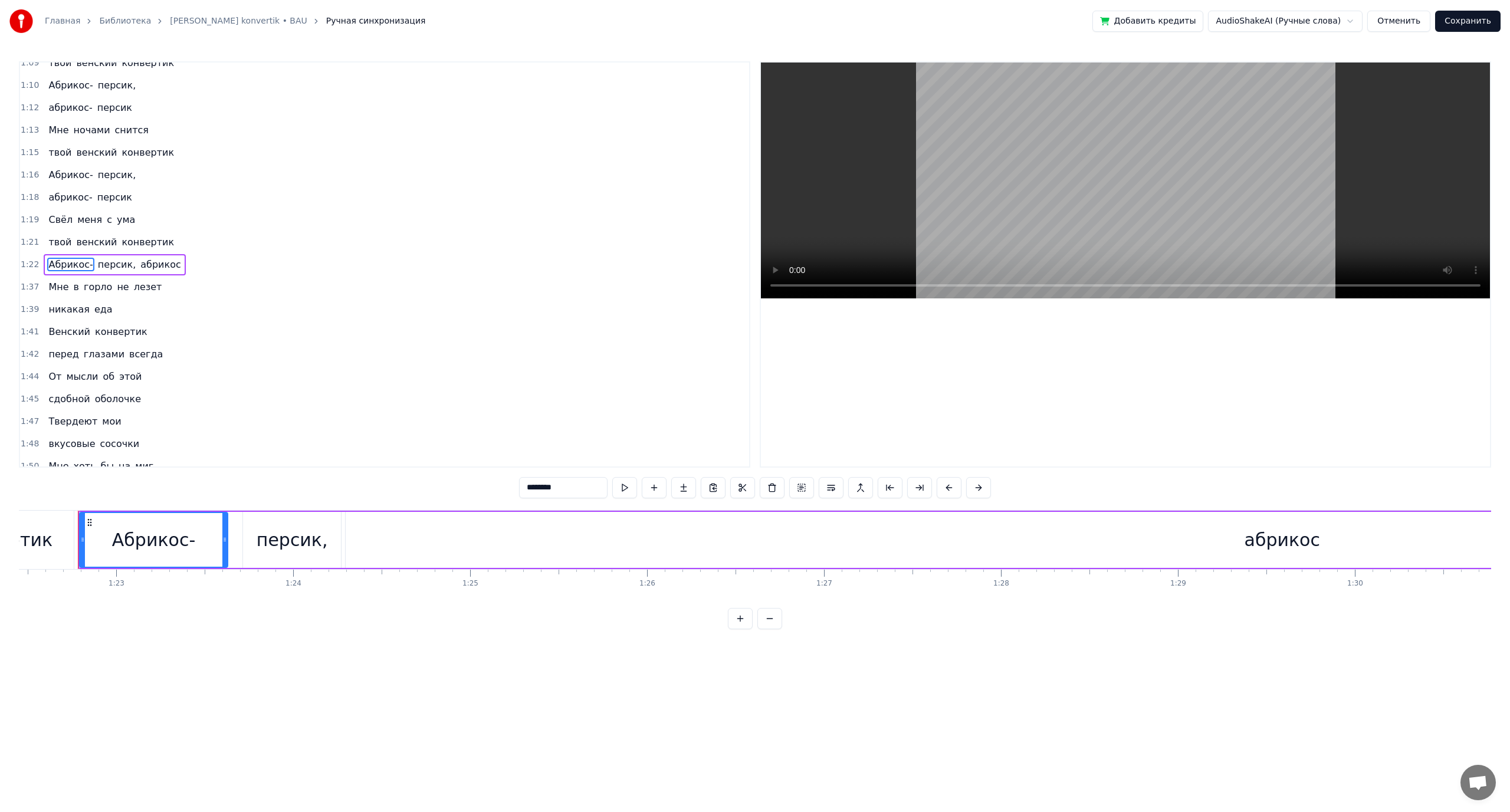
click at [55, 283] on span "Мне" at bounding box center [58, 287] width 22 height 14
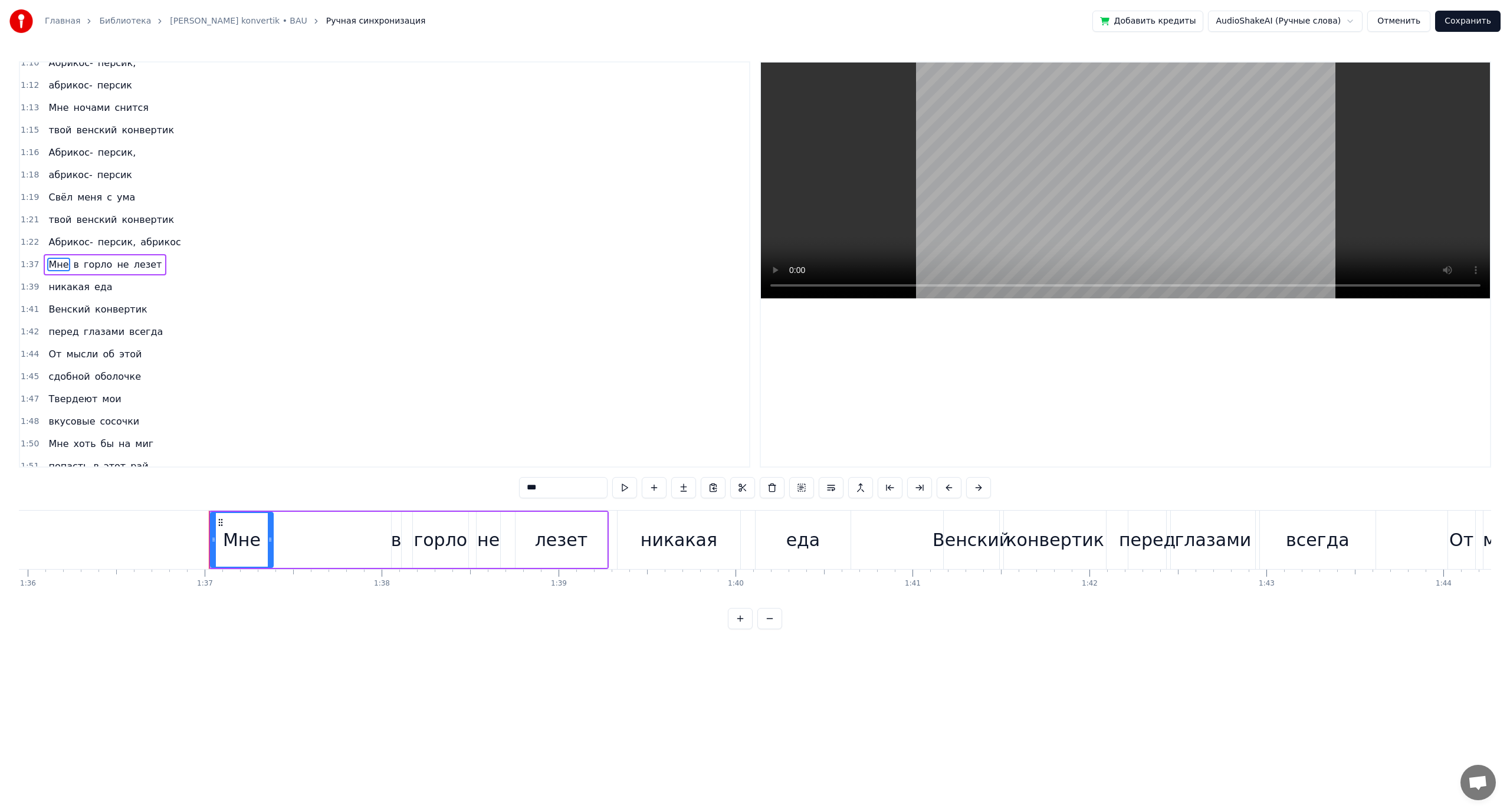
scroll to position [0, 17107]
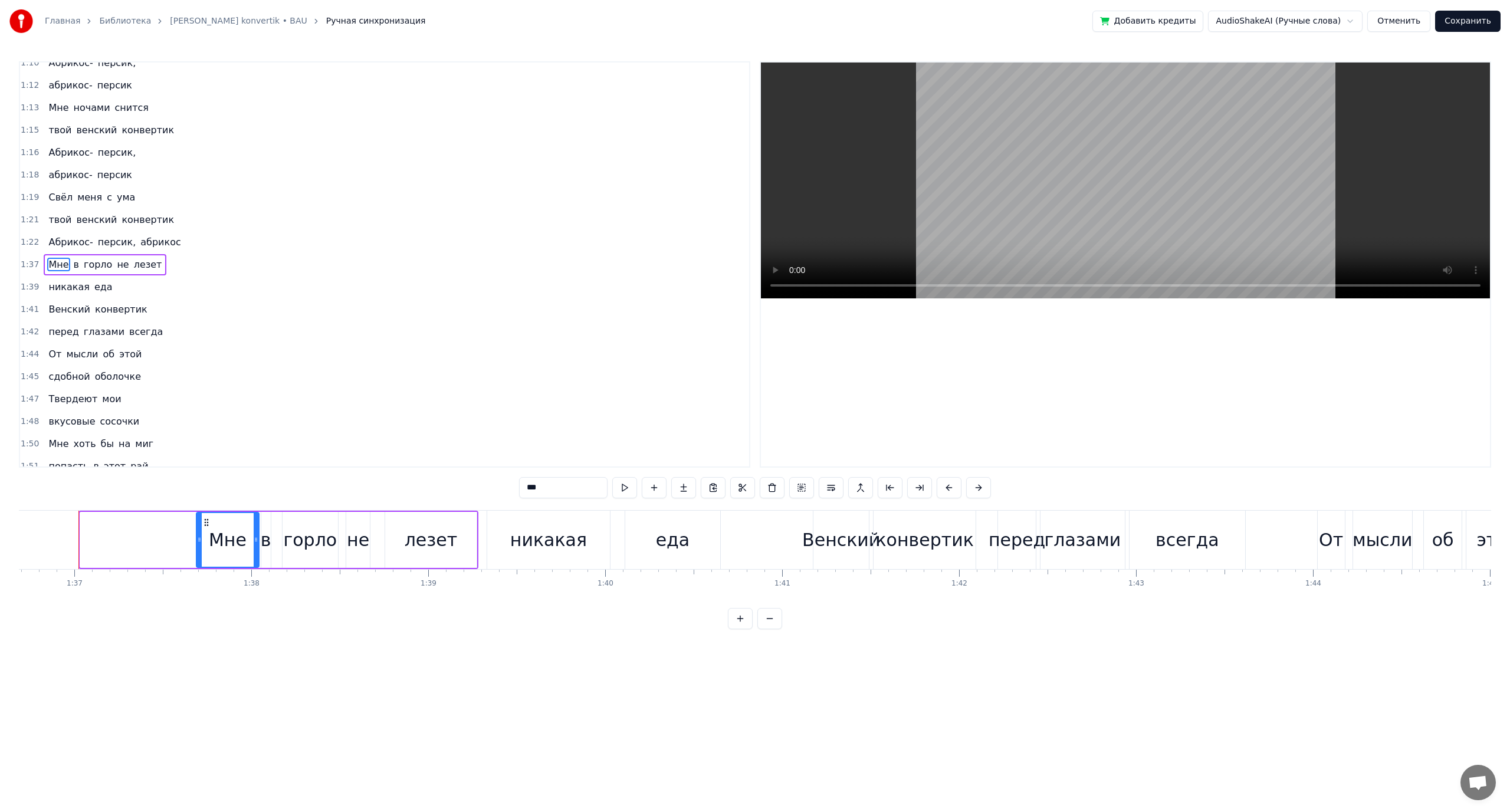
drag, startPoint x: 90, startPoint y: 520, endPoint x: 206, endPoint y: 533, distance: 116.7
click at [206, 533] on div "Мне" at bounding box center [228, 540] width 61 height 54
click at [66, 240] on span "Абрикос-" at bounding box center [70, 242] width 46 height 14
type input "********"
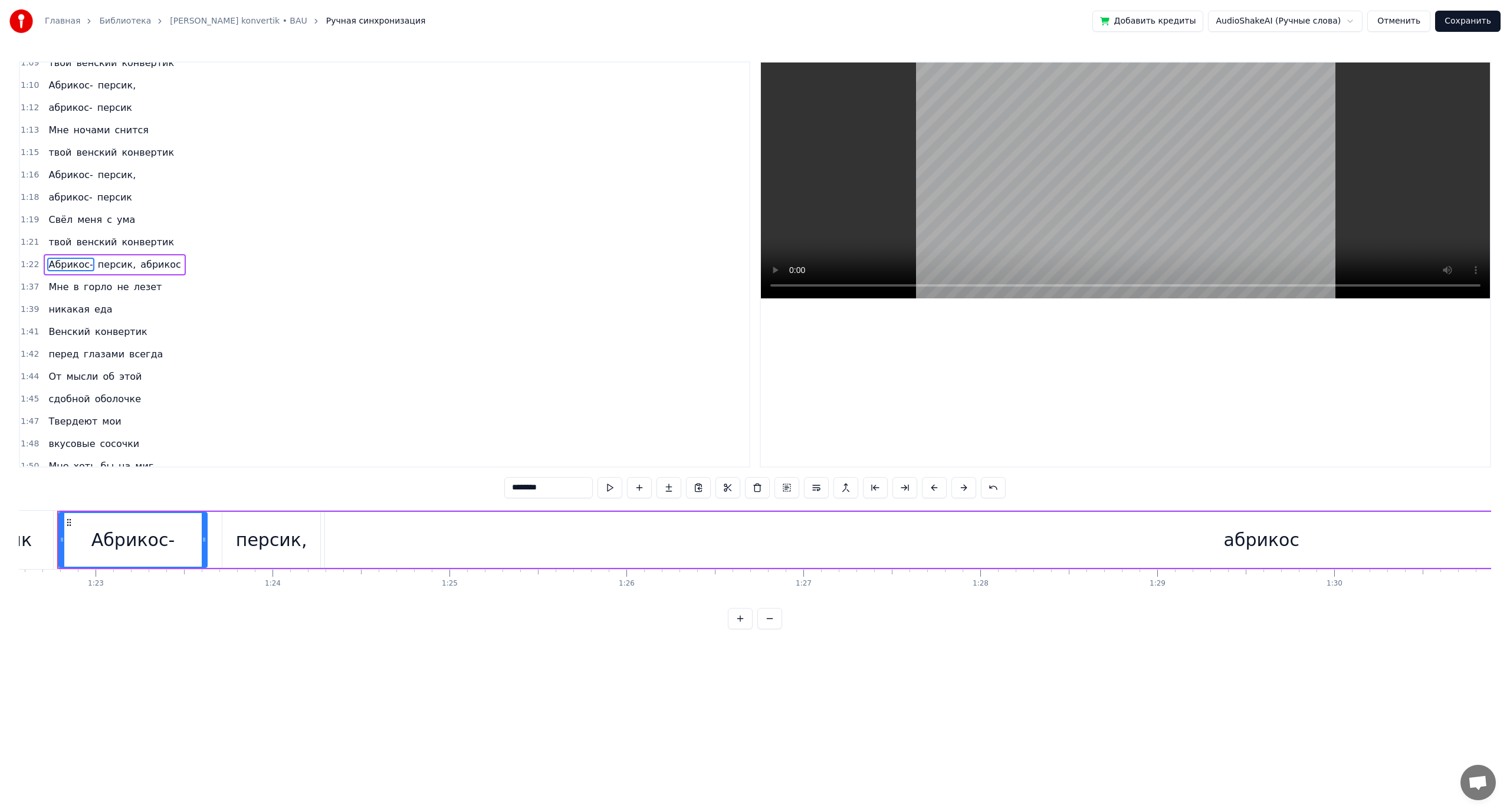
scroll to position [0, 14588]
click at [1113, 201] on video at bounding box center [1126, 181] width 729 height 236
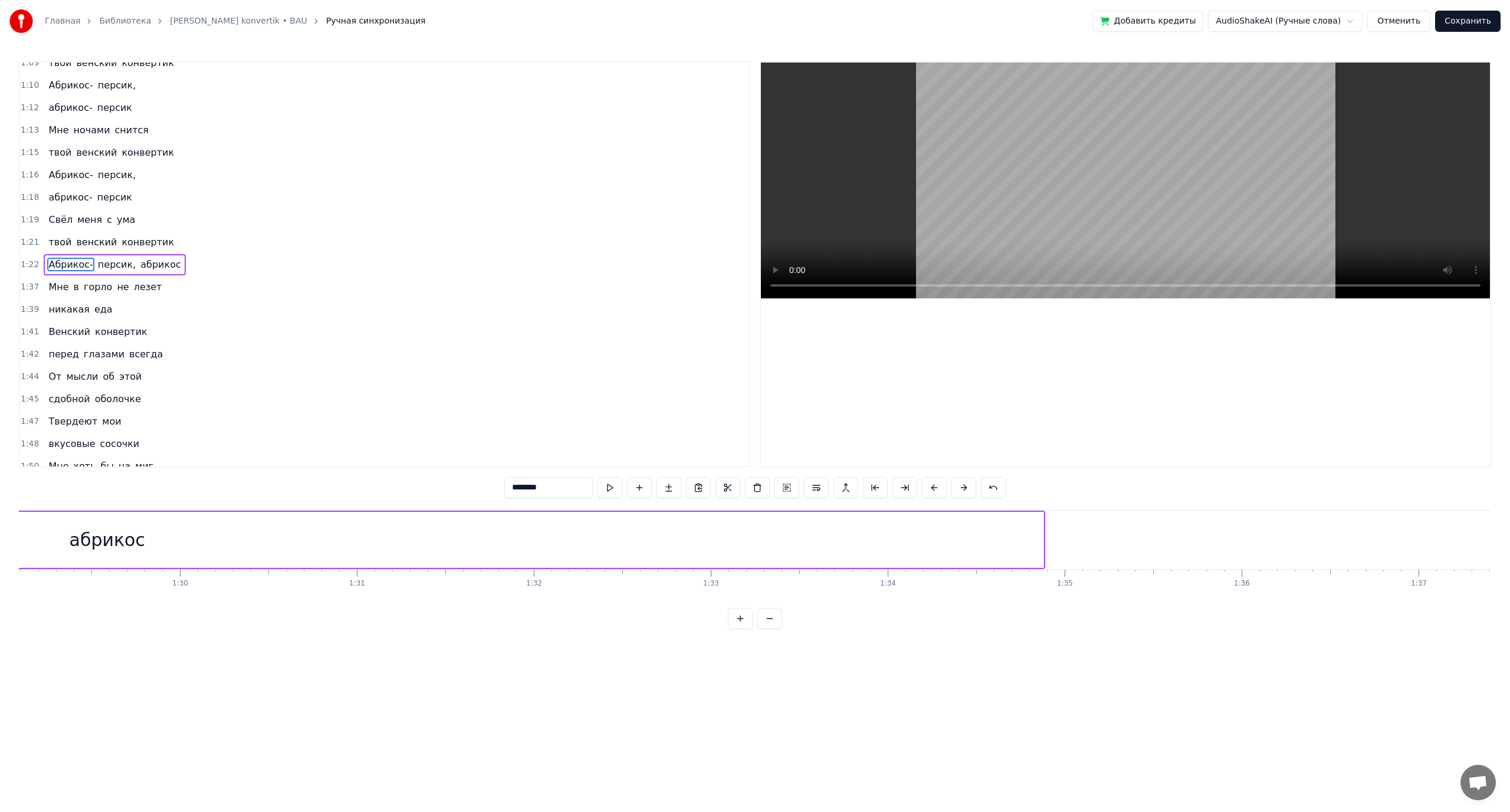
scroll to position [0, 15844]
click at [935, 538] on div "абрикос" at bounding box center [26, 540] width 1873 height 56
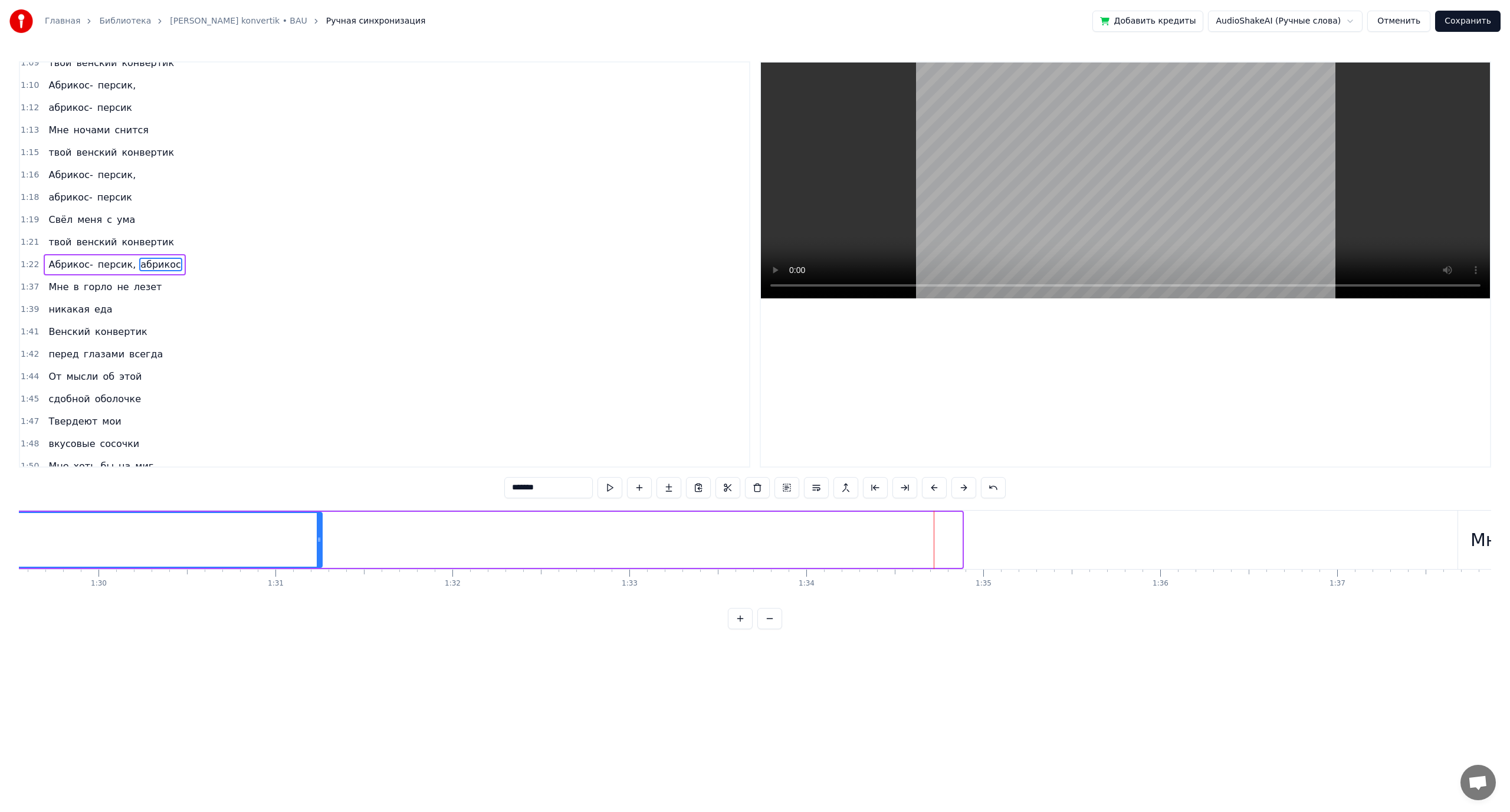
drag, startPoint x: 960, startPoint y: 537, endPoint x: 259, endPoint y: 561, distance: 701.4
click at [317, 561] on div at bounding box center [319, 540] width 5 height 54
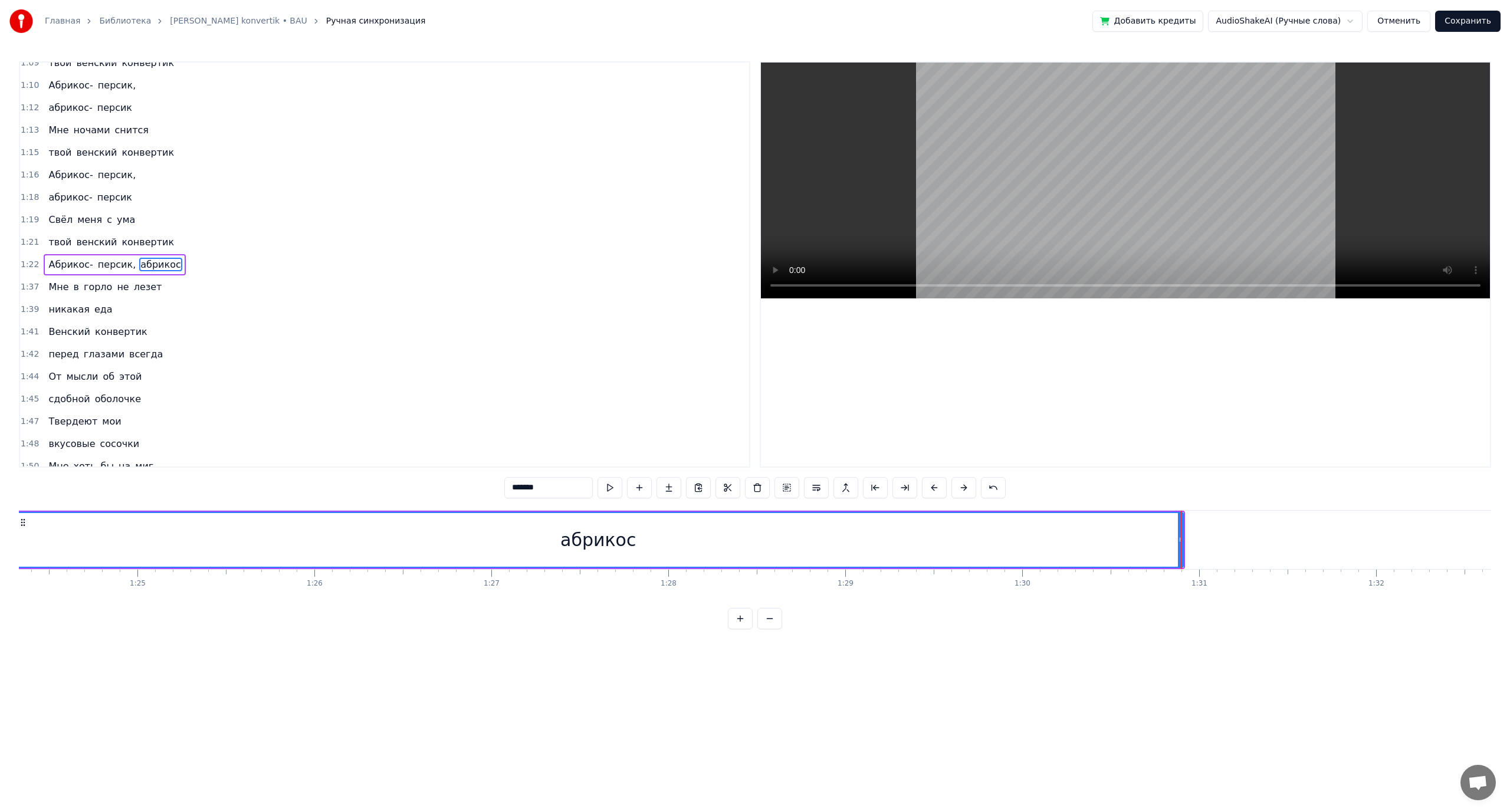
scroll to position [0, 14937]
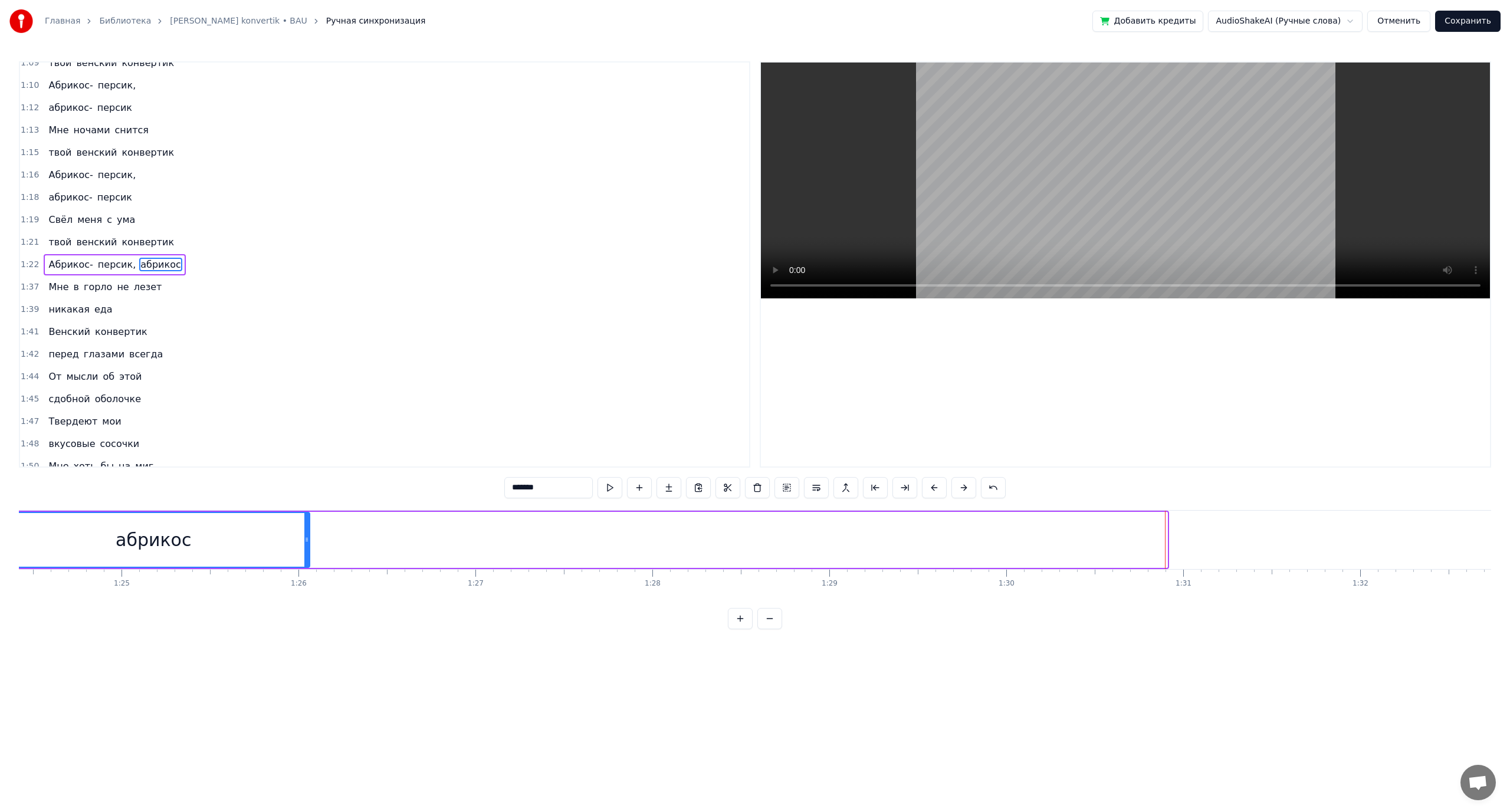
drag, startPoint x: 1164, startPoint y: 539, endPoint x: 301, endPoint y: 543, distance: 863.0
click at [304, 543] on icon at bounding box center [307, 540] width 5 height 10
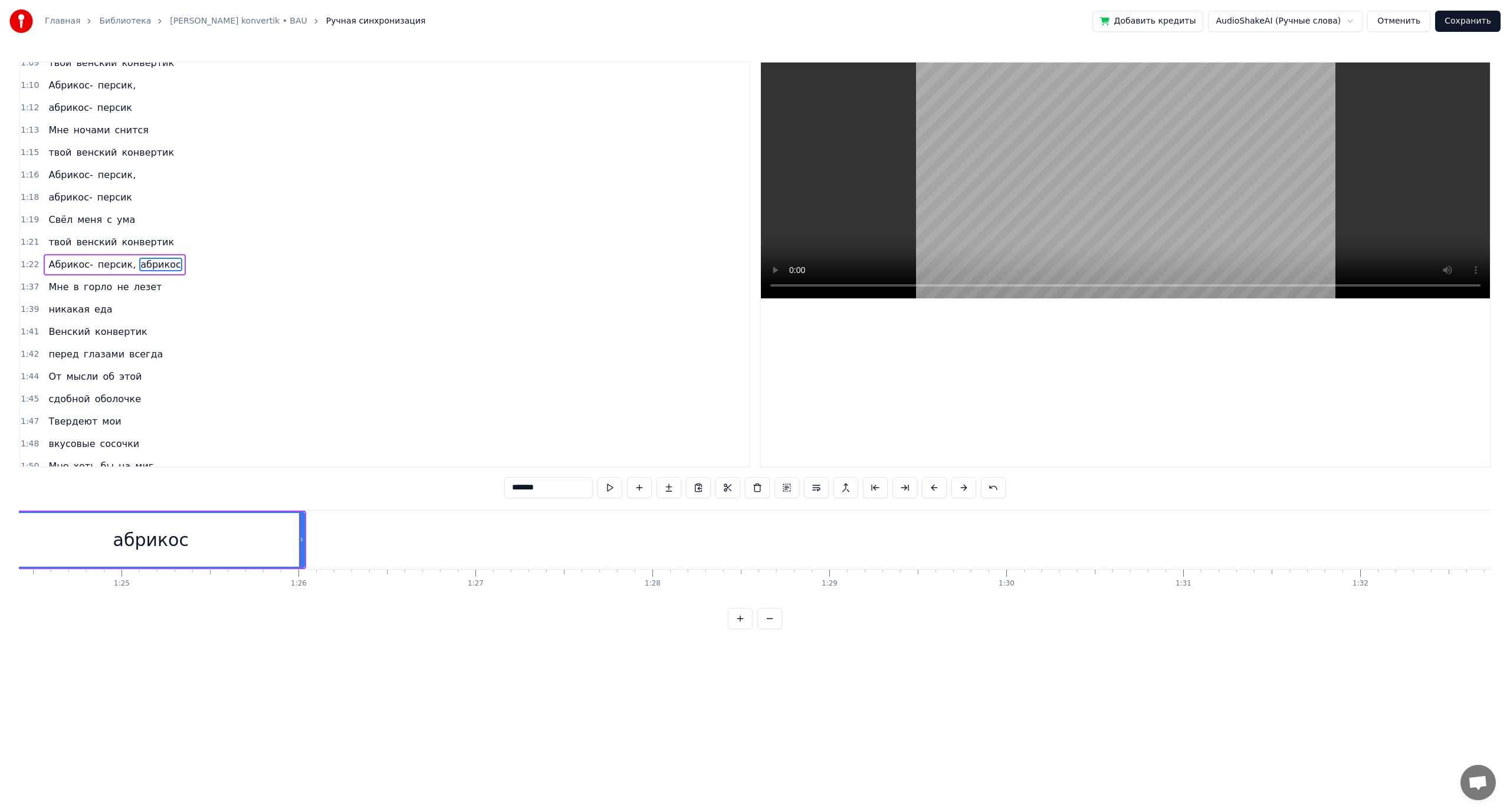
click at [84, 243] on span "венский" at bounding box center [96, 242] width 43 height 14
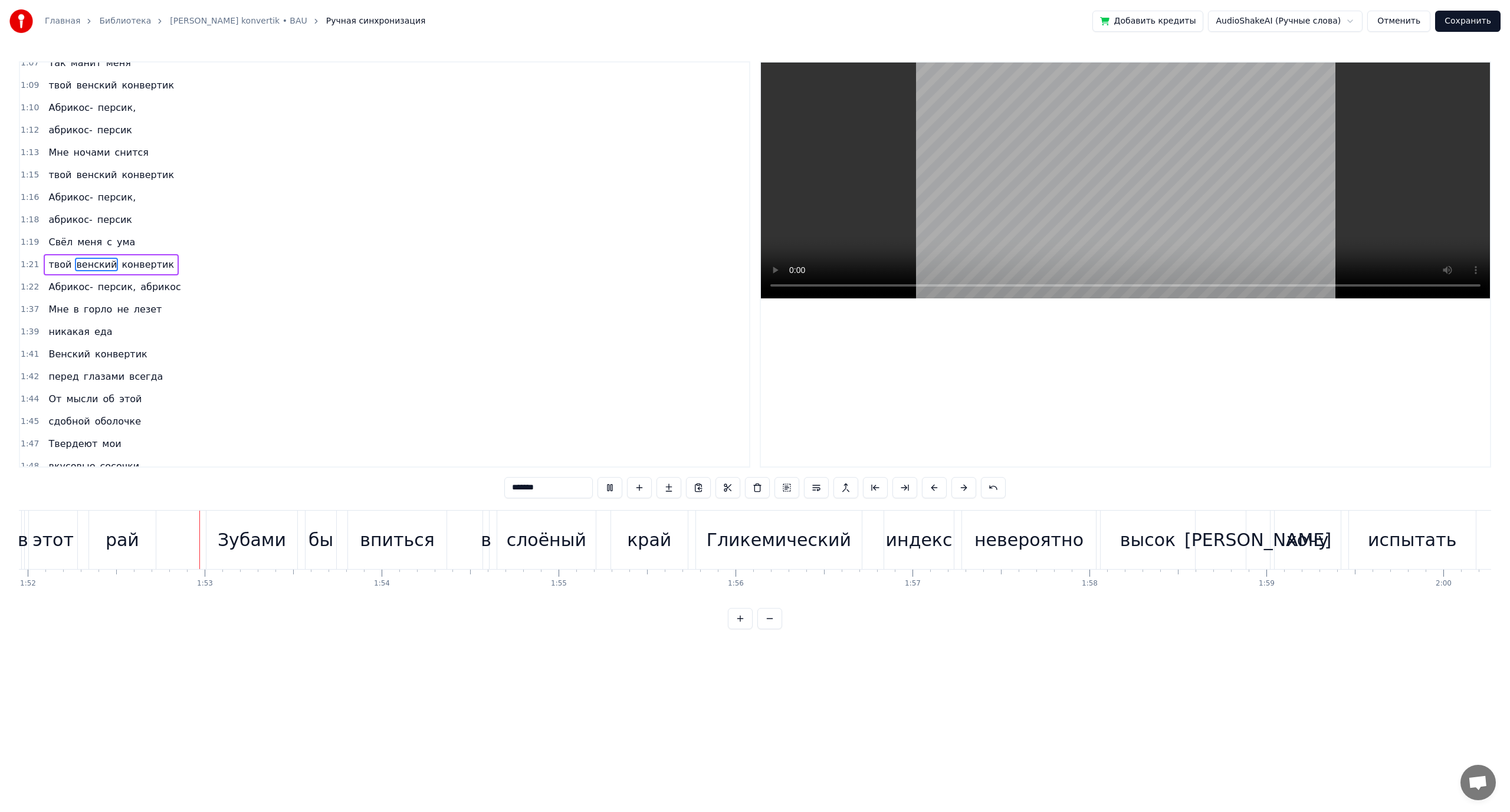
scroll to position [0, 19819]
click at [1011, 234] on video at bounding box center [1126, 181] width 729 height 236
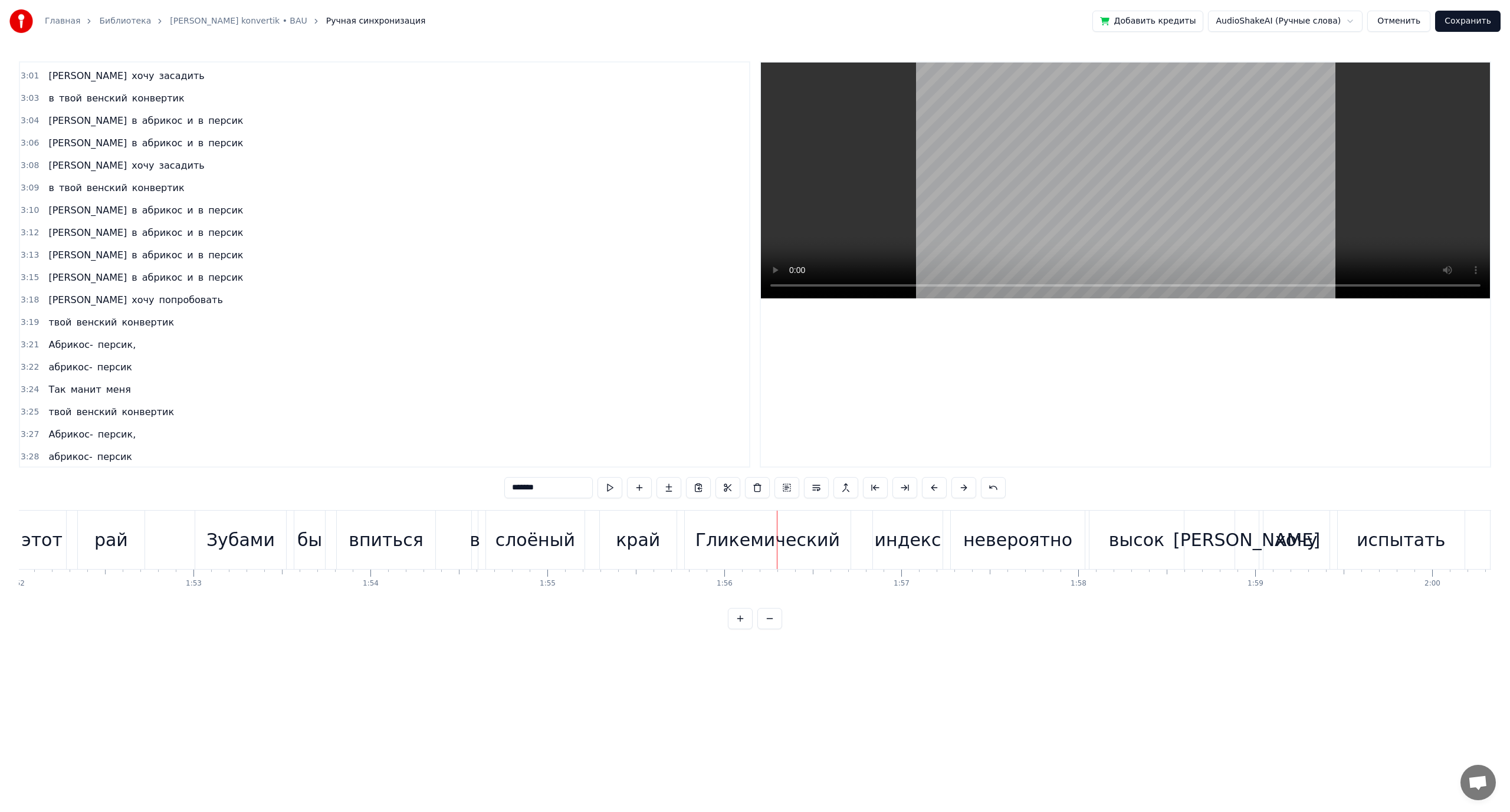
scroll to position [1725, 0]
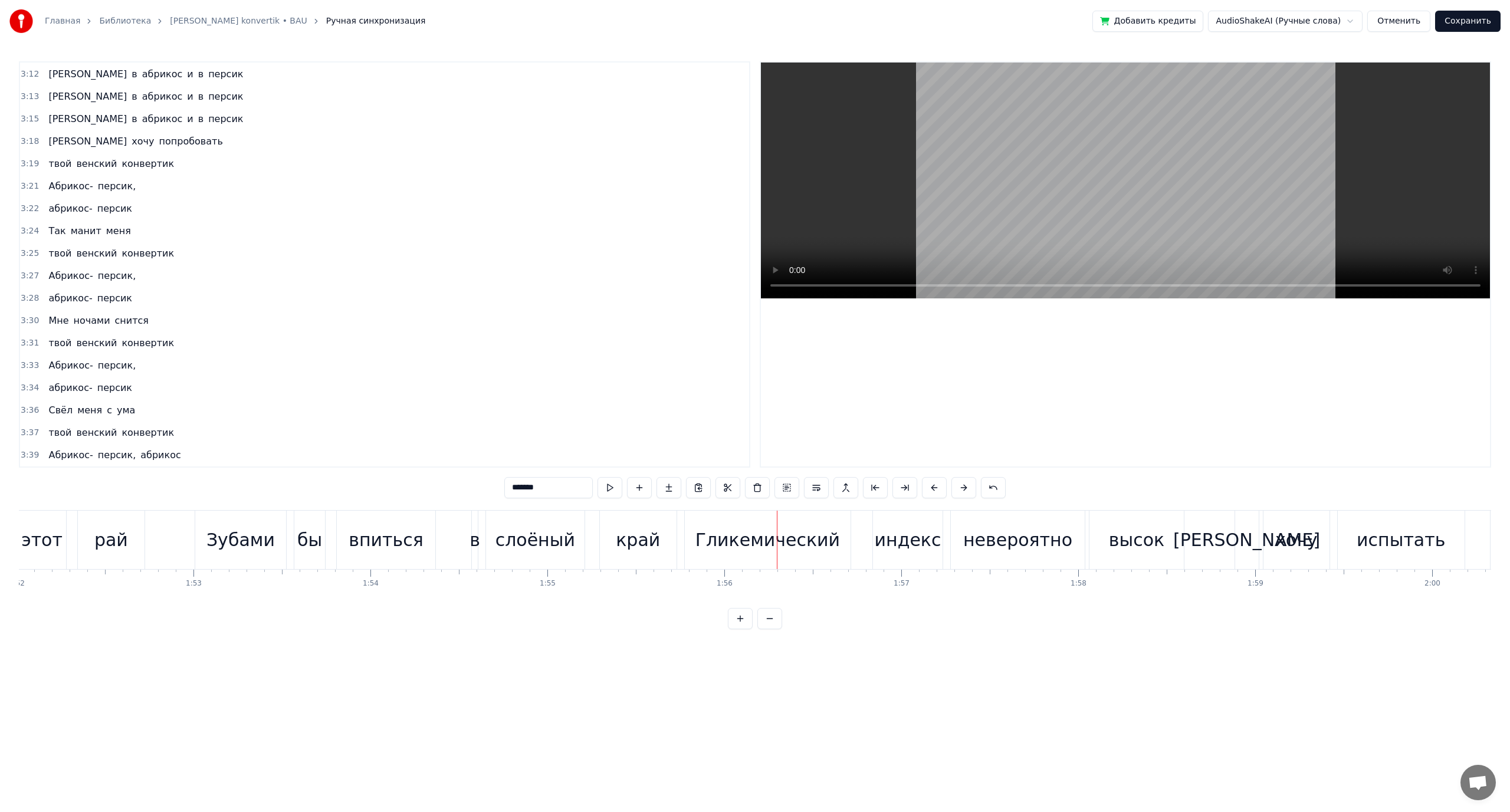
click at [152, 456] on span "абрикос" at bounding box center [160, 455] width 42 height 14
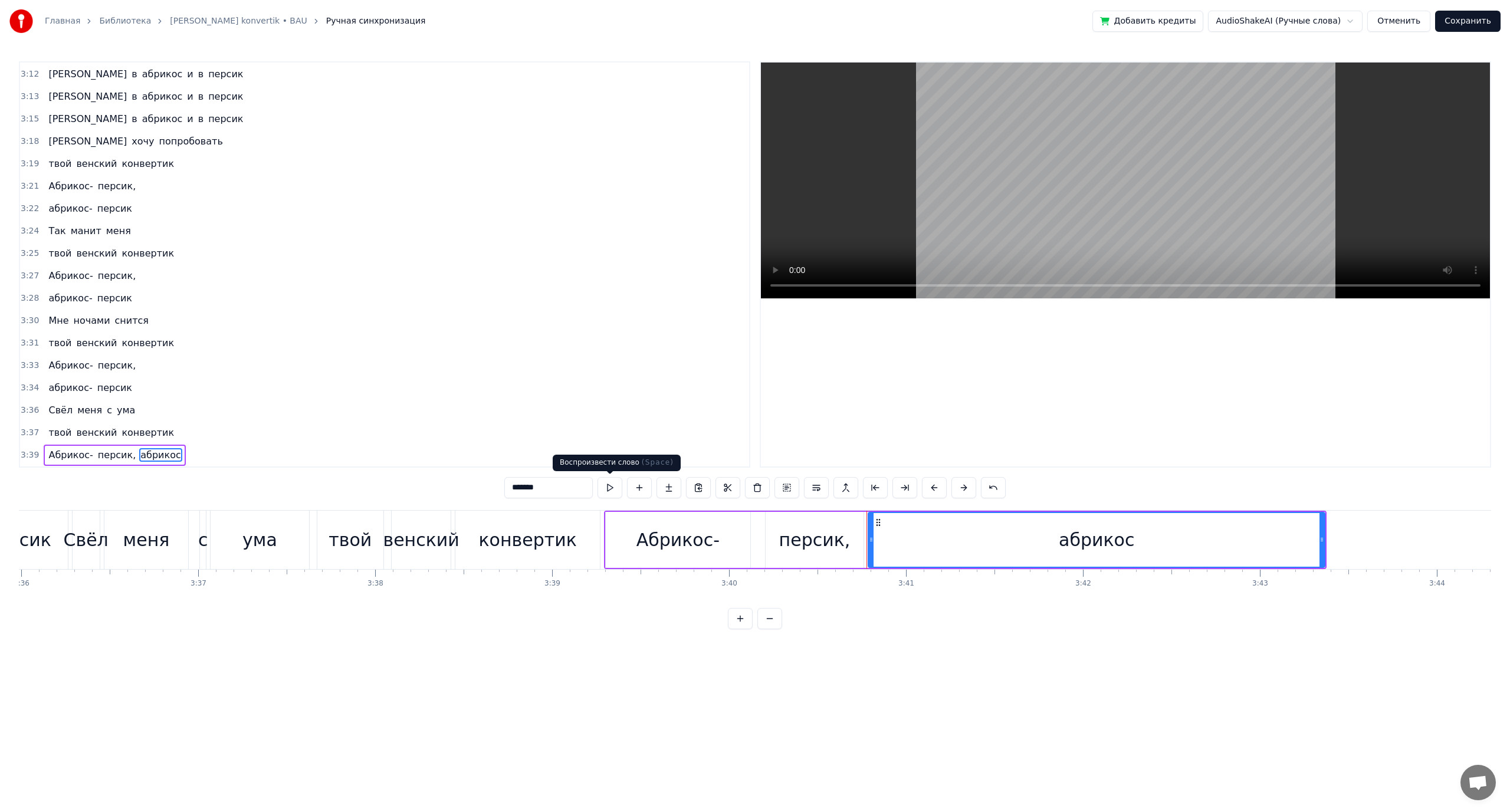
scroll to position [0, 38411]
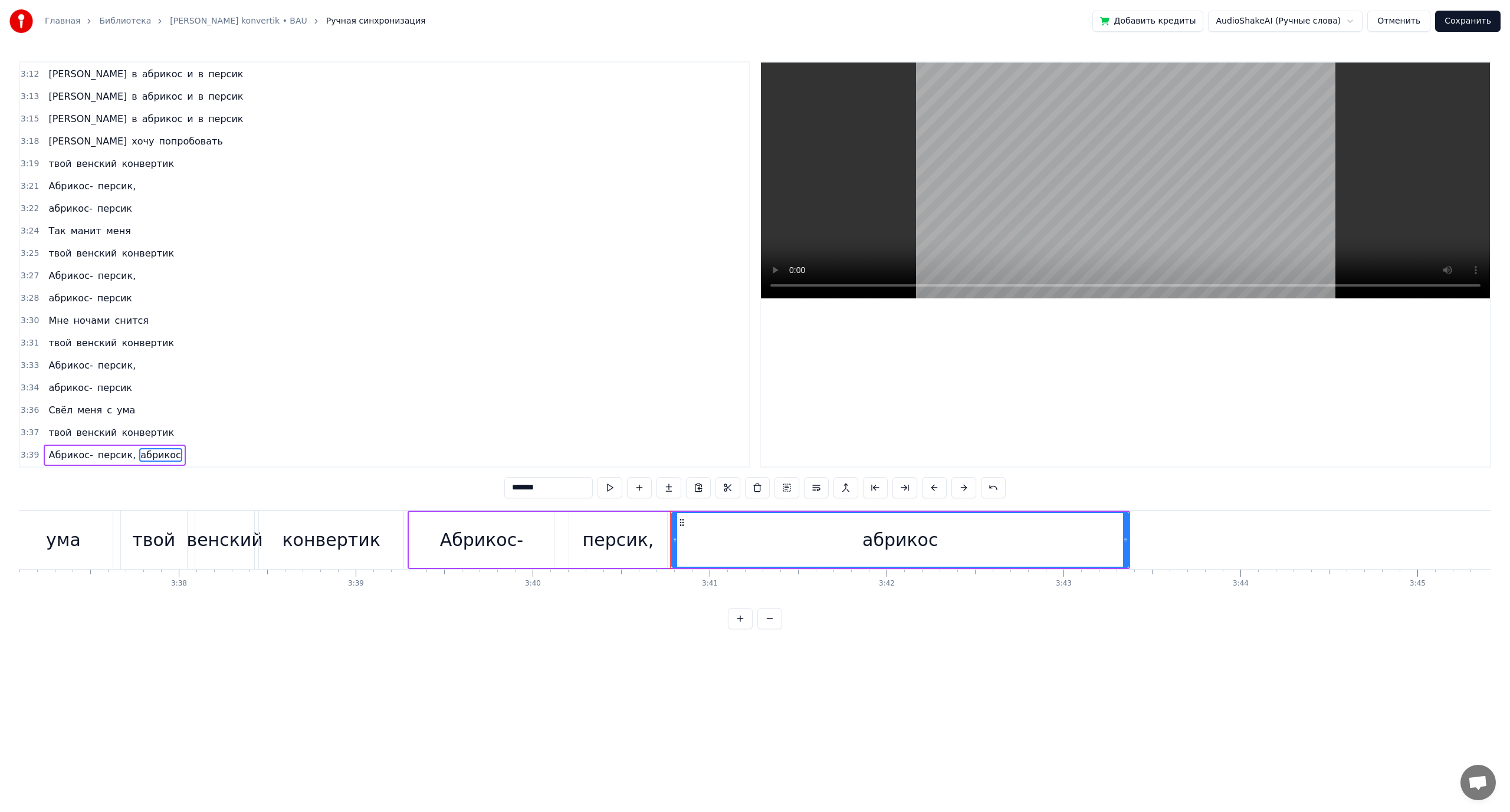
click at [555, 490] on input "*******" at bounding box center [548, 487] width 89 height 21
type input "**********"
click at [1461, 17] on button "Сохранить" at bounding box center [1467, 21] width 66 height 21
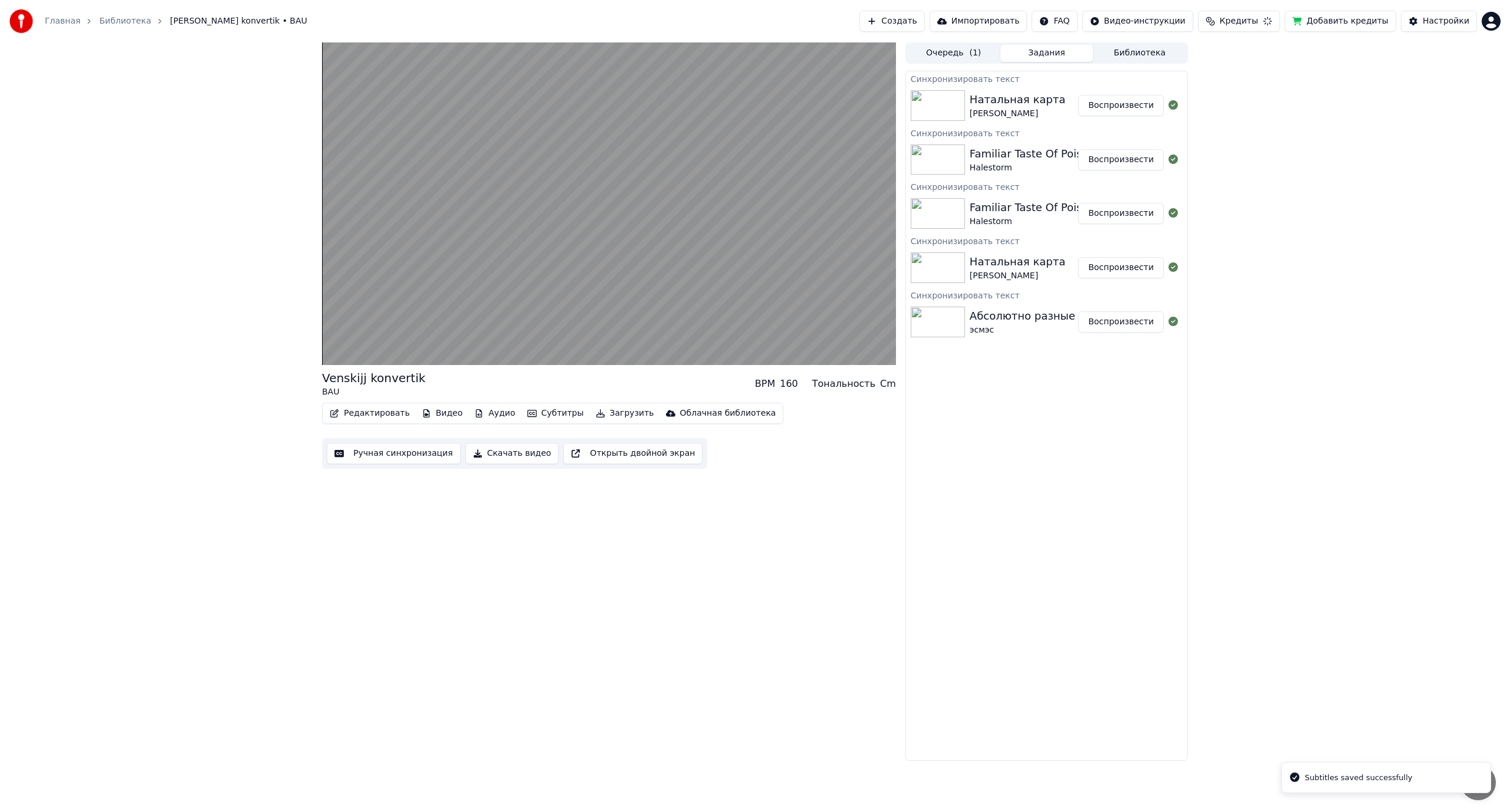
click at [1050, 52] on button "Задания" at bounding box center [1047, 53] width 93 height 17
click at [1118, 157] on button "Воспроизвести" at bounding box center [1121, 160] width 86 height 21
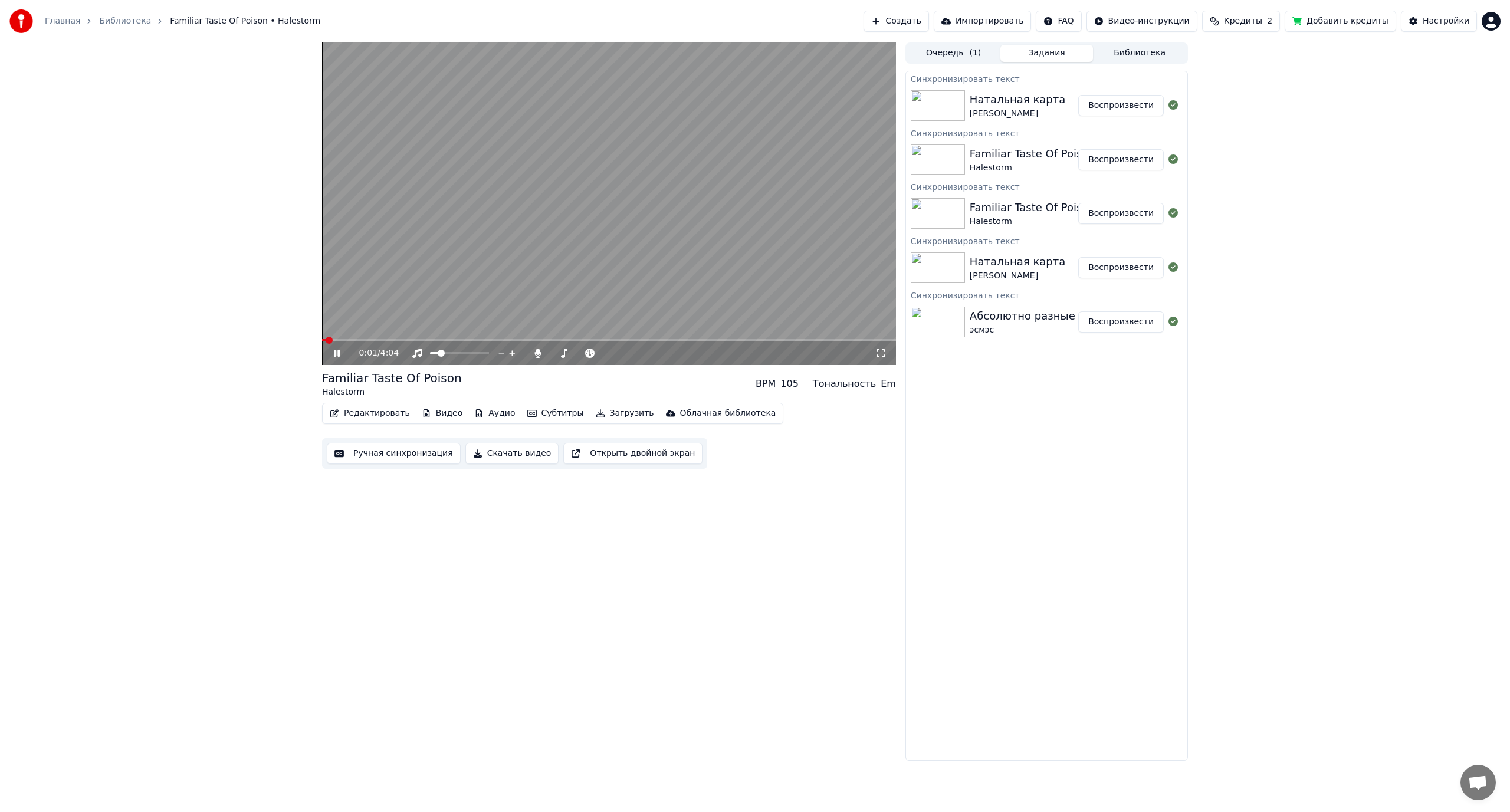
click at [783, 340] on span at bounding box center [609, 340] width 574 height 2
click at [1126, 104] on button "Воспроизвести" at bounding box center [1121, 105] width 86 height 21
click at [566, 197] on video at bounding box center [609, 203] width 574 height 322
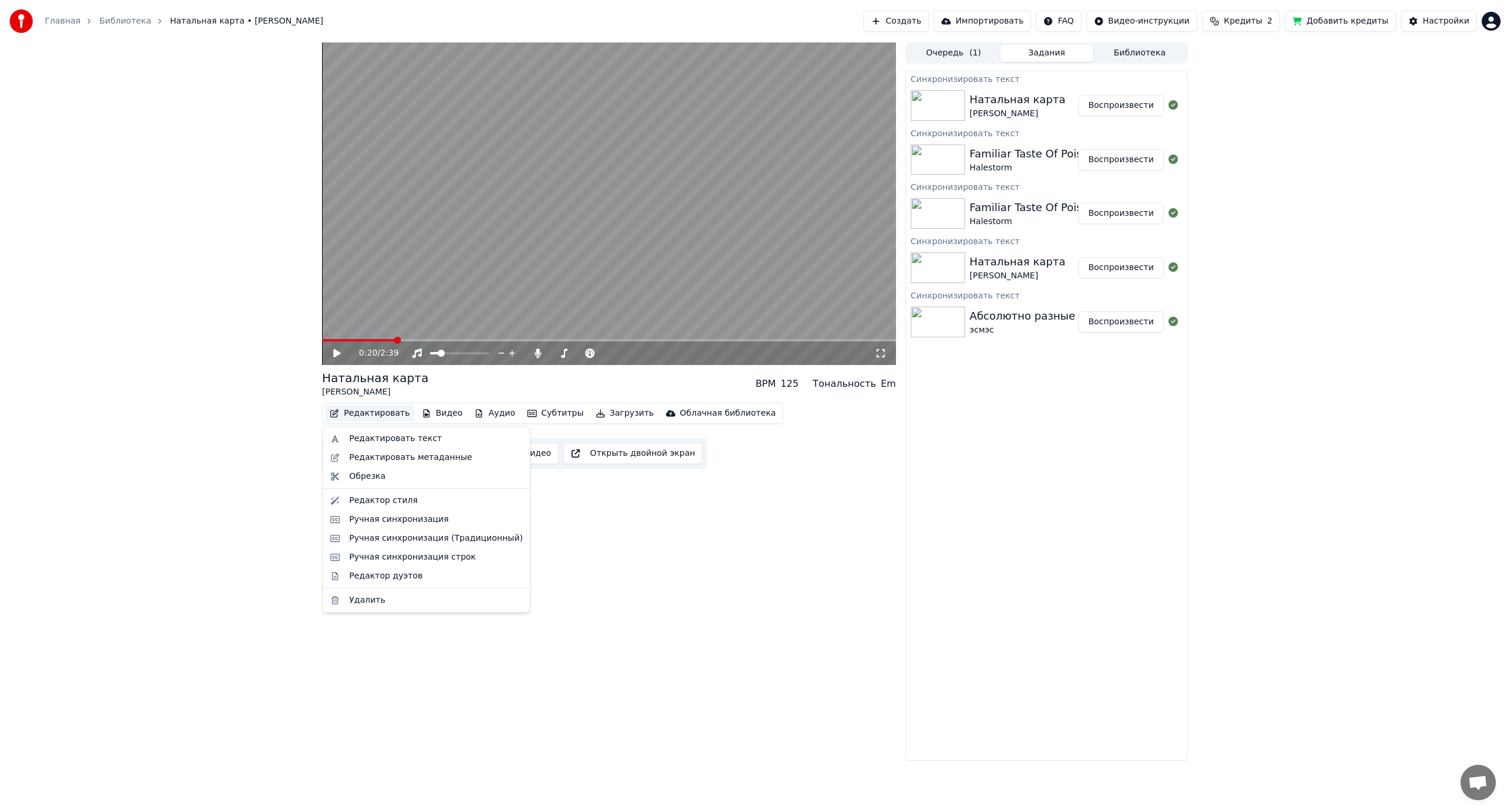
click at [384, 413] on button "Редактировать" at bounding box center [369, 413] width 90 height 16
click at [384, 436] on div "Редактировать текст" at bounding box center [395, 439] width 93 height 12
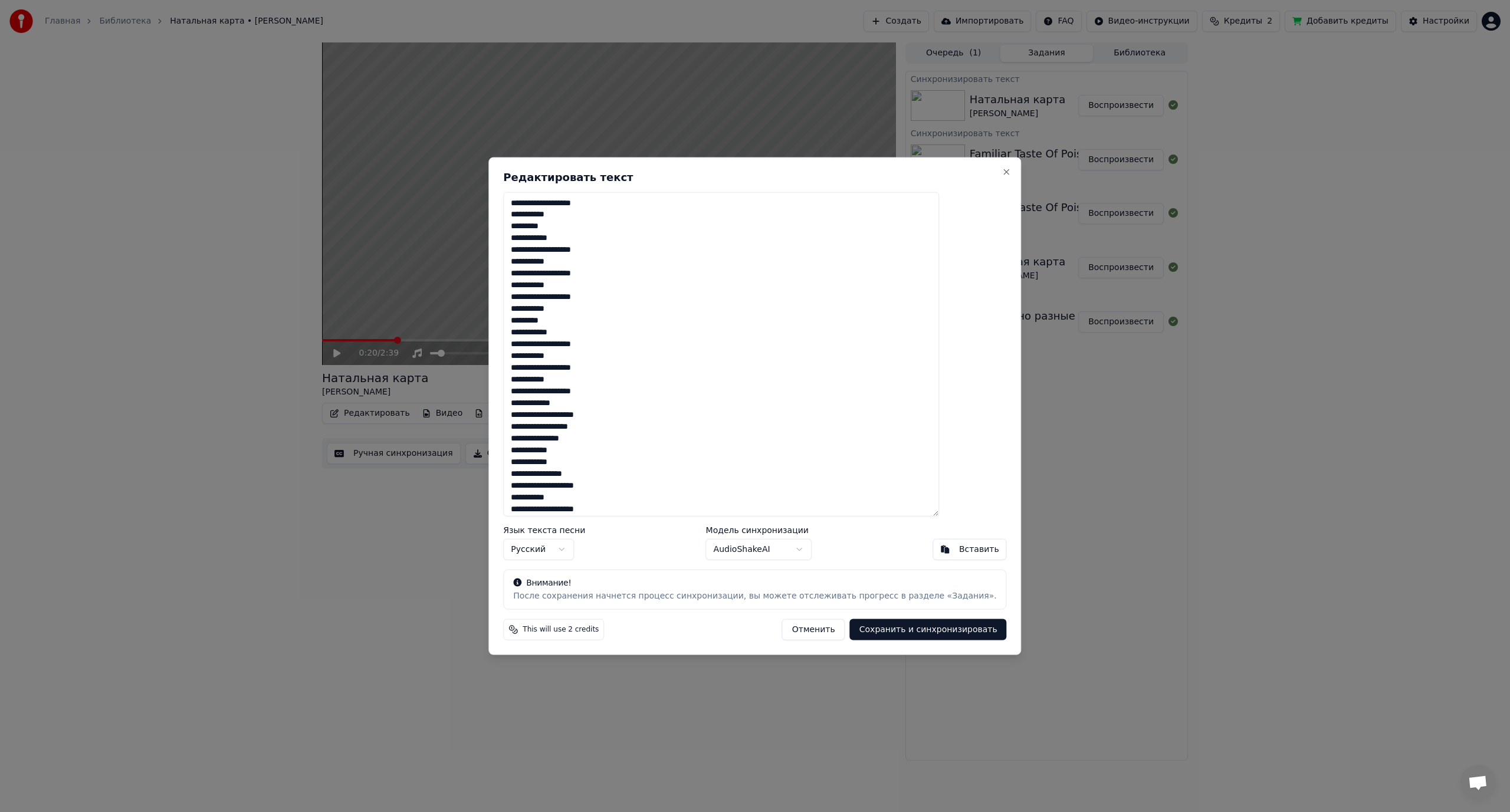
click at [658, 362] on textarea at bounding box center [721, 354] width 436 height 325
click at [1002, 171] on button "Close" at bounding box center [1007, 172] width 10 height 10
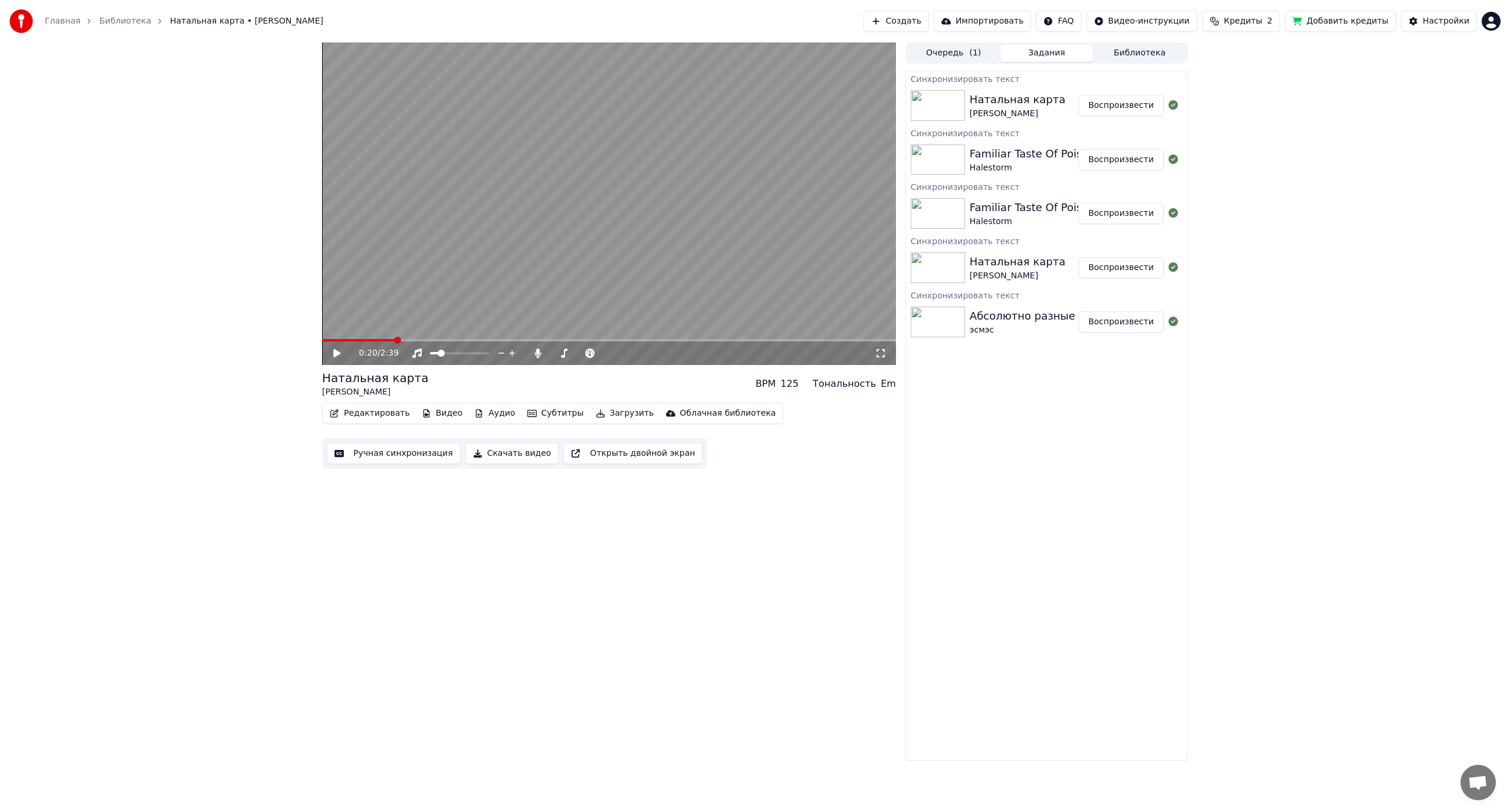
click at [1149, 43] on div "Очередь ( 1 ) Задания Библиотека" at bounding box center [1046, 52] width 283 height 21
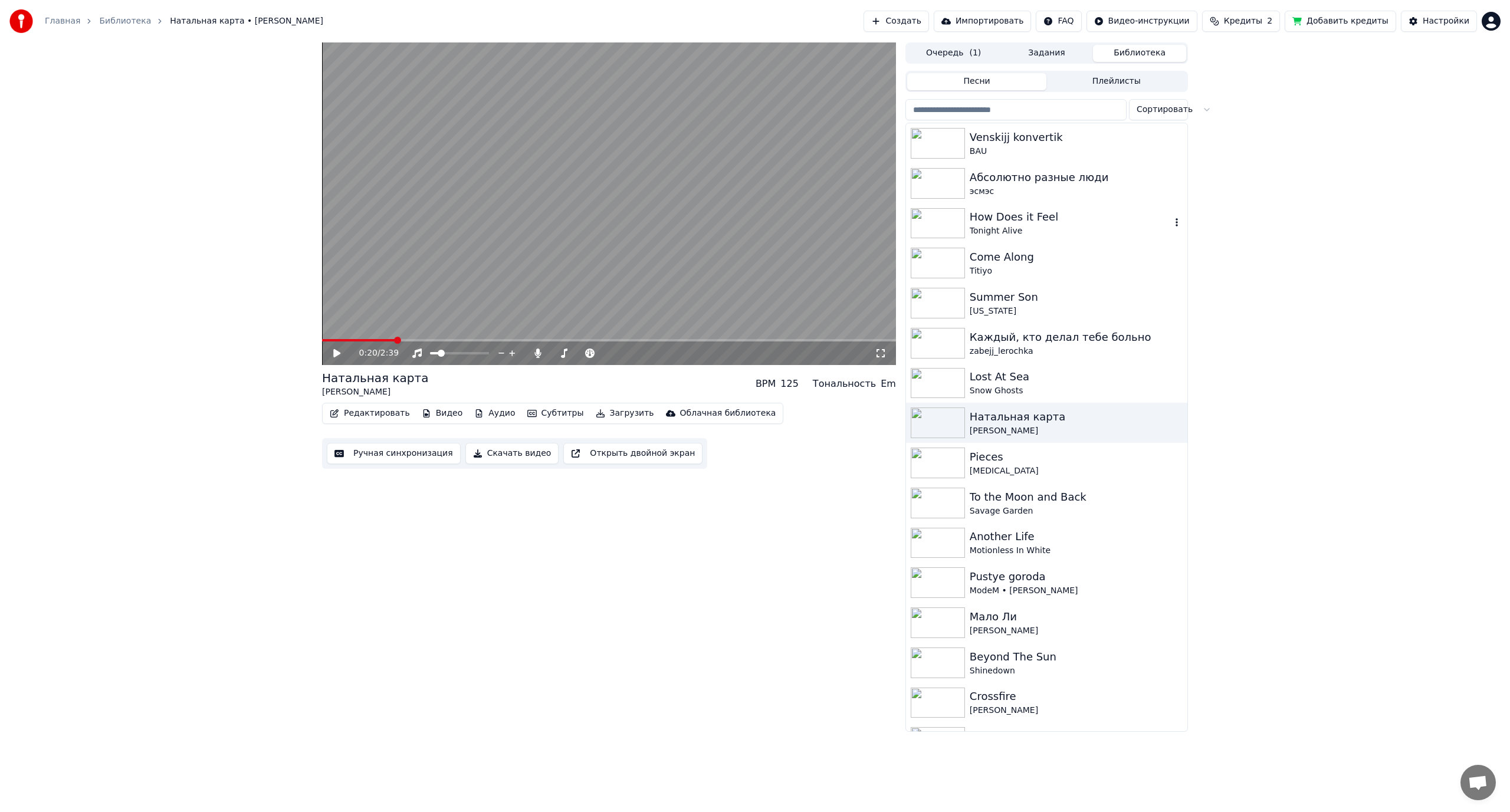
click at [1076, 217] on div "How Does it Feel" at bounding box center [1070, 216] width 201 height 16
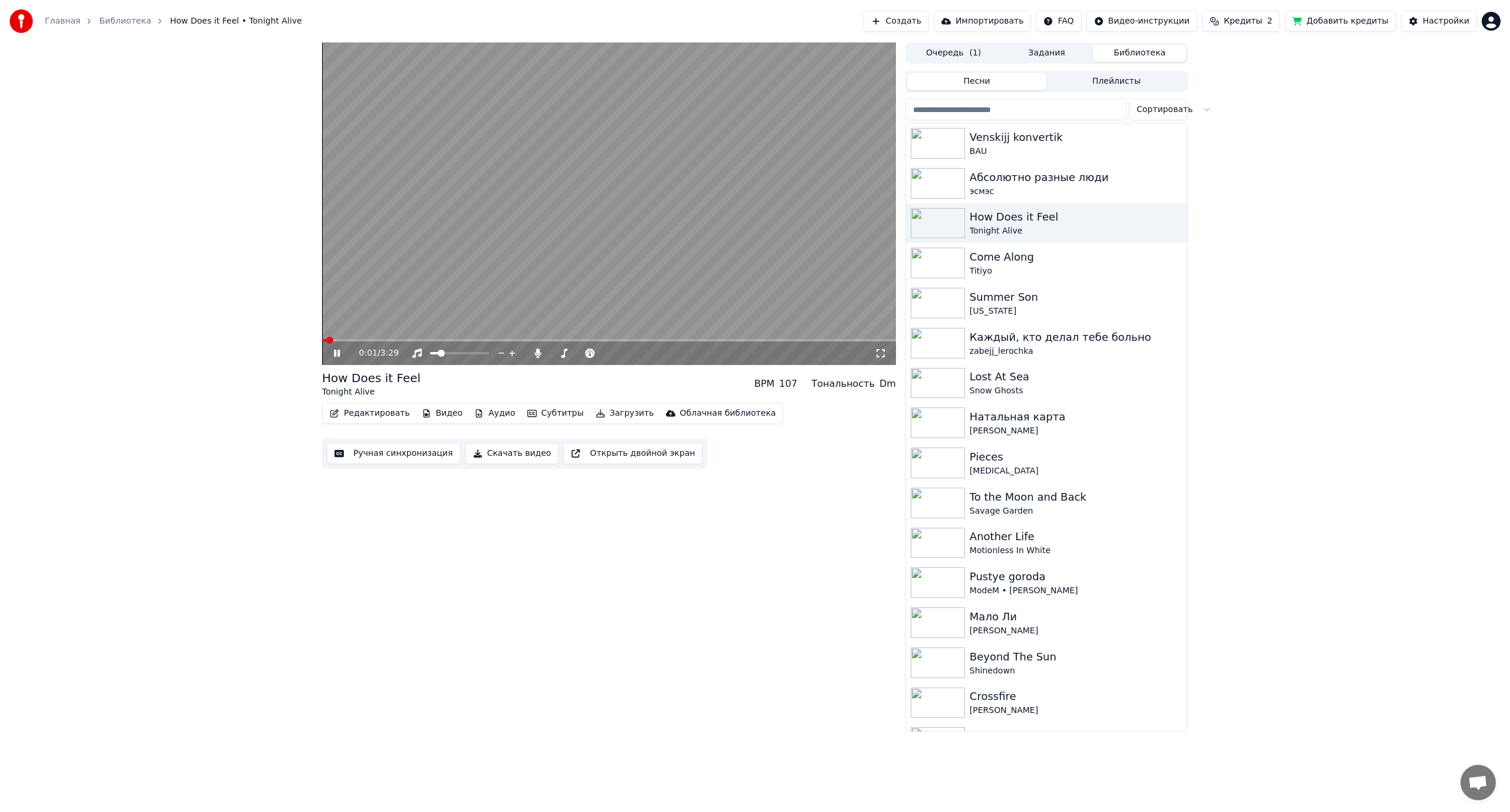
click at [419, 279] on video at bounding box center [609, 203] width 574 height 322
click at [359, 406] on button "Редактировать" at bounding box center [369, 413] width 90 height 16
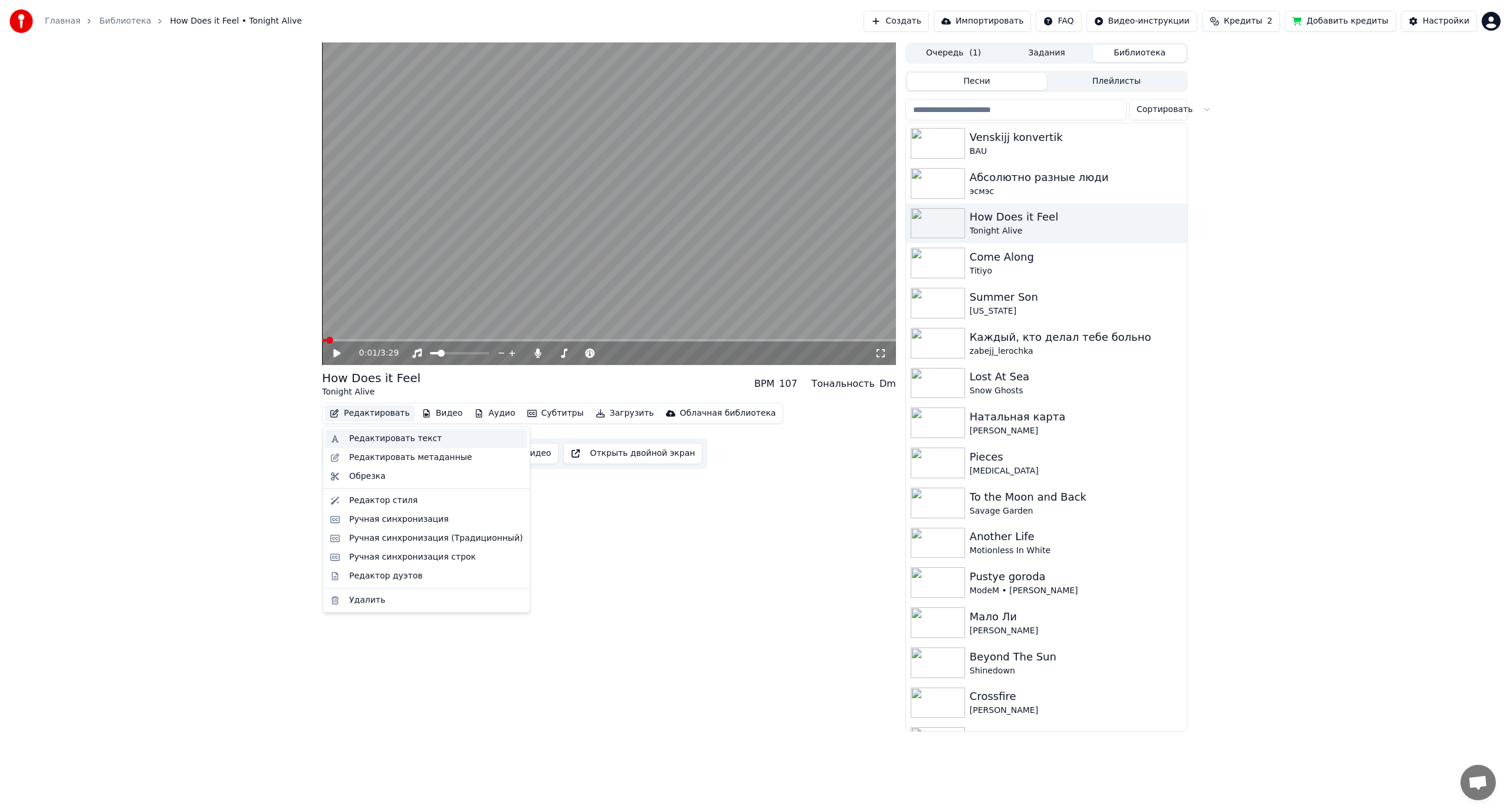
click at [366, 439] on div "Редактировать текст" at bounding box center [395, 439] width 93 height 12
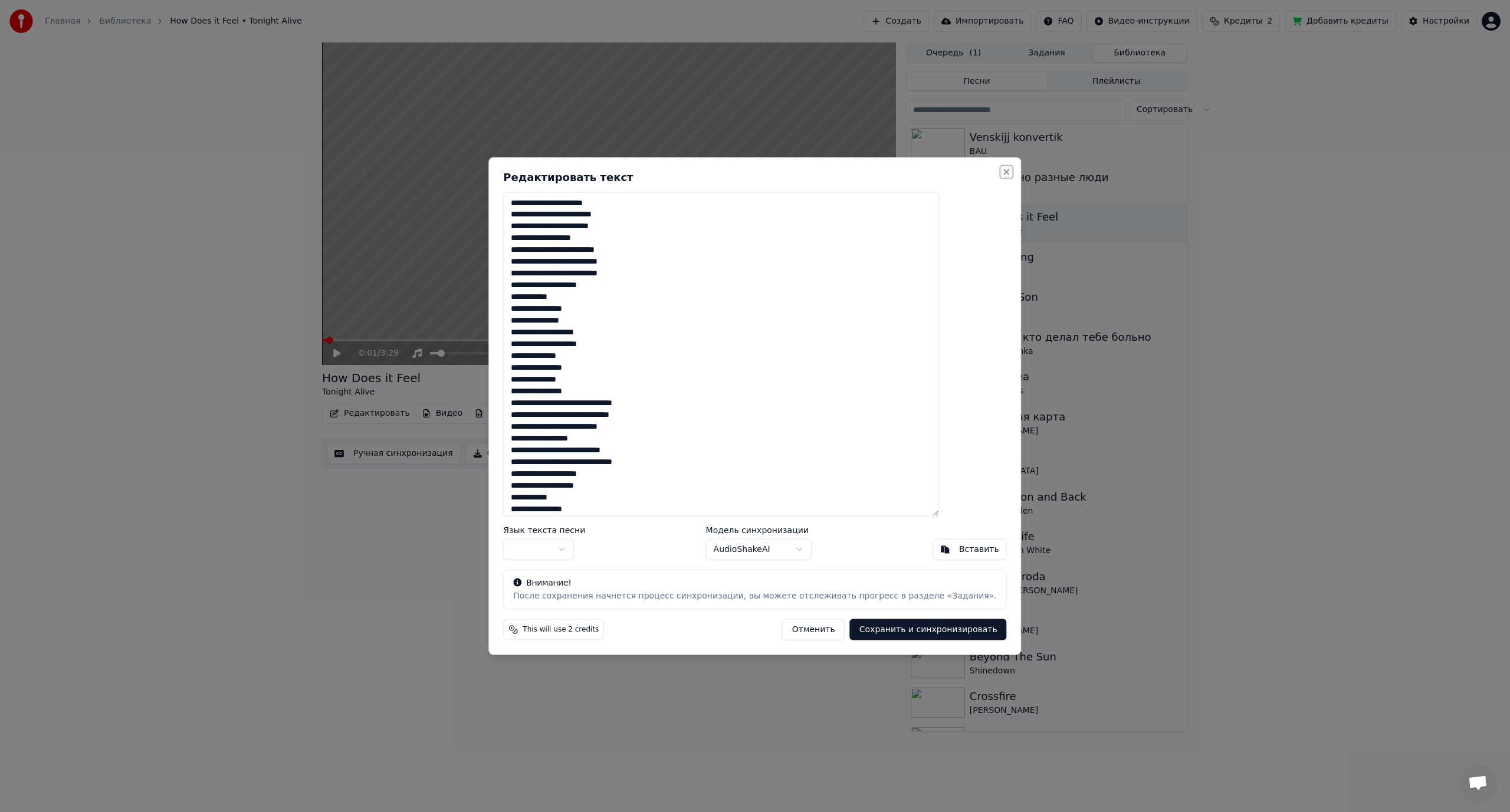
click at [1002, 170] on button "Close" at bounding box center [1007, 172] width 10 height 10
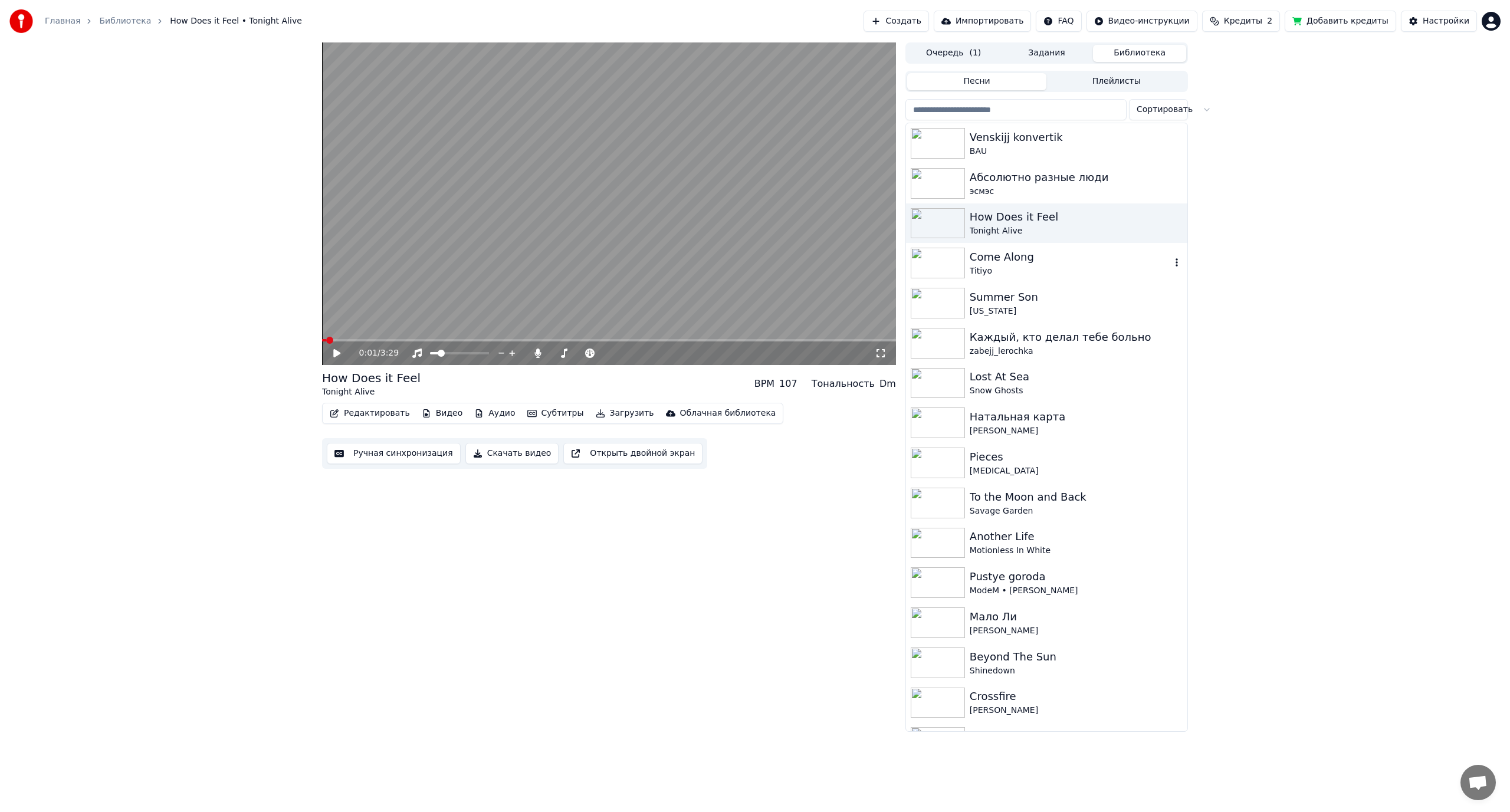
click at [1171, 259] on icon "button" at bounding box center [1177, 263] width 12 height 10
click at [1064, 253] on div "Come Along" at bounding box center [1070, 257] width 201 height 16
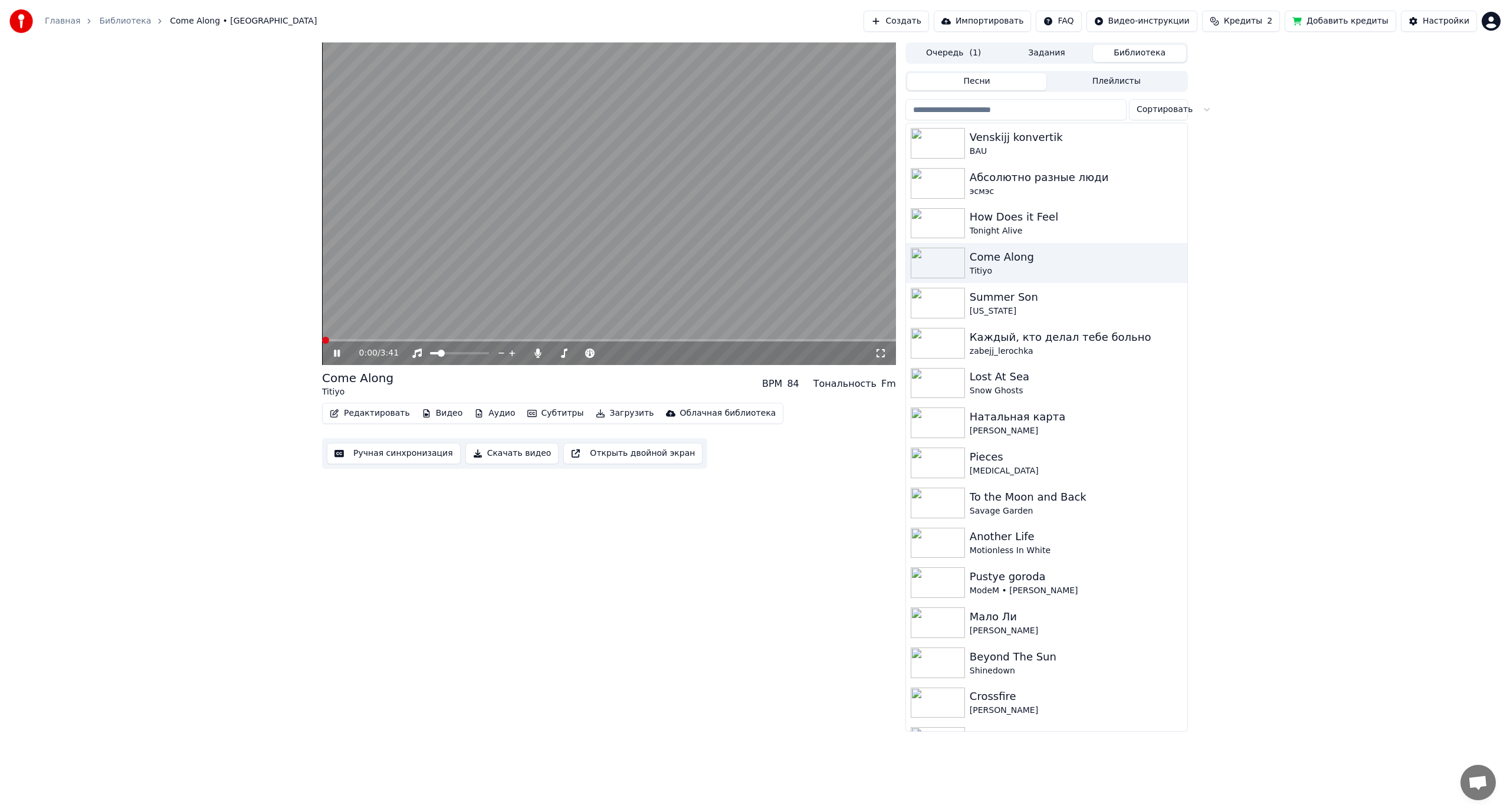
click at [399, 269] on video at bounding box center [609, 203] width 574 height 322
click at [362, 416] on button "Редактировать" at bounding box center [369, 413] width 90 height 16
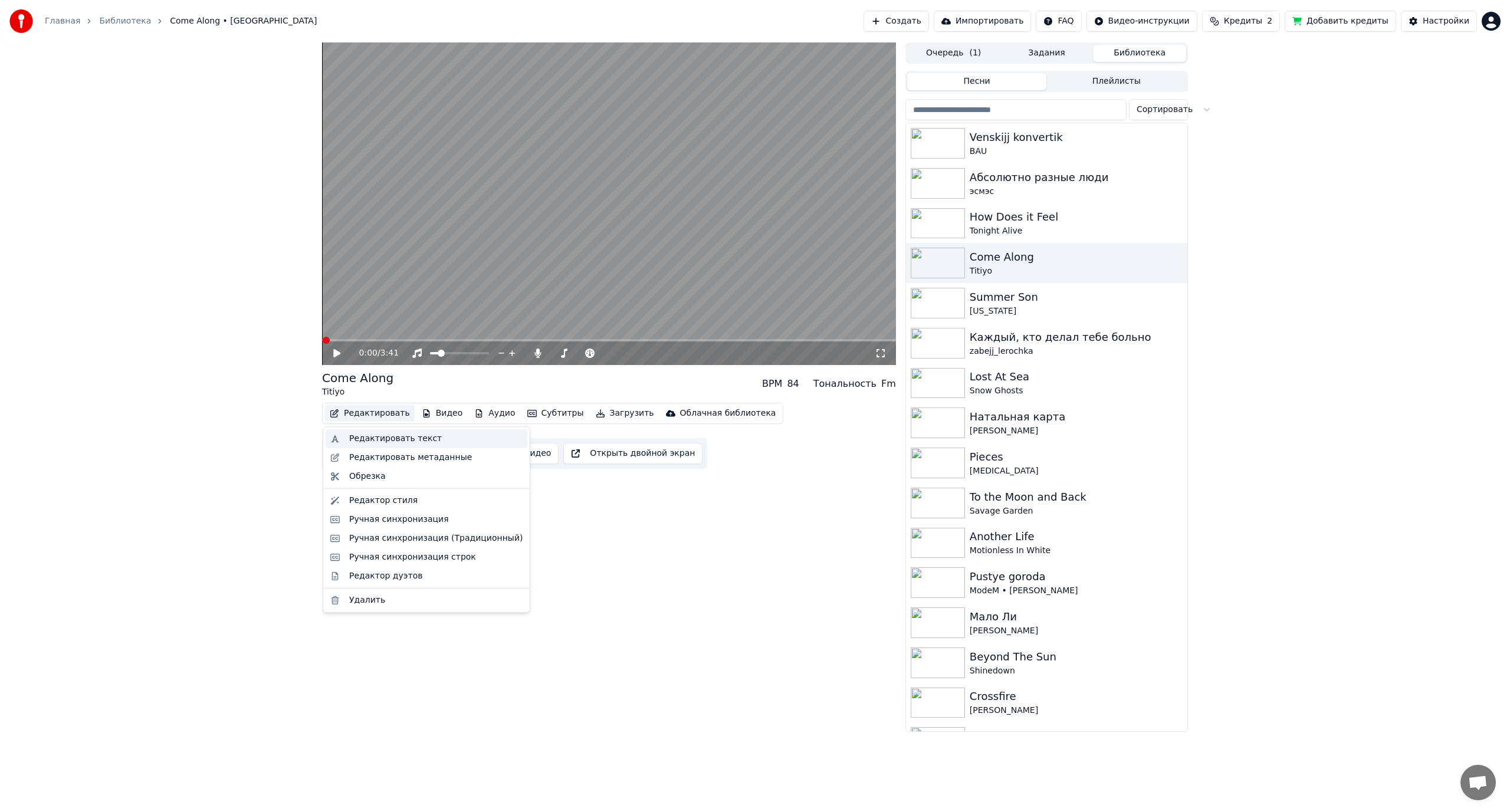
click at [375, 439] on div "Редактировать текст" at bounding box center [395, 439] width 93 height 12
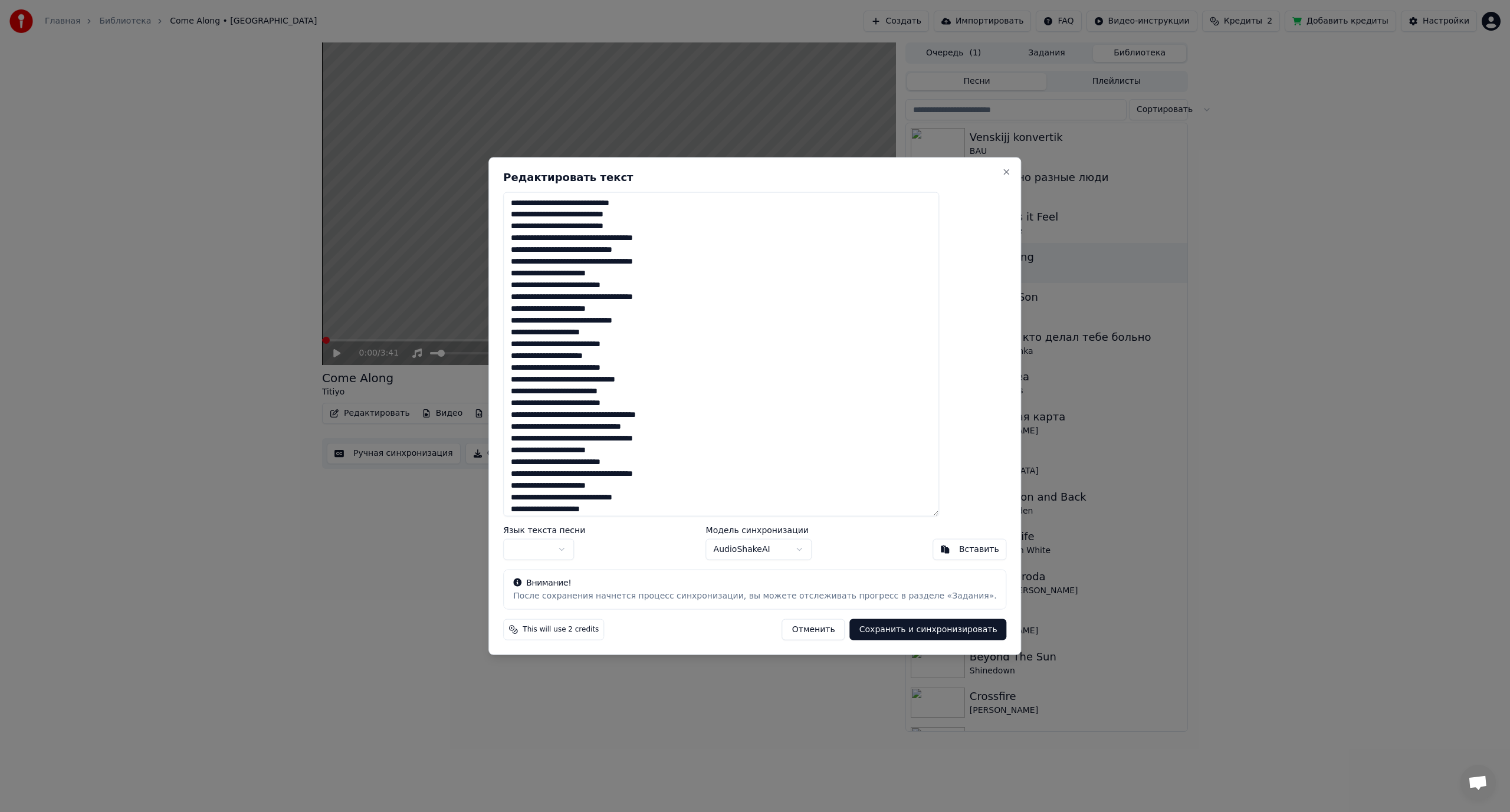
click at [587, 203] on textarea at bounding box center [721, 354] width 436 height 325
click at [609, 227] on textarea at bounding box center [721, 354] width 436 height 325
click at [609, 251] on textarea at bounding box center [721, 354] width 436 height 325
click at [653, 273] on textarea at bounding box center [721, 354] width 436 height 325
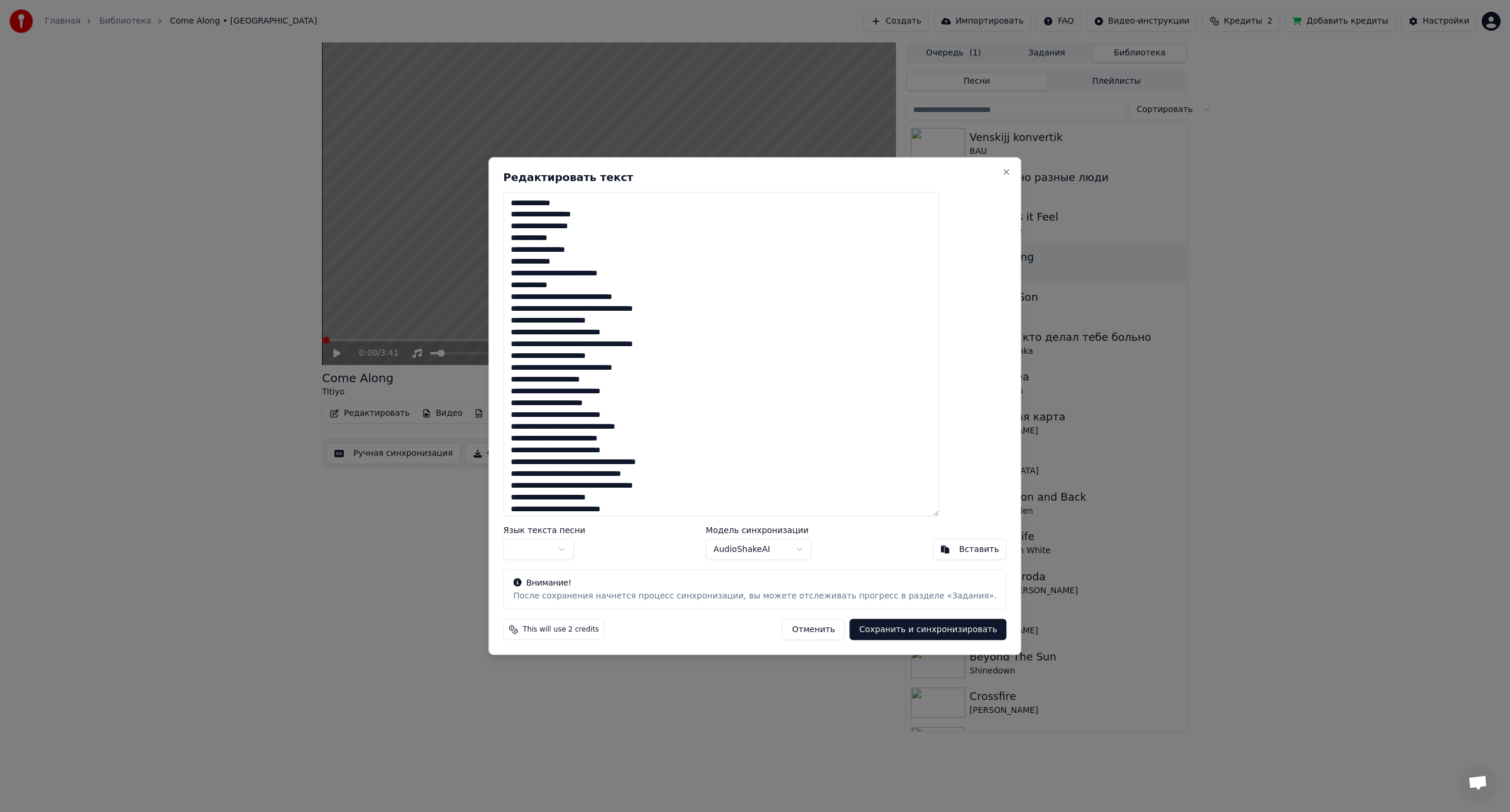
click at [612, 297] on textarea at bounding box center [721, 354] width 436 height 325
click at [611, 322] on textarea at bounding box center [721, 354] width 436 height 325
click at [593, 355] on textarea at bounding box center [721, 354] width 436 height 325
click at [611, 381] on textarea at bounding box center [721, 354] width 436 height 325
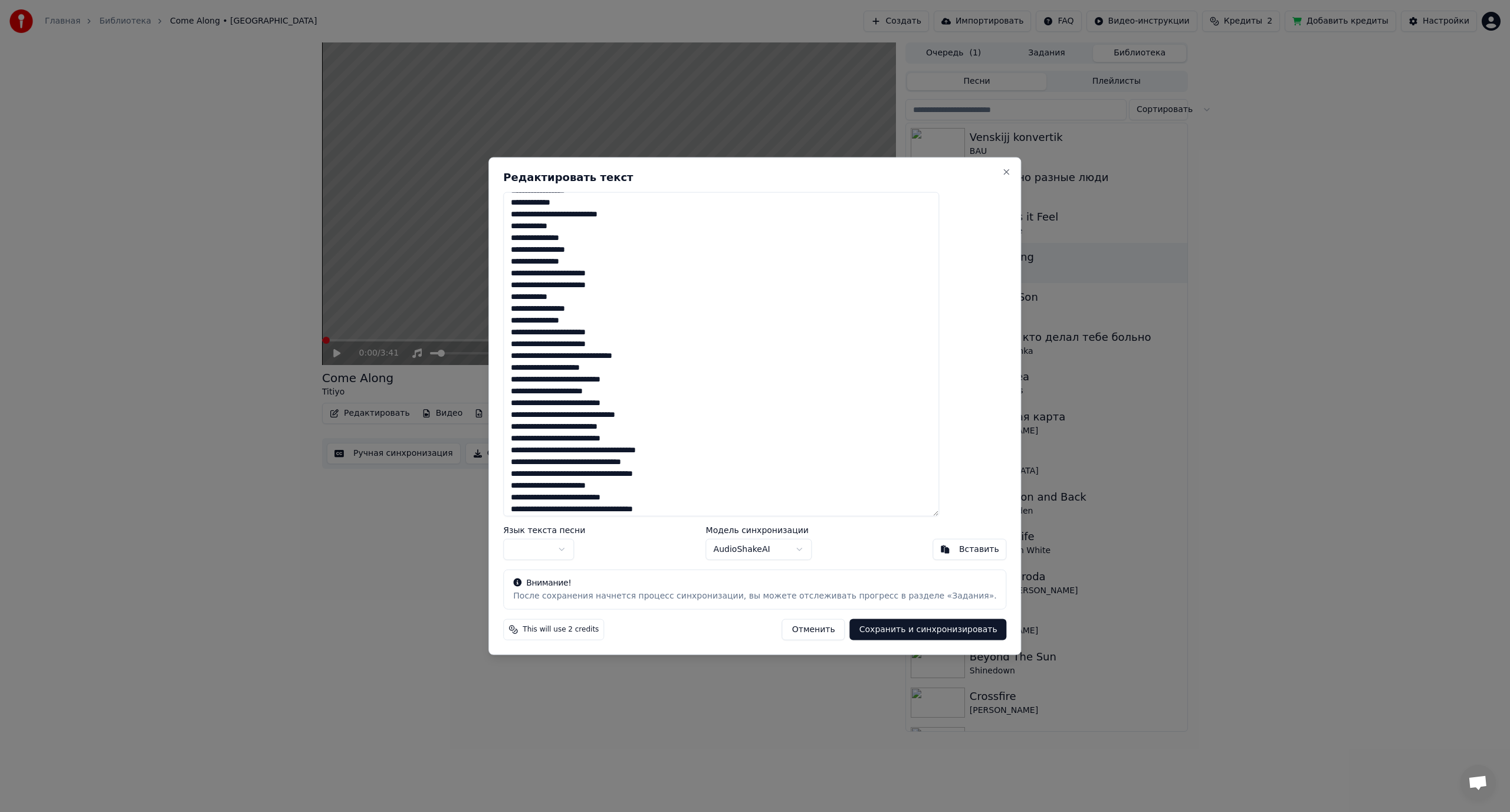
click at [612, 355] on textarea at bounding box center [721, 354] width 436 height 325
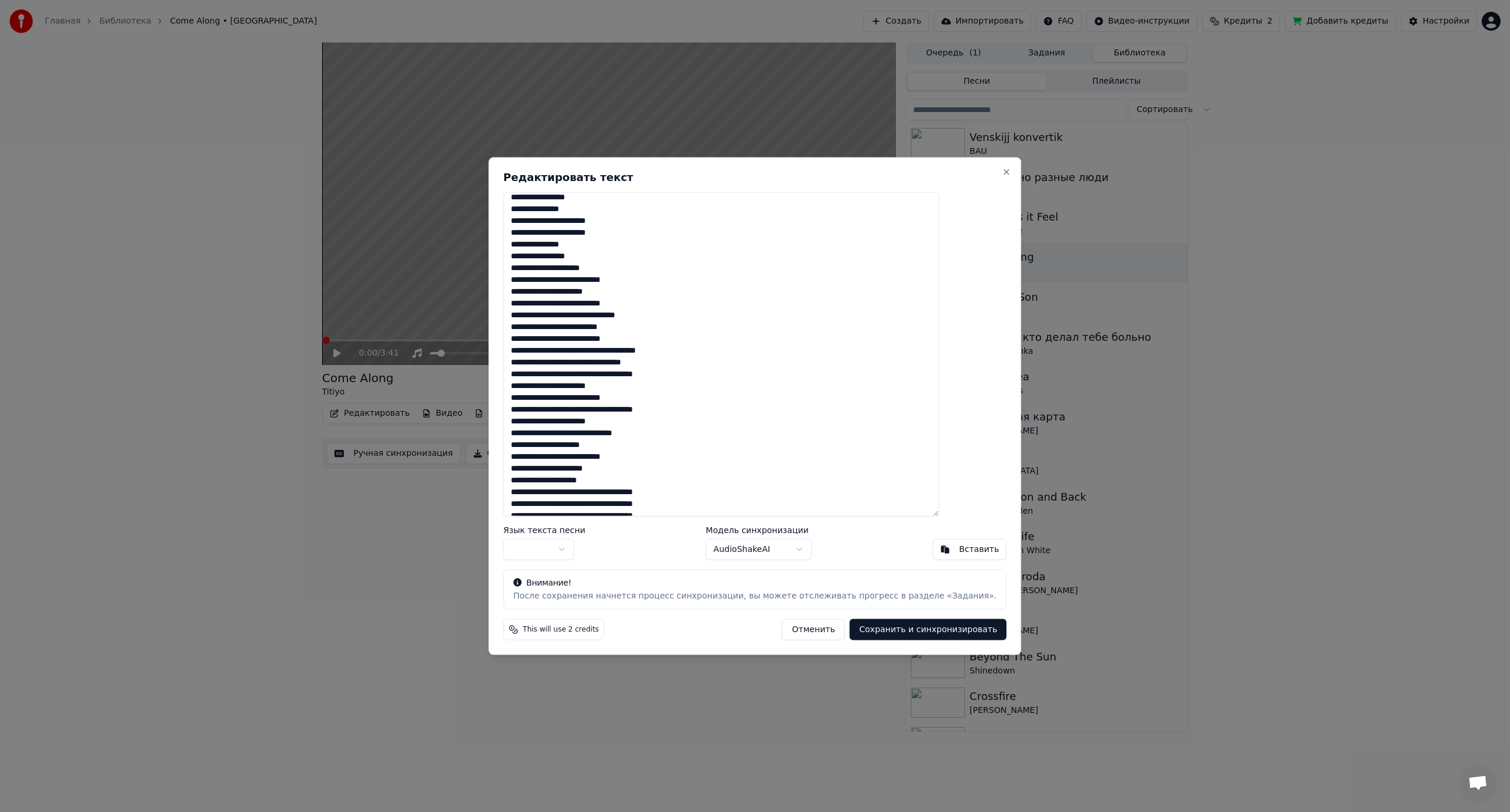
scroll to position [177, 0]
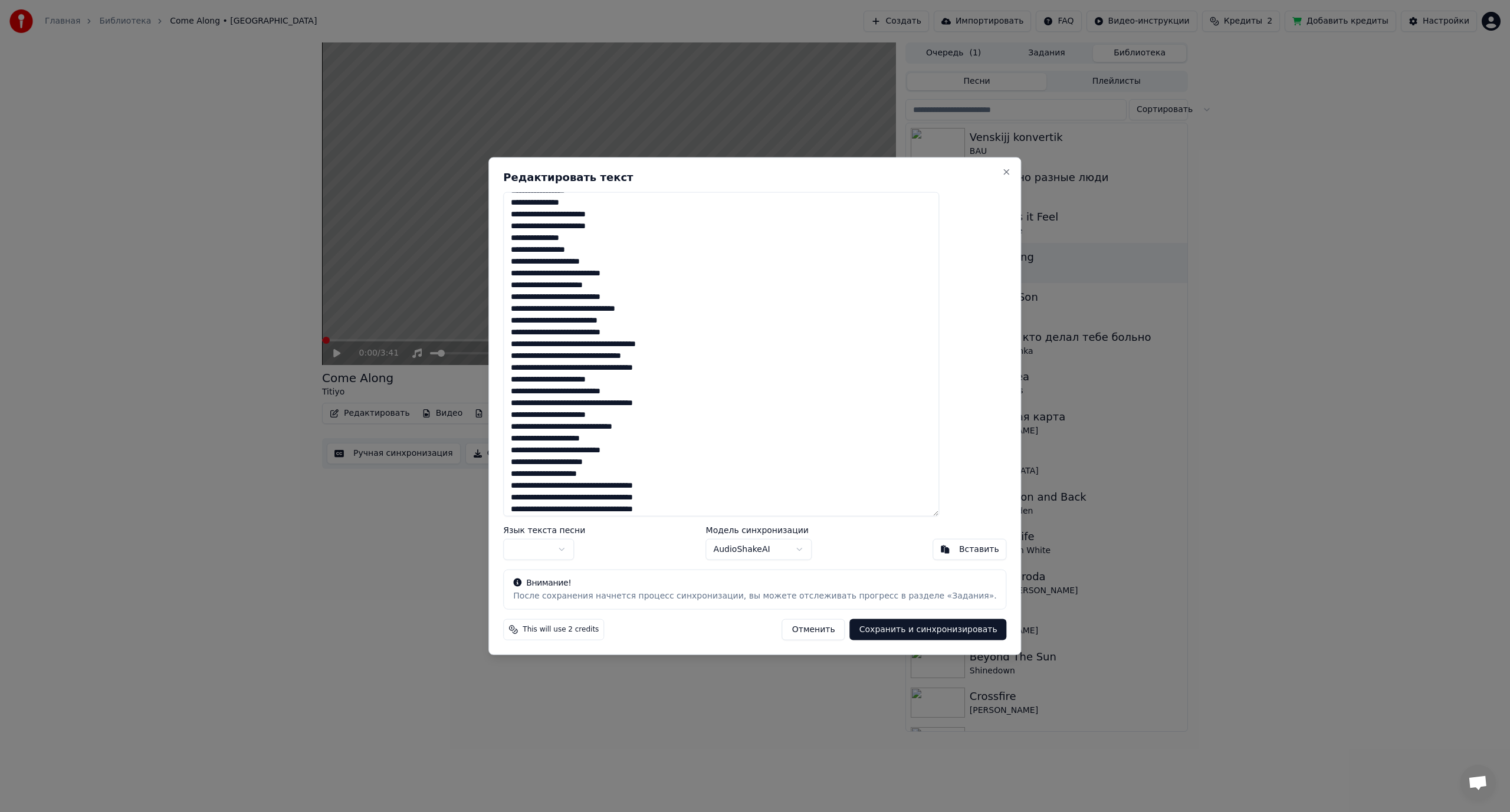
click at [594, 275] on textarea at bounding box center [721, 354] width 436 height 325
click at [593, 309] on textarea at bounding box center [721, 354] width 436 height 325
click at [614, 334] on textarea at bounding box center [721, 354] width 436 height 325
click at [595, 355] on textarea at bounding box center [721, 354] width 436 height 325
click at [612, 380] on textarea at bounding box center [721, 354] width 436 height 325
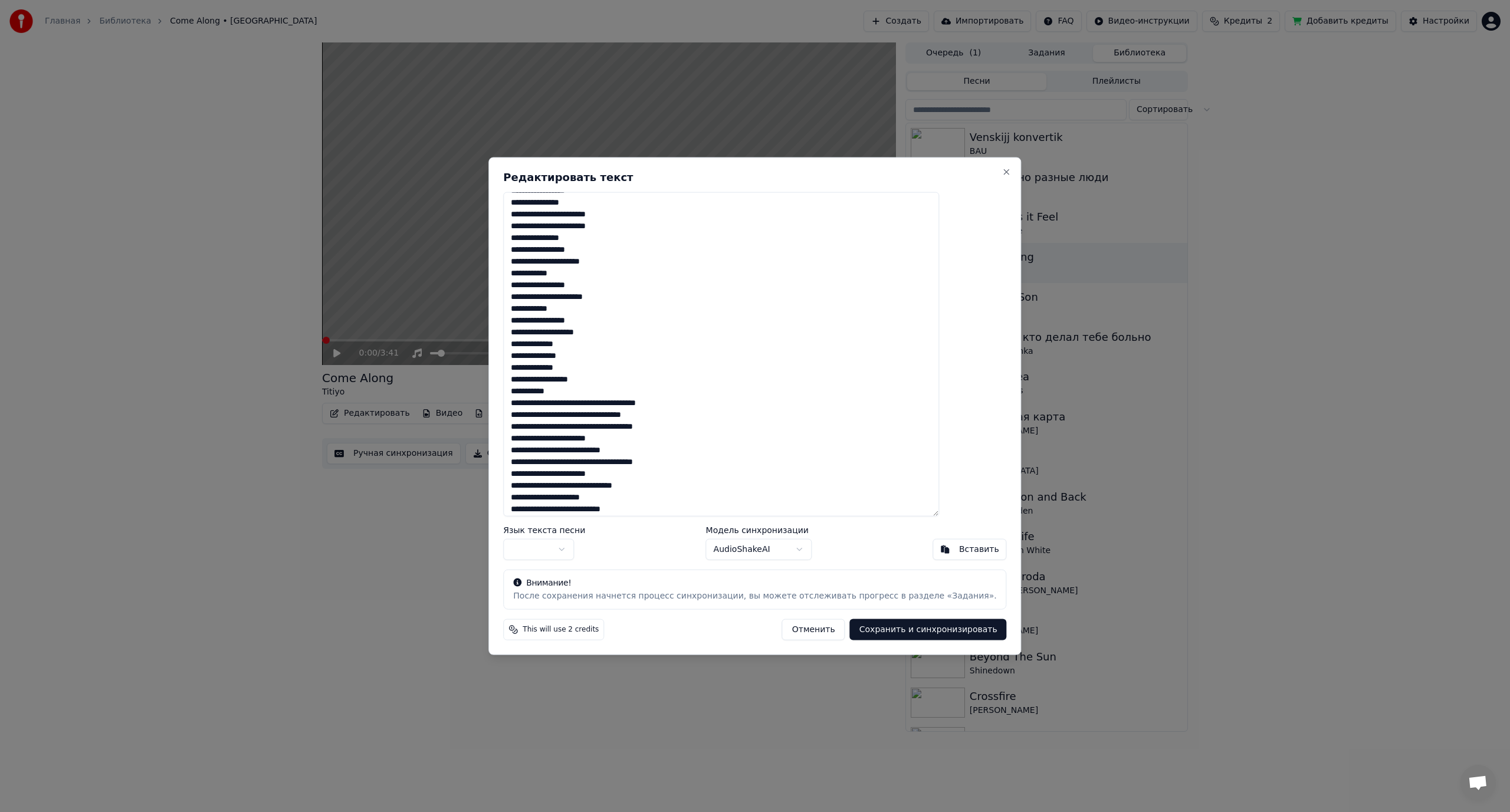
scroll to position [236, 0]
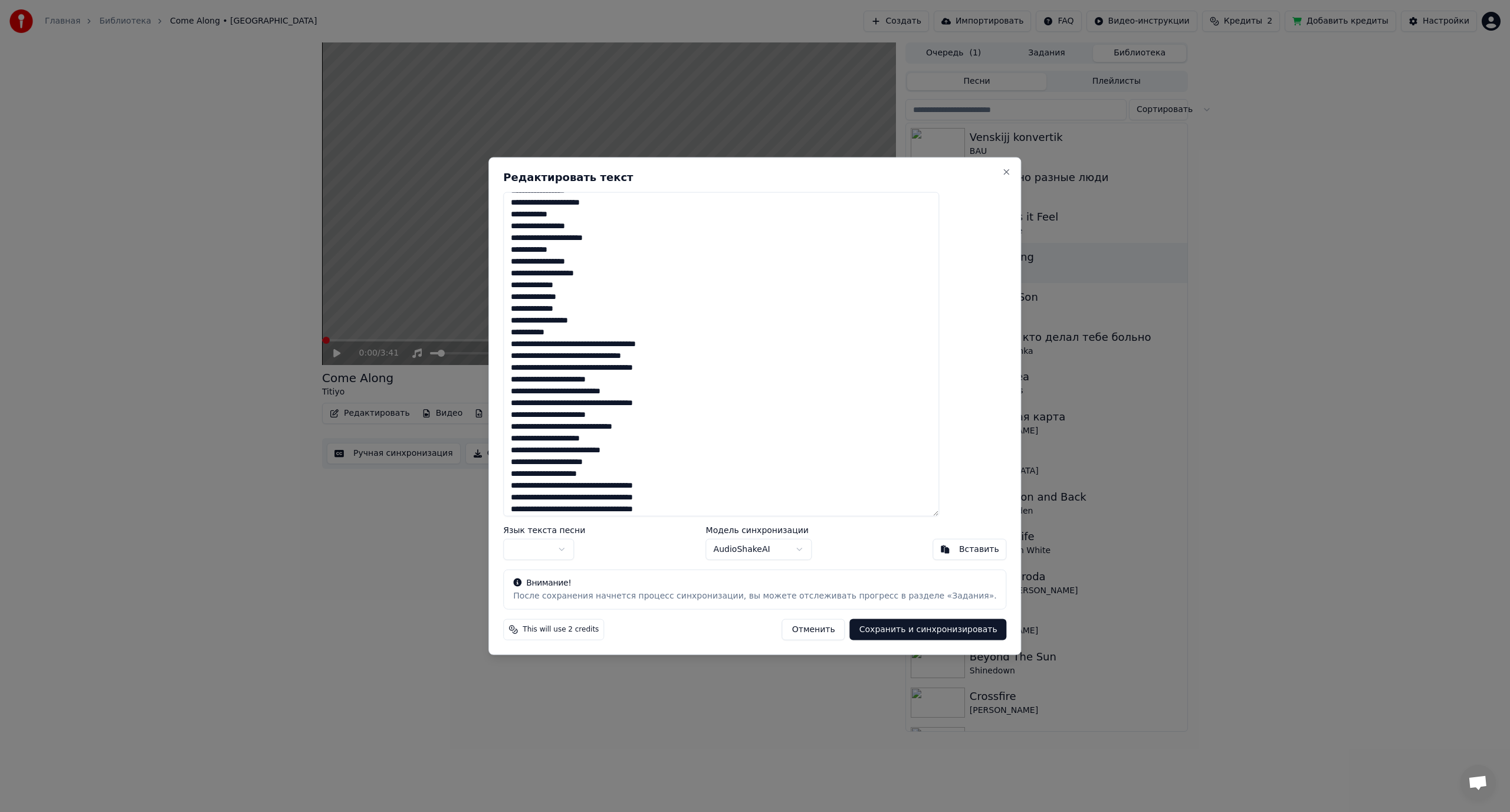
click at [653, 343] on textarea at bounding box center [721, 354] width 436 height 325
click at [621, 369] on textarea at bounding box center [721, 354] width 436 height 325
click at [612, 393] on textarea at bounding box center [721, 354] width 436 height 325
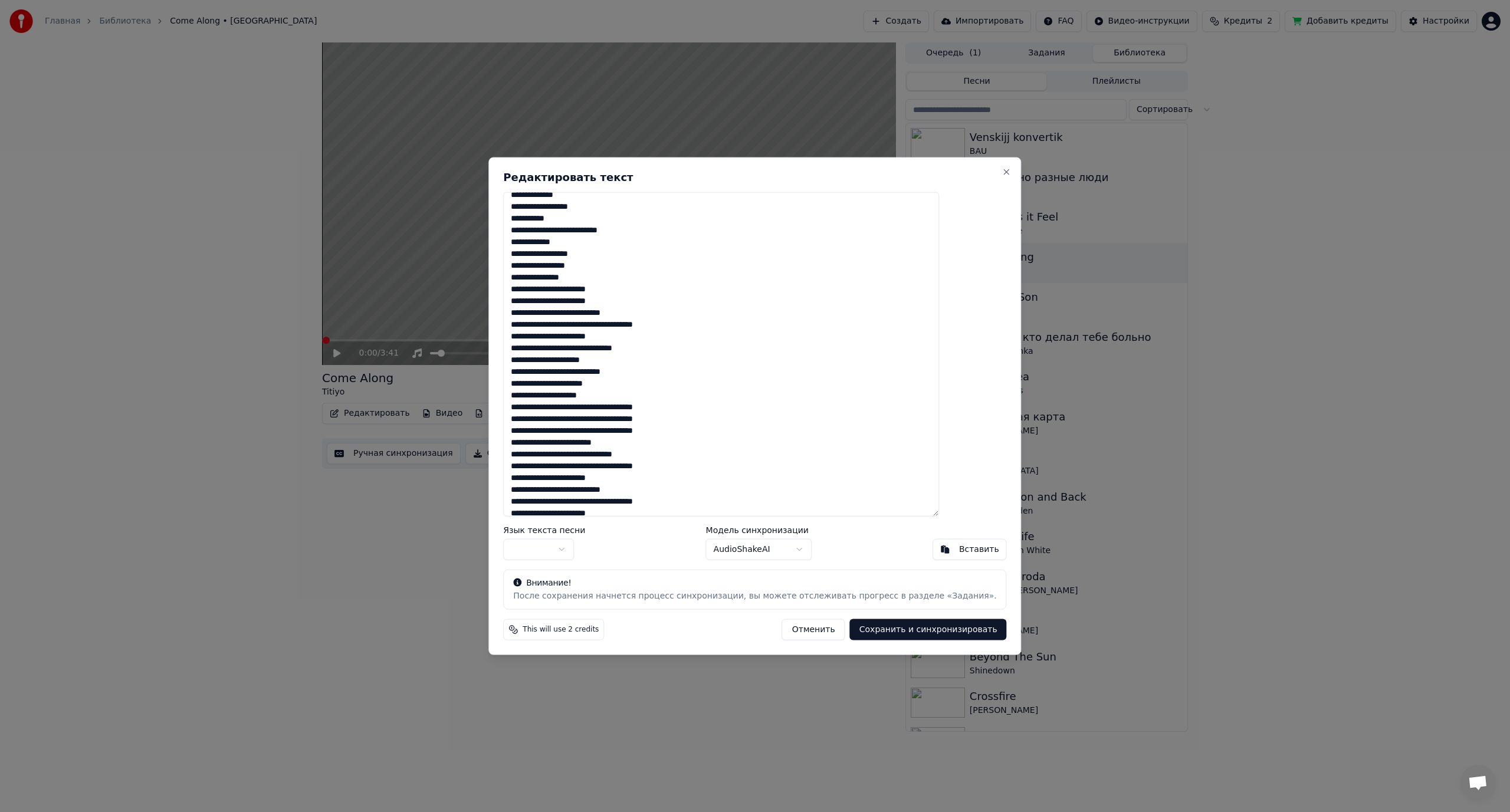
scroll to position [354, 0]
click at [594, 310] on textarea at bounding box center [721, 354] width 436 height 325
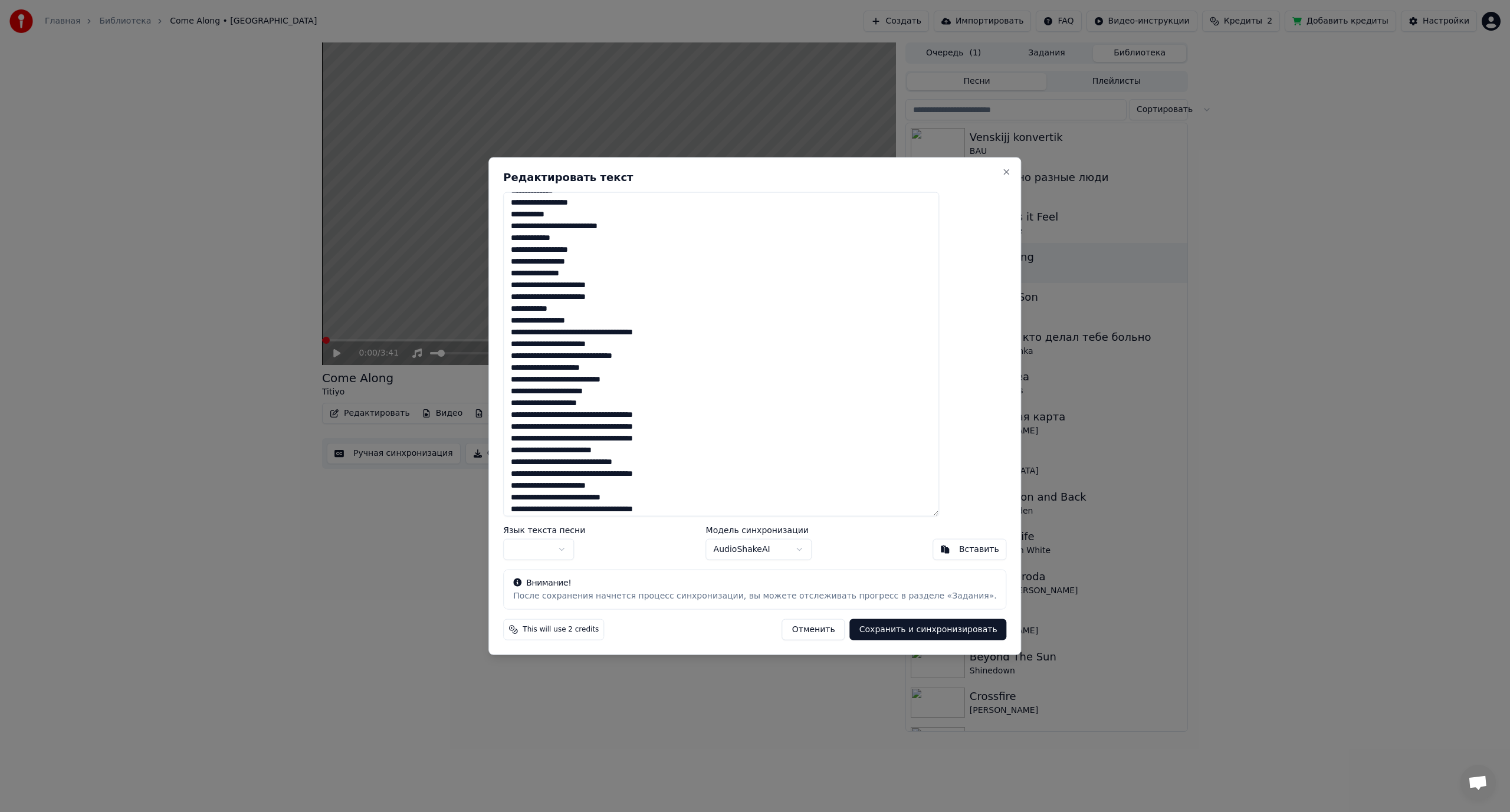
click at [610, 333] on textarea at bounding box center [721, 354] width 436 height 325
click at [611, 368] on textarea at bounding box center [721, 354] width 436 height 325
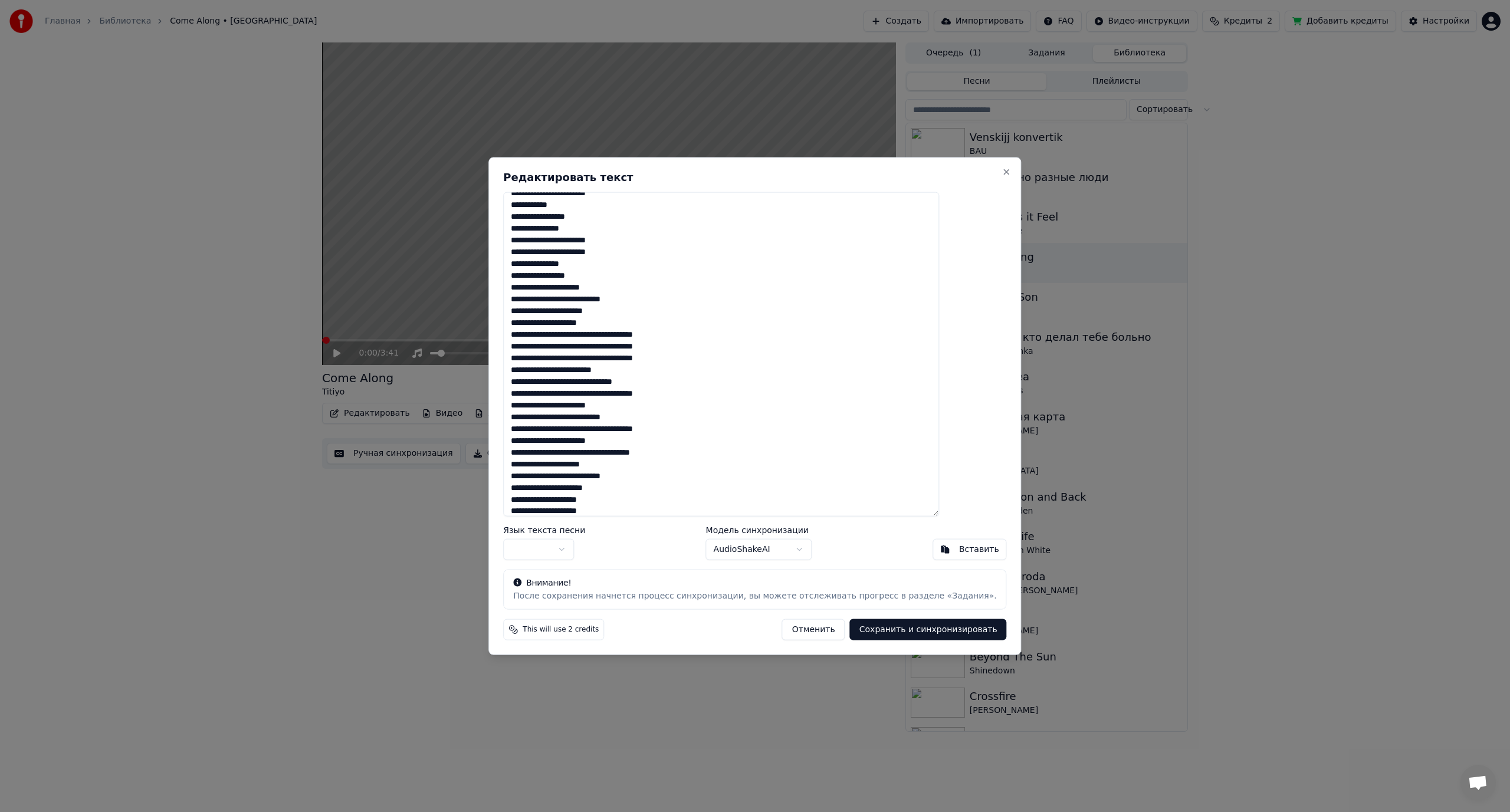
scroll to position [463, 0]
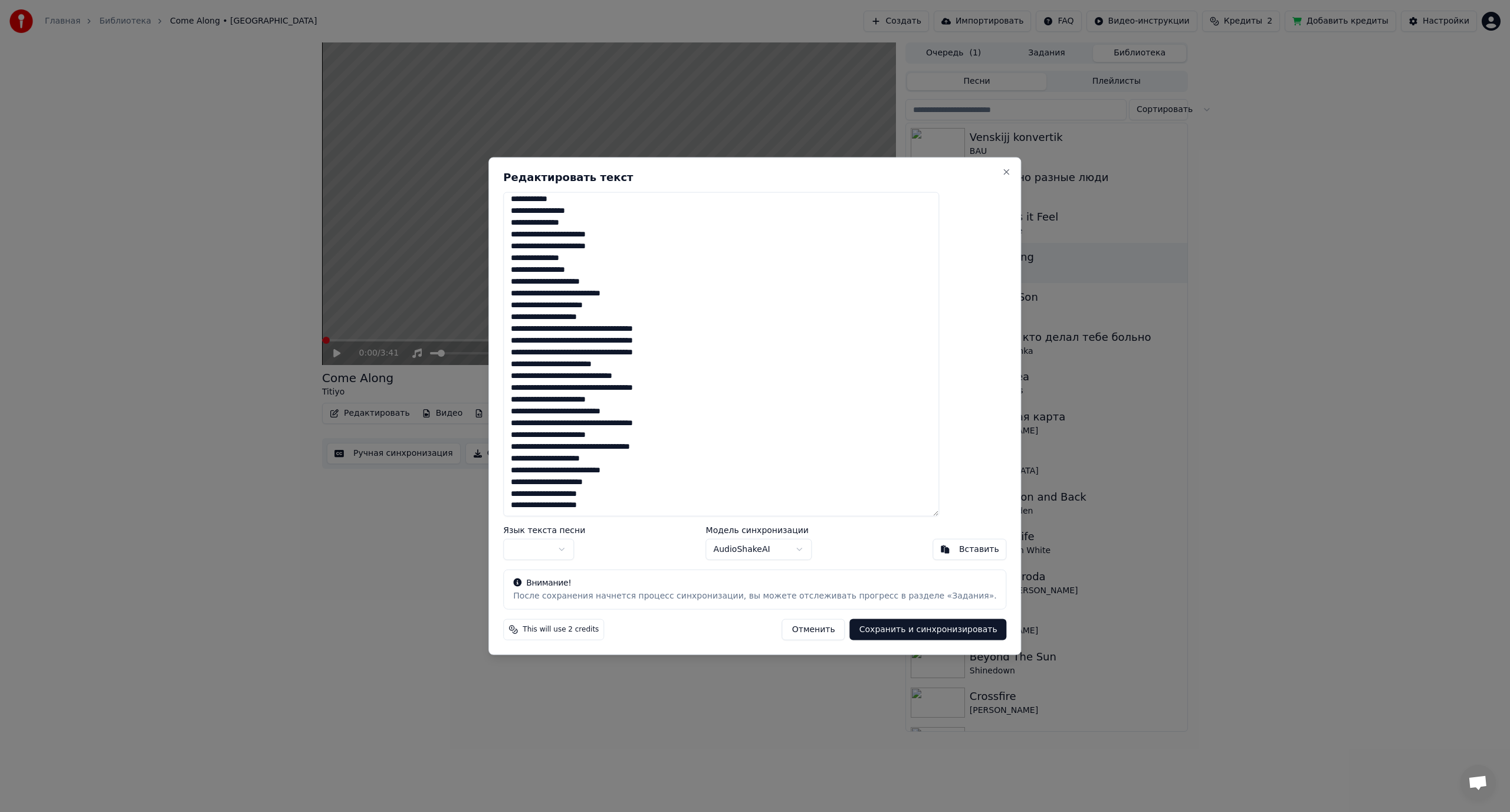
click at [593, 294] on textarea at bounding box center [721, 354] width 436 height 325
click at [653, 338] on textarea at bounding box center [721, 354] width 436 height 325
click at [653, 363] on textarea at bounding box center [721, 354] width 436 height 325
click at [653, 390] on textarea at bounding box center [721, 354] width 436 height 325
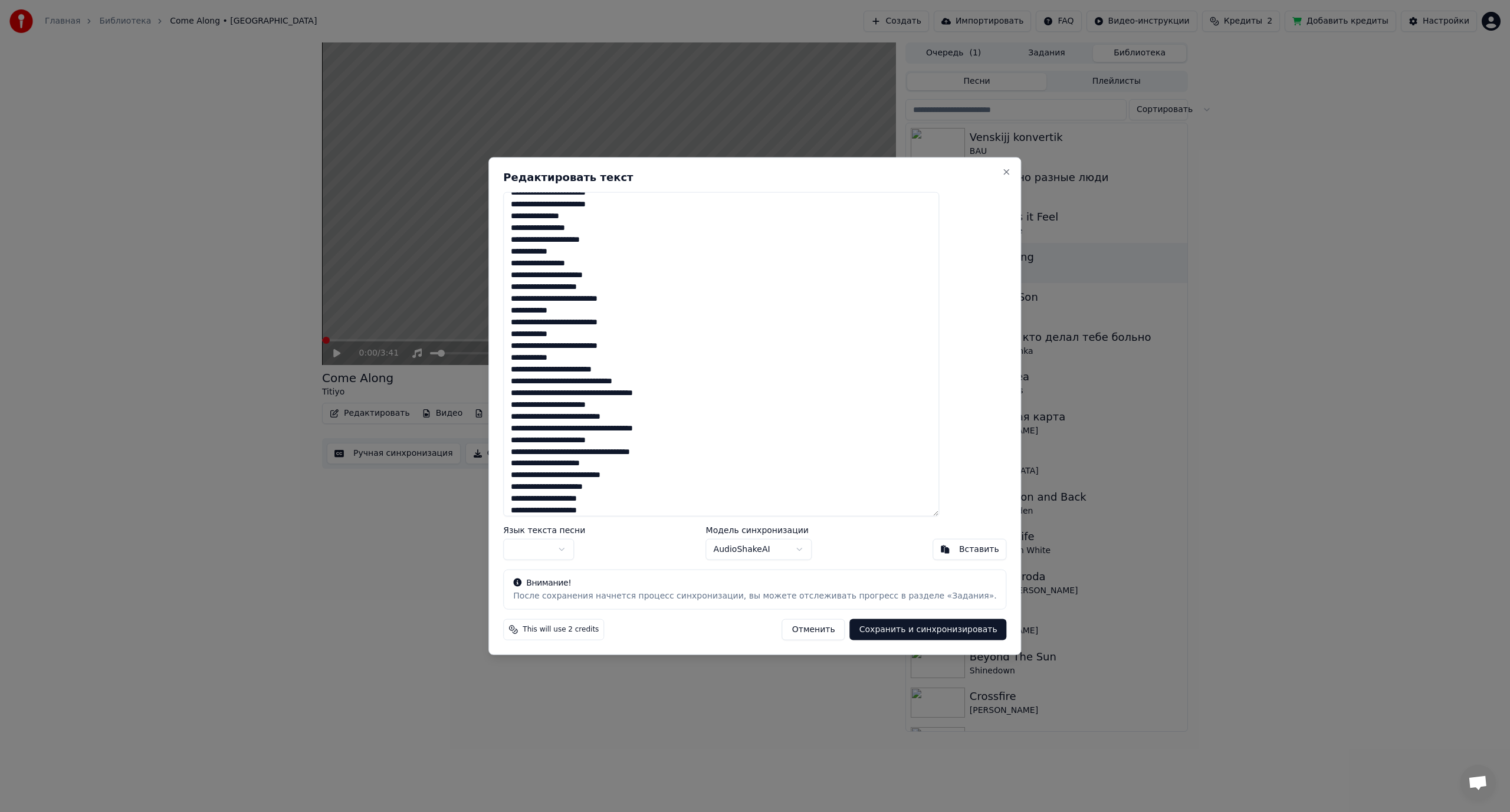
scroll to position [511, 0]
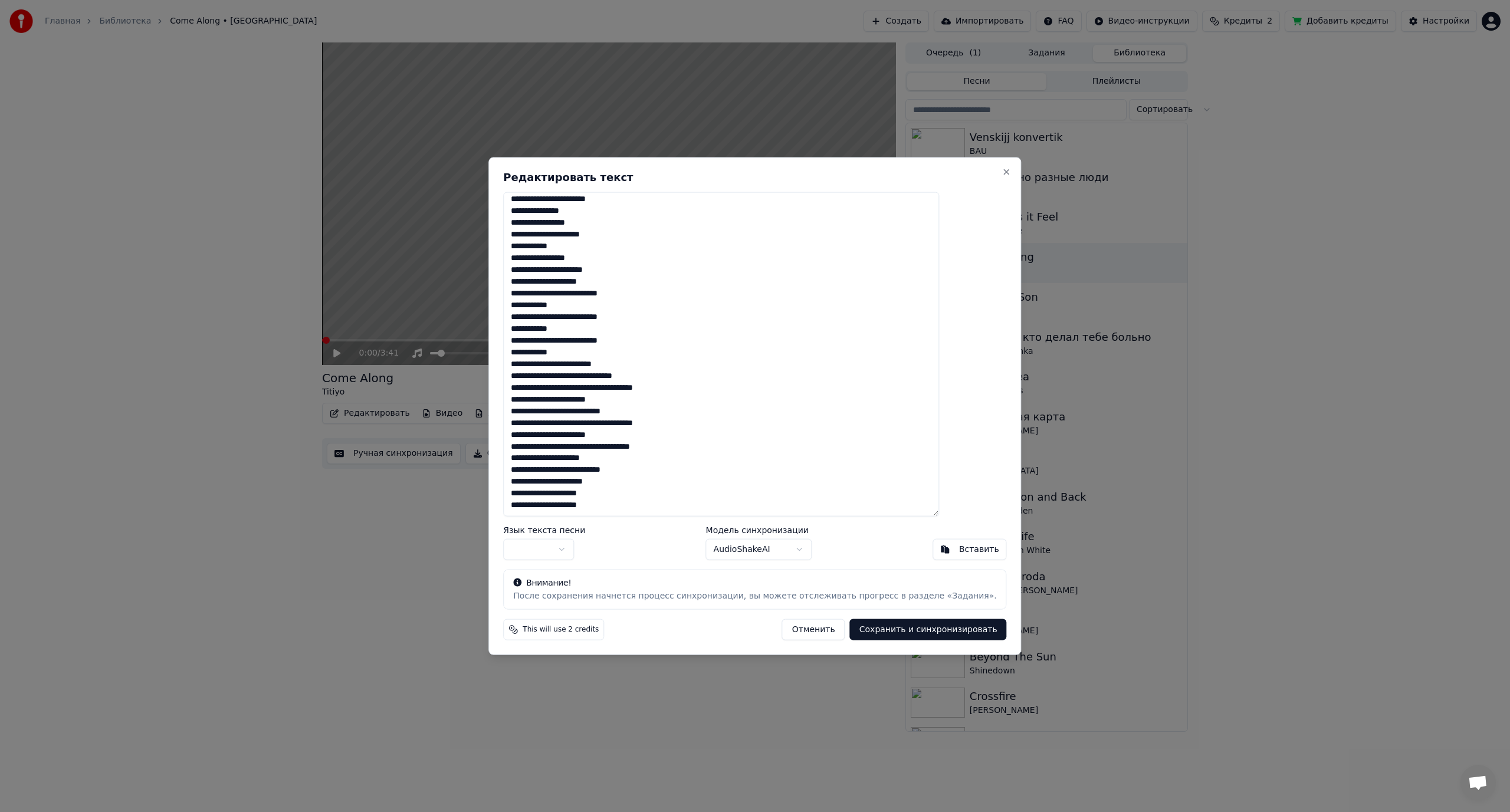
click at [603, 366] on textarea at bounding box center [721, 354] width 436 height 325
click at [610, 374] on textarea at bounding box center [721, 354] width 436 height 325
click at [612, 401] on textarea at bounding box center [721, 354] width 436 height 325
click at [594, 434] on textarea at bounding box center [721, 354] width 436 height 325
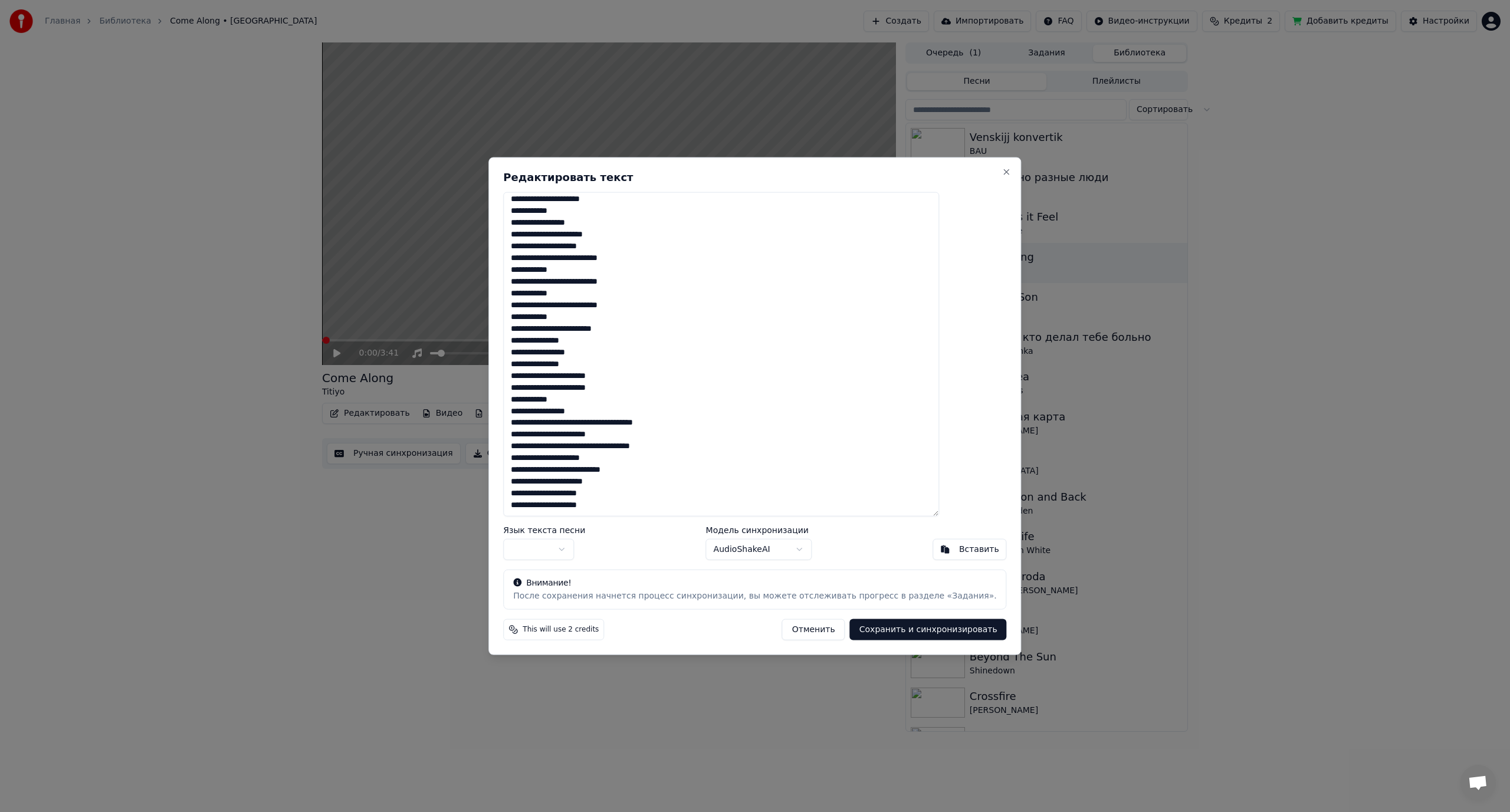
click at [611, 424] on textarea at bounding box center [721, 354] width 436 height 325
click at [631, 445] on textarea at bounding box center [721, 354] width 436 height 325
click at [592, 470] on textarea at bounding box center [721, 354] width 436 height 325
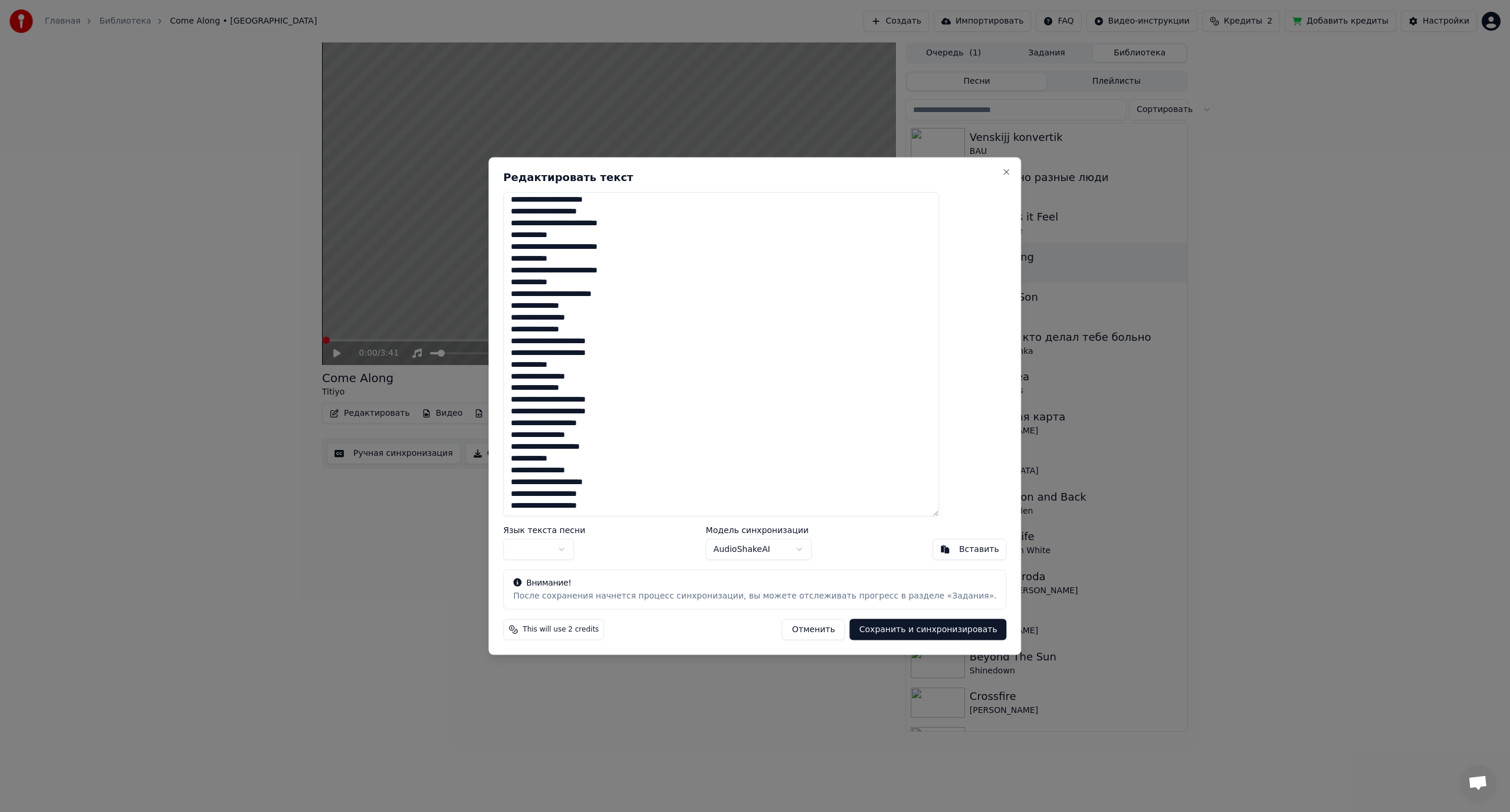
scroll to position [581, 0]
type textarea "**********"
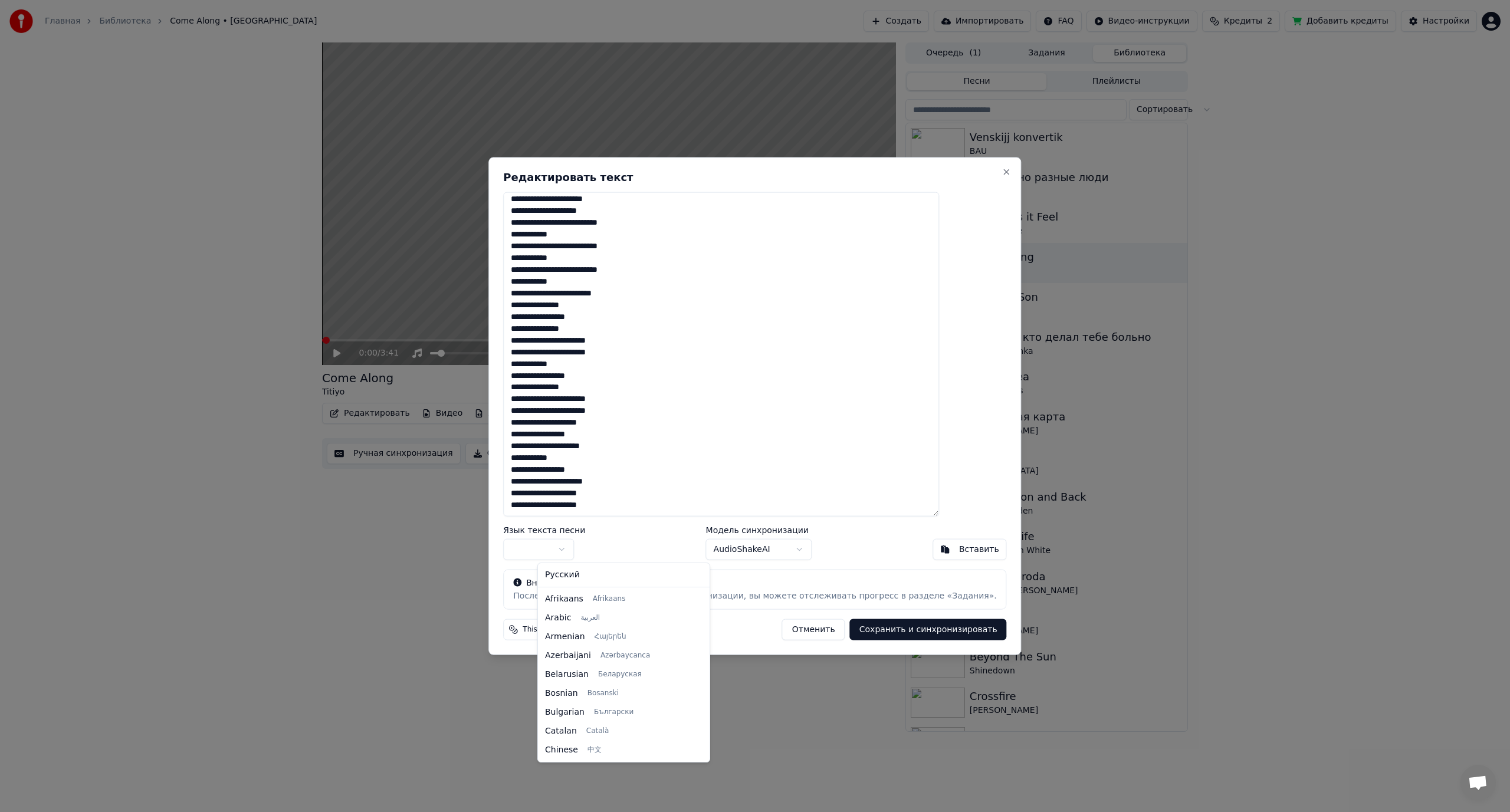
click at [592, 543] on body "Главная Библиотека Come Along • Titiyo Создать Импортировать FAQ Видео-инструкц…" at bounding box center [755, 406] width 1510 height 812
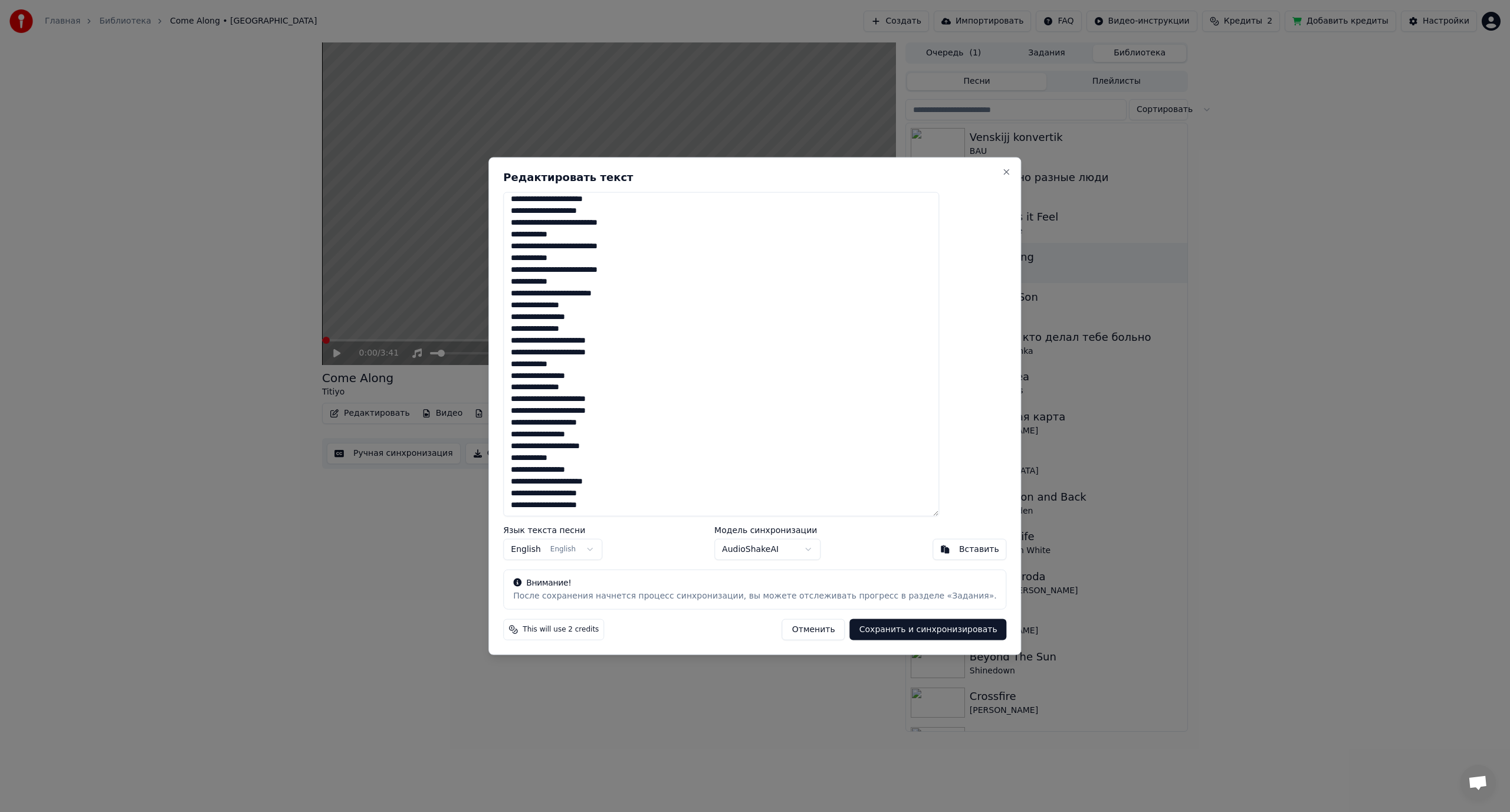
click at [927, 627] on button "Сохранить и синхронизировать" at bounding box center [928, 629] width 157 height 21
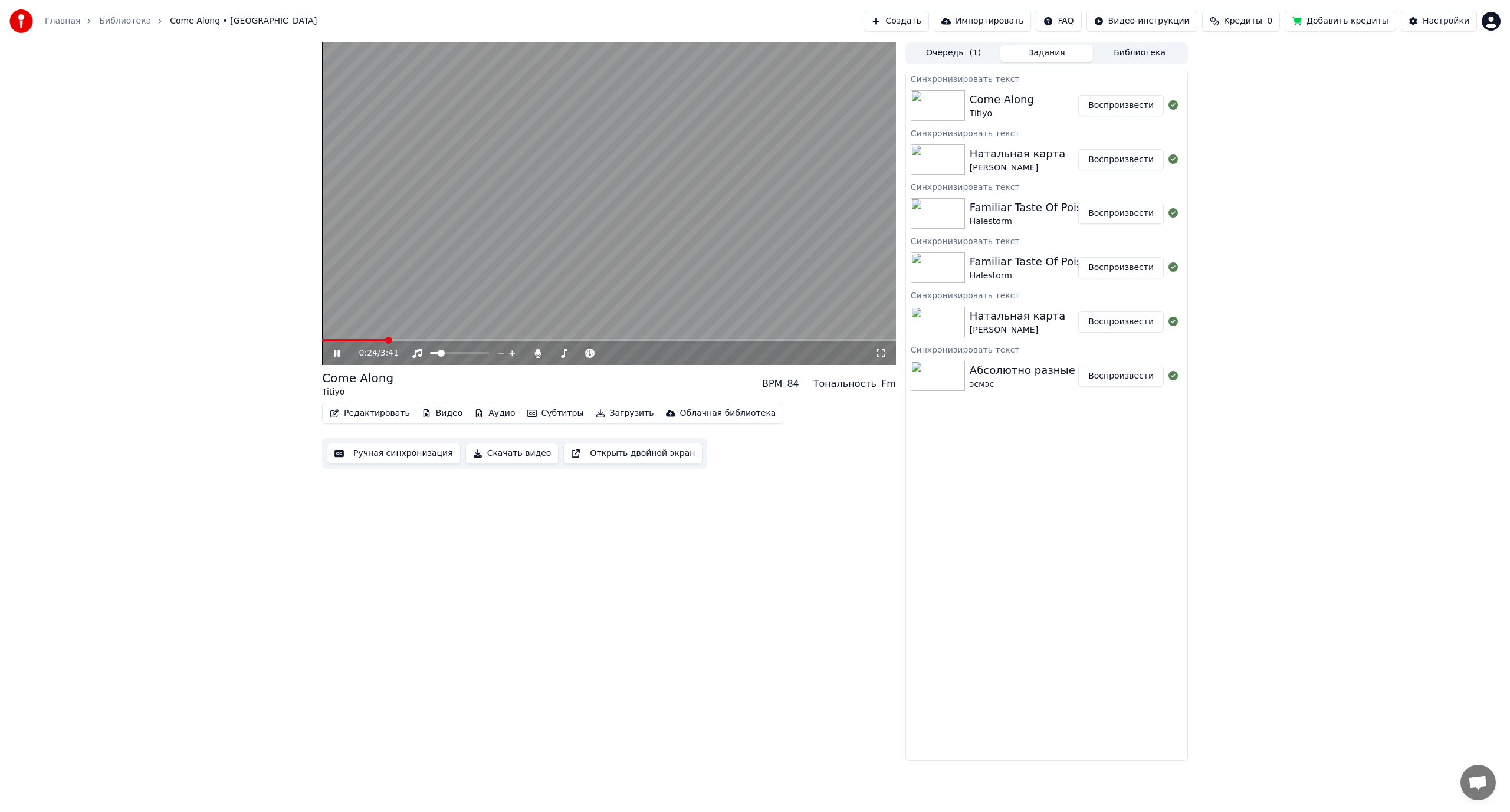
click at [540, 205] on video at bounding box center [609, 203] width 574 height 322
click at [540, 205] on video at bounding box center [609, 203] width 574 height 322
click at [610, 238] on video at bounding box center [609, 203] width 574 height 322
click at [659, 262] on video at bounding box center [609, 203] width 574 height 322
click at [703, 262] on video at bounding box center [609, 203] width 574 height 322
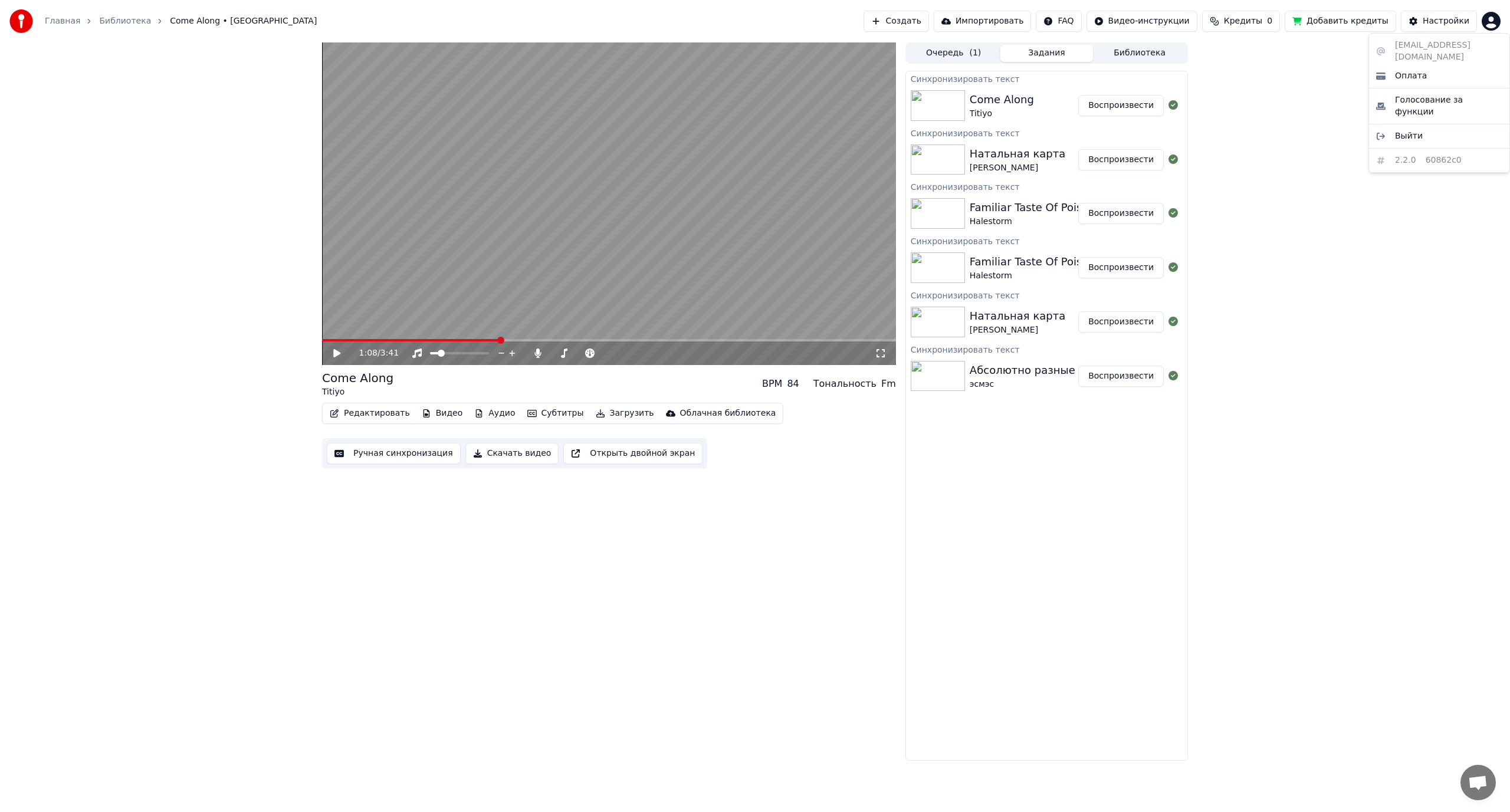
click at [1487, 18] on html "Главная Библиотека Come Along • Titiyo Создать Импортировать FAQ Видео-инструкц…" at bounding box center [755, 406] width 1510 height 812
click at [1417, 130] on span "Выйти" at bounding box center [1409, 136] width 28 height 12
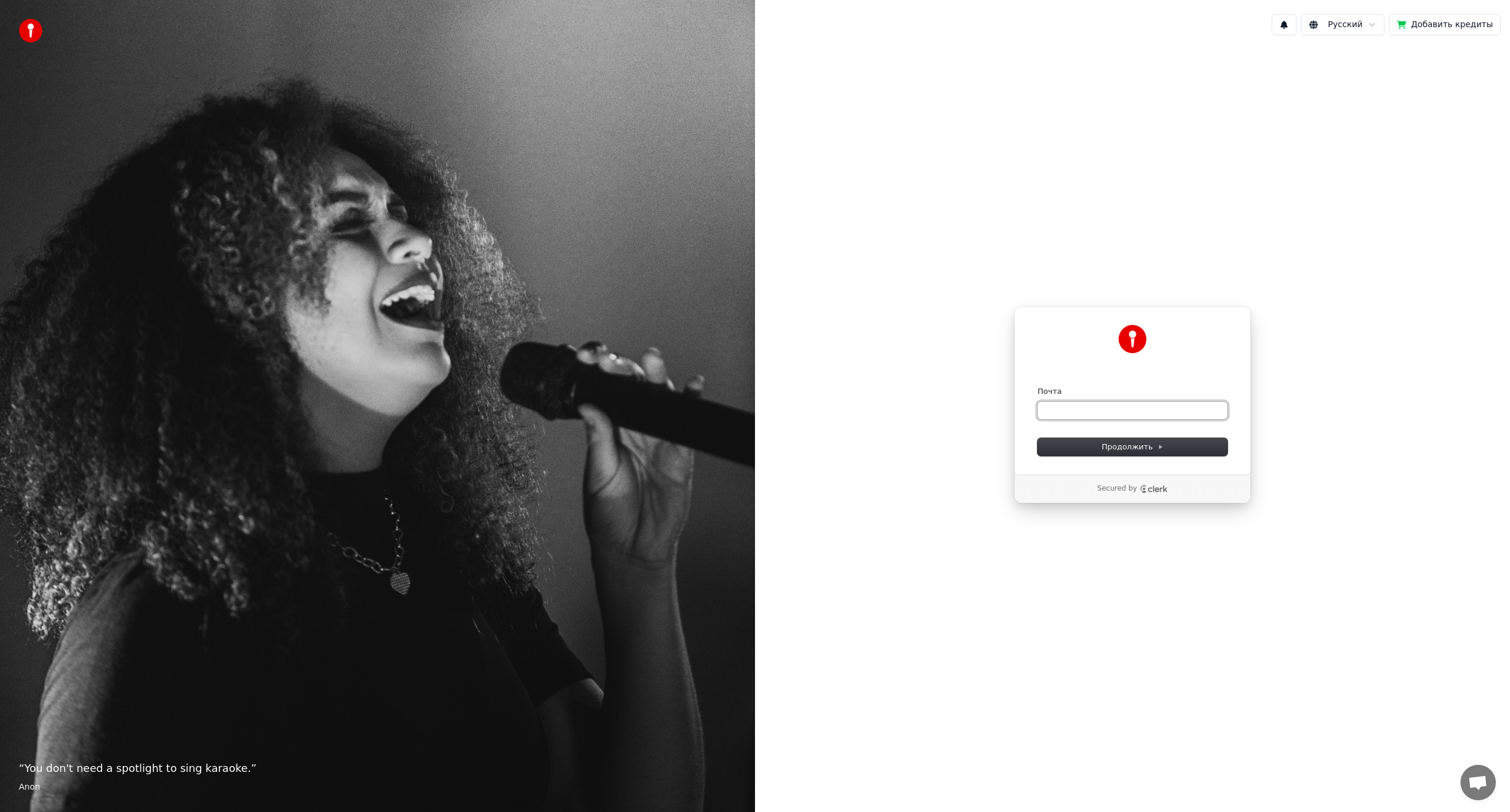
click at [1085, 404] on input "Почта" at bounding box center [1132, 410] width 190 height 17
paste input "**********"
click at [1112, 442] on span "Продолжить" at bounding box center [1132, 447] width 62 height 11
type input "**********"
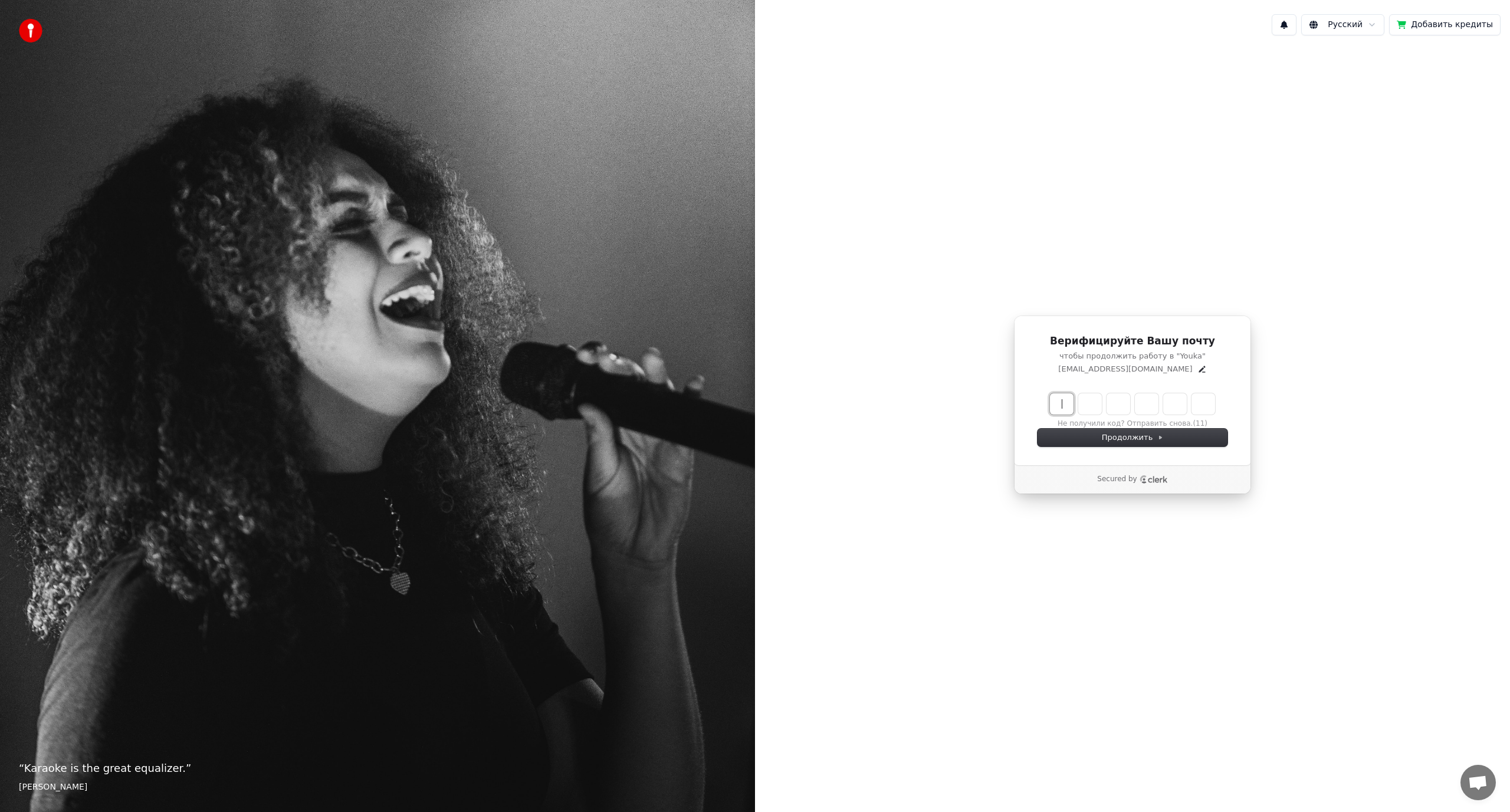
click at [1059, 399] on input "Enter verification code" at bounding box center [1144, 404] width 189 height 21
paste input "******"
type input "******"
